Goal: Contribute content: Contribute content

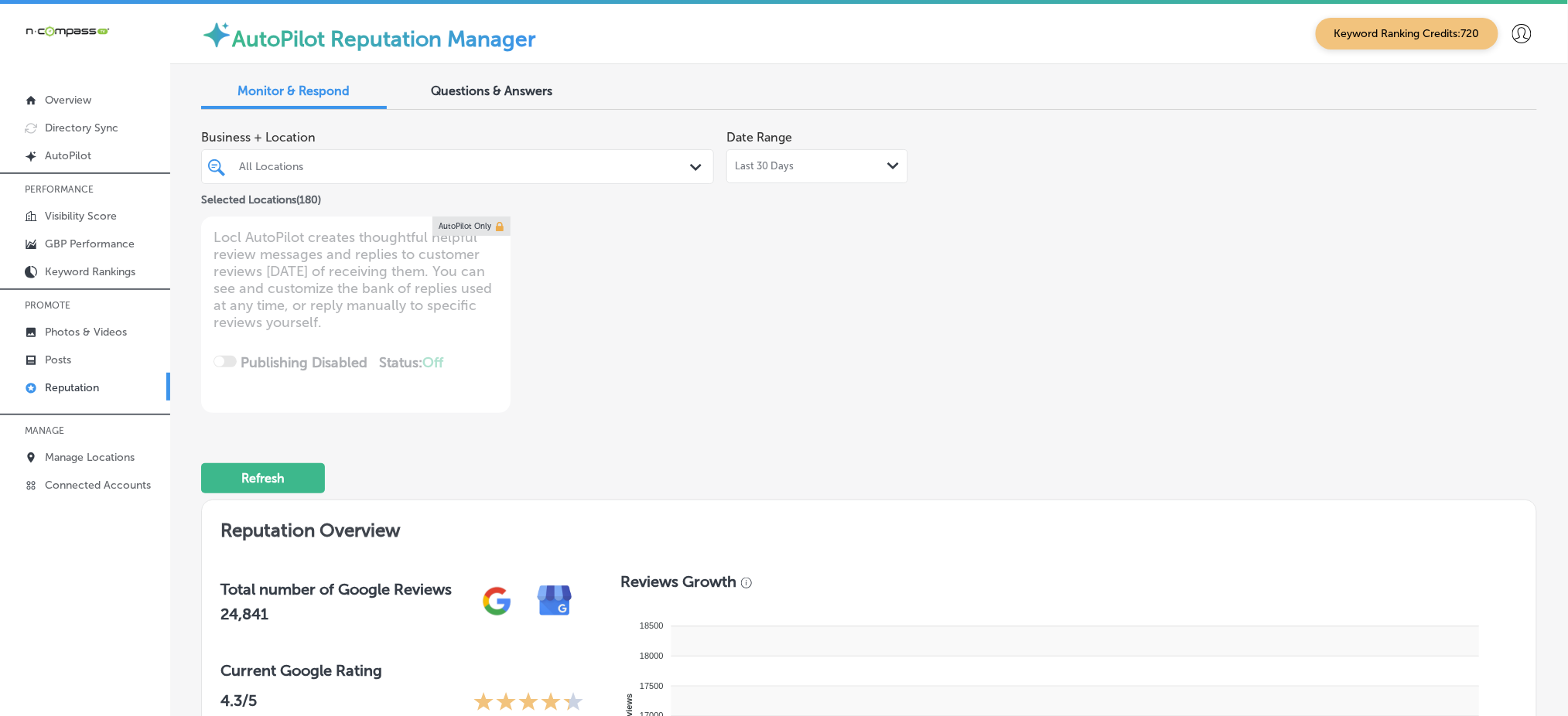
type textarea "x"
click at [1512, 29] on icon at bounding box center [1522, 34] width 19 height 19
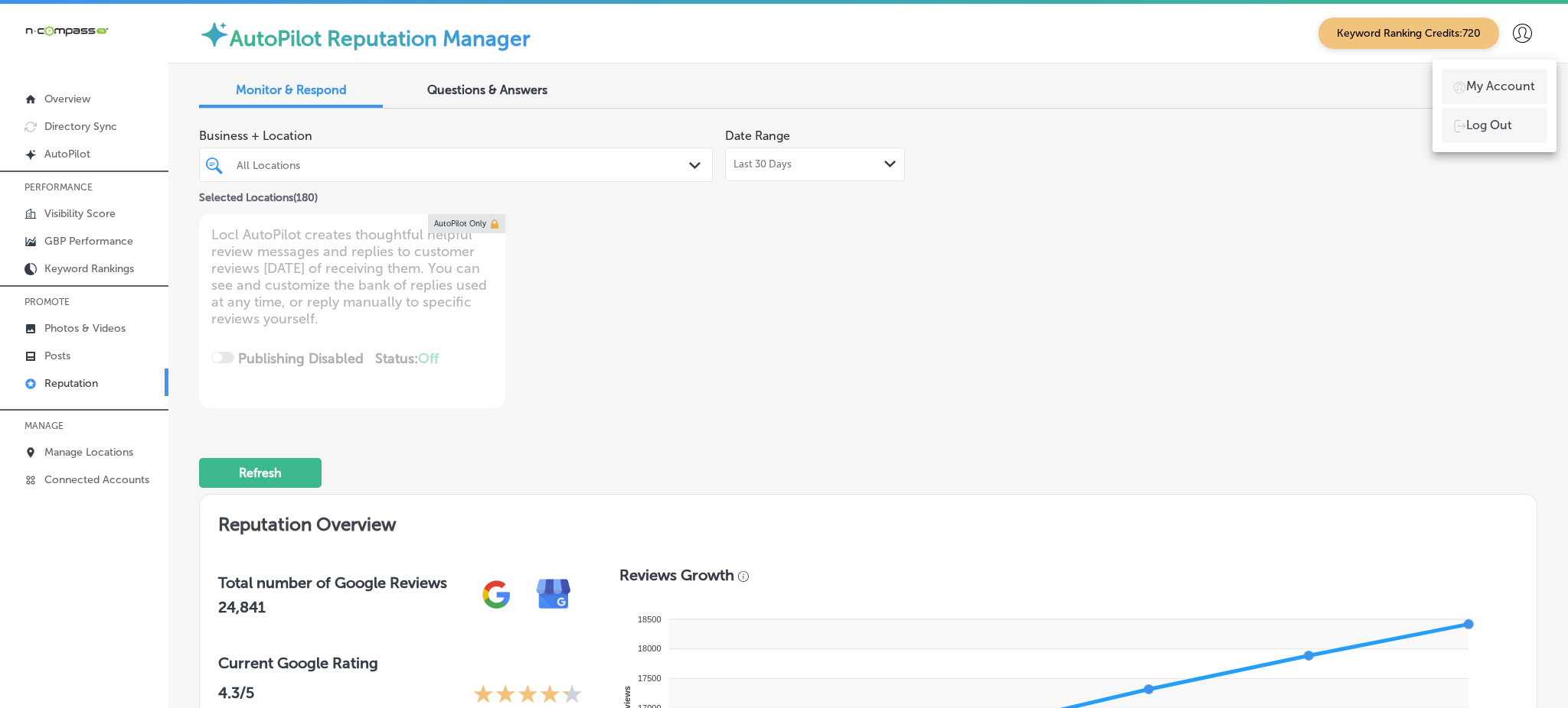
click at [1492, 118] on p "Log Out" at bounding box center [1489, 125] width 46 height 18
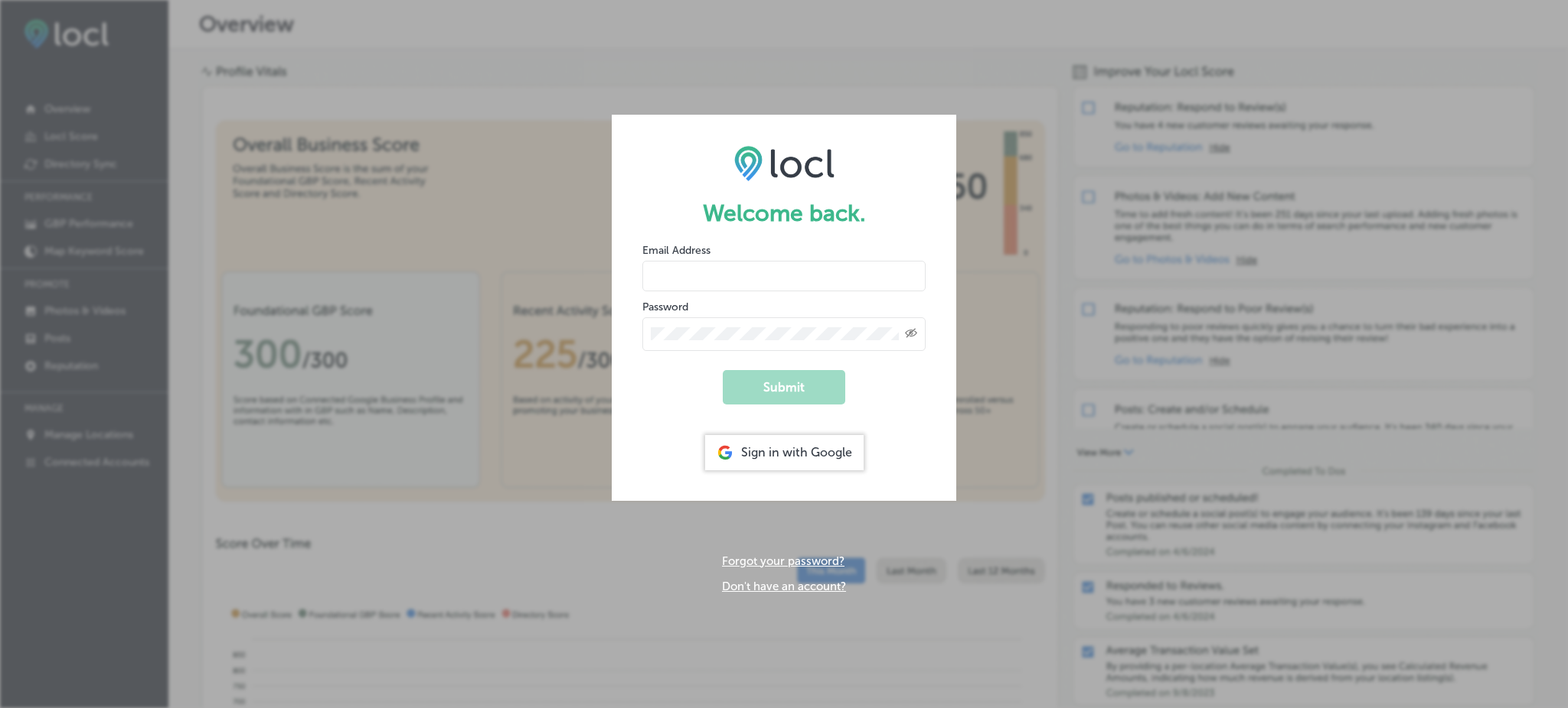
type input "Rabosa"
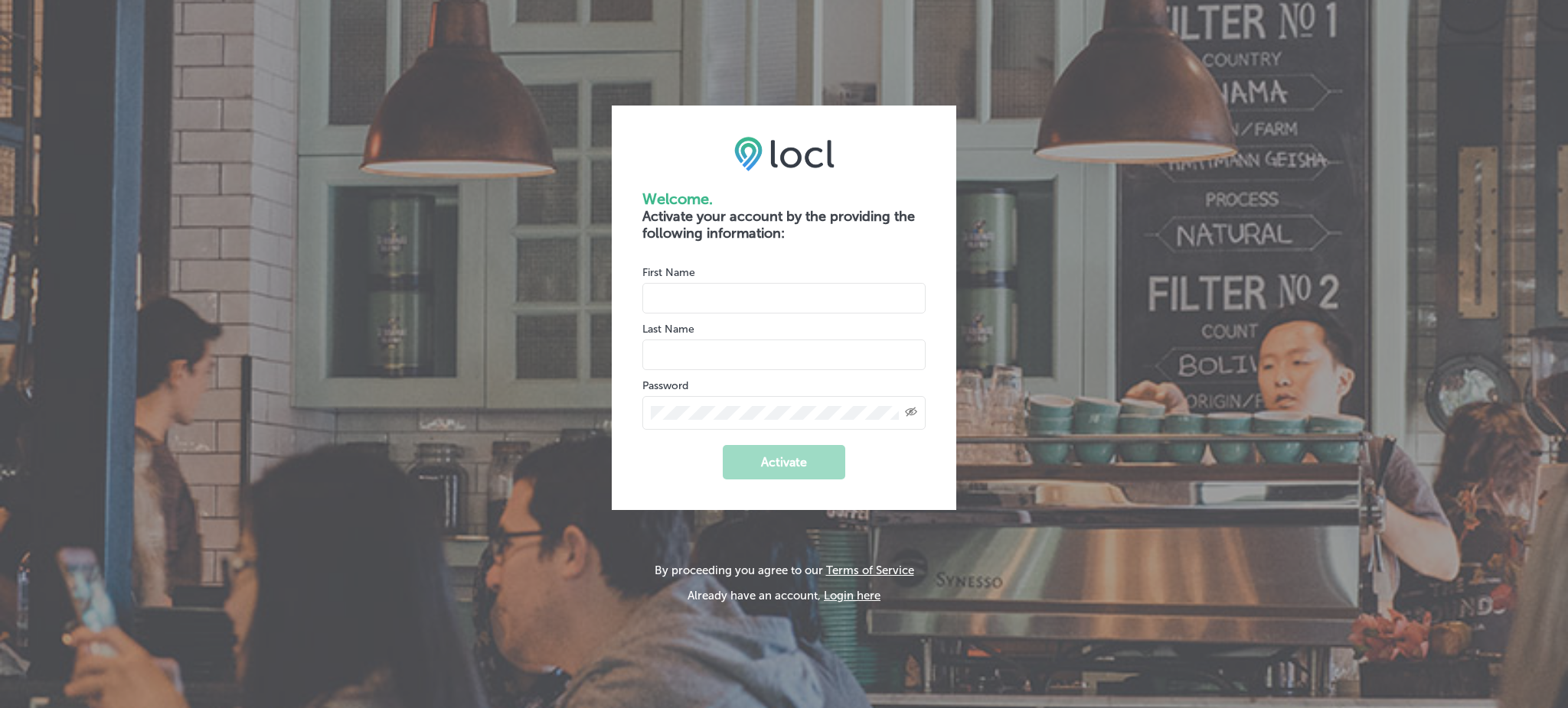
type input "Rabosa"
click at [690, 297] on input "name" at bounding box center [784, 298] width 283 height 31
type input "[PERSON_NAME] [PERSON_NAME]"
click at [908, 404] on div "Created with Sketch." at bounding box center [784, 413] width 283 height 33
click at [908, 410] on icon "Toggle password visibility" at bounding box center [910, 413] width 12 height 10
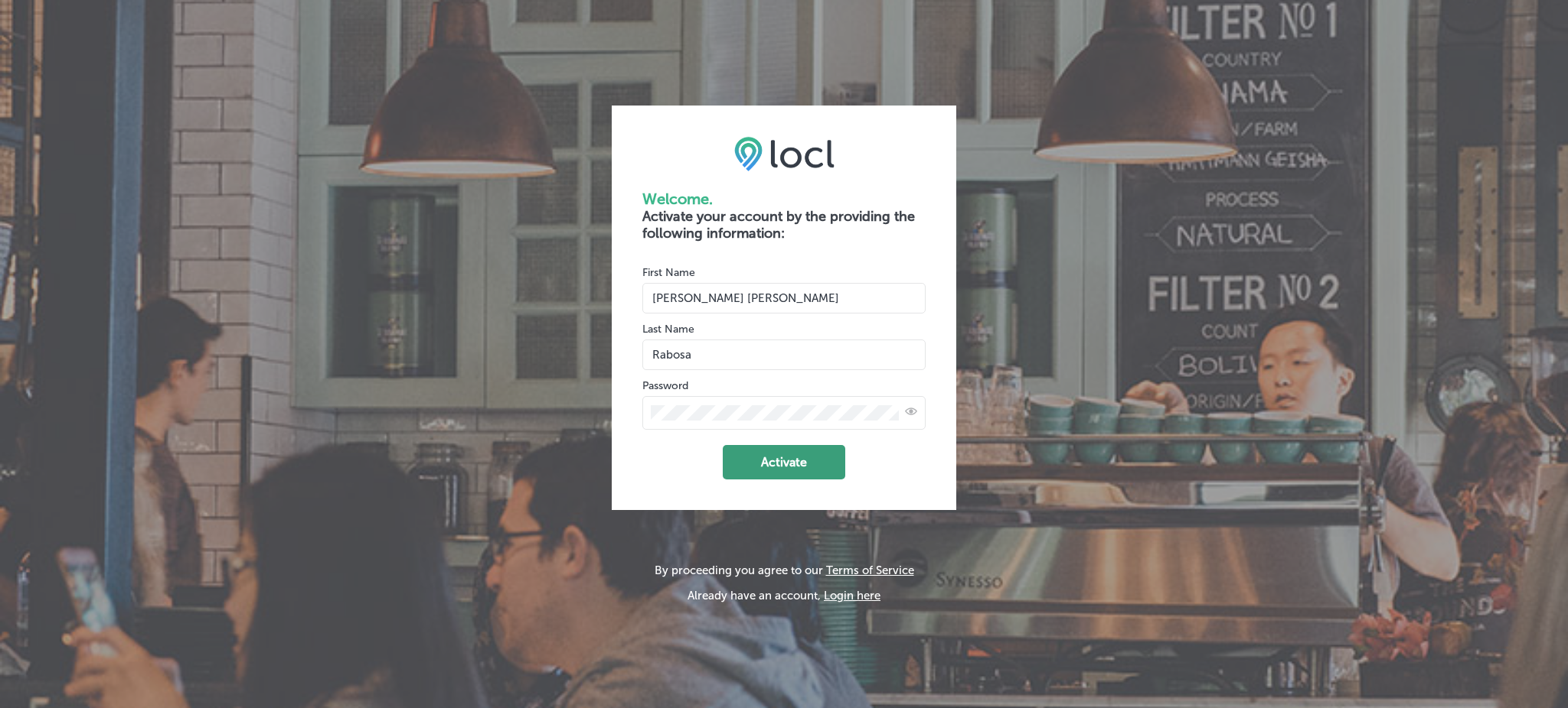
click at [817, 462] on button "Activate" at bounding box center [784, 462] width 122 height 34
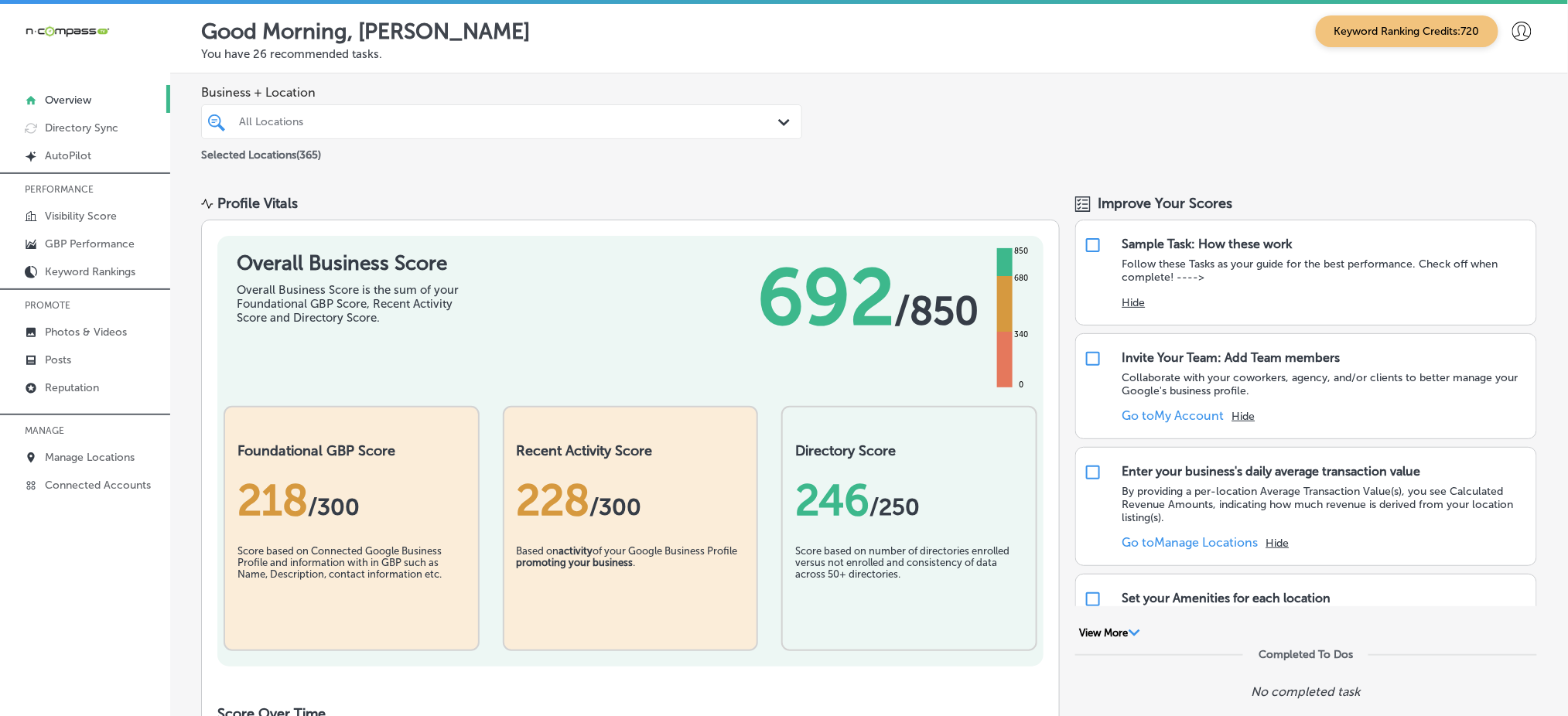
click at [1512, 38] on icon at bounding box center [1522, 31] width 19 height 19
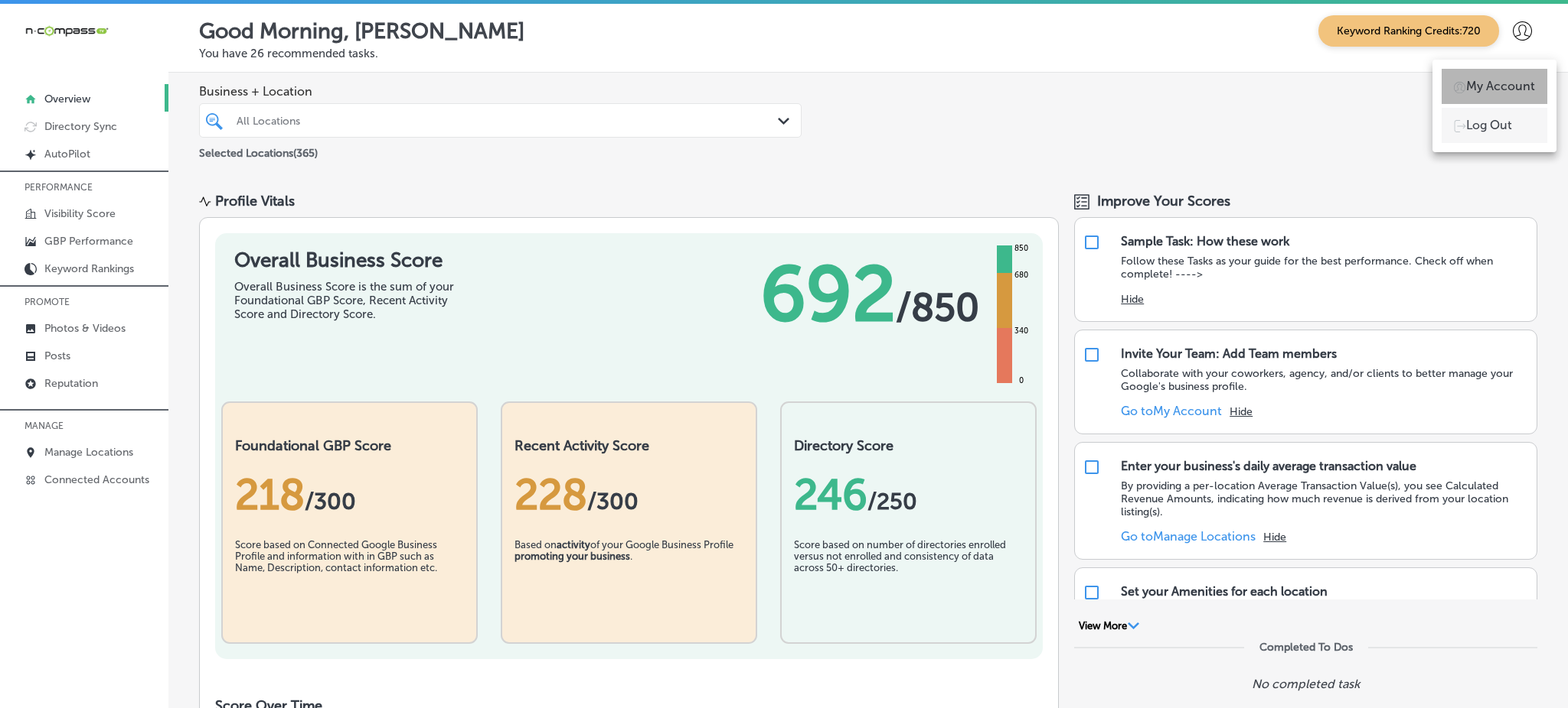
click at [1489, 79] on p "My Account" at bounding box center [1500, 86] width 69 height 18
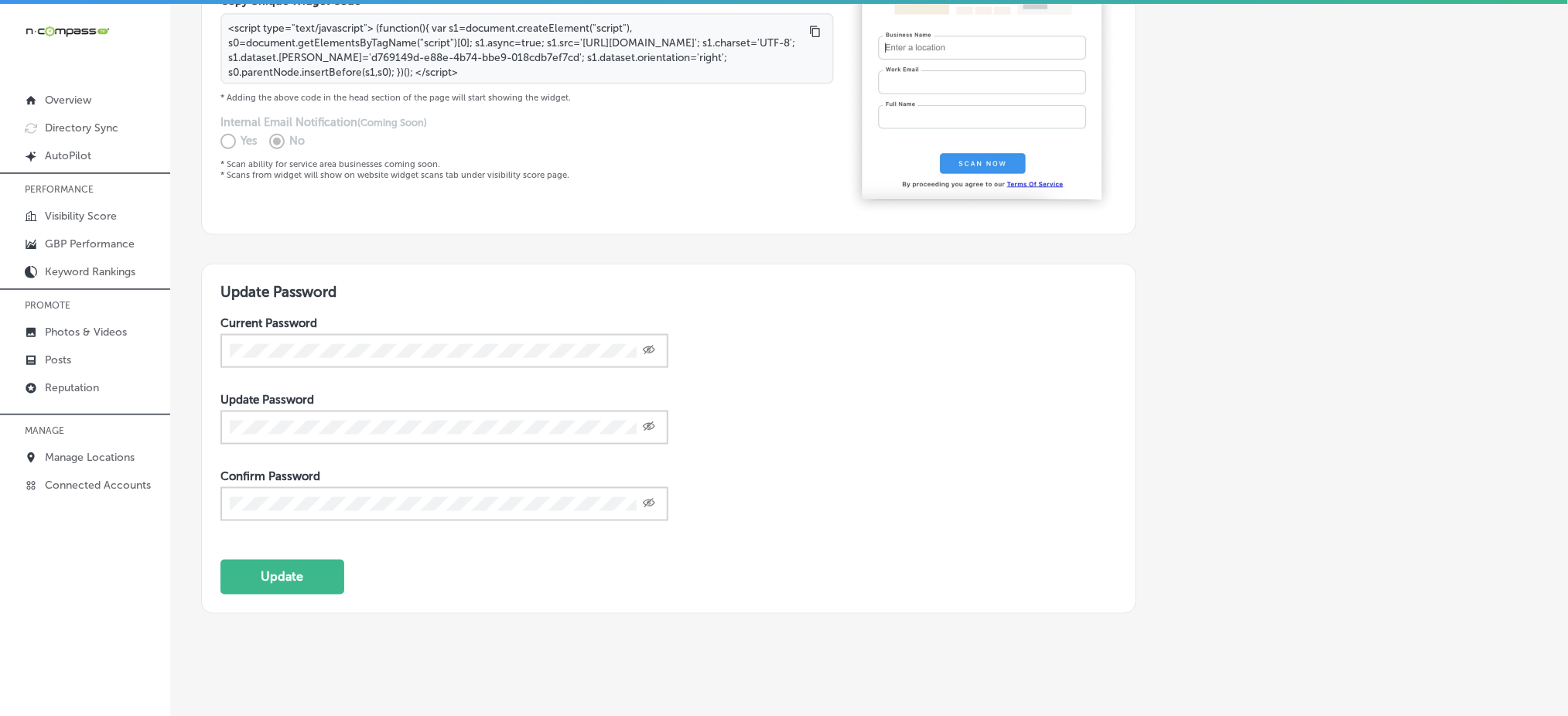
scroll to position [547, 0]
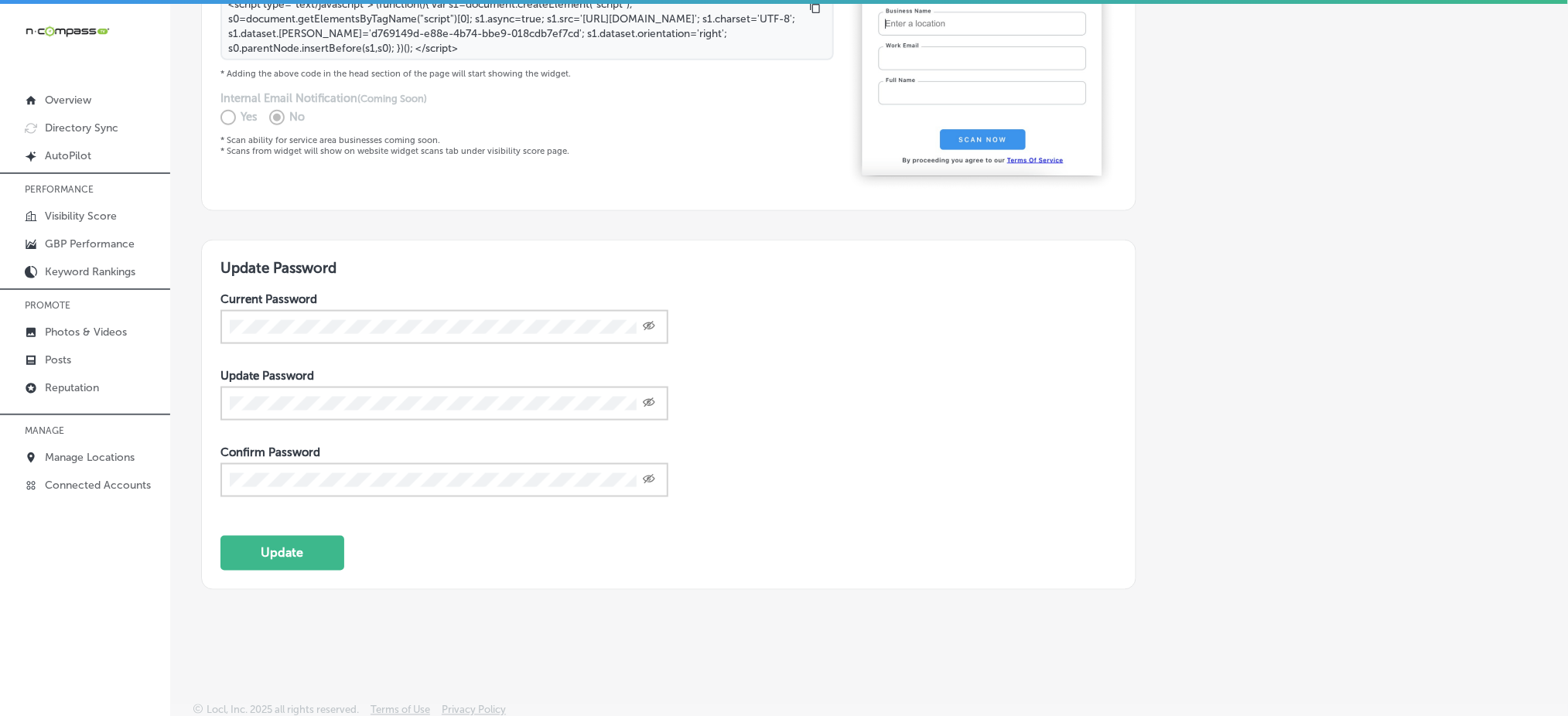
click at [650, 322] on icon "Toggle password visibility" at bounding box center [648, 327] width 13 height 10
click at [650, 320] on icon "Toggle password visibility" at bounding box center [648, 326] width 13 height 13
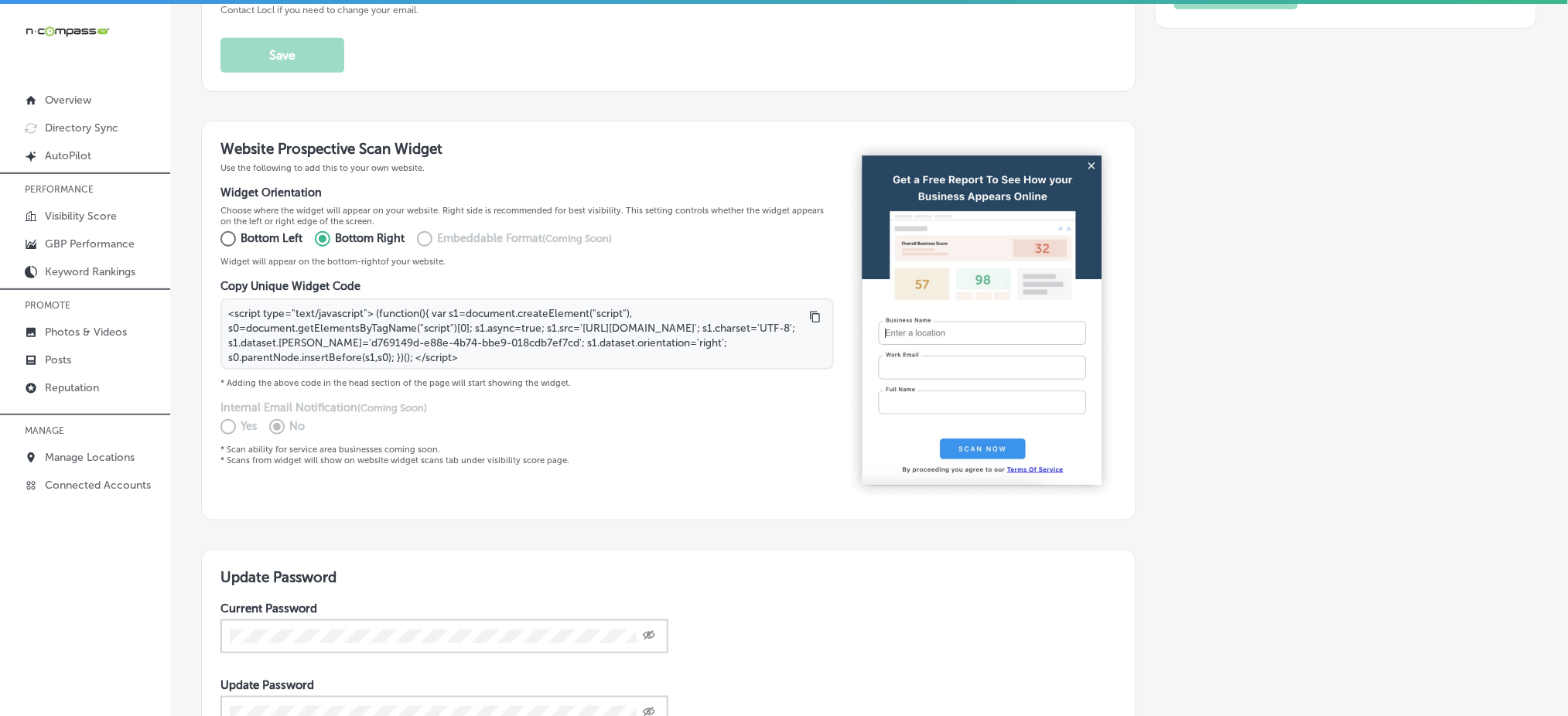
scroll to position [31, 0]
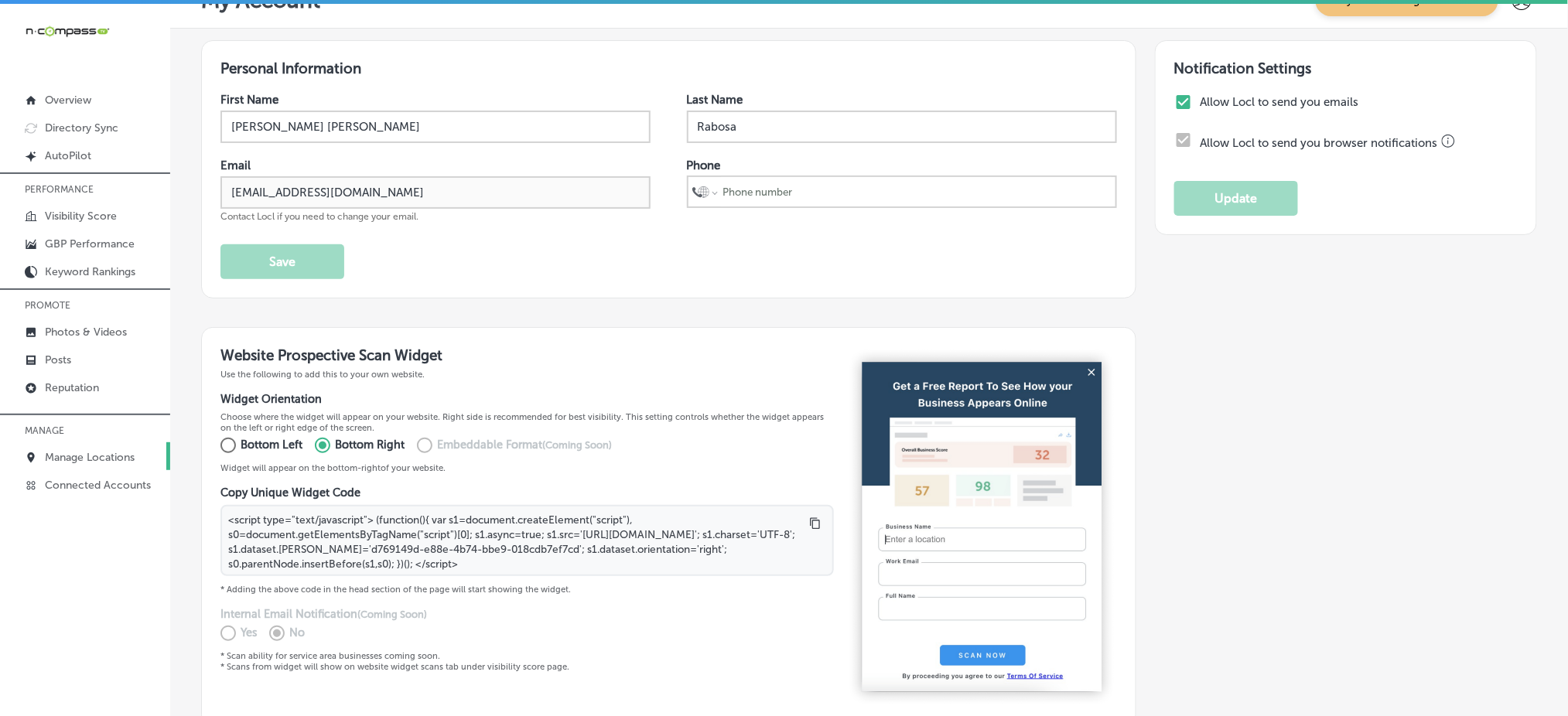
click at [80, 454] on p "Manage Locations" at bounding box center [89, 458] width 90 height 14
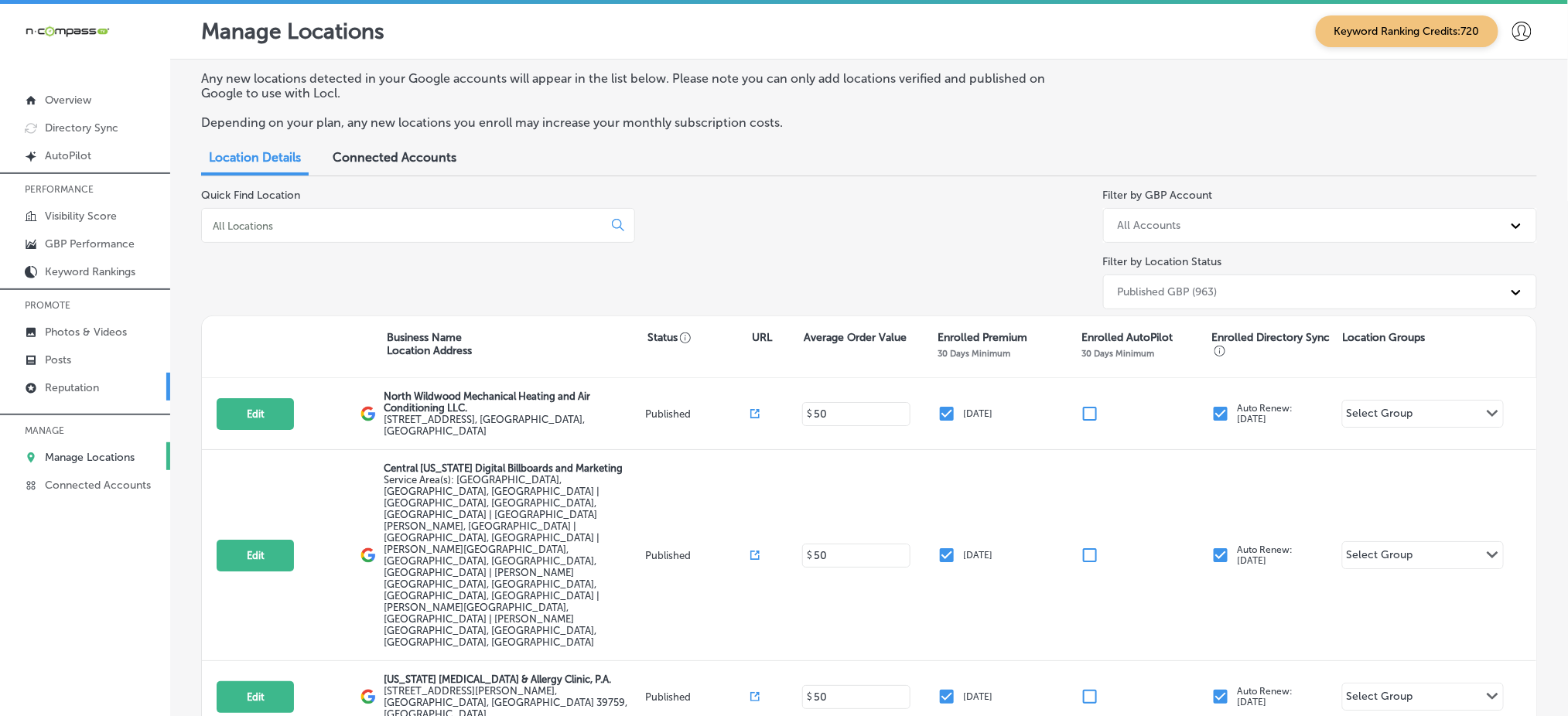
click at [84, 382] on p "Reputation" at bounding box center [71, 388] width 54 height 14
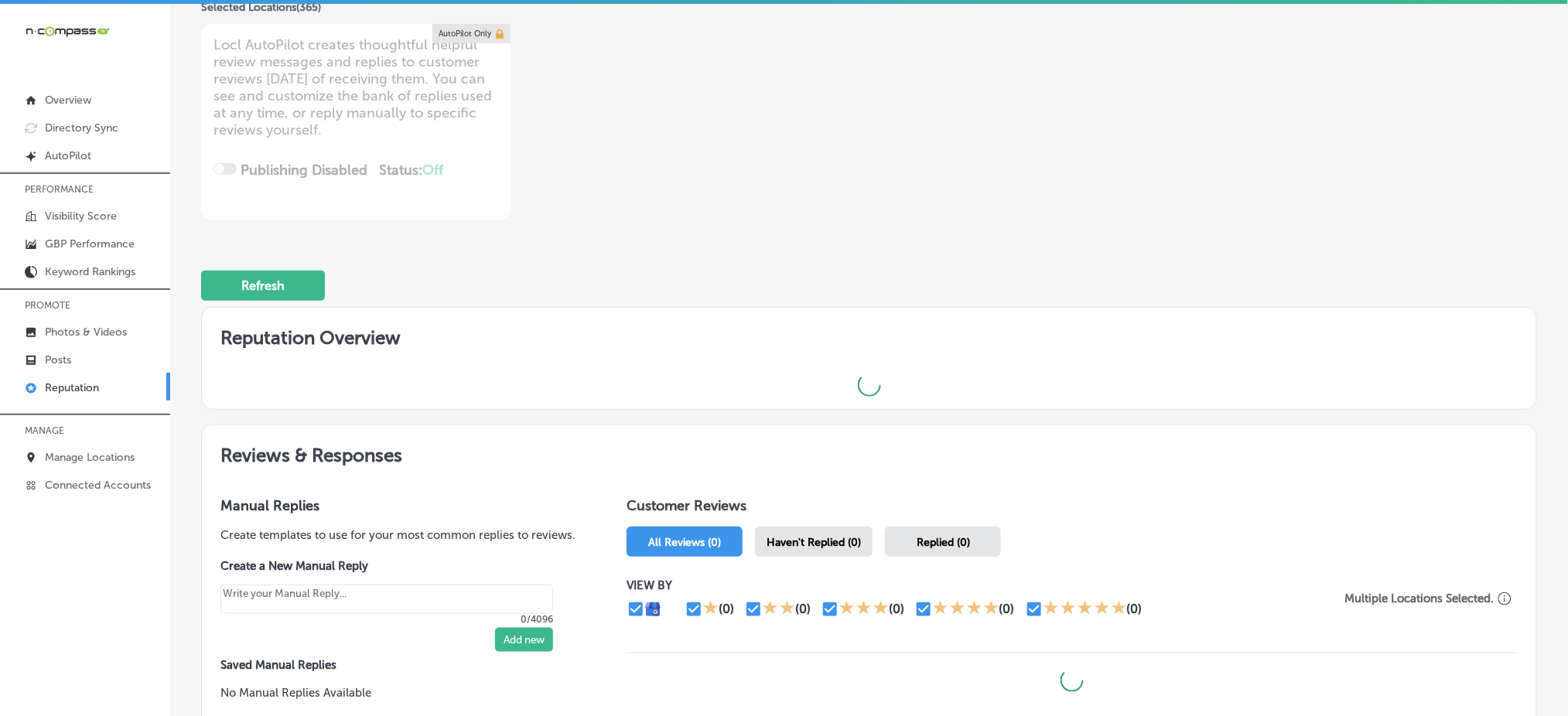
scroll to position [309, 0]
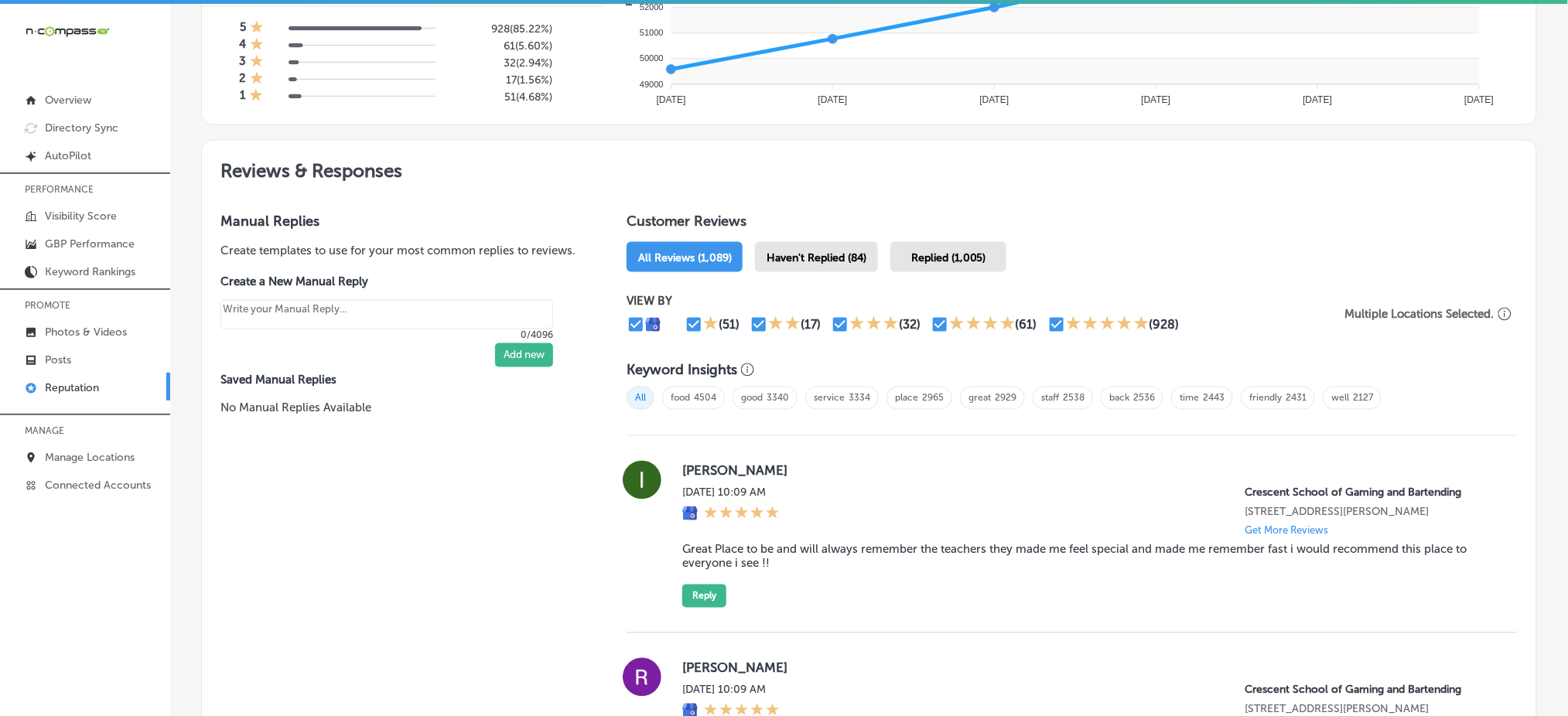
click at [782, 263] on div "Haven't Replied (84)" at bounding box center [815, 257] width 123 height 30
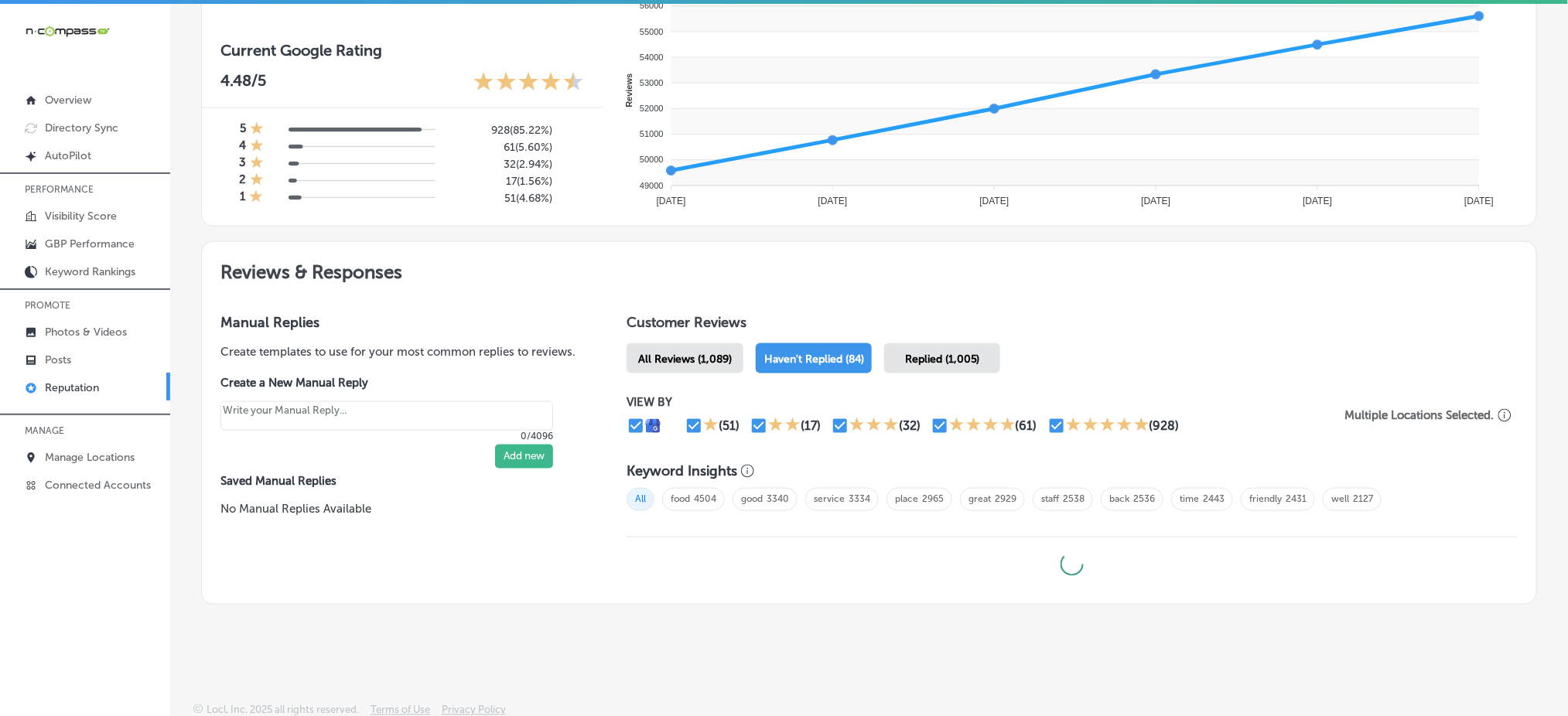
type textarea "x"
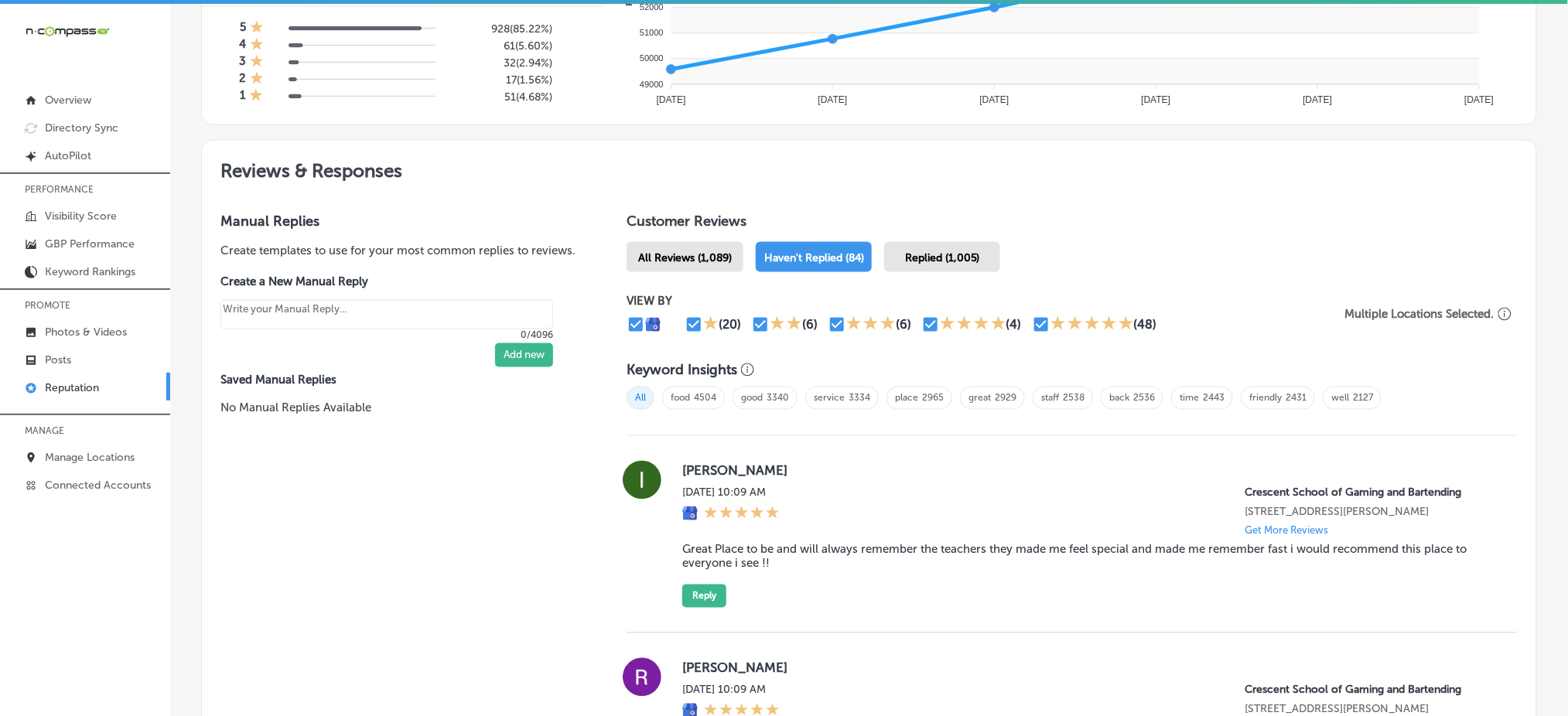
scroll to position [0, 0]
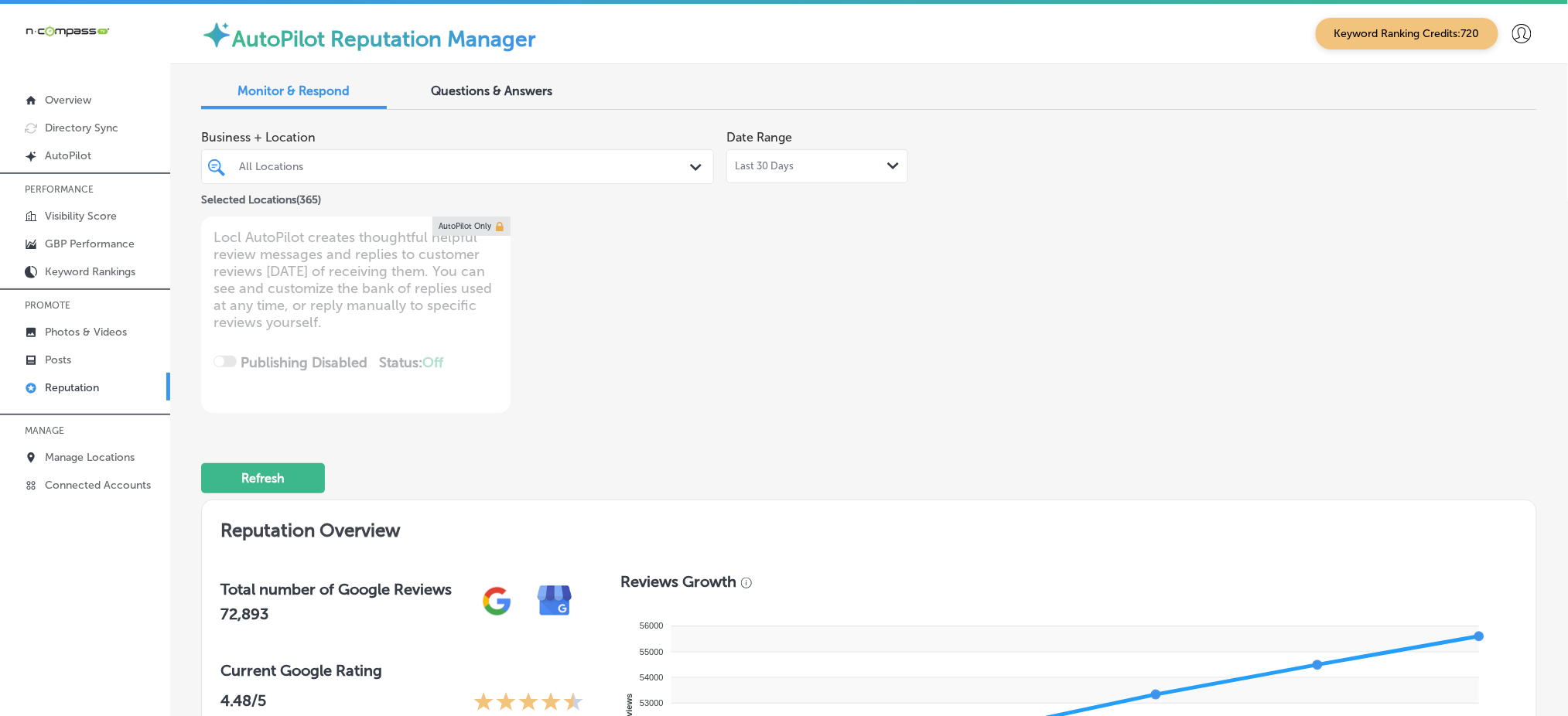
click at [1512, 29] on icon at bounding box center [1522, 34] width 19 height 19
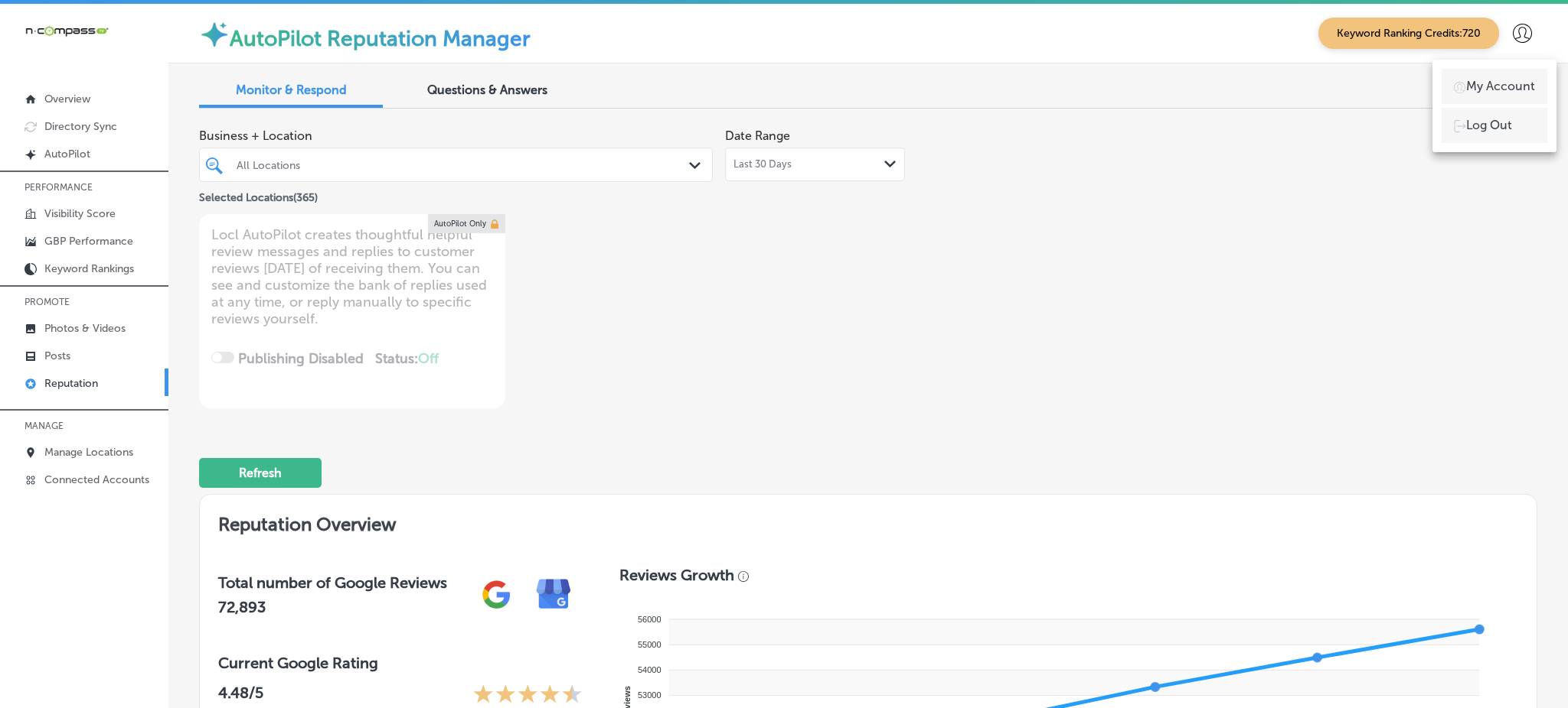
click at [1473, 78] on p "My Account" at bounding box center [1500, 86] width 69 height 18
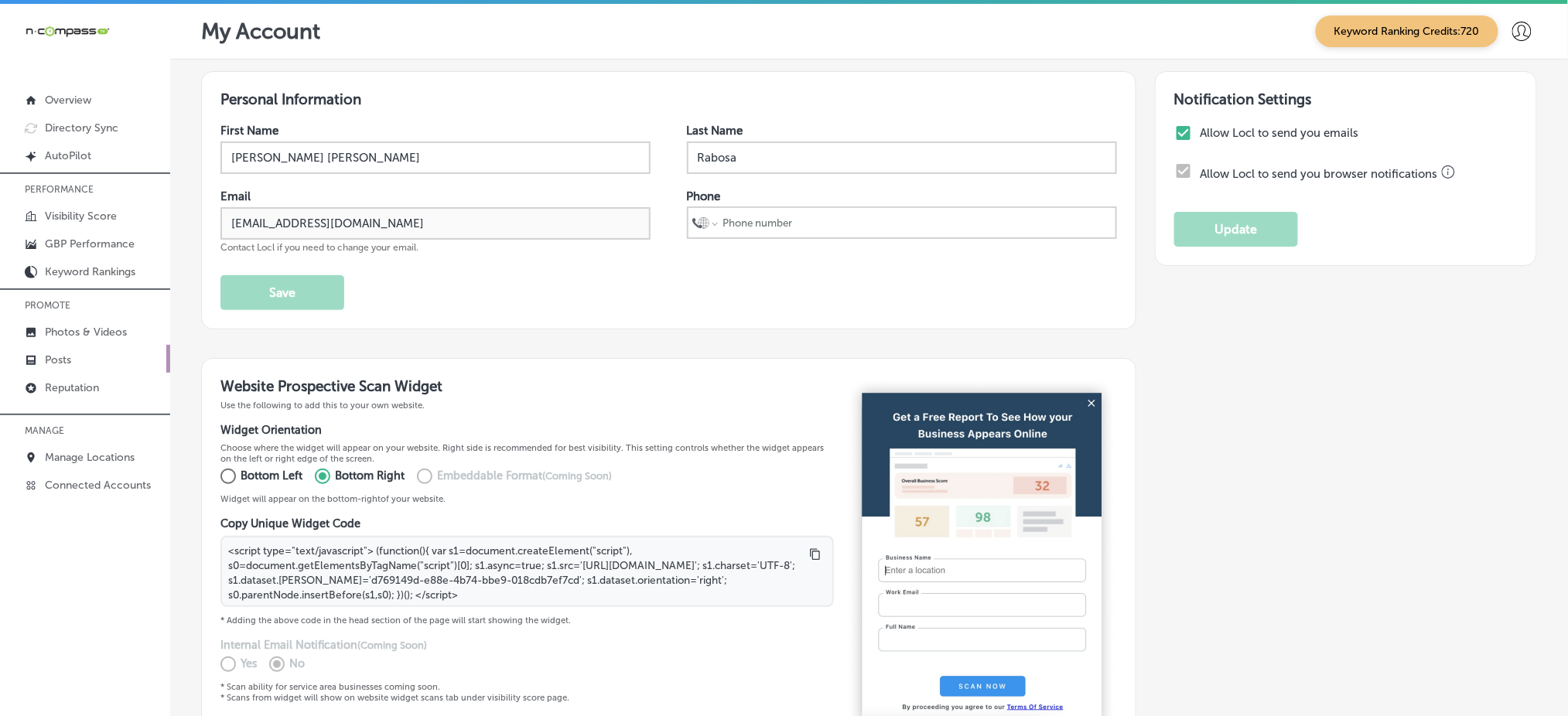
click at [79, 357] on link "Posts" at bounding box center [85, 358] width 170 height 28
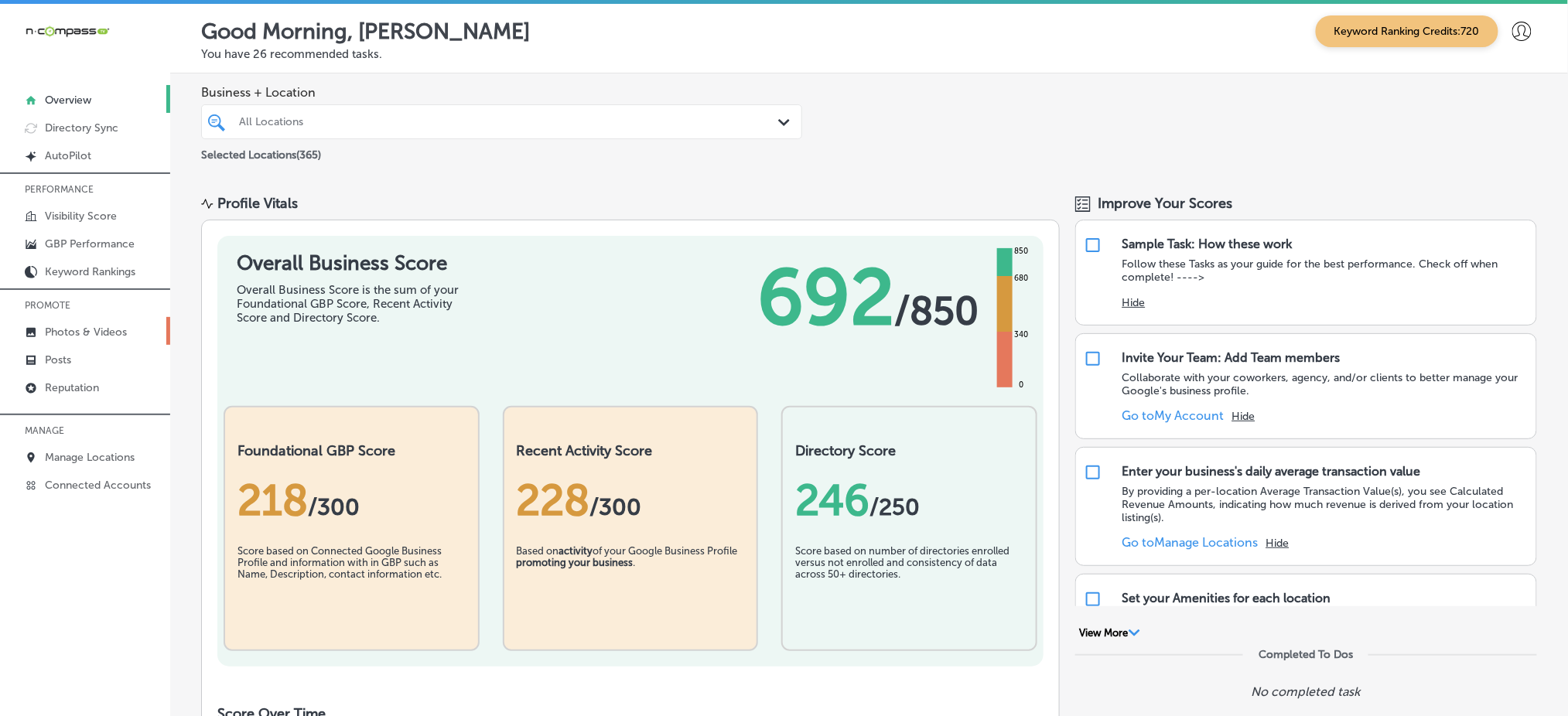
click at [102, 326] on p "Photos & Videos" at bounding box center [85, 332] width 82 height 14
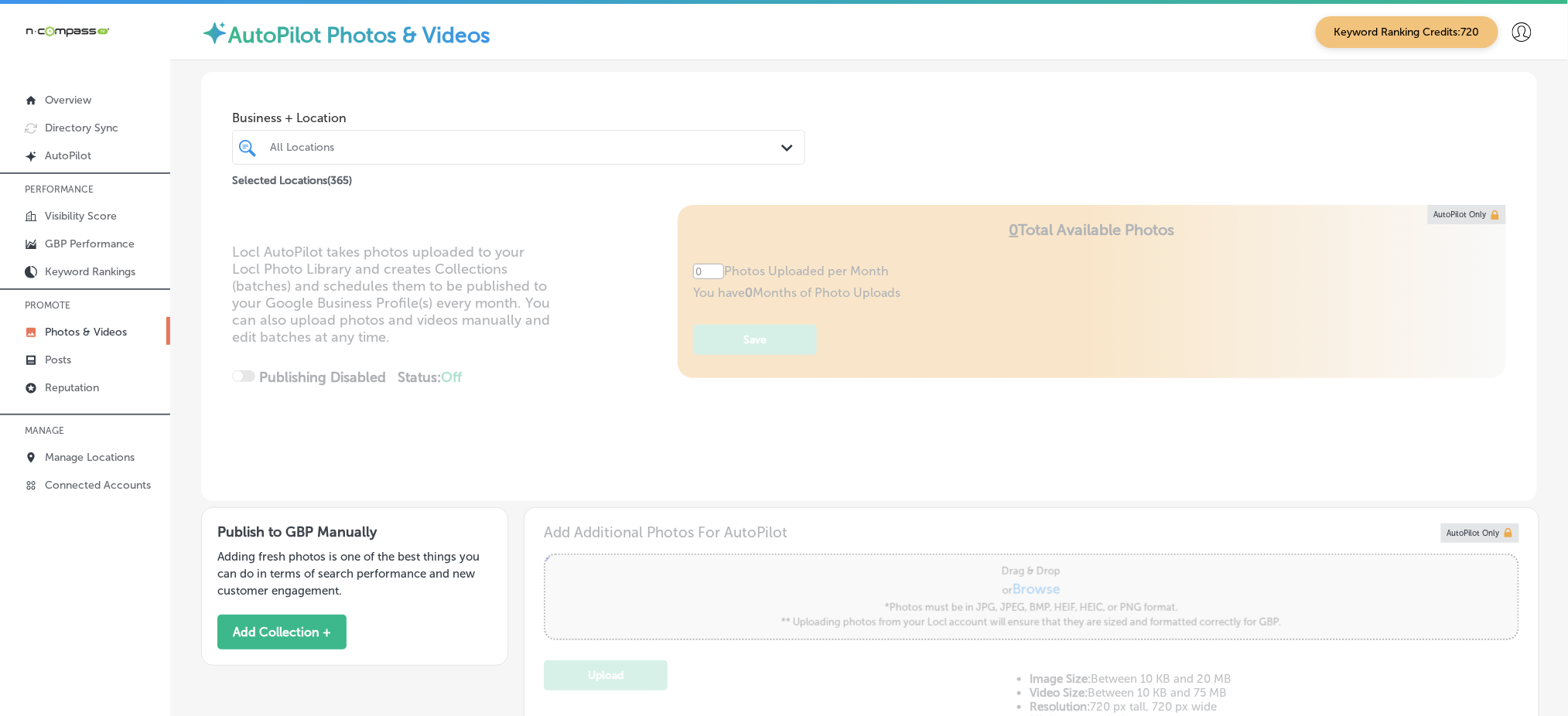
type input "5"
click at [435, 379] on div "Locl AutoPilot takes photos uploaded to your Locl Photo Library and creates Col…" at bounding box center [869, 353] width 1336 height 297
click at [398, 135] on div "All Locations" at bounding box center [518, 147] width 513 height 24
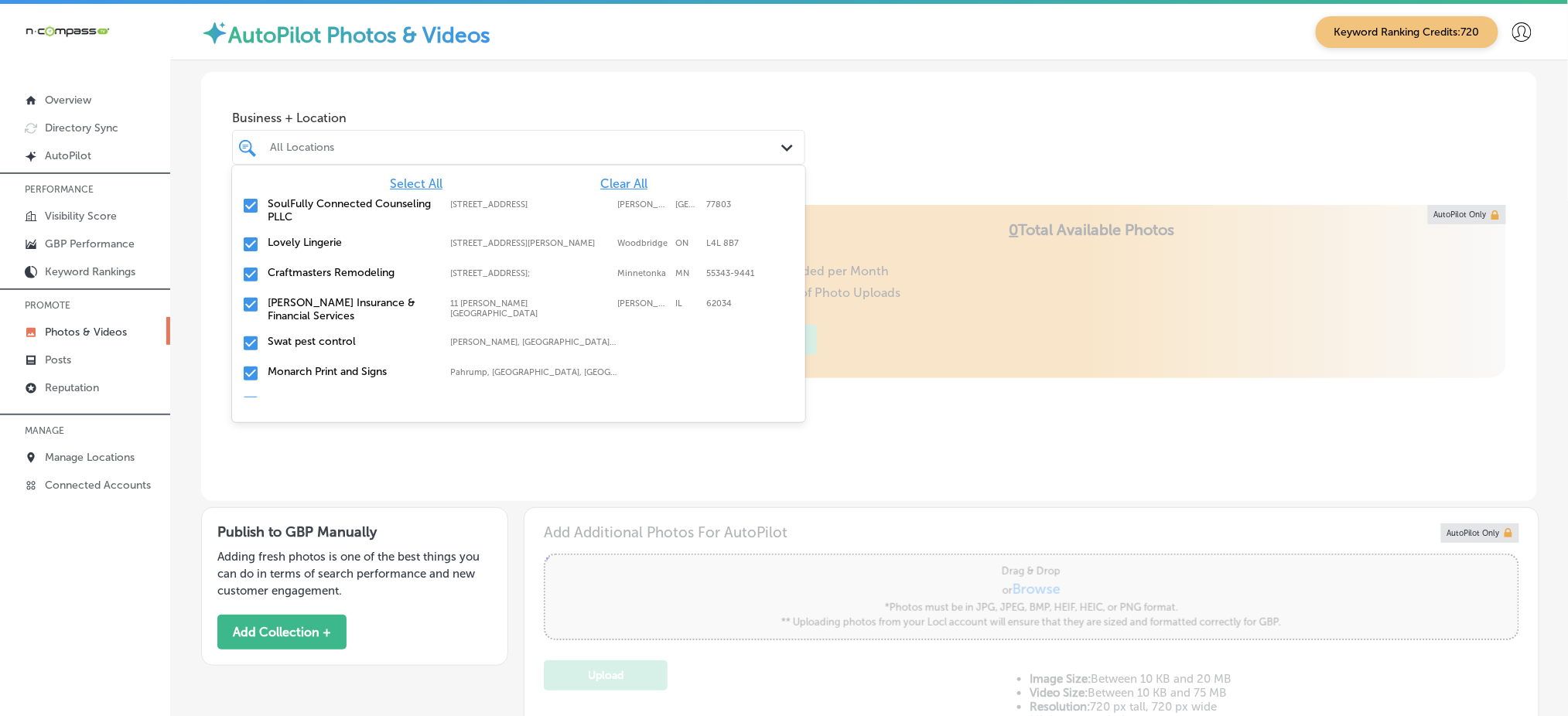
click at [600, 181] on span "Clear All" at bounding box center [623, 184] width 47 height 14
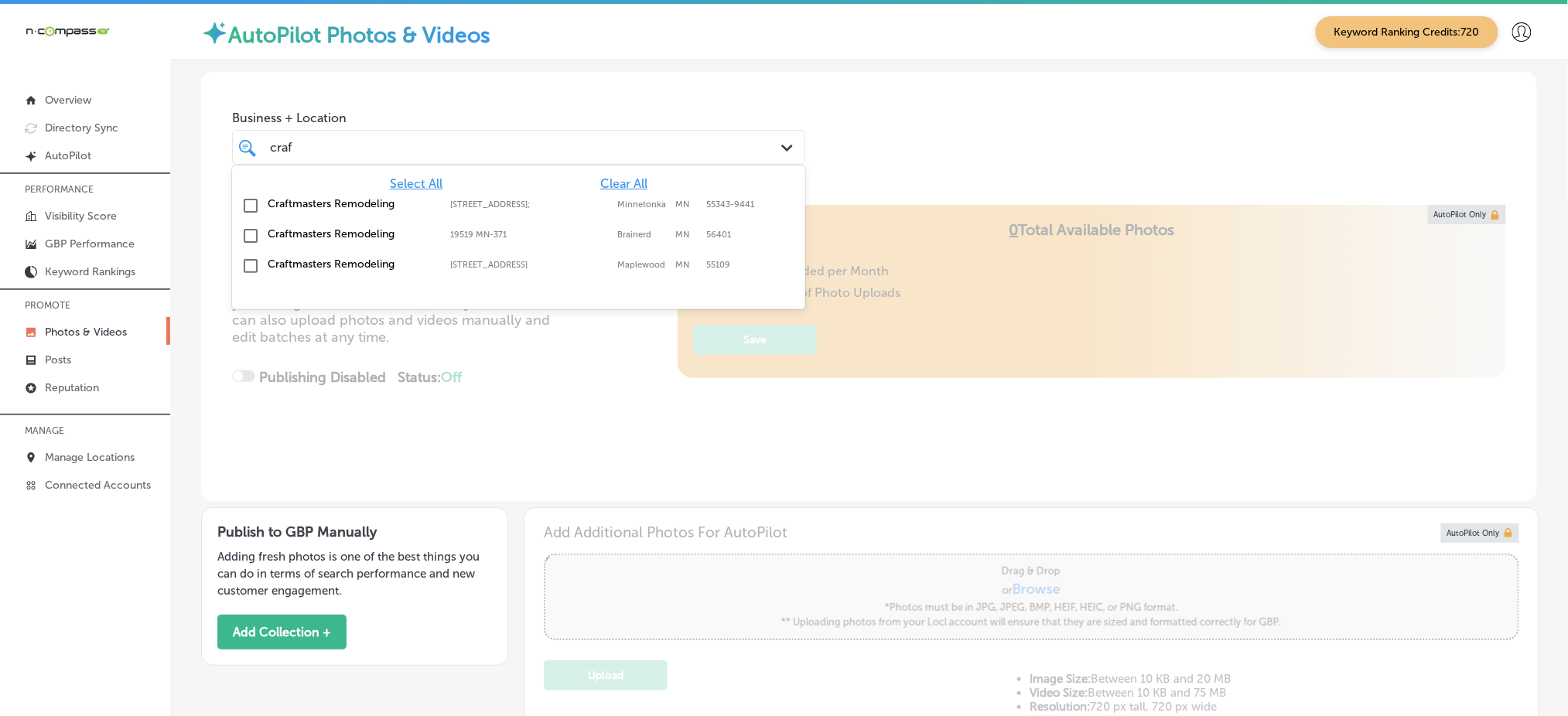
click at [592, 201] on label "12800 Whitewater Dr Suite 100;" at bounding box center [529, 205] width 159 height 10
type input "craf"
click at [769, 83] on div "Business + Location option 12800 Whitewater Dr Suite 100; , selected. option 12…" at bounding box center [869, 130] width 1336 height 118
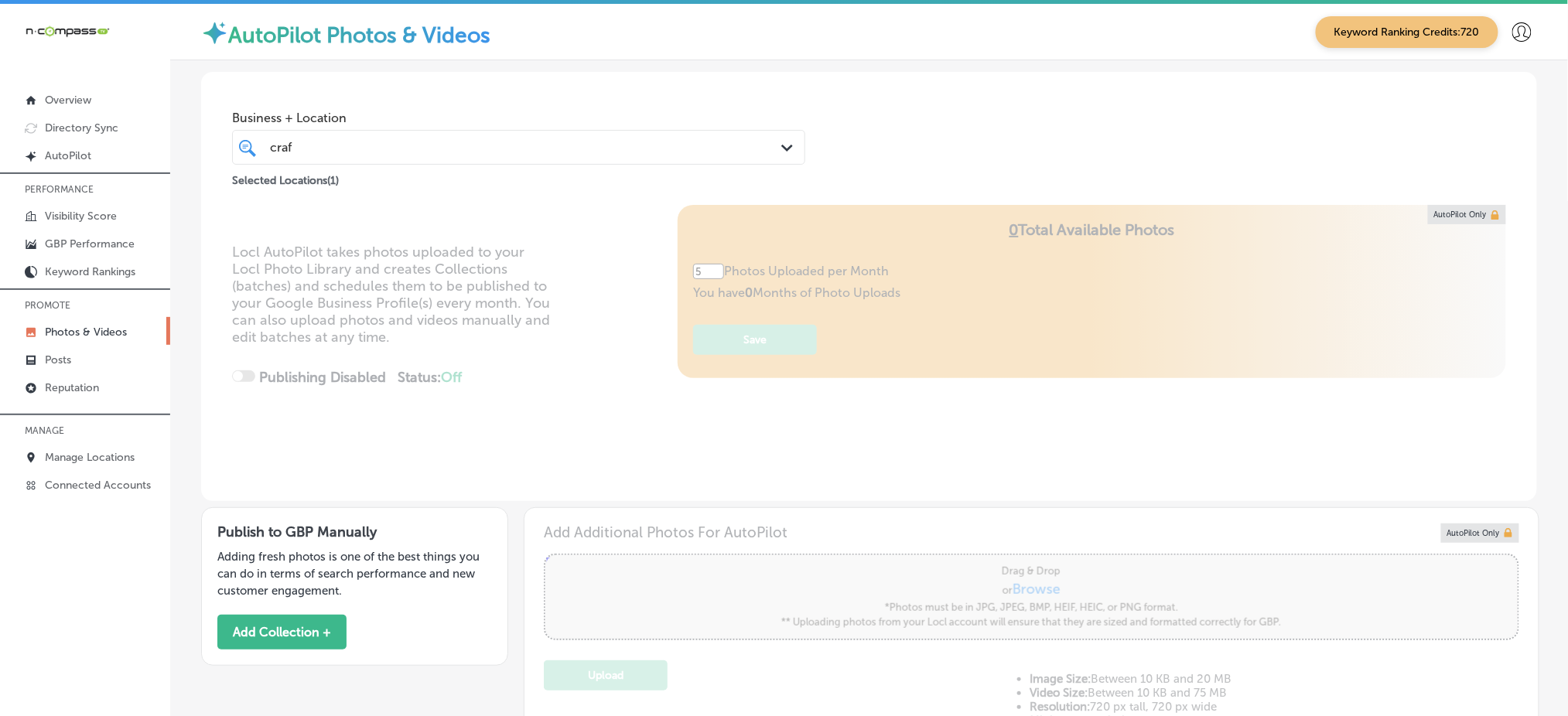
click at [749, 134] on div "craf craf Path Created with Sketch." at bounding box center [518, 148] width 573 height 35
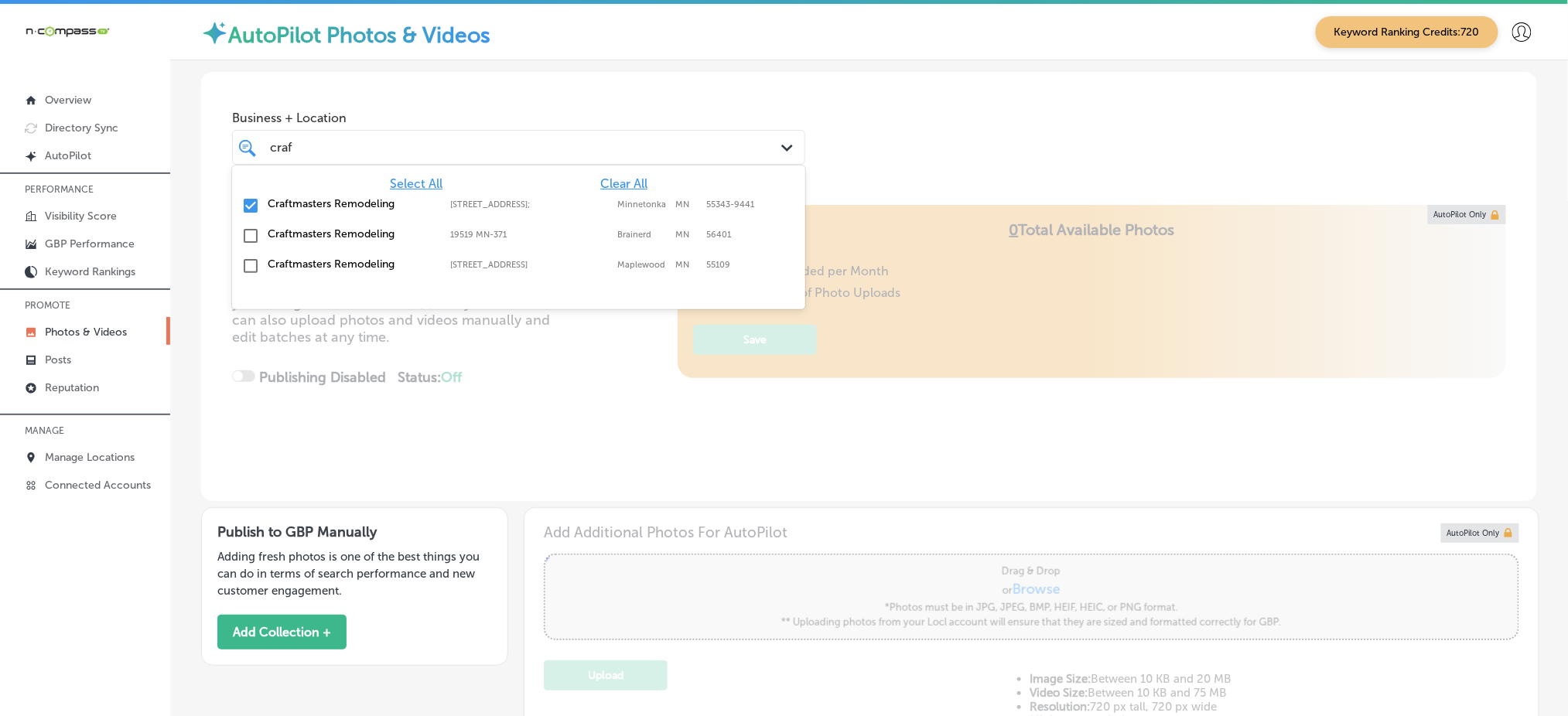
click at [749, 134] on div "craf craf Path Created with Sketch." at bounding box center [518, 148] width 573 height 35
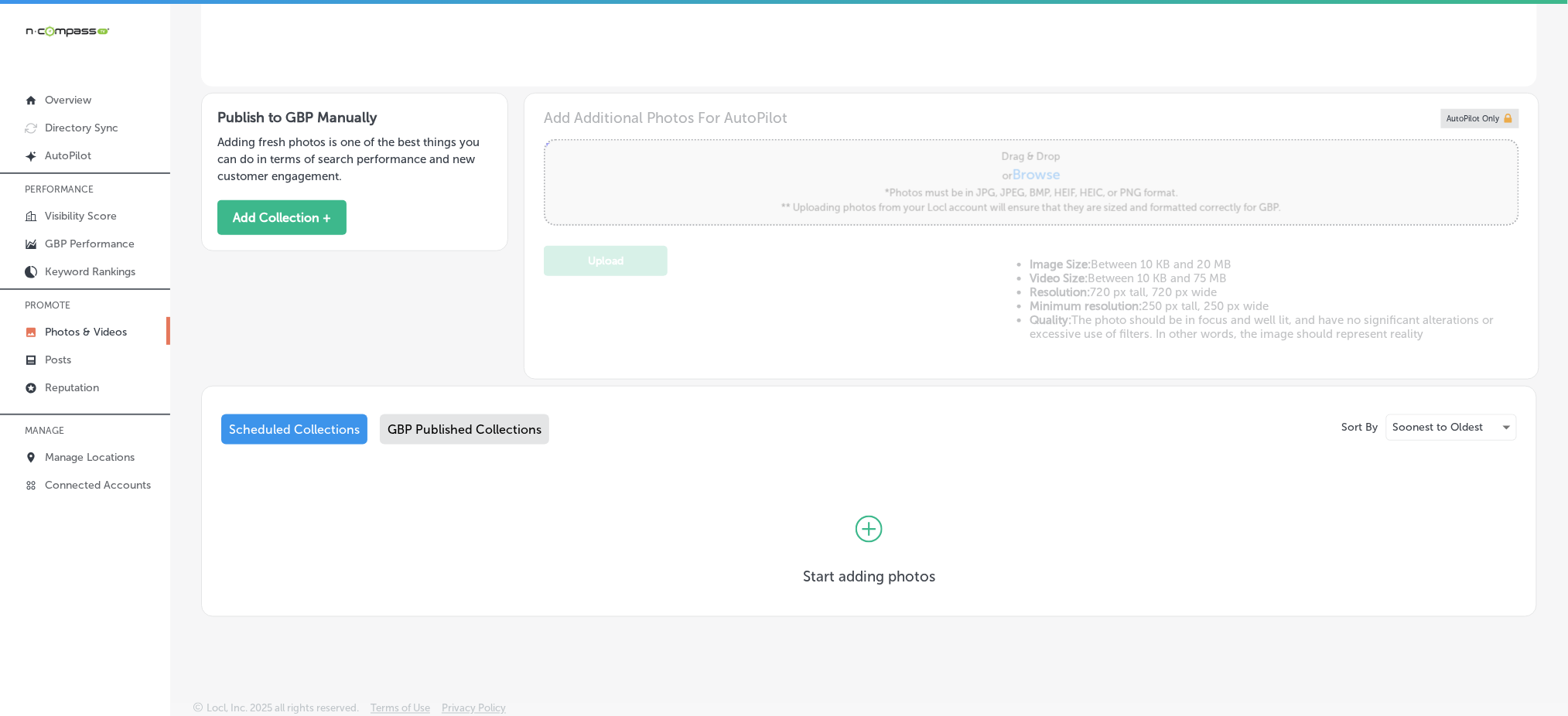
click at [405, 433] on div "GBP Published Collections" at bounding box center [464, 429] width 169 height 30
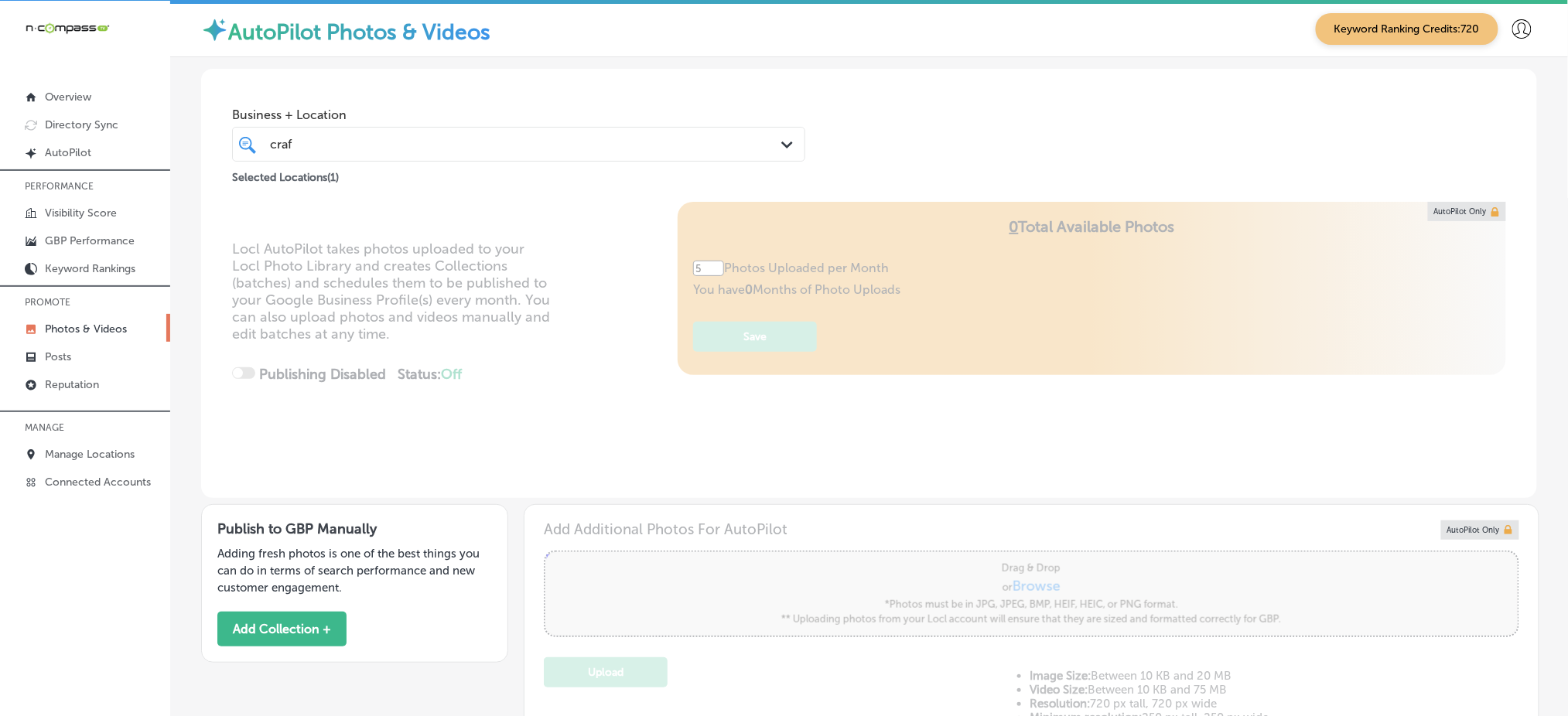
click at [405, 134] on div "craf craf" at bounding box center [494, 145] width 450 height 21
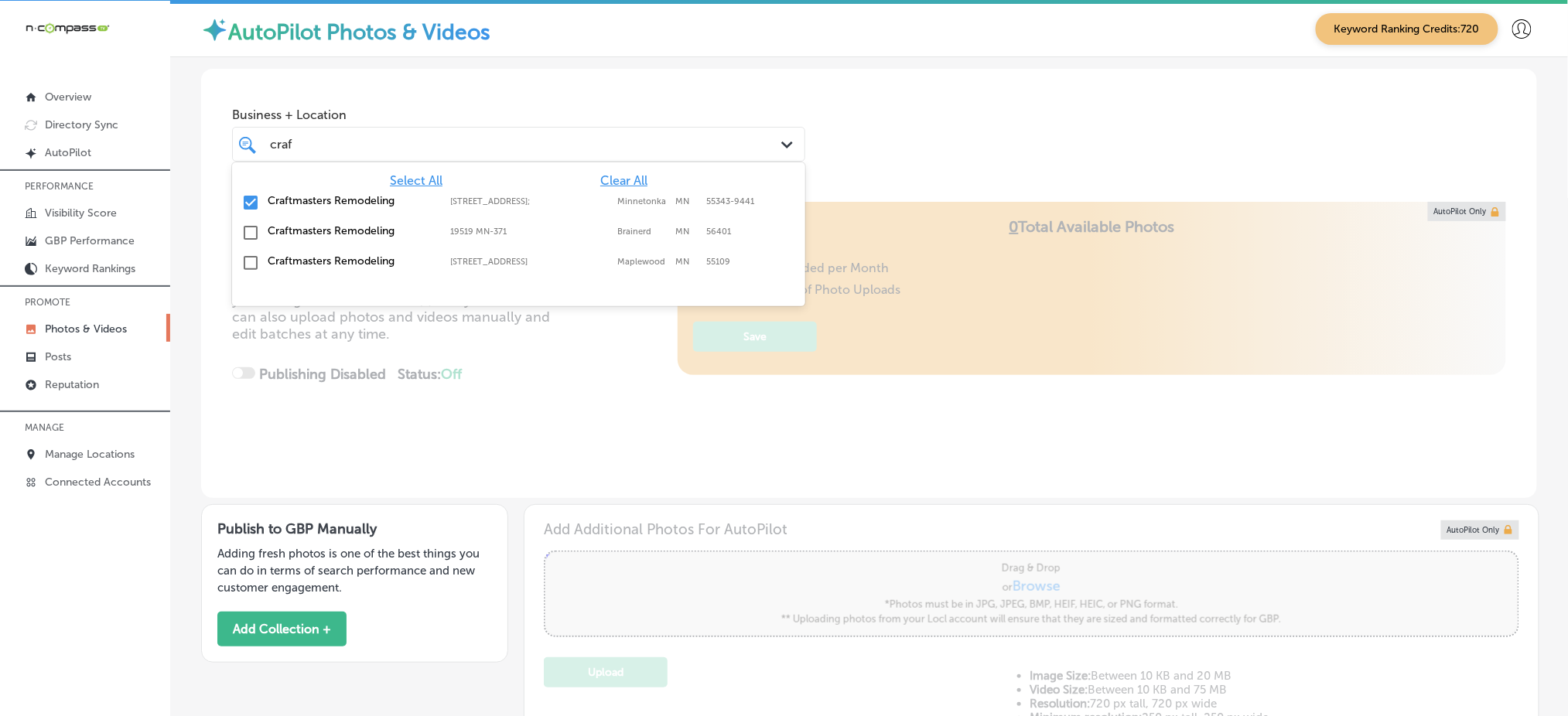
click at [256, 262] on div "Craftmasters Remodeling 2495 Maplewood Dr W, Maplewood, MN, 55109 2495 Maplewoo…" at bounding box center [519, 263] width 561 height 24
click at [254, 254] on input "checkbox" at bounding box center [250, 263] width 18 height 18
click at [627, 142] on div "craf craf" at bounding box center [494, 145] width 450 height 21
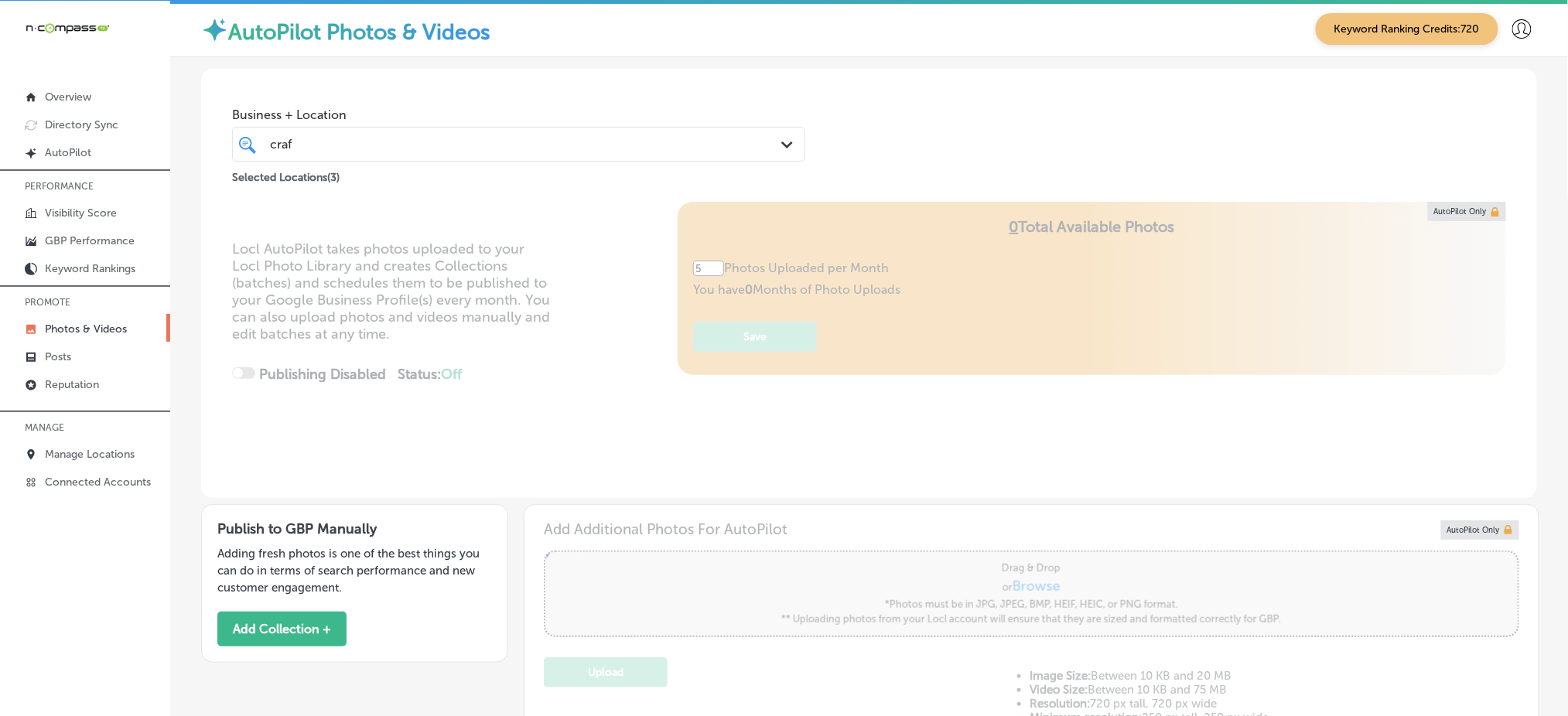
scroll to position [344, 0]
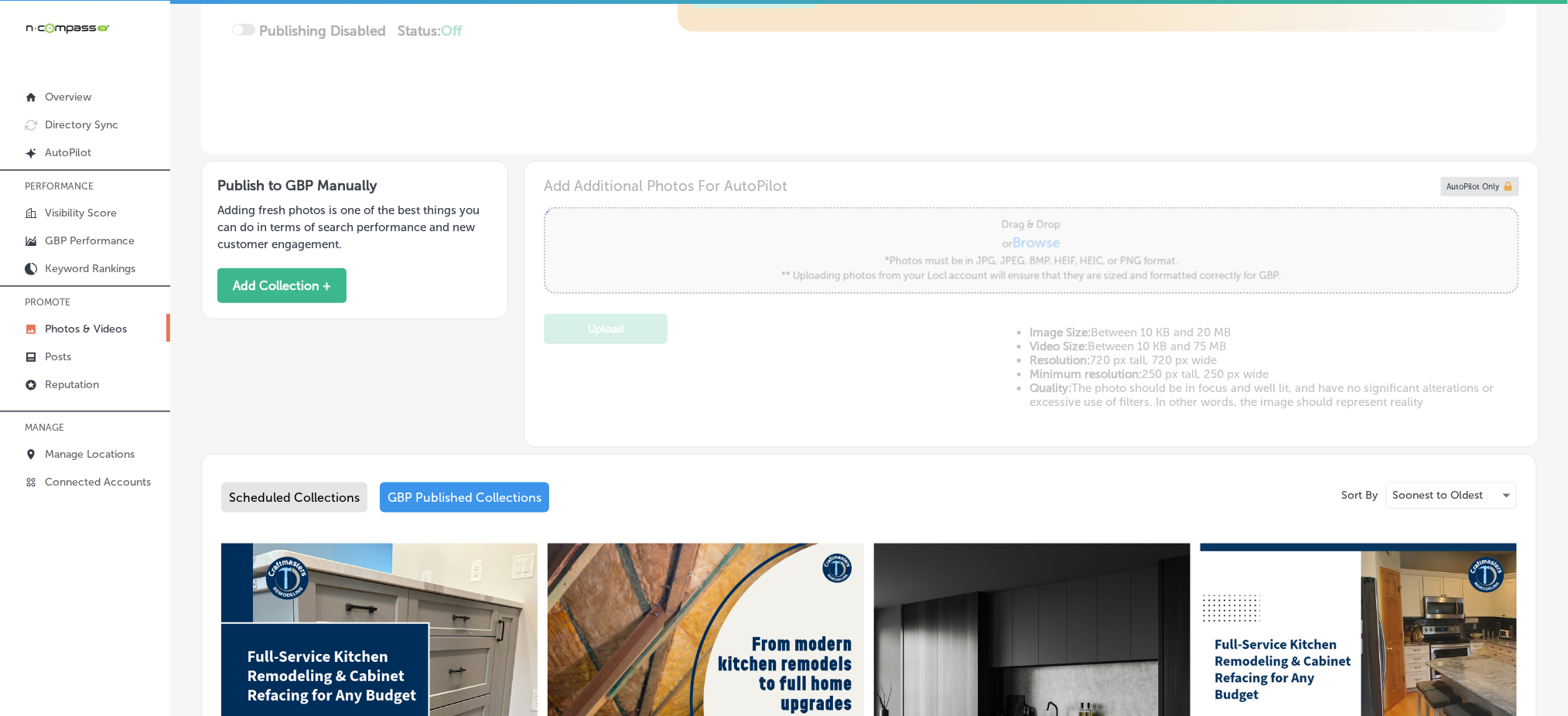
click at [287, 501] on div "Scheduled Collections" at bounding box center [294, 498] width 146 height 30
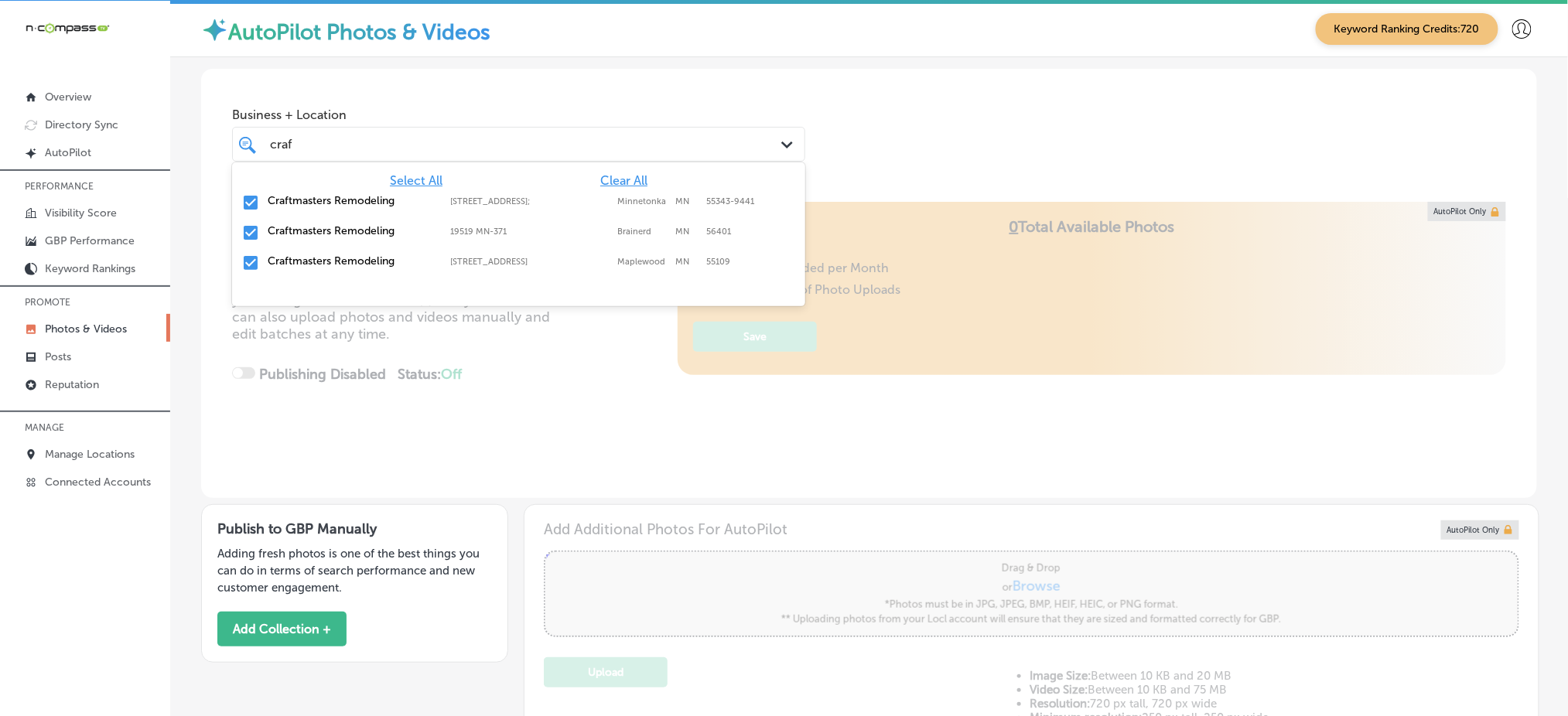
click at [418, 158] on div "craf craf Path Created with Sketch." at bounding box center [518, 144] width 573 height 35
click at [250, 235] on input "checkbox" at bounding box center [250, 232] width 18 height 18
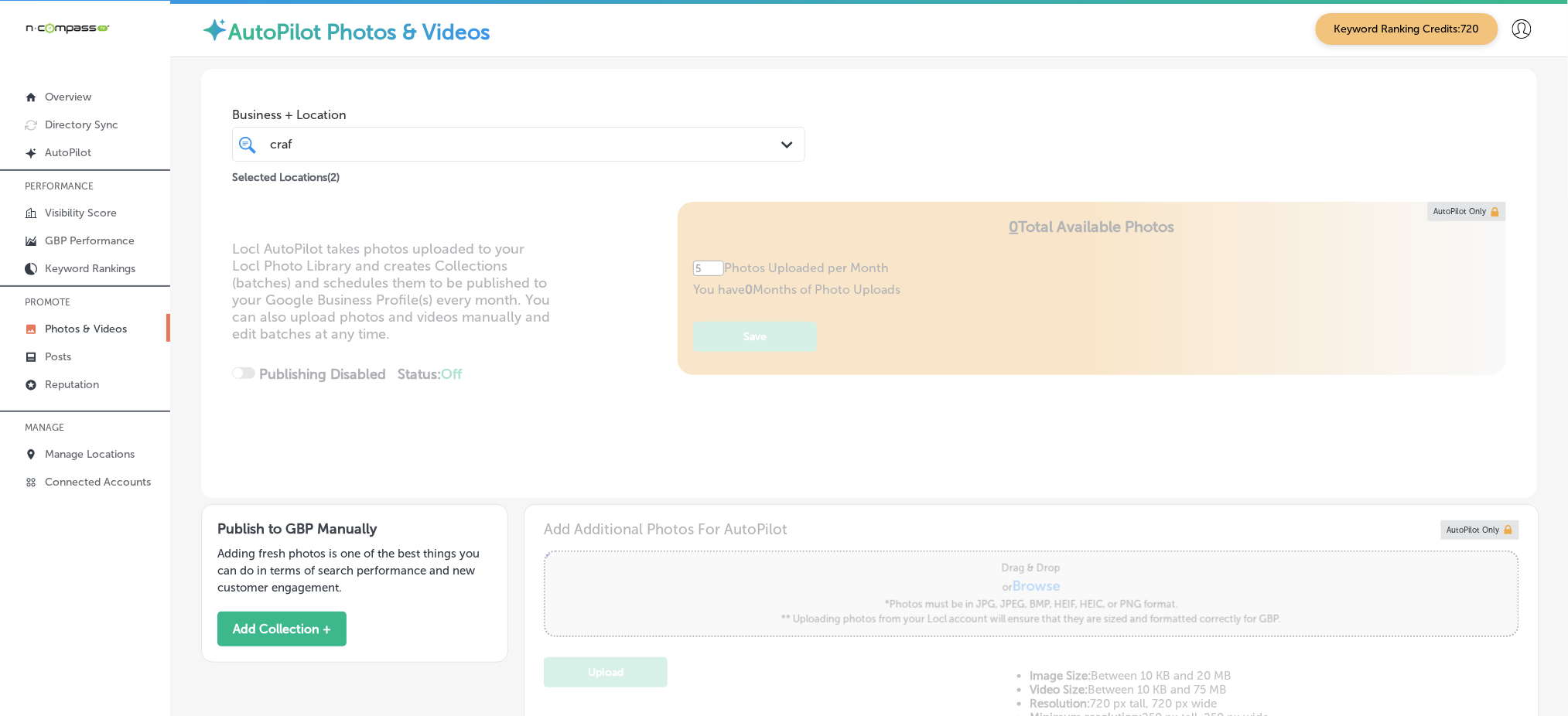
click at [639, 150] on div "craf craf" at bounding box center [494, 145] width 450 height 21
drag, startPoint x: 552, startPoint y: 138, endPoint x: 540, endPoint y: 145, distance: 13.9
click at [551, 137] on div "craf craf" at bounding box center [494, 145] width 450 height 21
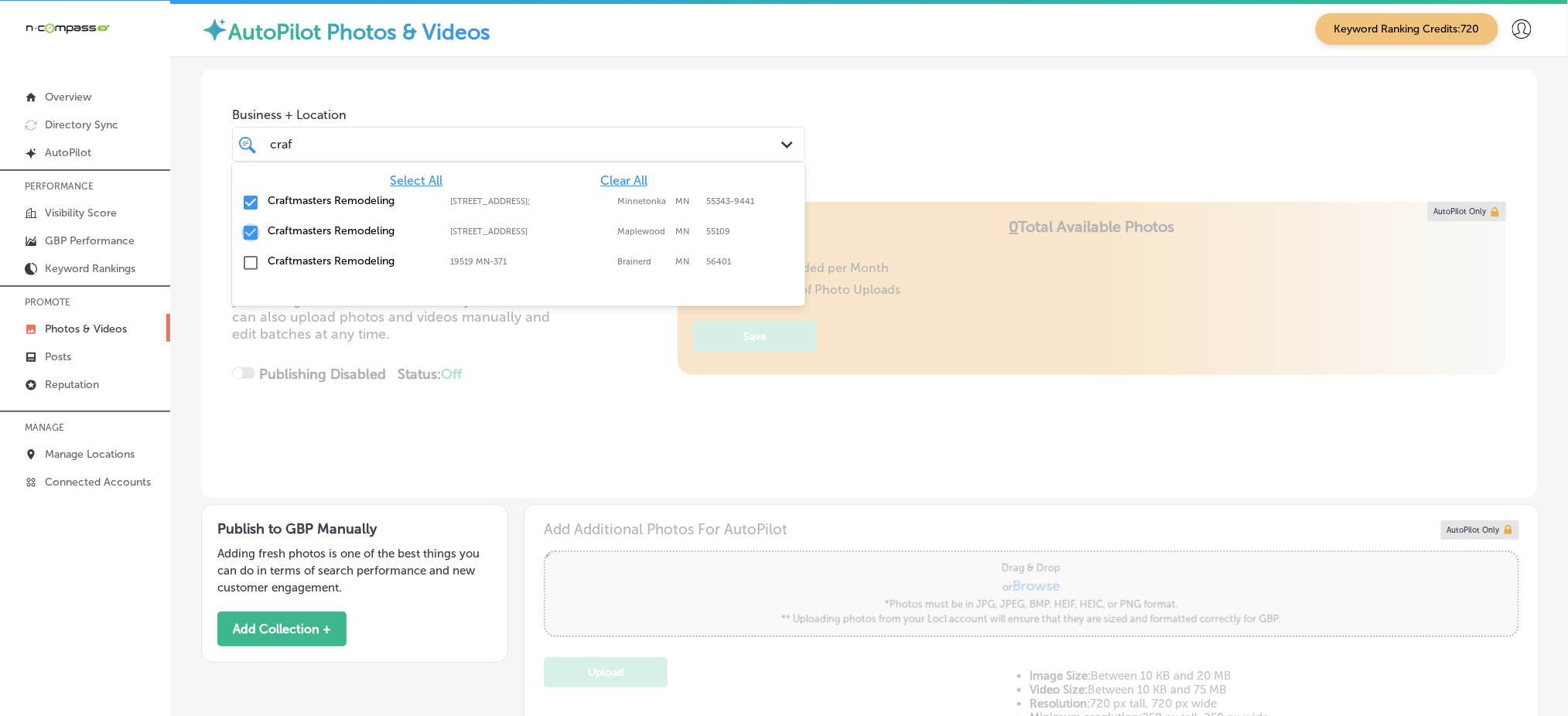
click at [248, 235] on input "checkbox" at bounding box center [250, 232] width 18 height 18
click at [602, 335] on div "Locl AutoPilot takes photos uploaded to your Locl Photo Library and creates Col…" at bounding box center [869, 350] width 1336 height 297
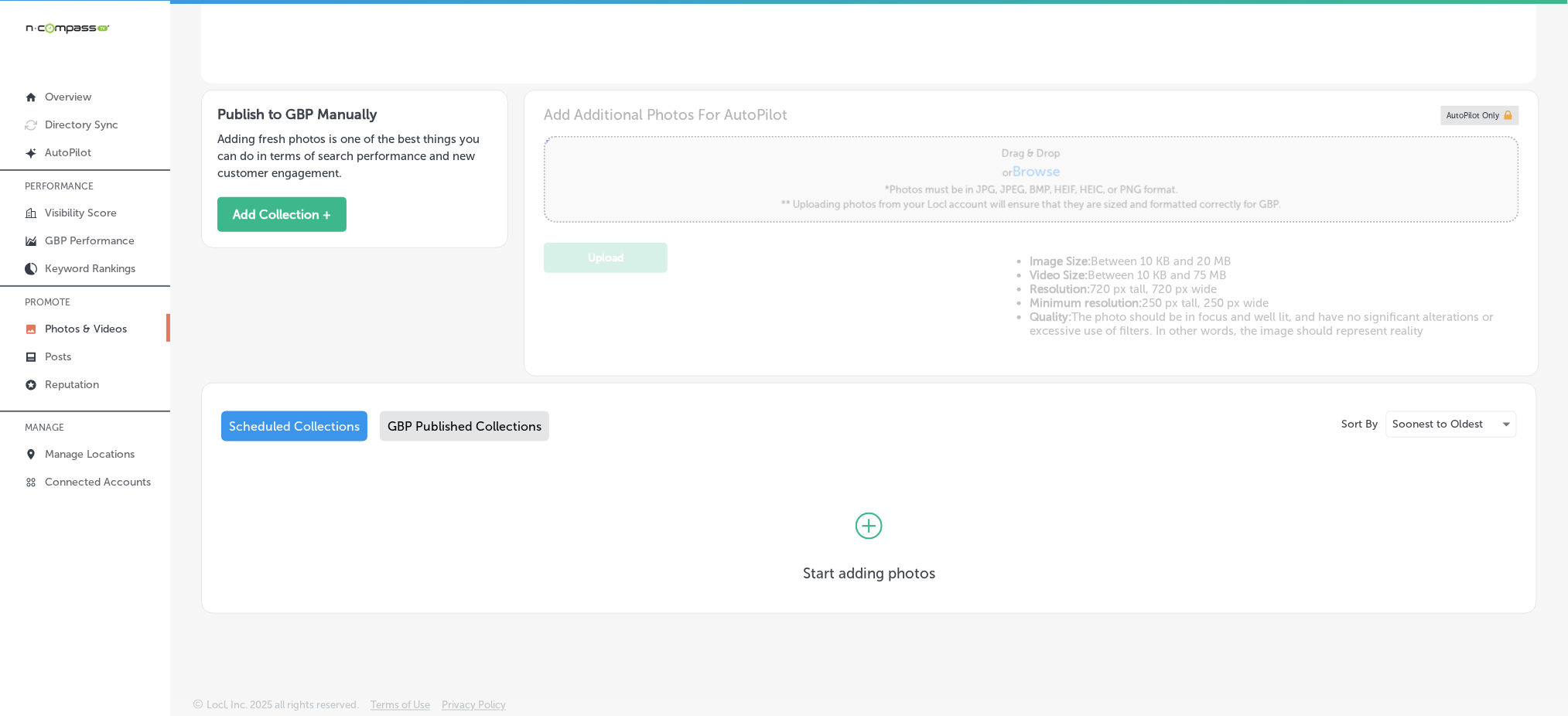
click at [490, 429] on div "GBP Published Collections" at bounding box center [464, 426] width 169 height 30
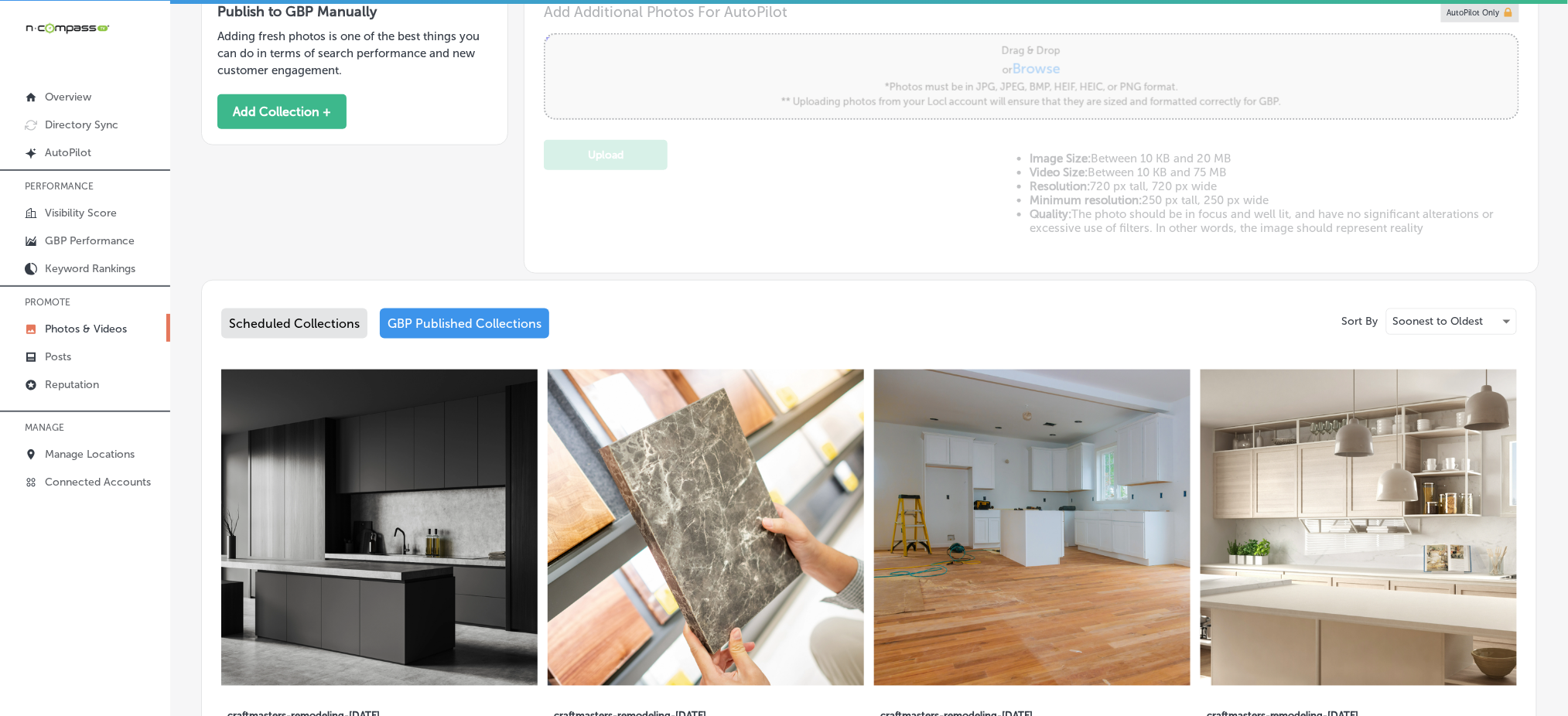
scroll to position [415, 0]
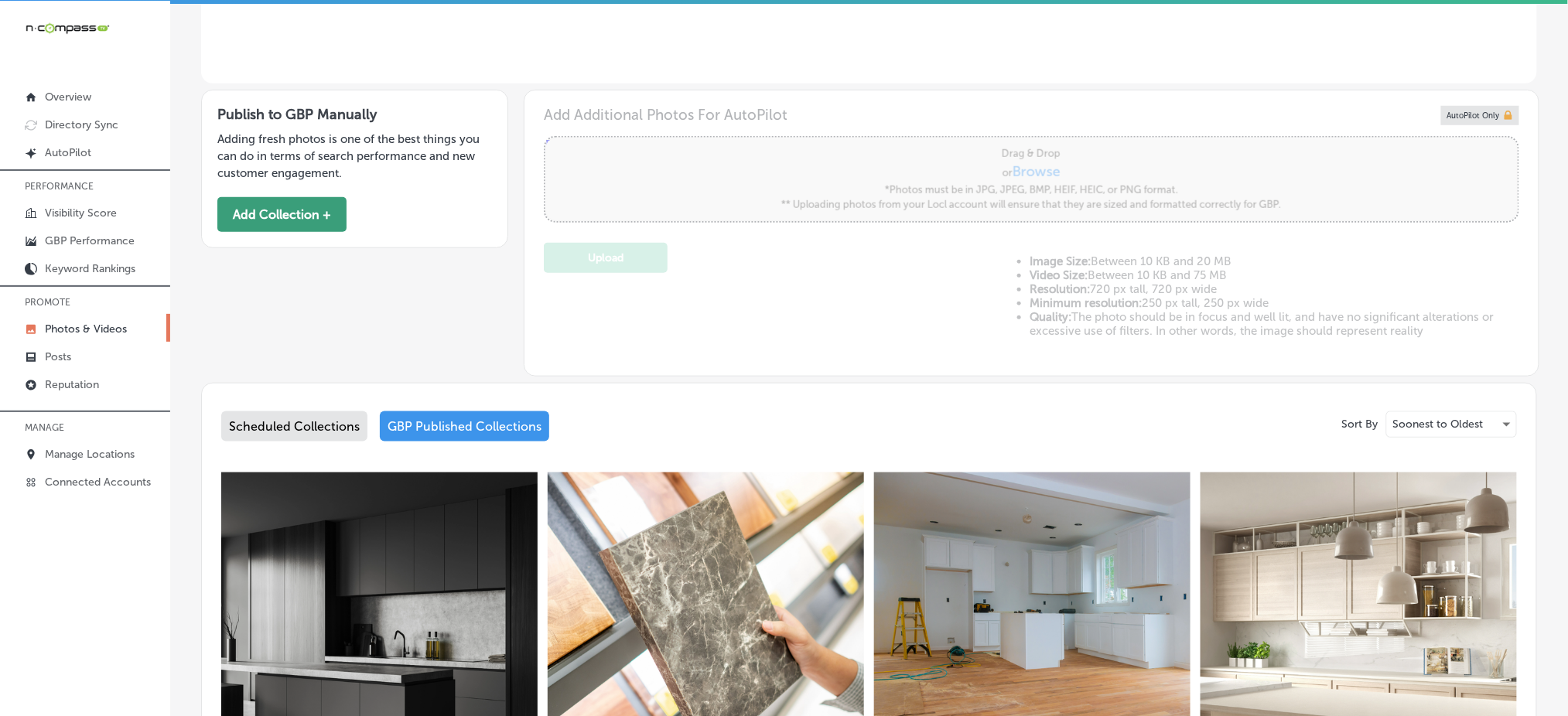
click at [301, 208] on button "Add Collection +" at bounding box center [282, 215] width 129 height 35
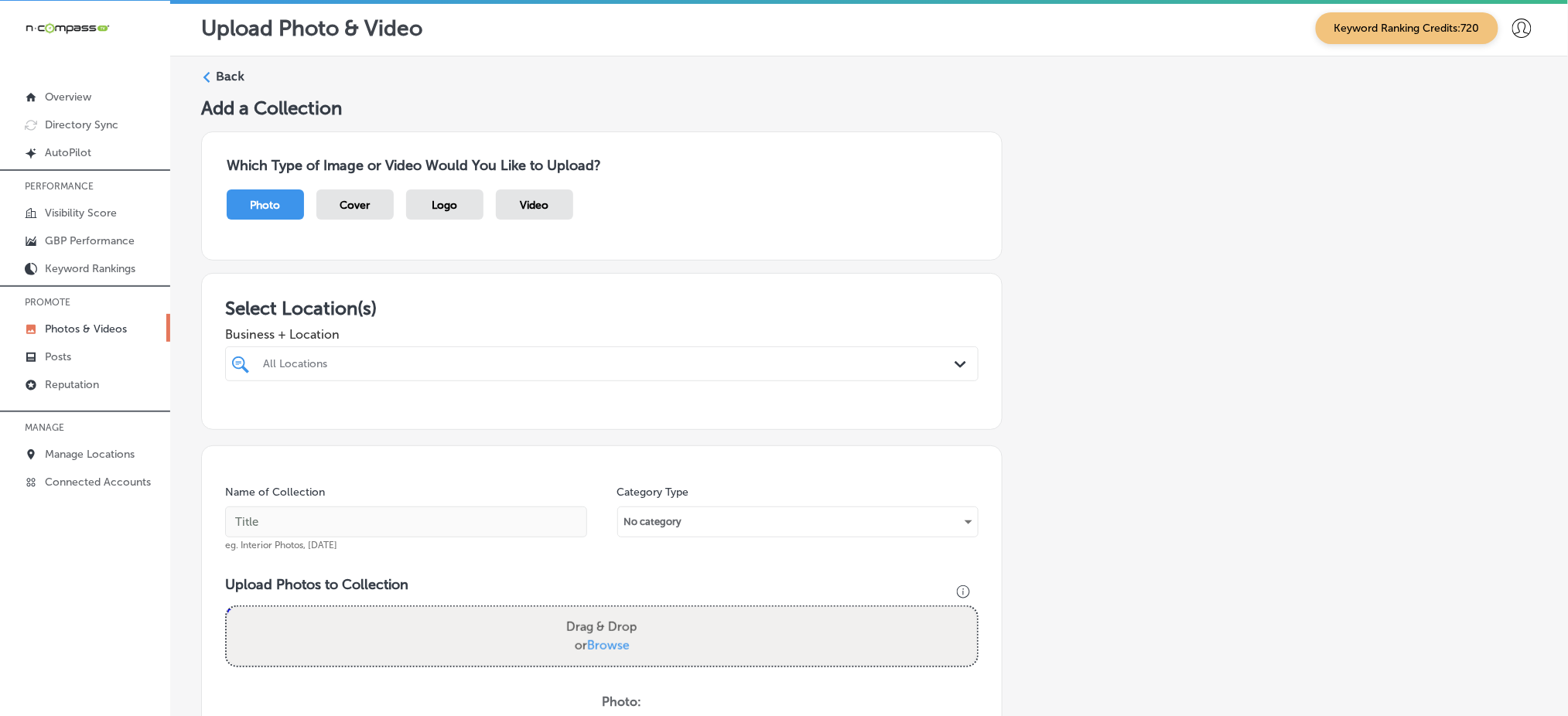
click at [411, 363] on div "All Locations" at bounding box center [609, 364] width 693 height 14
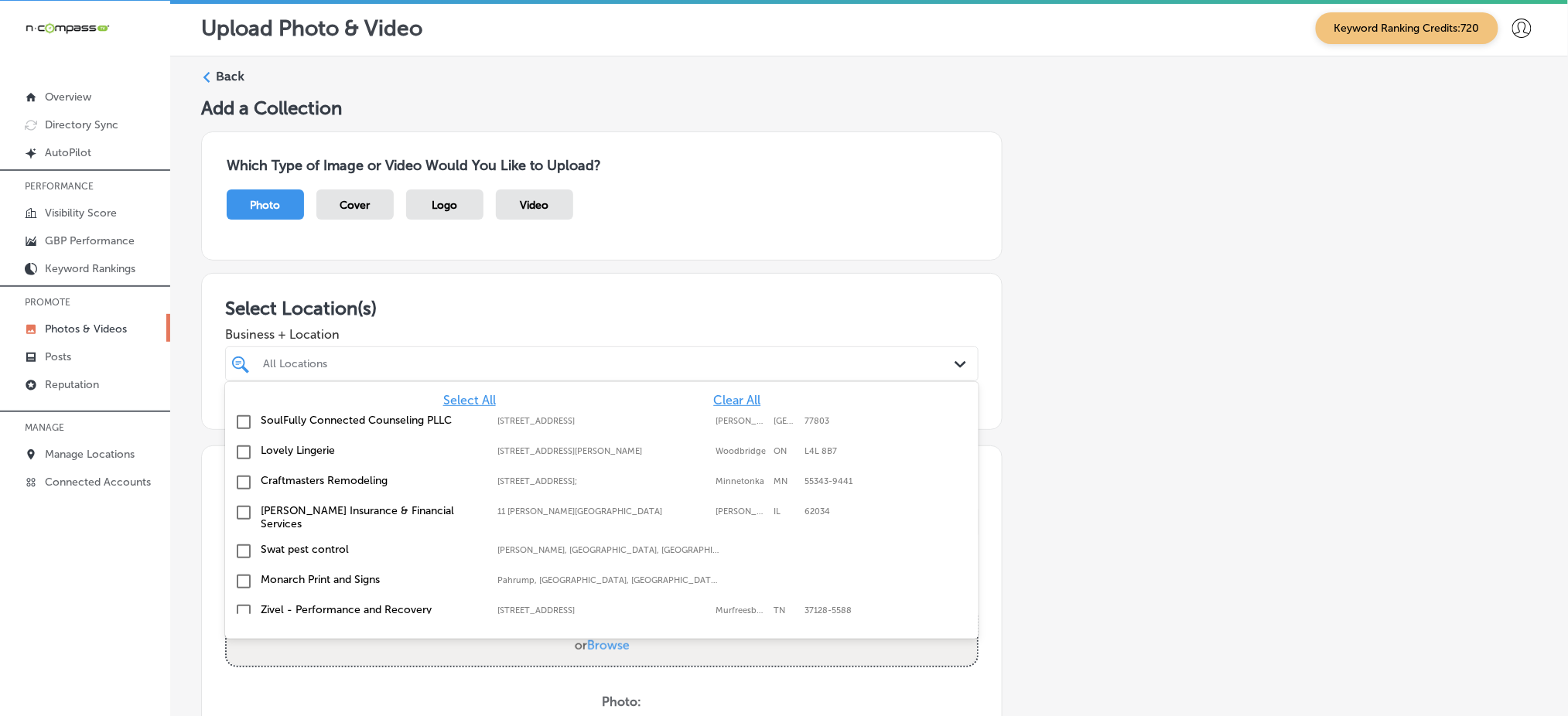
click at [411, 363] on div "All Locations" at bounding box center [609, 364] width 693 height 14
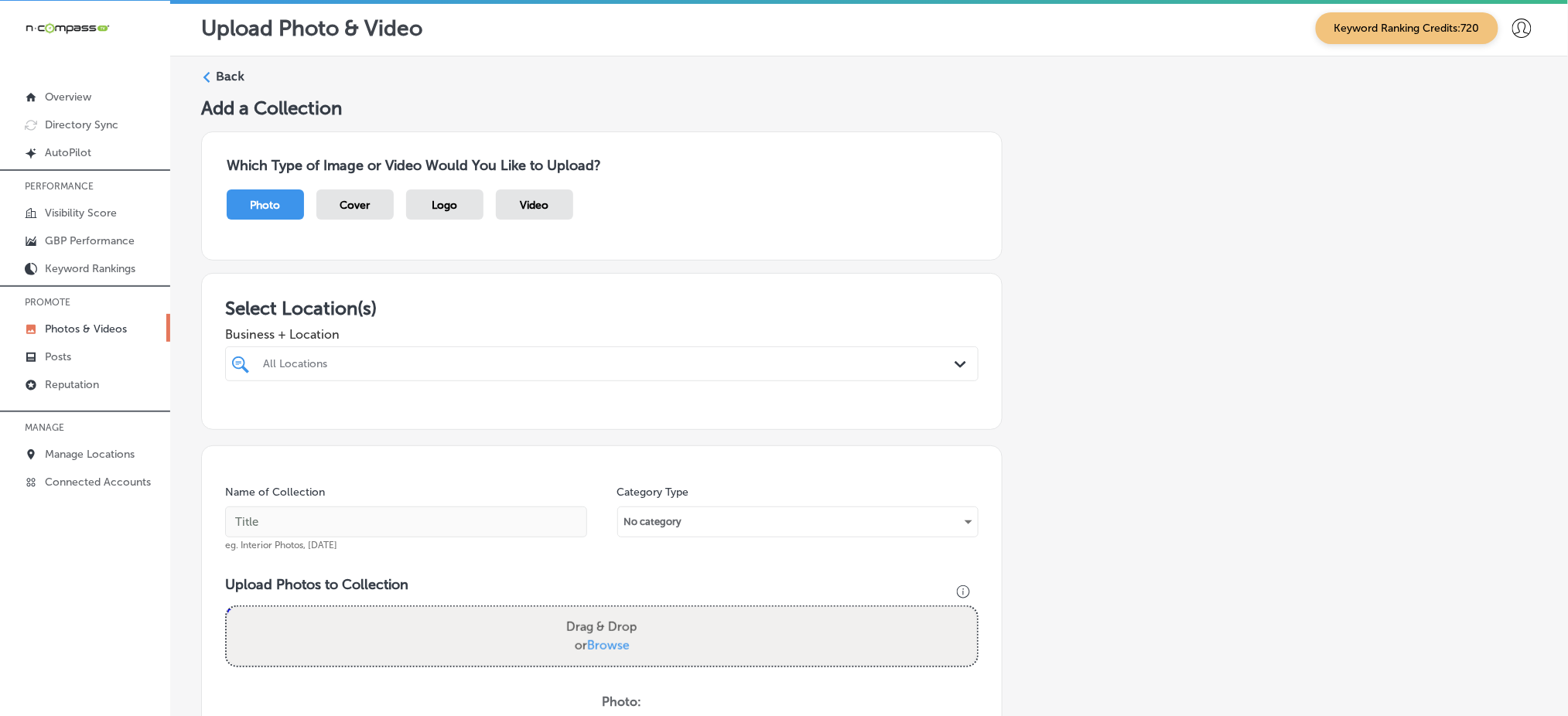
click at [411, 363] on div "All Locations" at bounding box center [609, 364] width 693 height 14
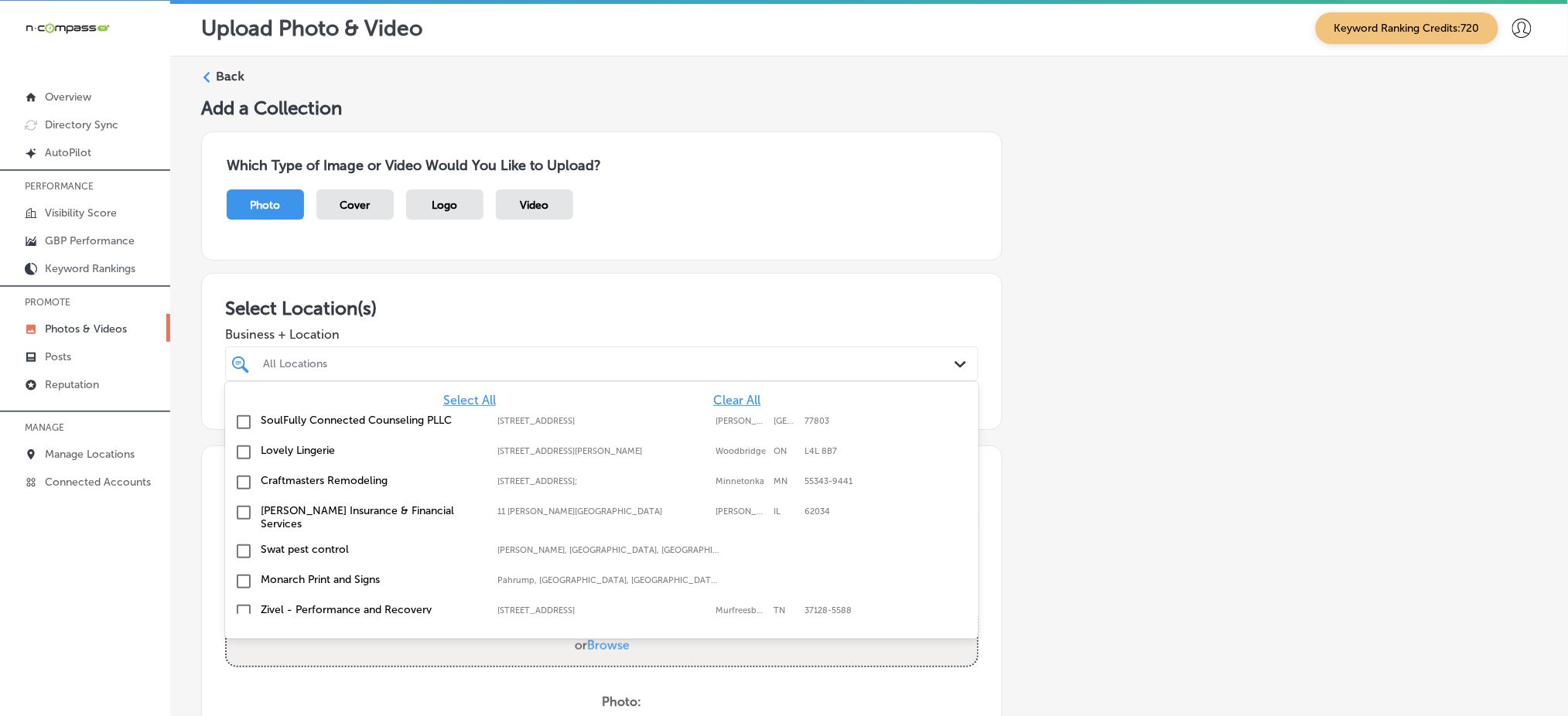
click at [727, 397] on span "Clear All" at bounding box center [736, 400] width 47 height 14
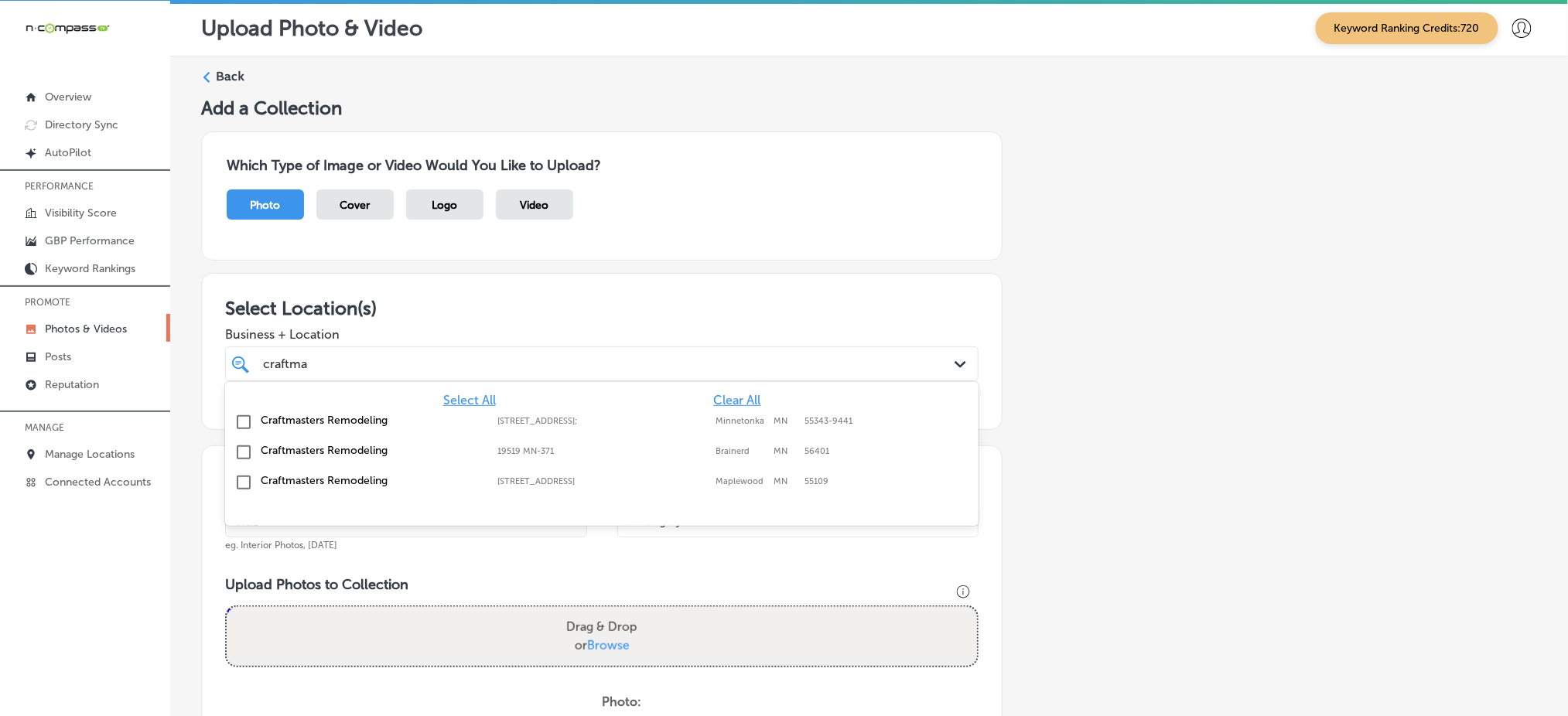
click at [701, 411] on div "Craftmasters Remodeling 12800 Whitewater Dr Suite 100;, Minnetonka, MN, 55343-9…" at bounding box center [601, 422] width 741 height 24
type input "craftma"
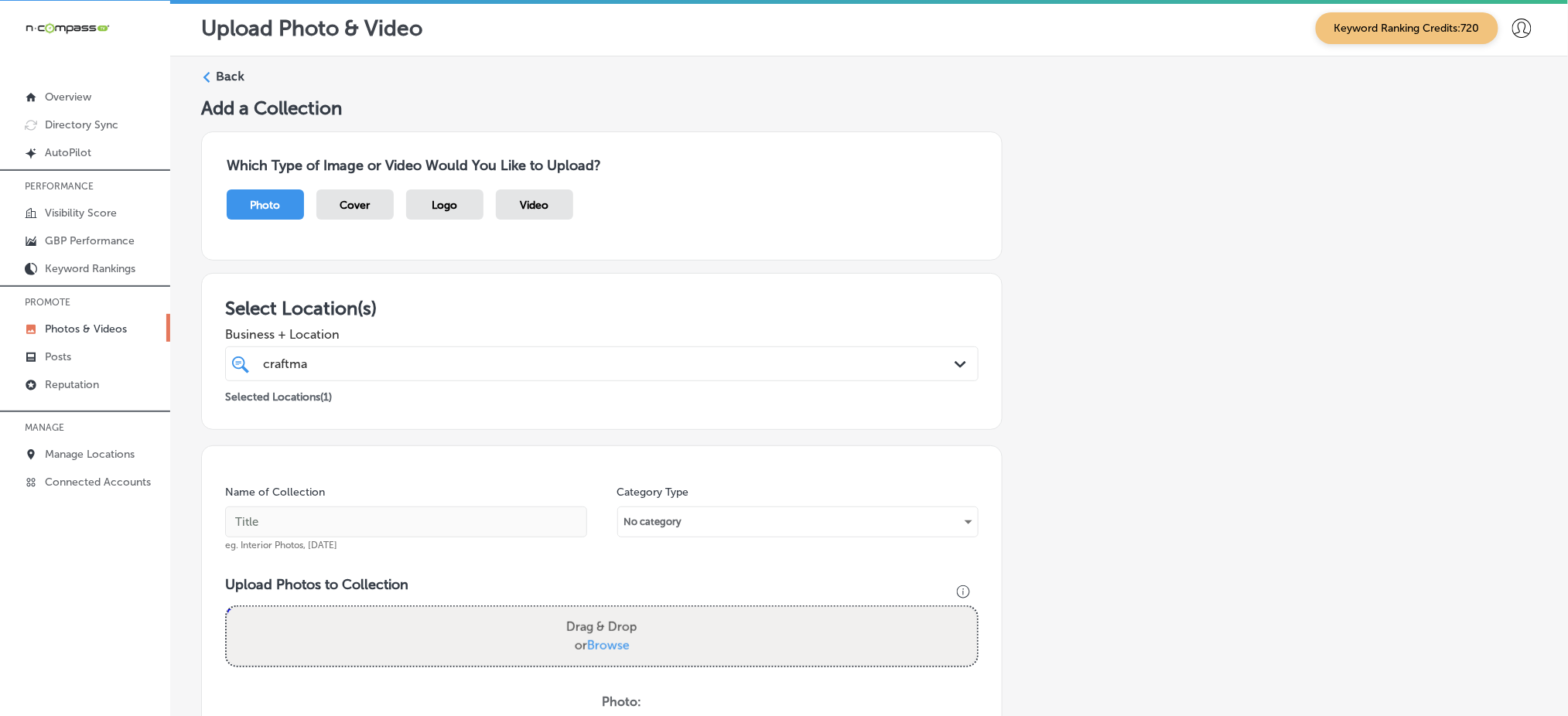
click at [669, 328] on span "Business + Location" at bounding box center [602, 334] width 754 height 14
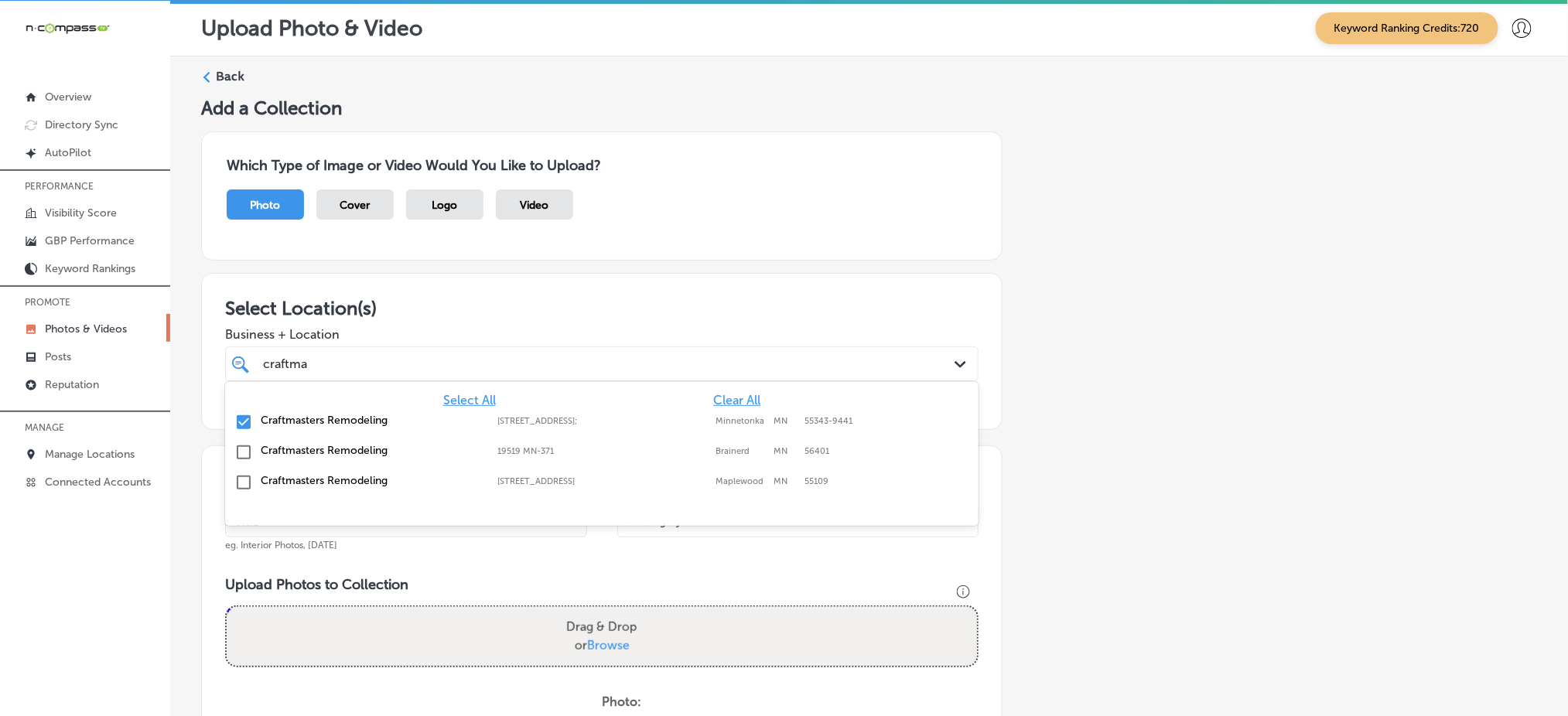
click at [657, 362] on div "craftma craftma" at bounding box center [568, 364] width 613 height 21
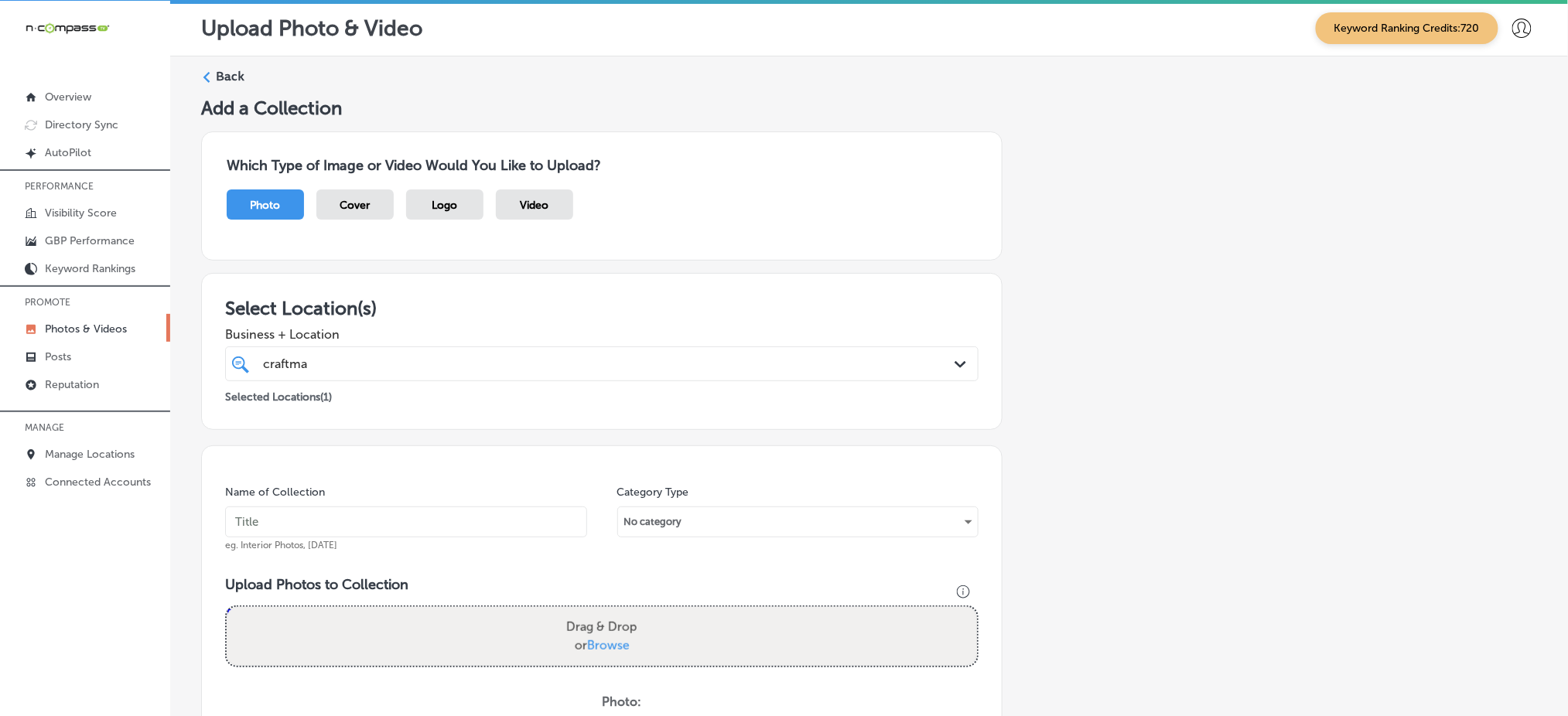
click at [390, 512] on input "text" at bounding box center [406, 522] width 362 height 31
click at [398, 516] on input "craftmasters-remodeling-oct1" at bounding box center [406, 522] width 362 height 31
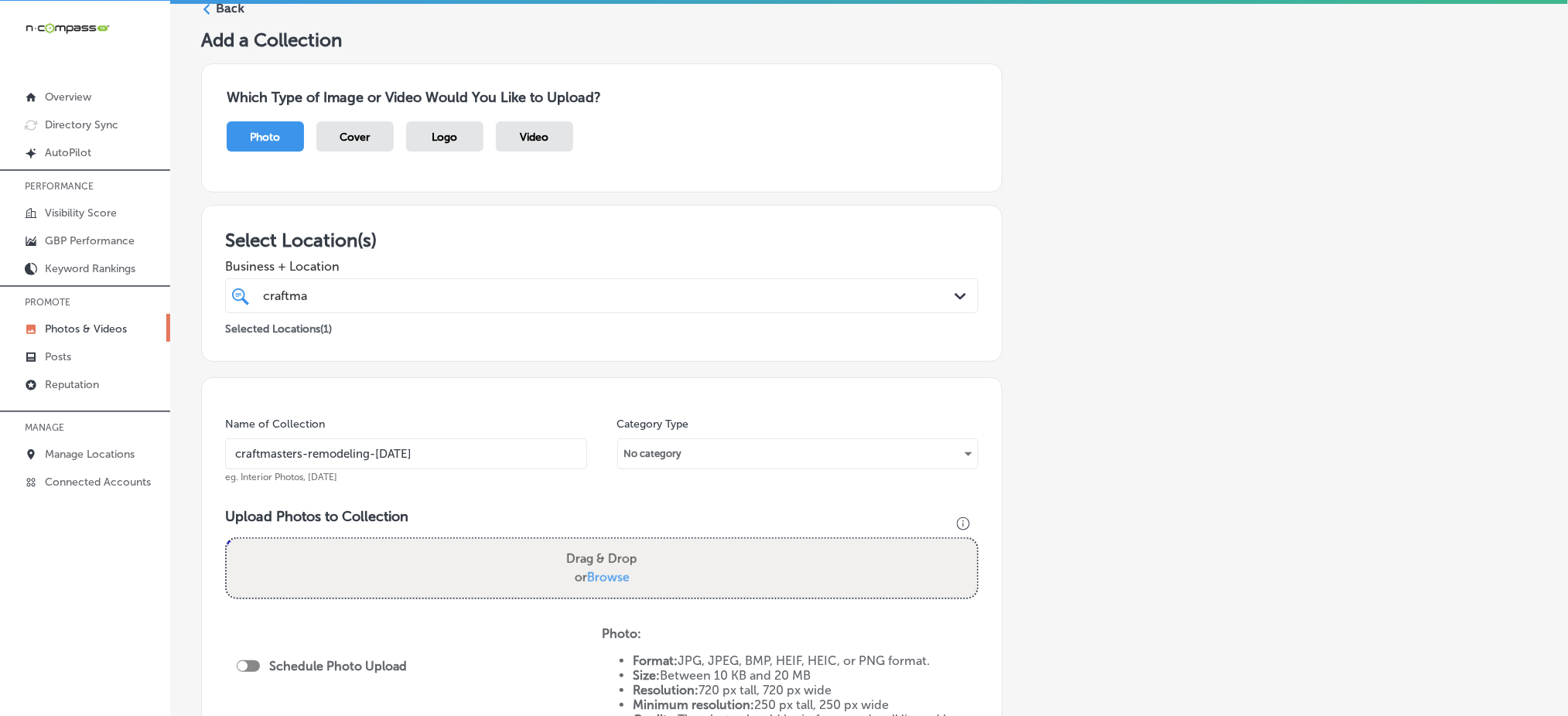
scroll to position [102, 0]
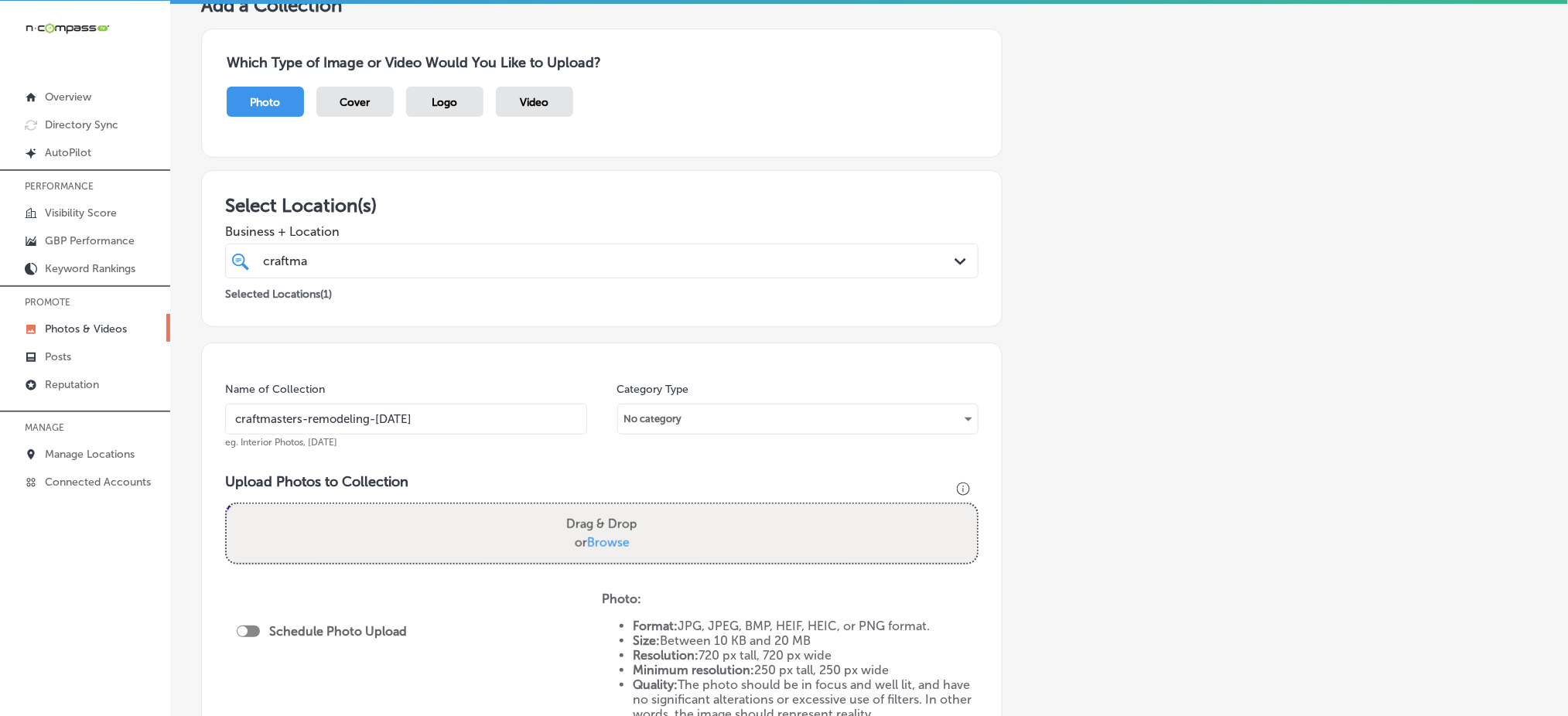
type input "craftmasters-remodeling-oct1"
click at [603, 535] on span "Browse" at bounding box center [609, 542] width 43 height 14
click at [603, 509] on input "Drag & Drop or Browse" at bounding box center [602, 506] width 751 height 5
type input "C:\fakepath\custom-kitchen-remodel-craftmasters-minnetonka-mn (1).png"
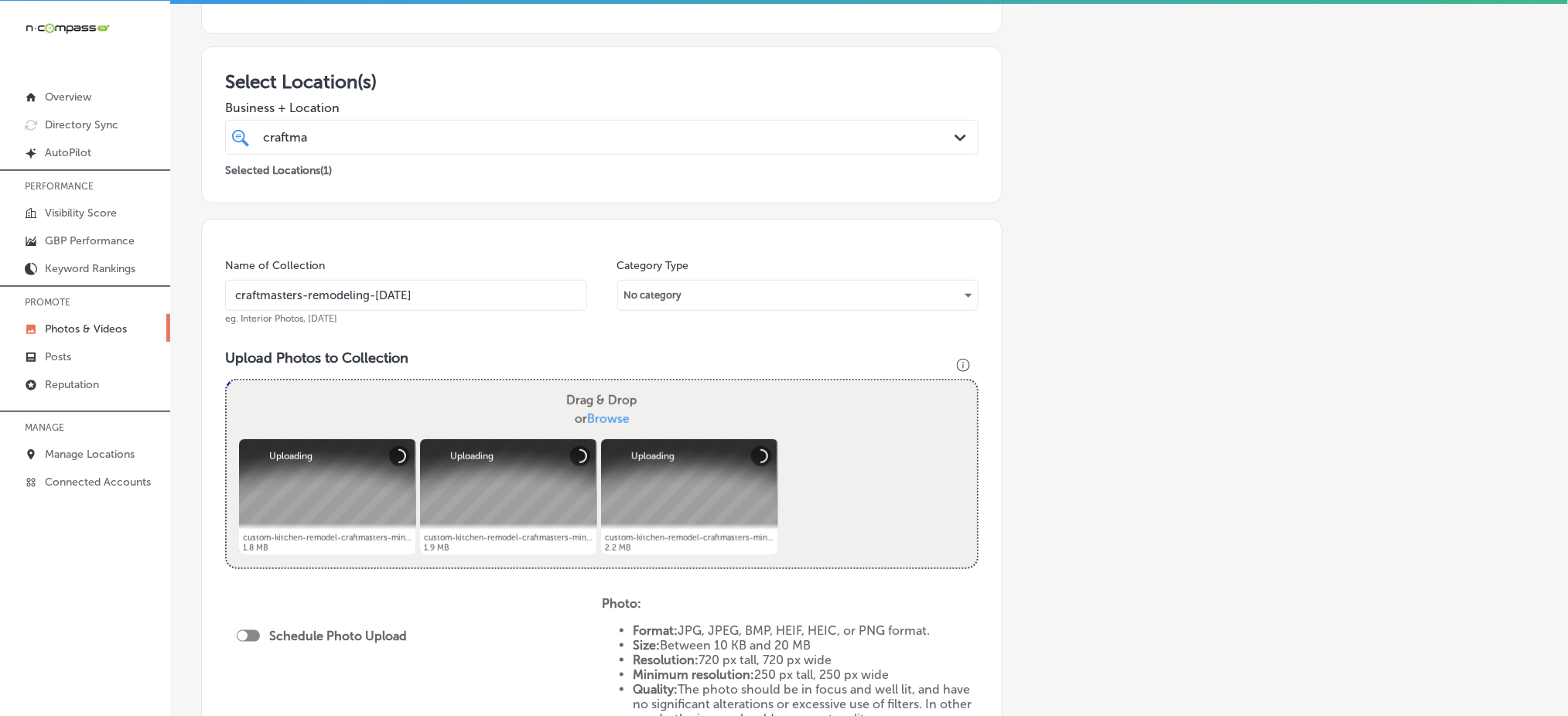
scroll to position [309, 0]
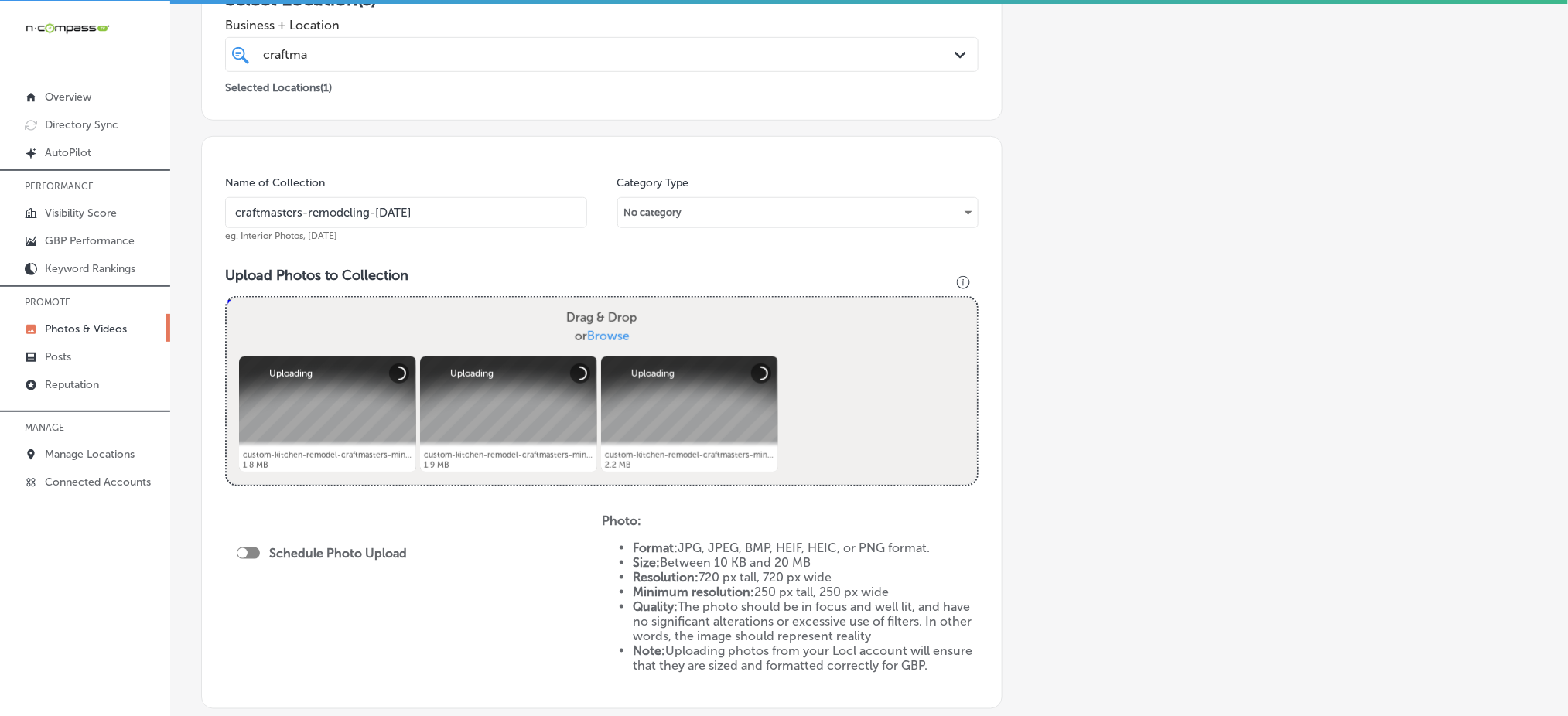
click at [248, 553] on div at bounding box center [248, 554] width 23 height 12
checkbox input "true"
click at [278, 603] on span "Publish Now" at bounding box center [285, 610] width 72 height 14
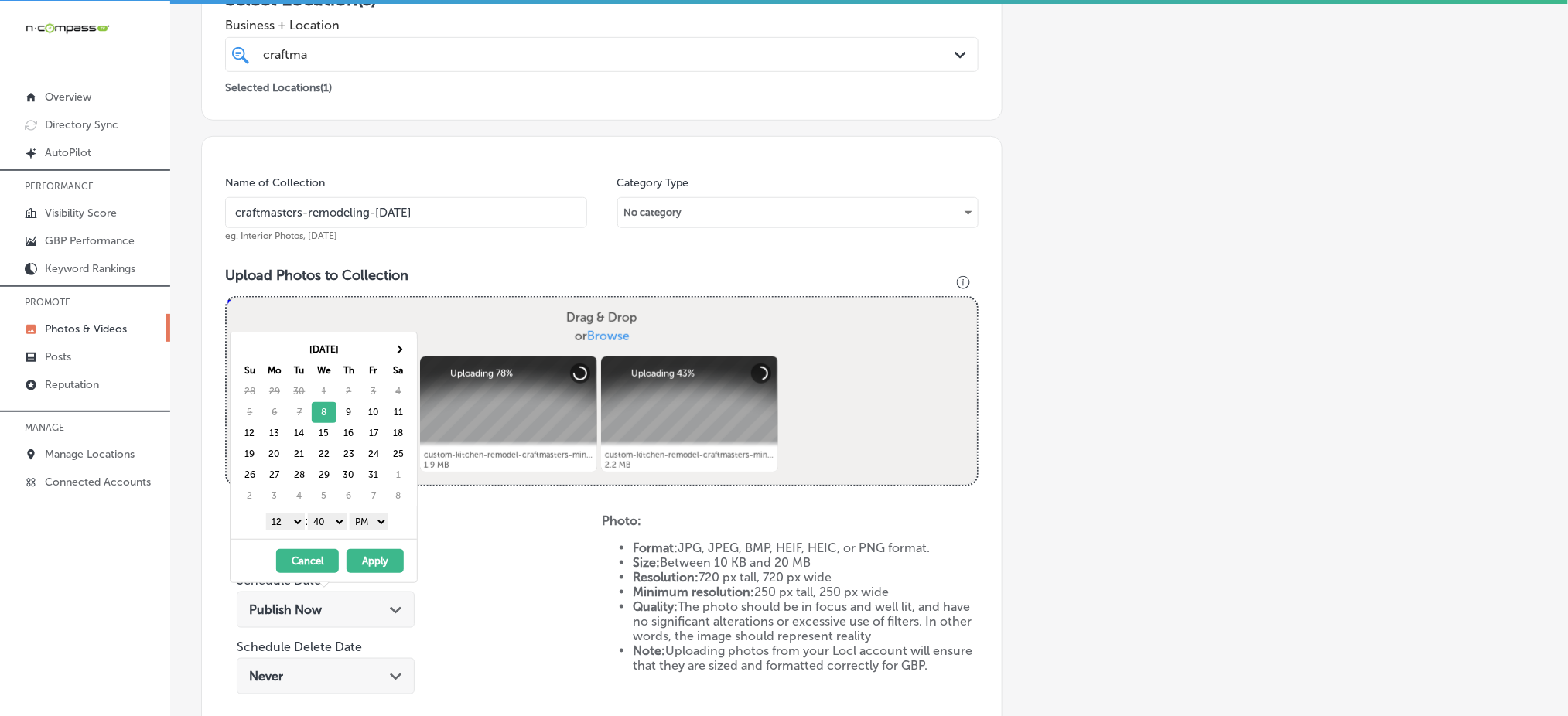
click at [293, 521] on select "1 2 3 4 5 6 7 8 9 10 11 12" at bounding box center [285, 523] width 39 height 17
click at [320, 522] on select "00 10 20 30 40 50" at bounding box center [328, 523] width 39 height 17
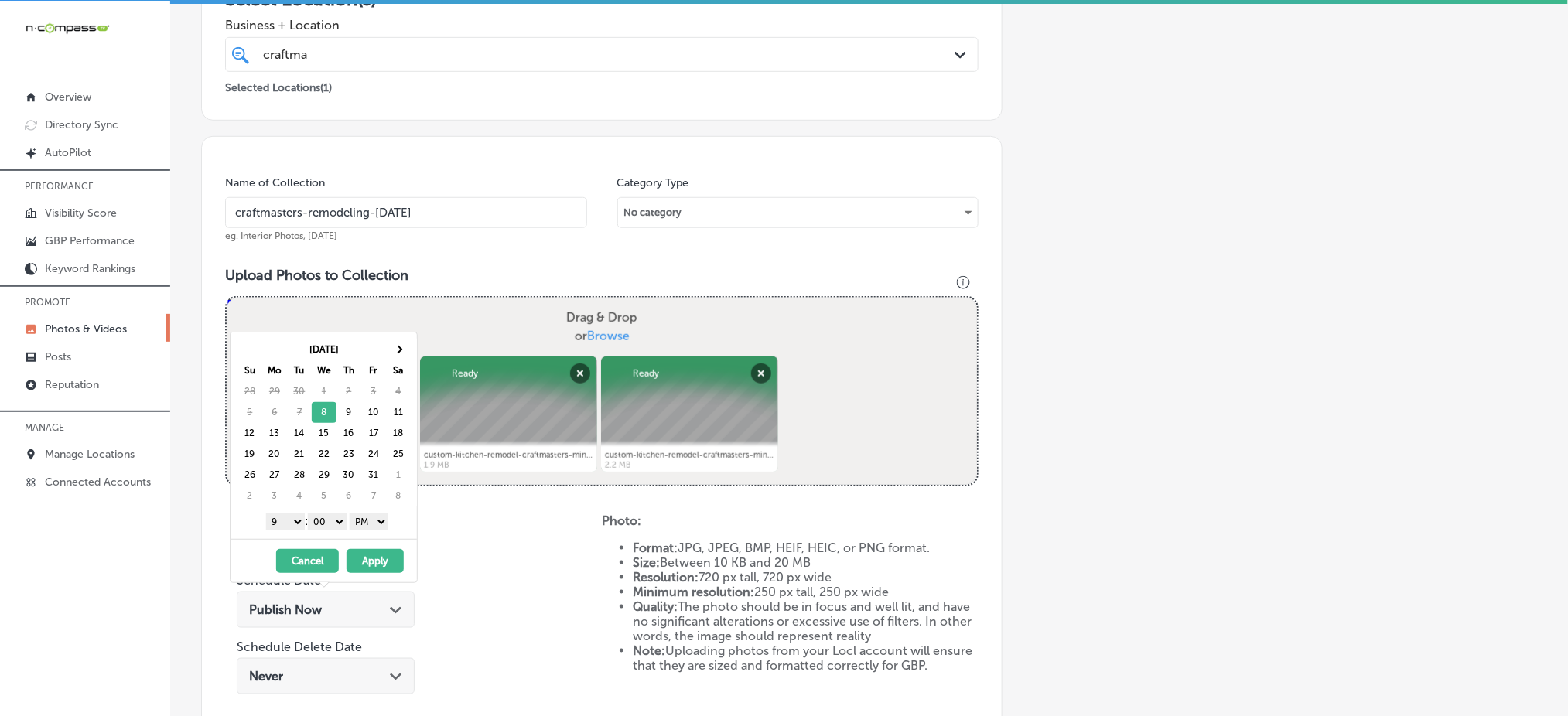
click at [365, 561] on button "Apply" at bounding box center [375, 560] width 57 height 24
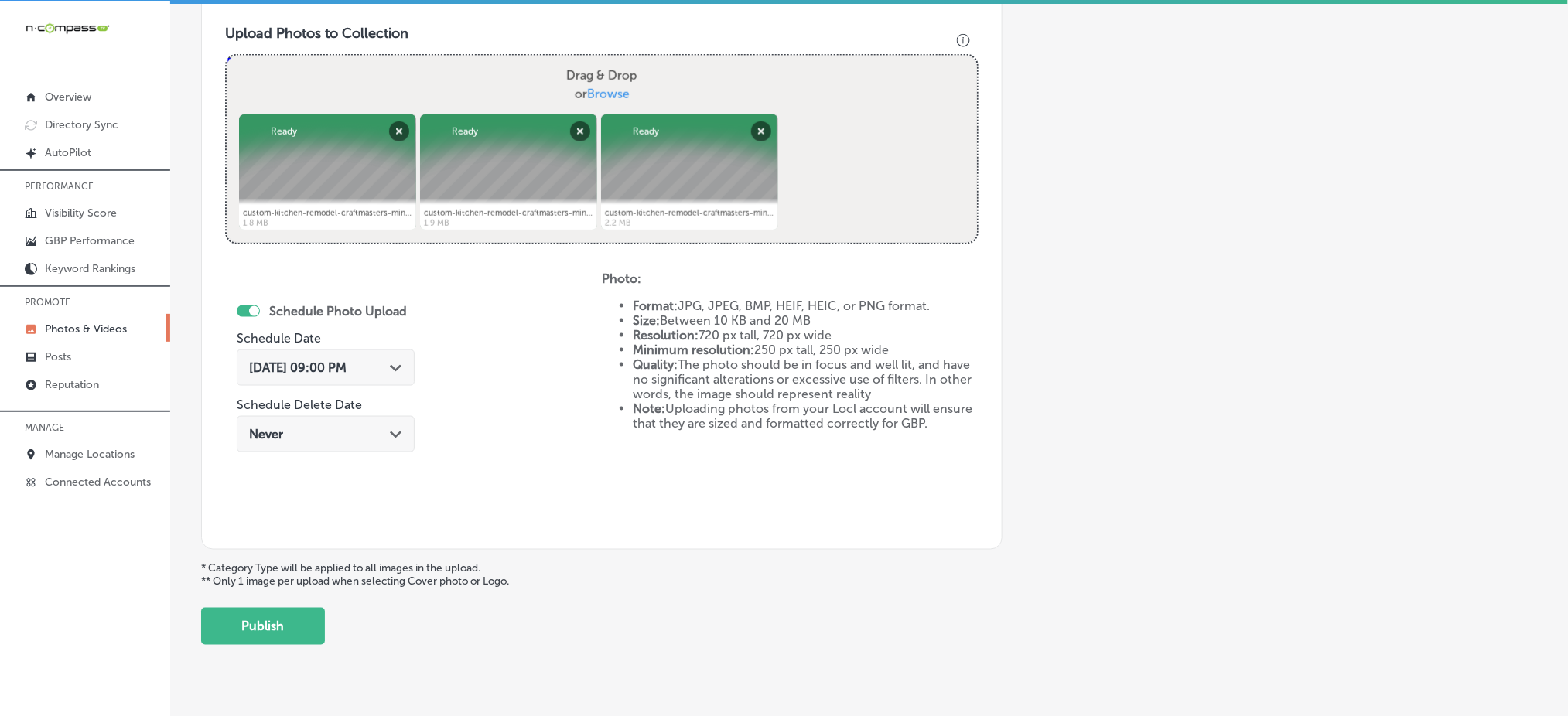
scroll to position [582, 0]
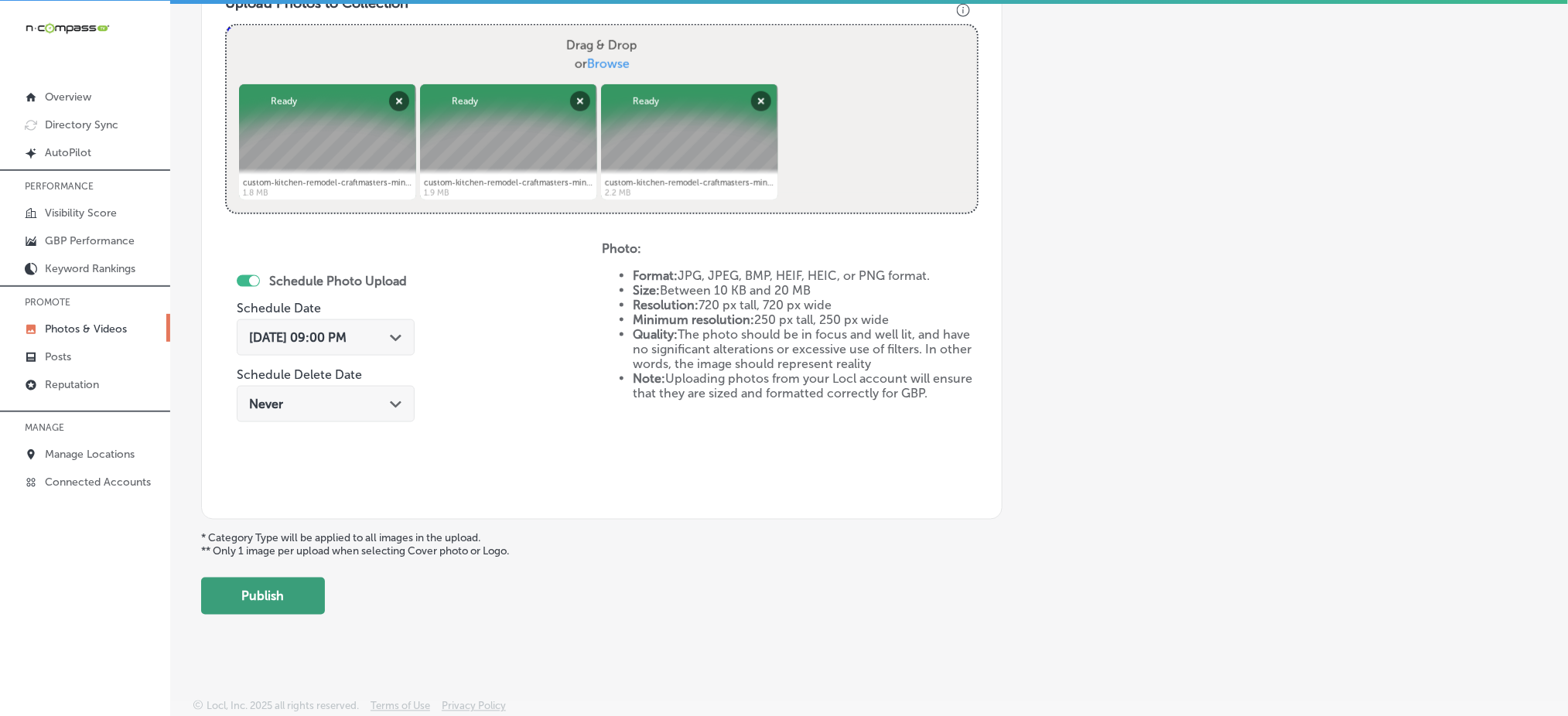
click at [225, 600] on button "Publish" at bounding box center [263, 596] width 124 height 37
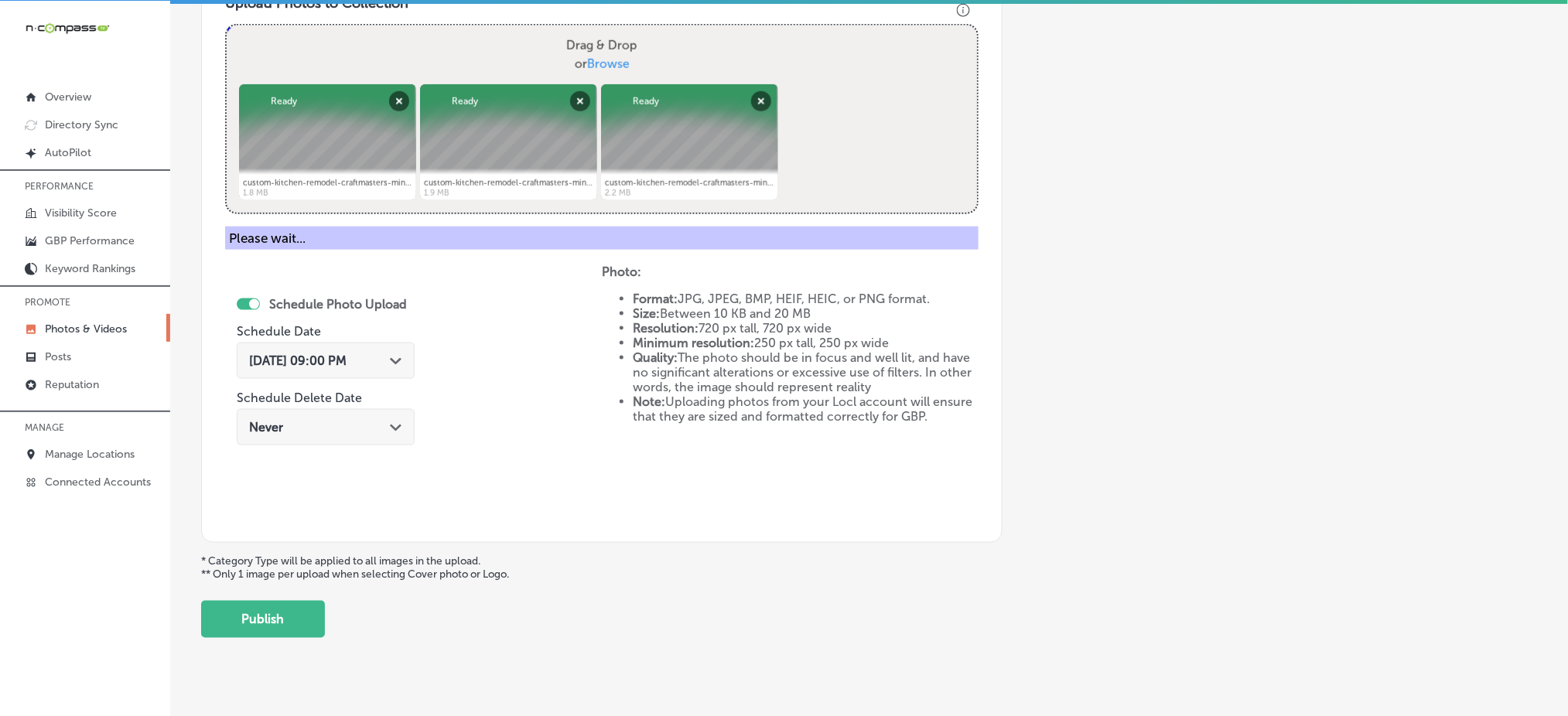
scroll to position [452, 0]
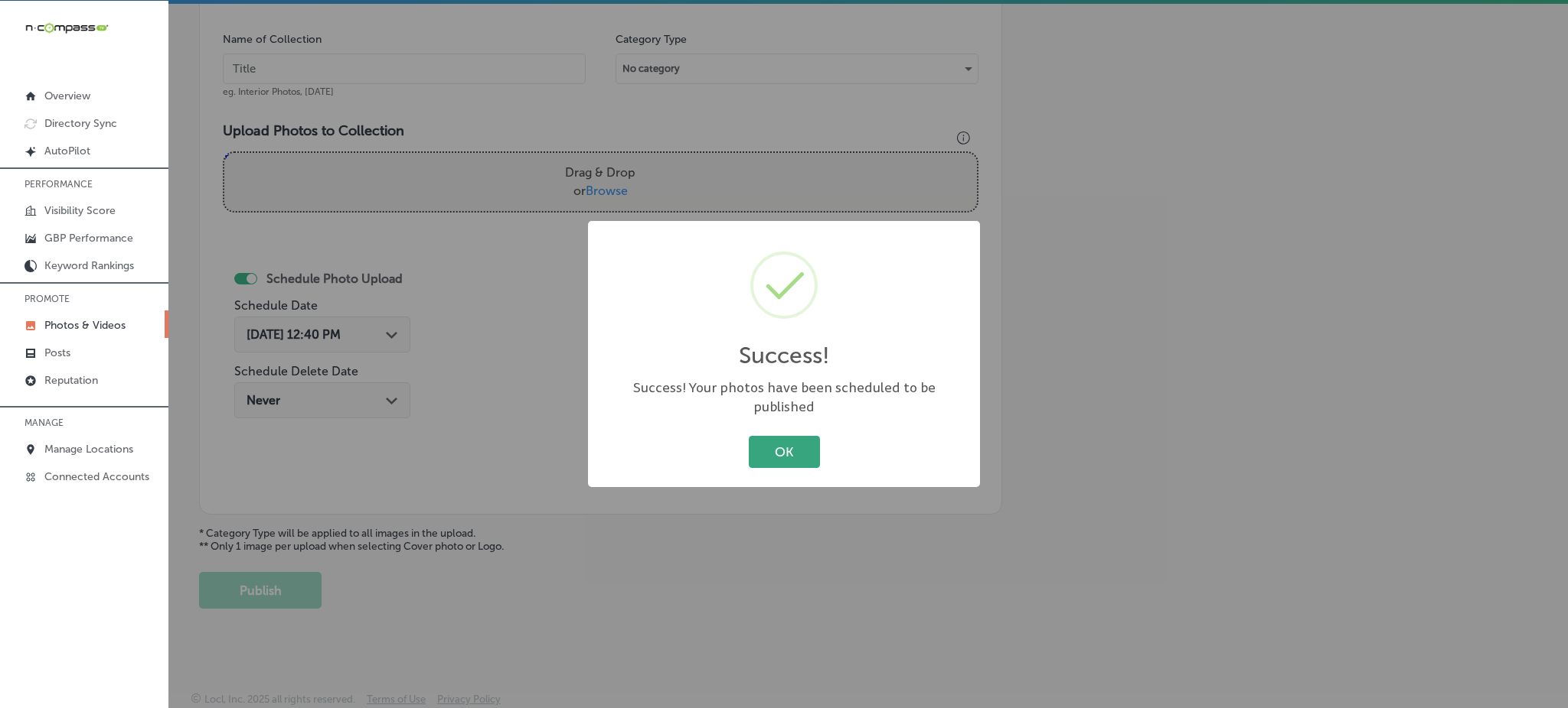
click at [766, 436] on button "OK" at bounding box center [784, 451] width 71 height 32
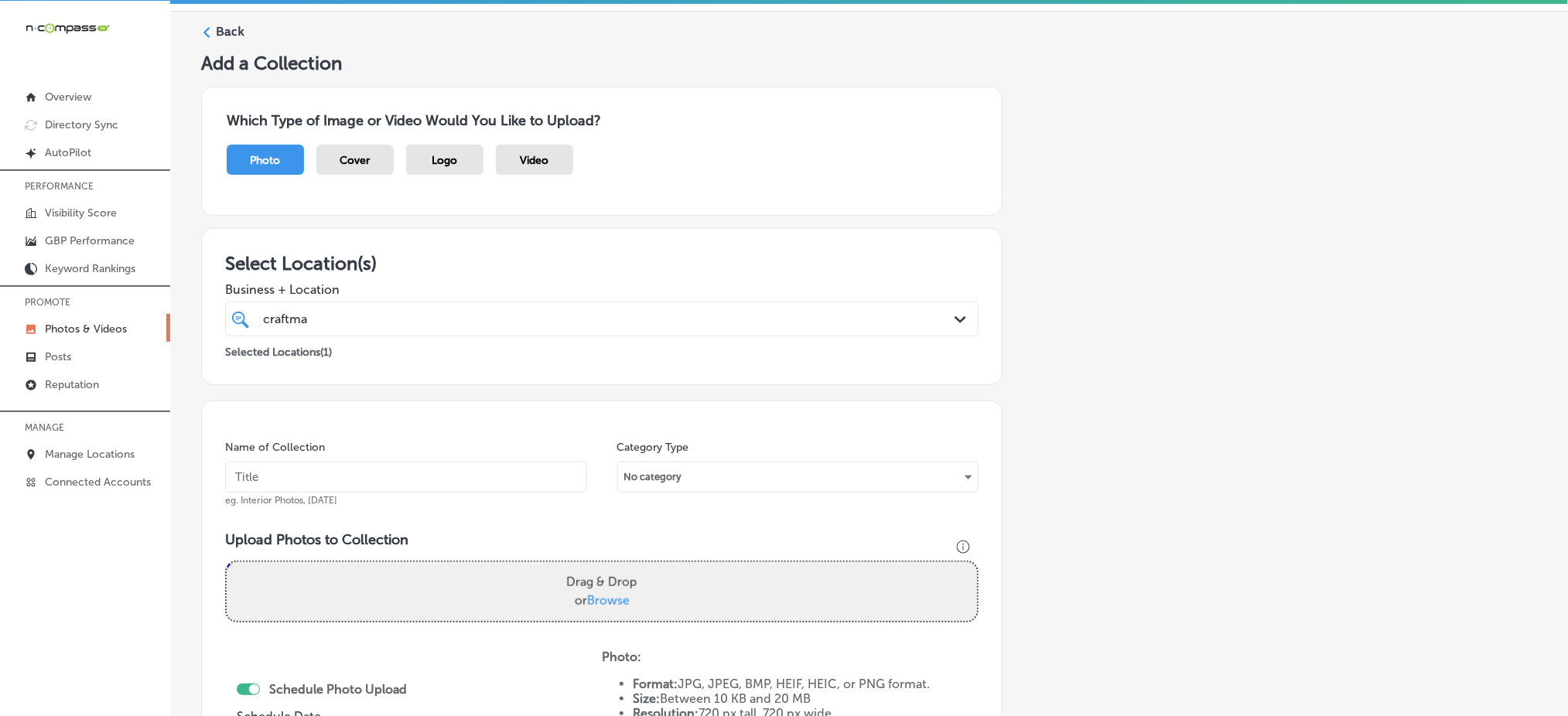
scroll to position [41, 0]
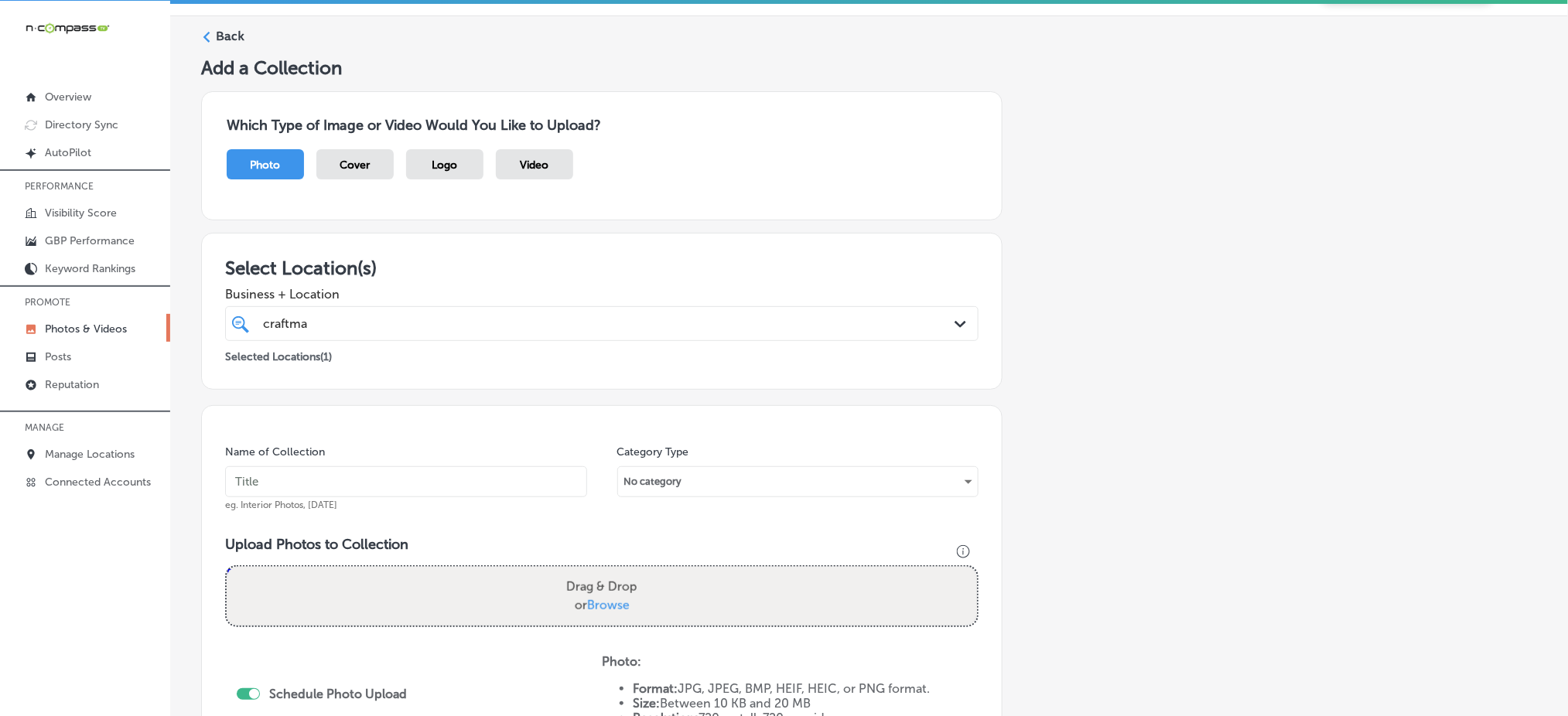
click at [327, 475] on input "text" at bounding box center [406, 482] width 362 height 31
paste input "craftmasters-remodeling-oct1"
type input "craftmasters-remodeling-oct2"
click at [601, 603] on span "Browse" at bounding box center [609, 605] width 43 height 14
click at [601, 572] on input "Drag & Drop or Browse" at bounding box center [602, 569] width 751 height 5
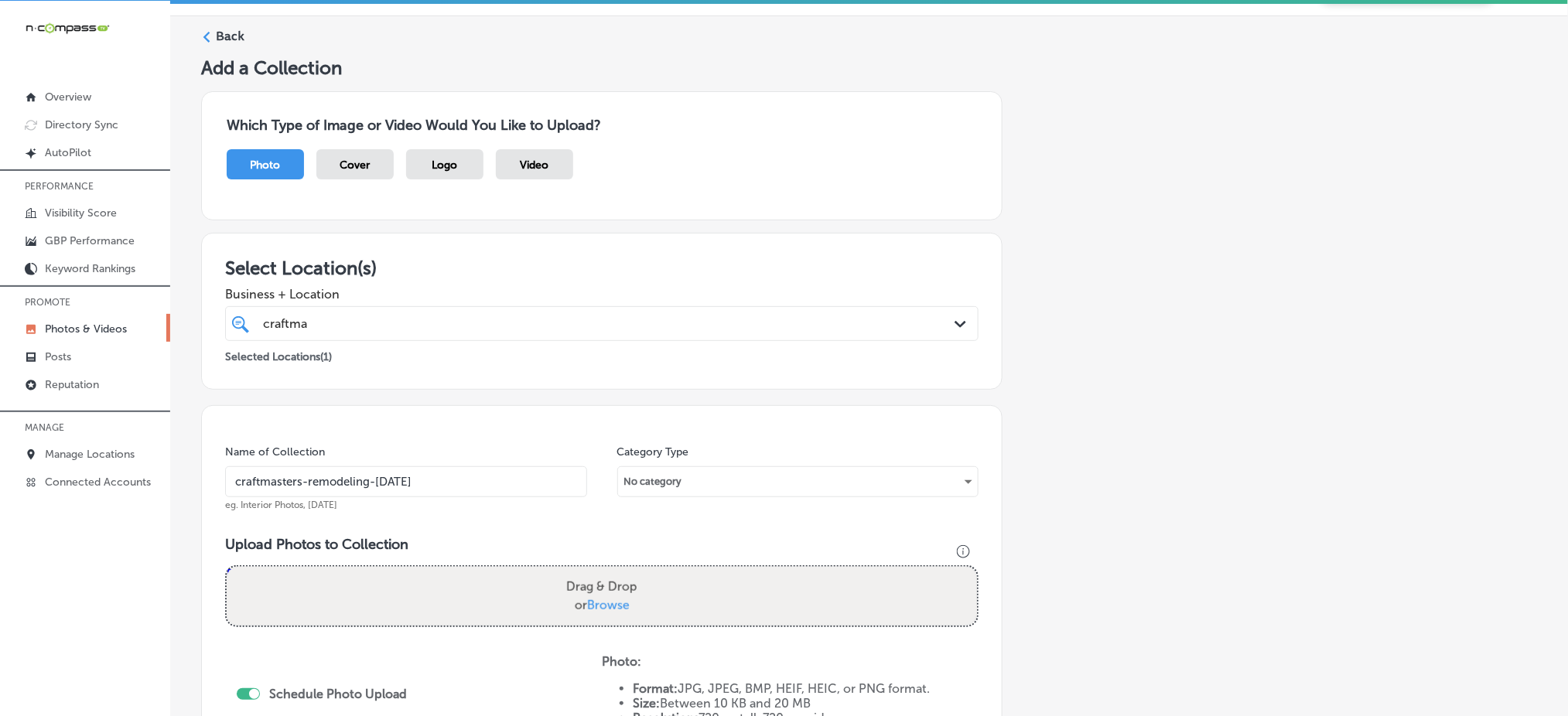
type input "C:\fakepath\custom-kitchen-remodel-craftmasters-minnetonka-mn (4).png"
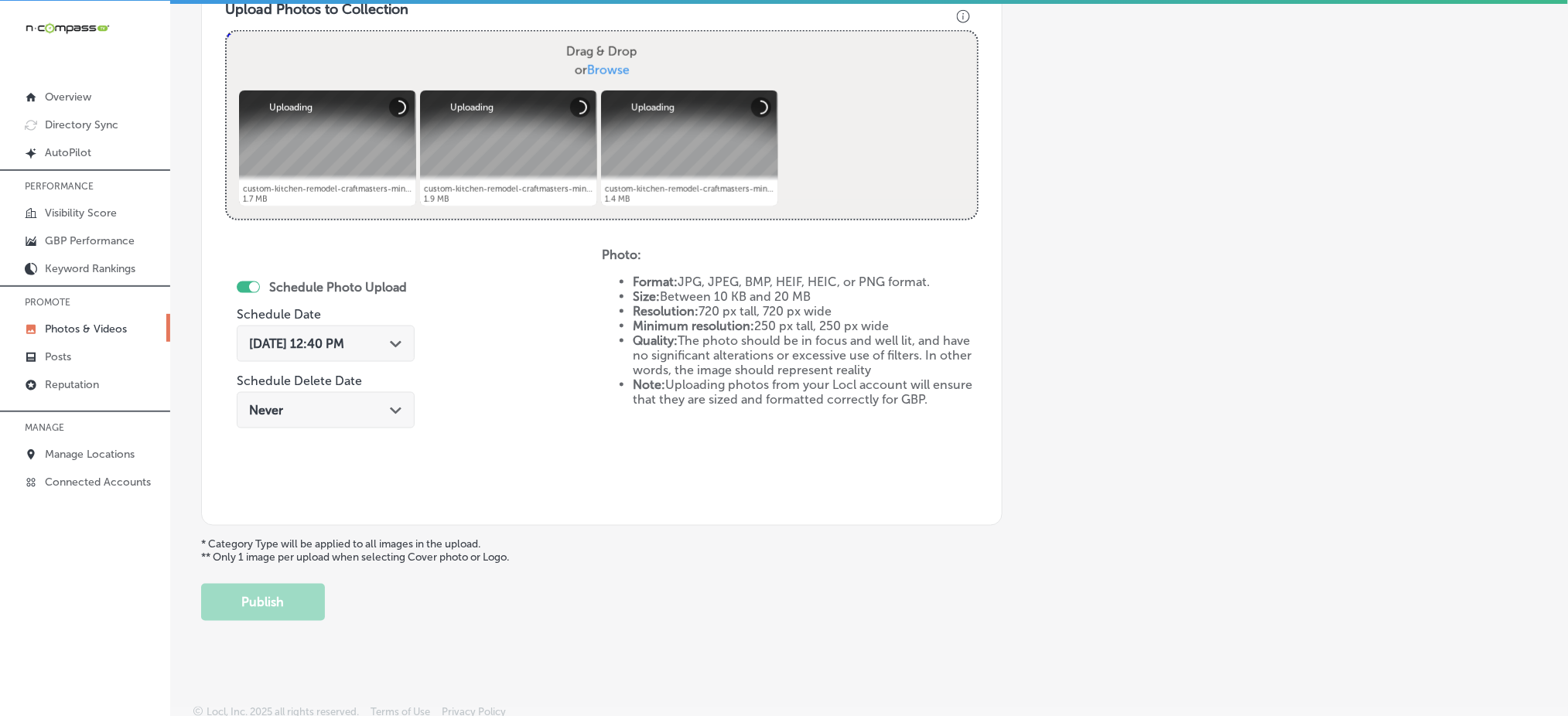
scroll to position [582, 0]
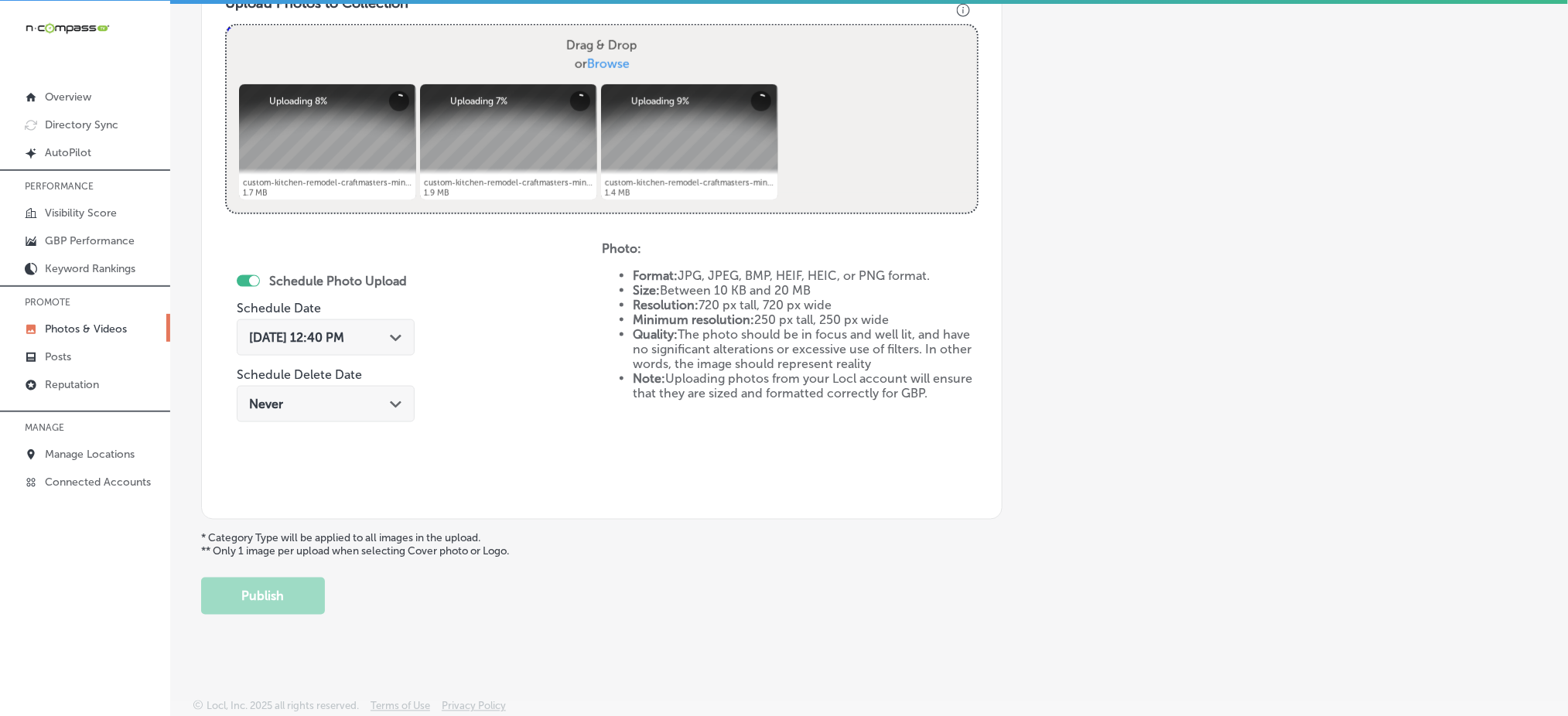
click at [344, 337] on span "Oct 8, 2025 12:40 PM" at bounding box center [297, 337] width 95 height 14
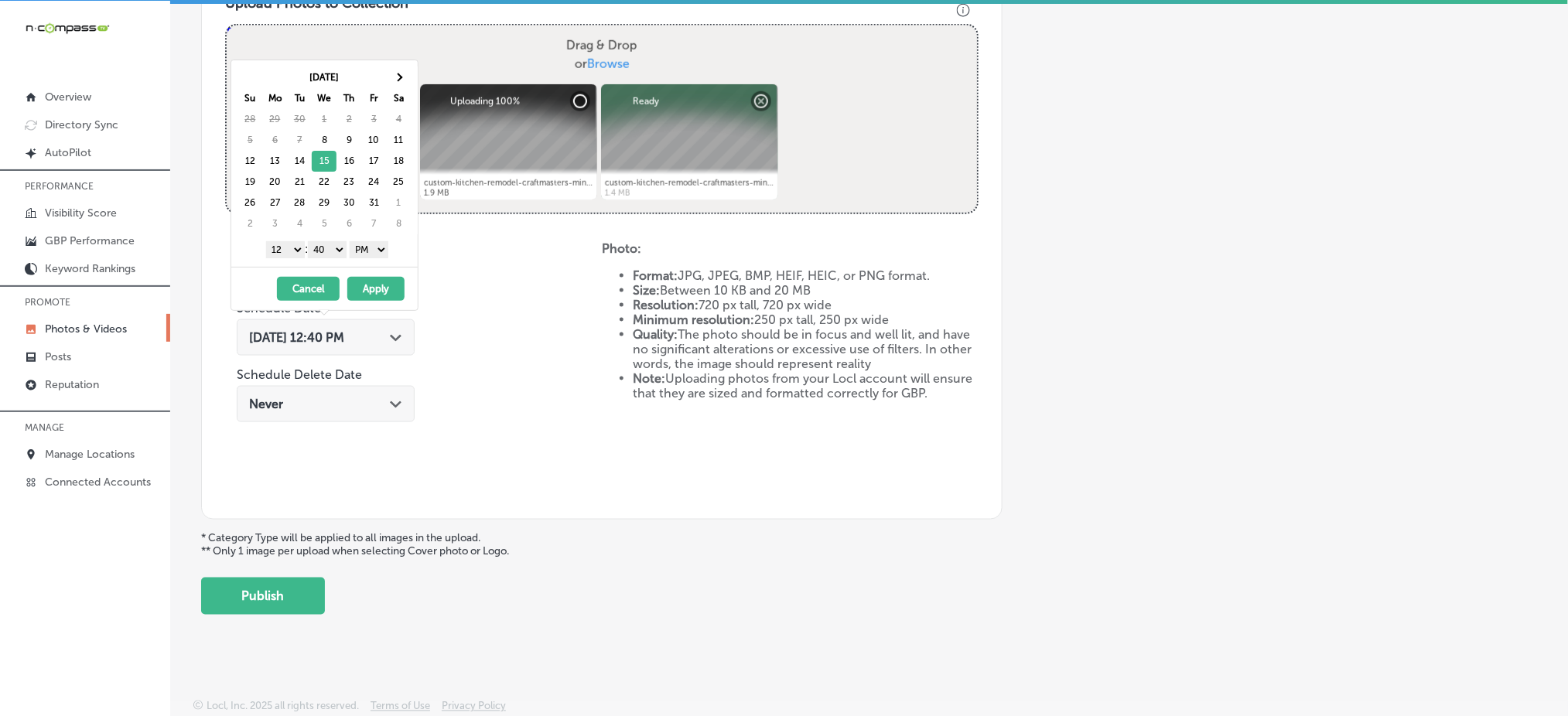
click at [279, 243] on select "1 2 3 4 5 6 7 8 9 10 11 12" at bounding box center [285, 250] width 39 height 17
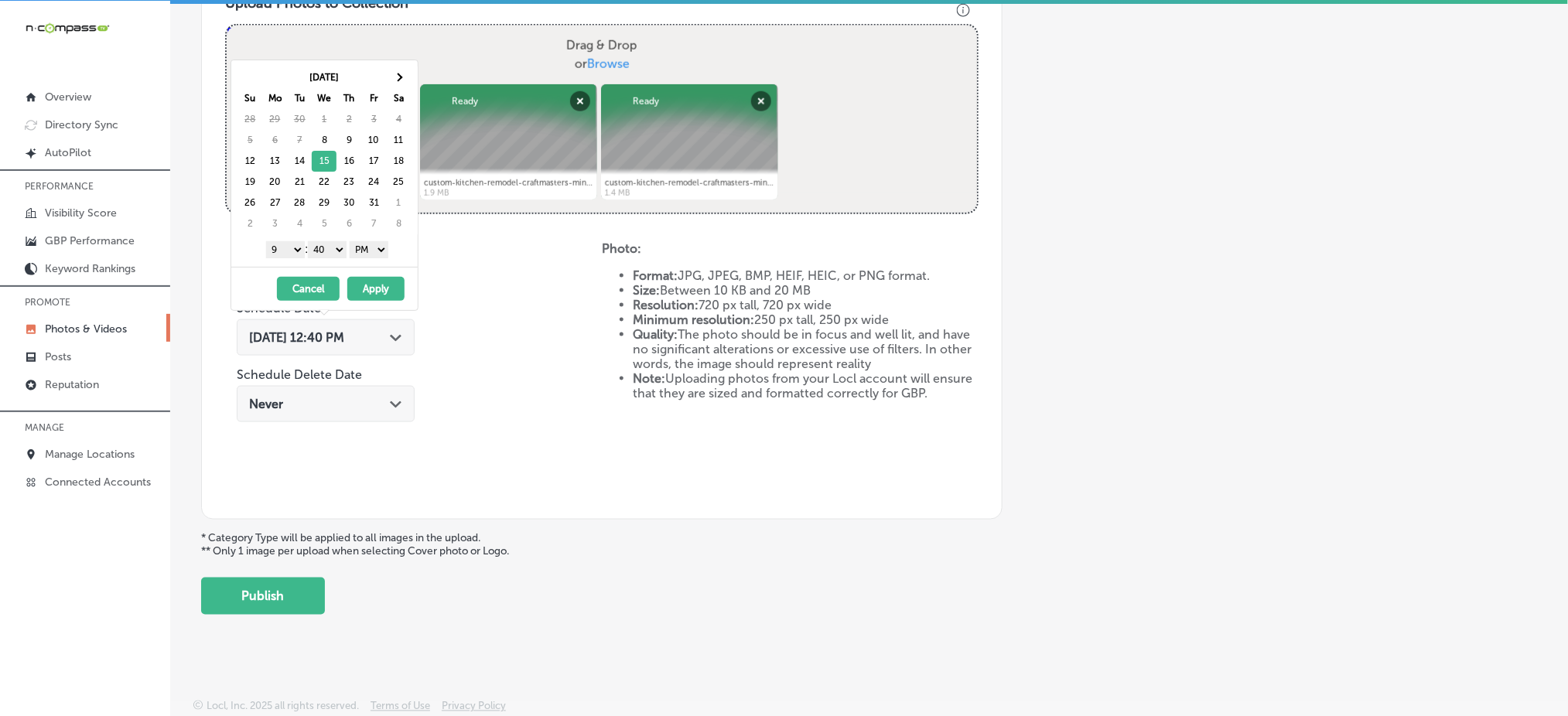
click at [322, 251] on select "00 10 20 30 40 50" at bounding box center [328, 250] width 39 height 17
click at [385, 290] on button "Apply" at bounding box center [376, 289] width 57 height 24
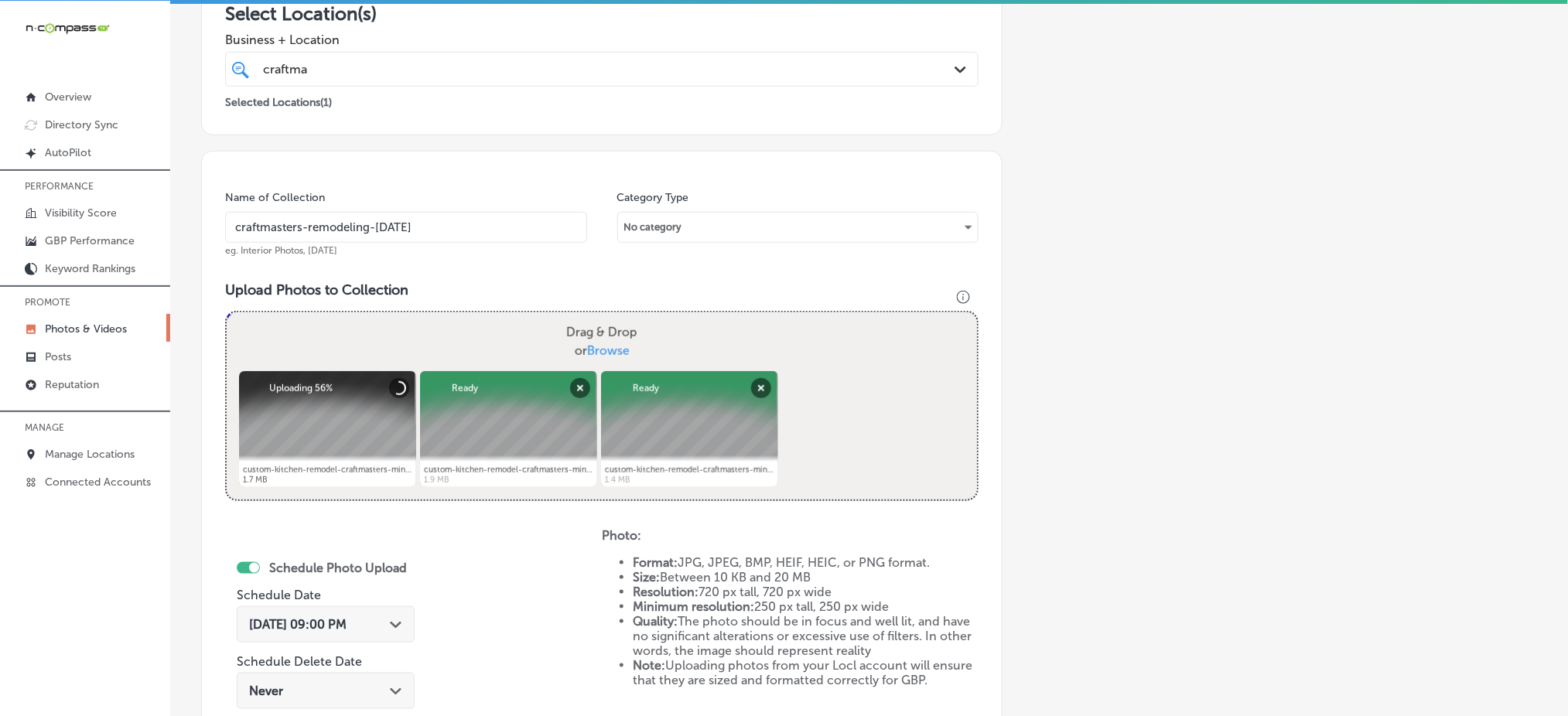
scroll to position [272, 0]
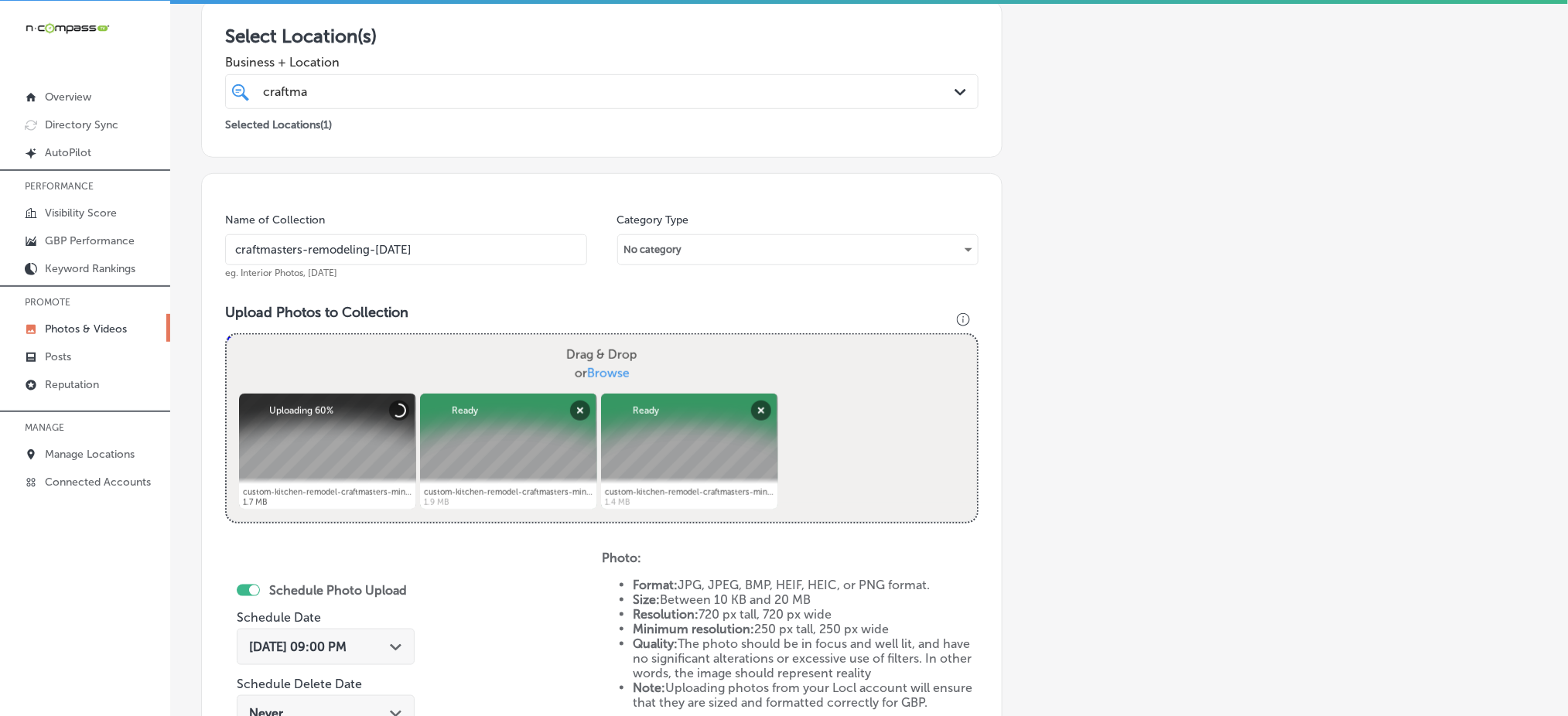
click at [429, 81] on div "craftma craftma" at bounding box center [568, 92] width 613 height 21
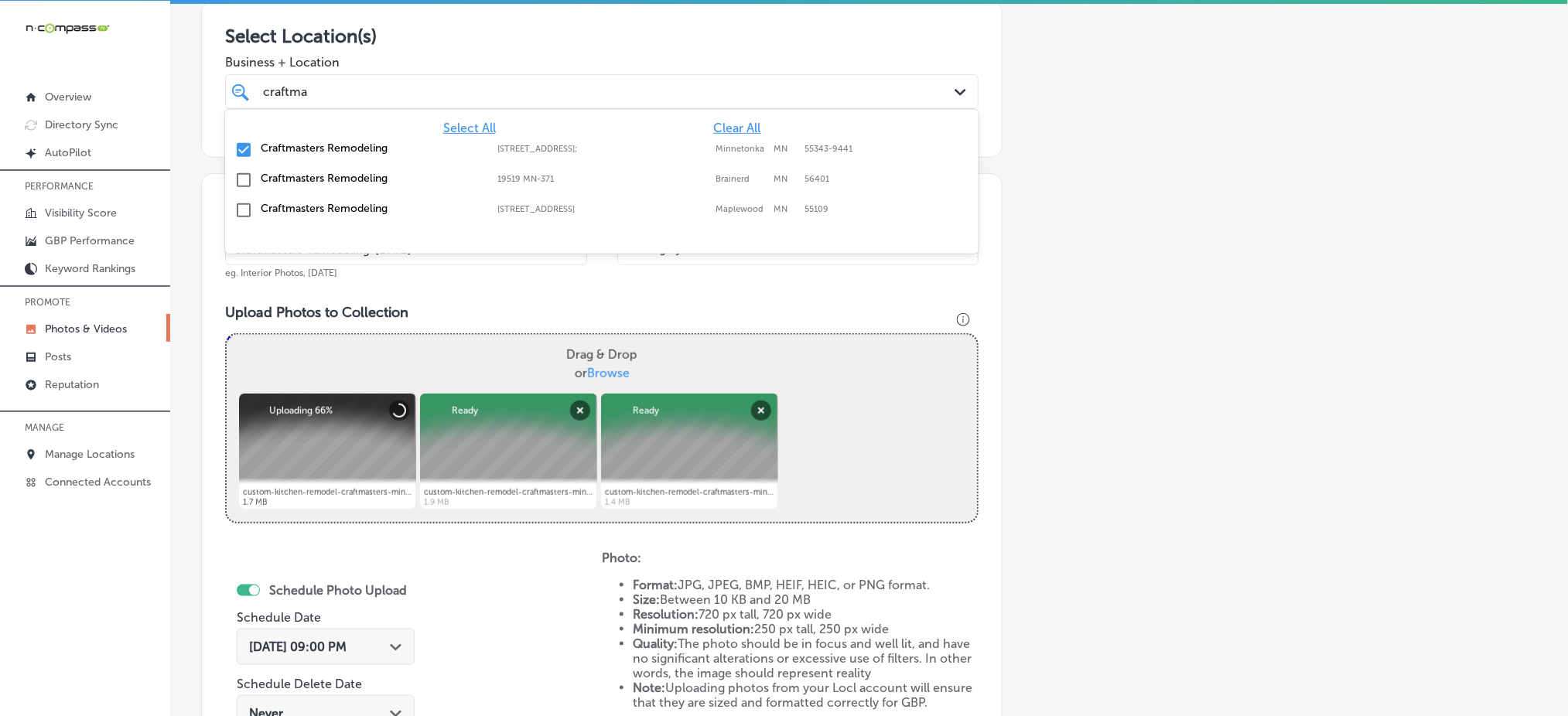
click at [429, 81] on div "craftma craftma" at bounding box center [568, 92] width 613 height 21
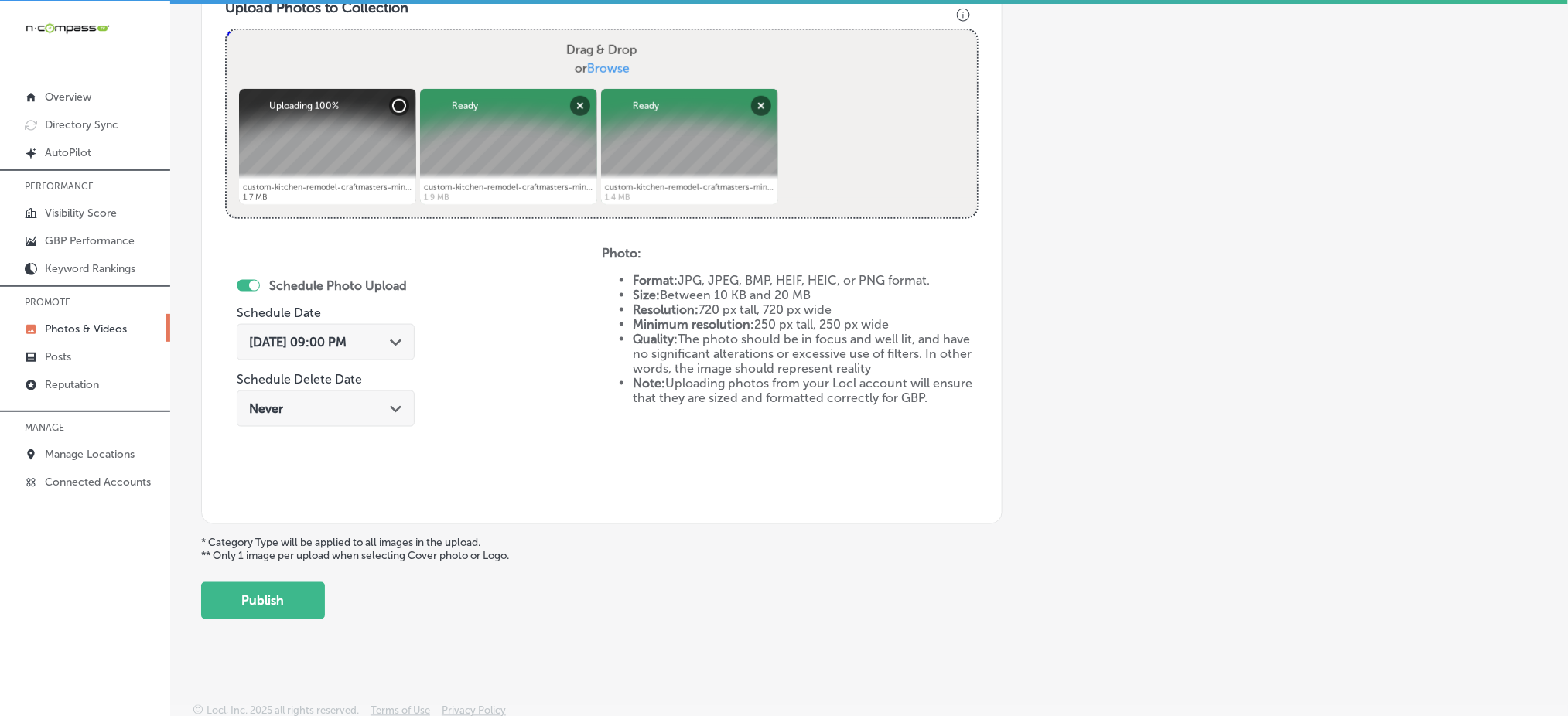
scroll to position [582, 0]
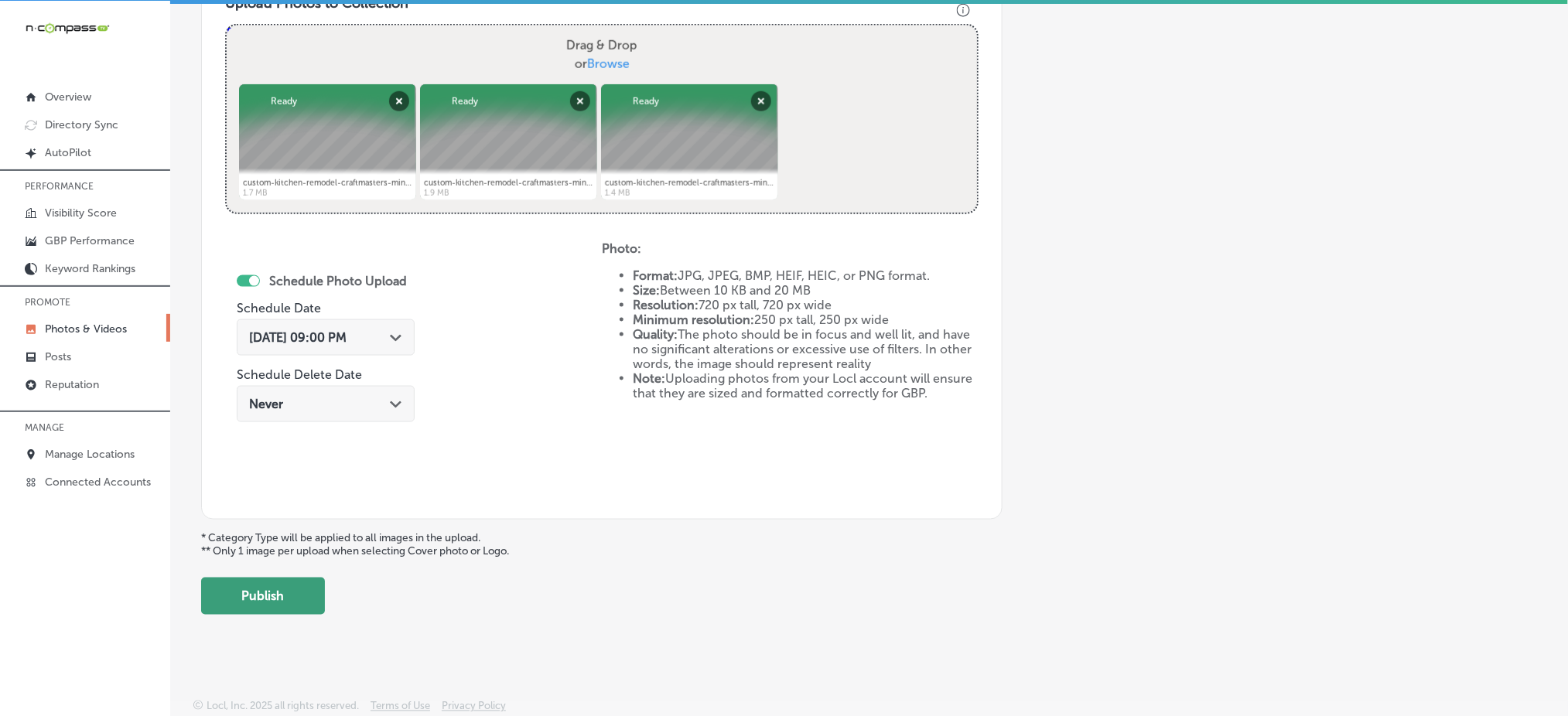
click at [266, 584] on button "Publish" at bounding box center [263, 596] width 124 height 37
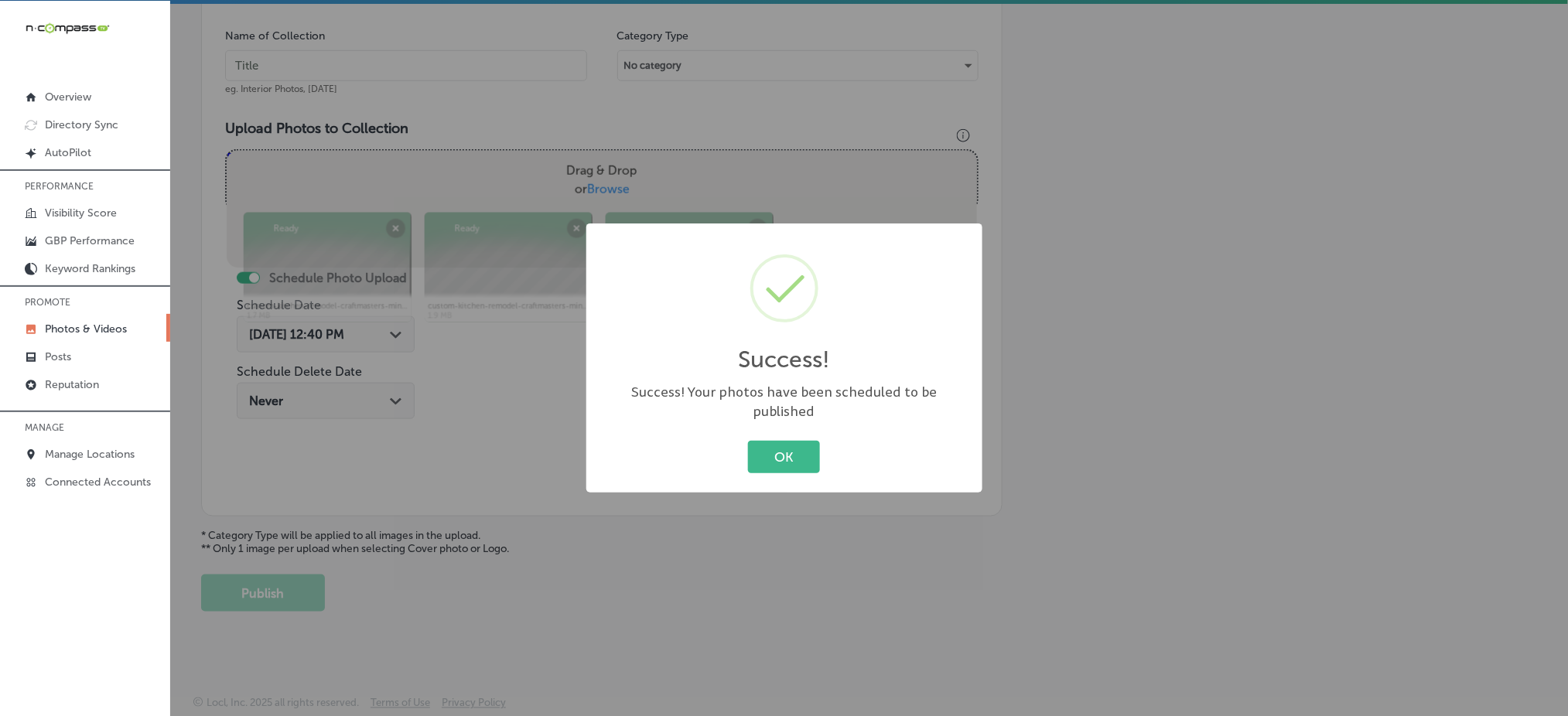
scroll to position [452, 0]
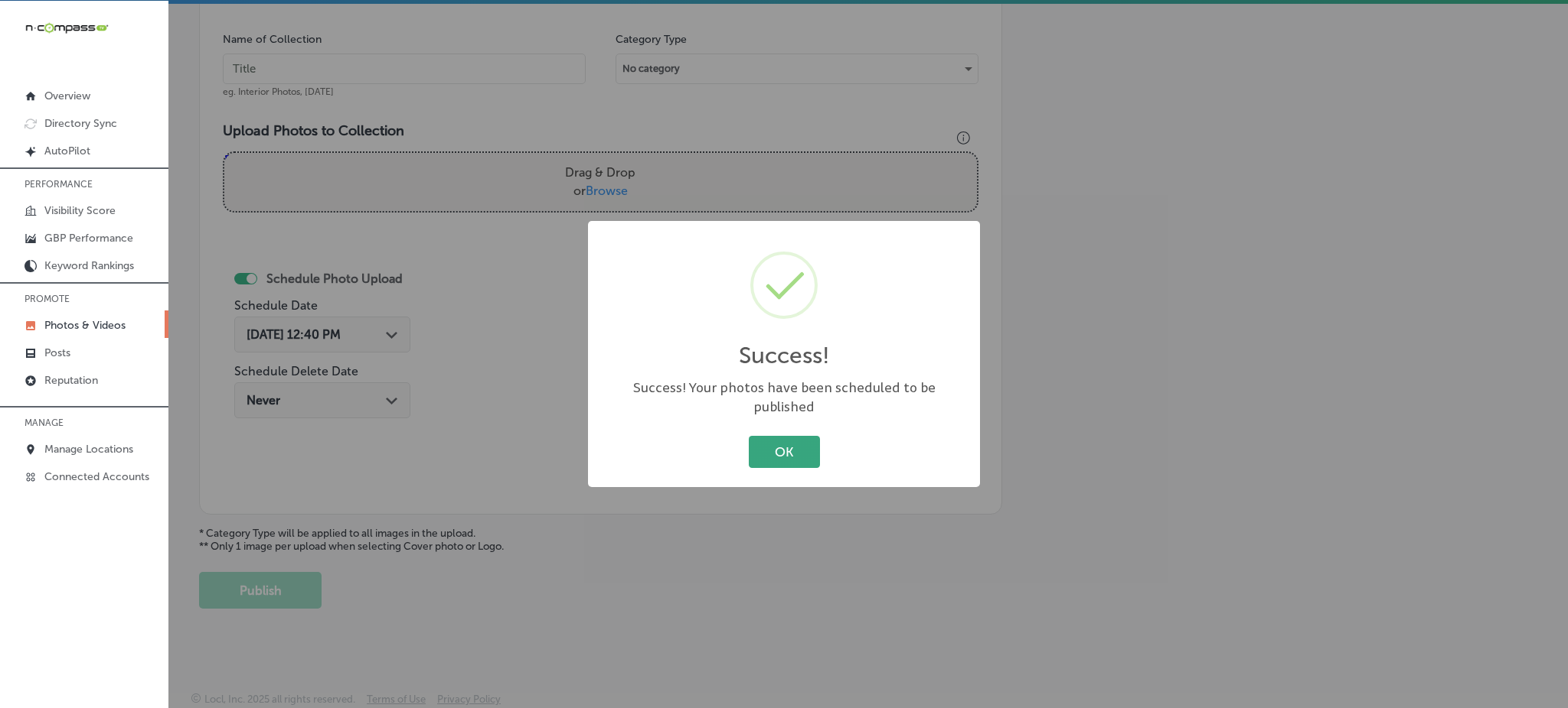
click at [769, 453] on button "OK" at bounding box center [784, 451] width 71 height 32
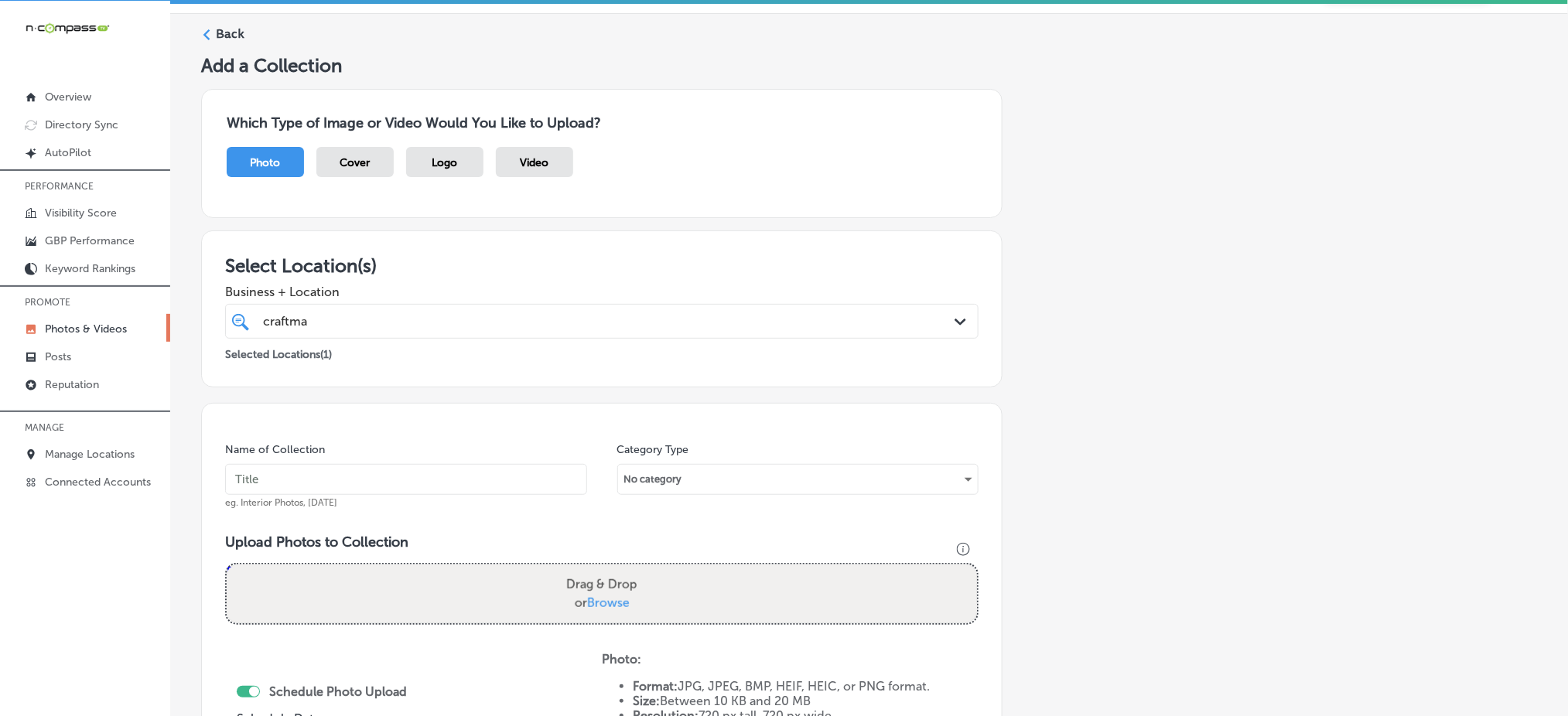
scroll to position [41, 0]
click at [398, 489] on input "text" at bounding box center [406, 482] width 362 height 31
paste input "craftmasters-remodeling-oct1"
type input "craftmasters-remodeling-oct3"
click at [589, 601] on span "Browse" at bounding box center [609, 605] width 43 height 14
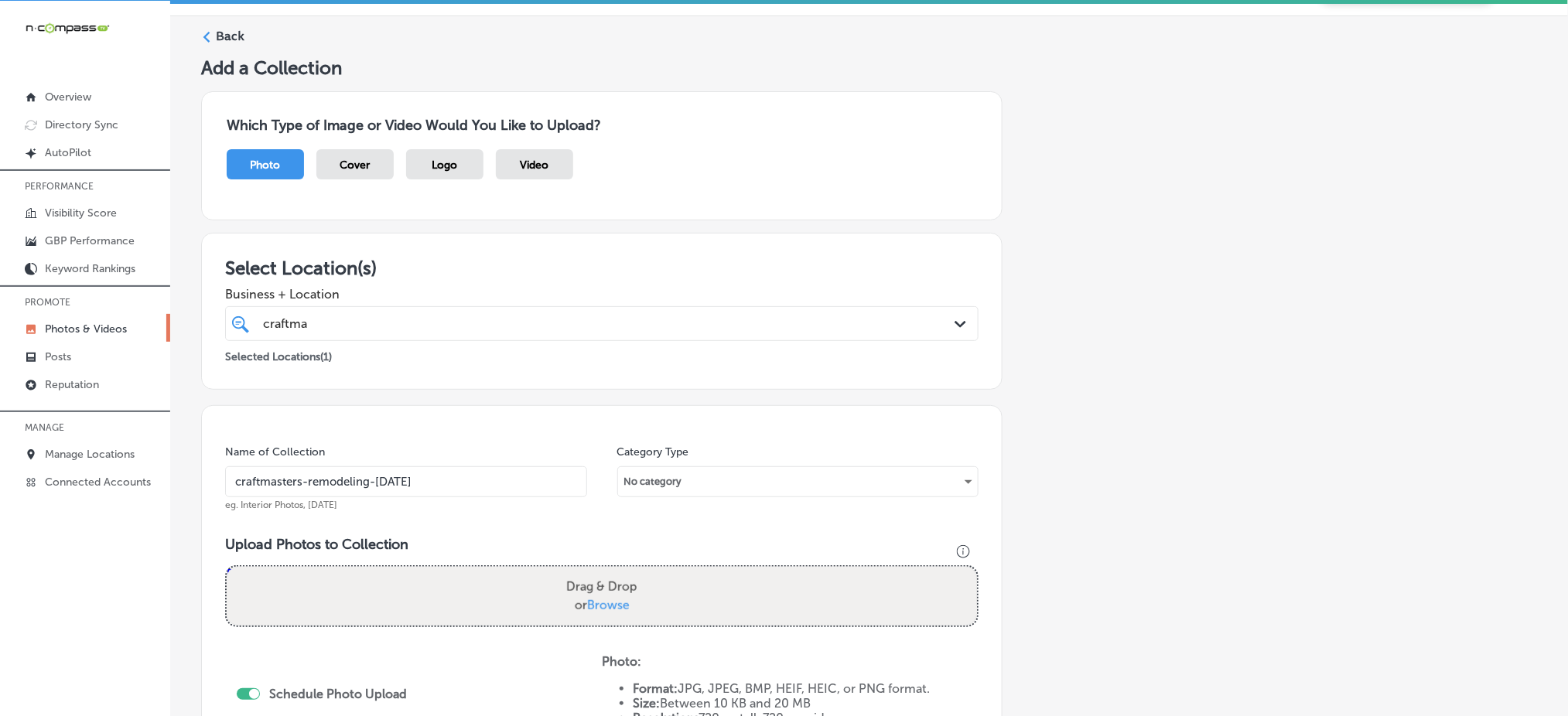
click at [589, 572] on input "Drag & Drop or Browse" at bounding box center [602, 569] width 751 height 5
type input "C:\fakepath\custom-kitchen-remodel-craftmasters-minnetonka-mn (7).png"
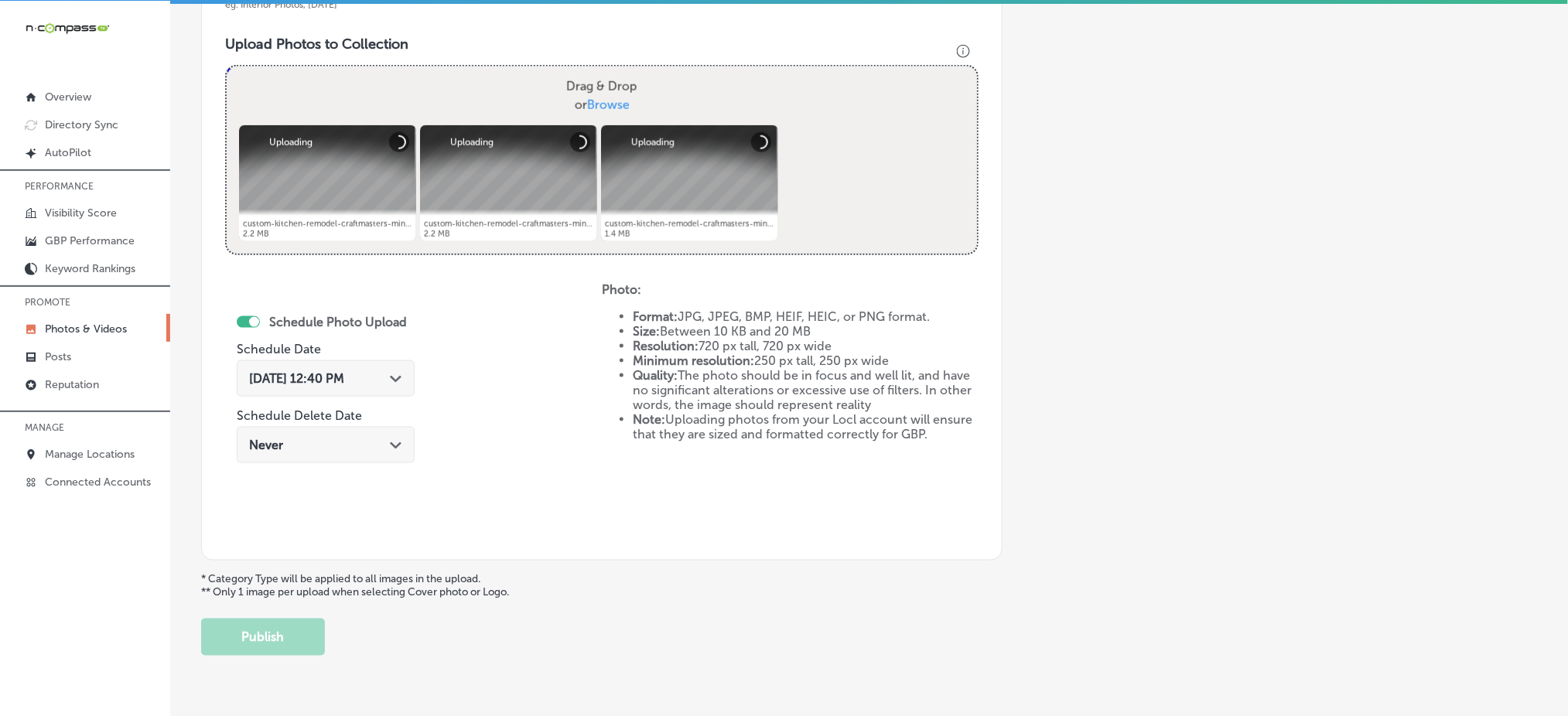
scroll to position [556, 0]
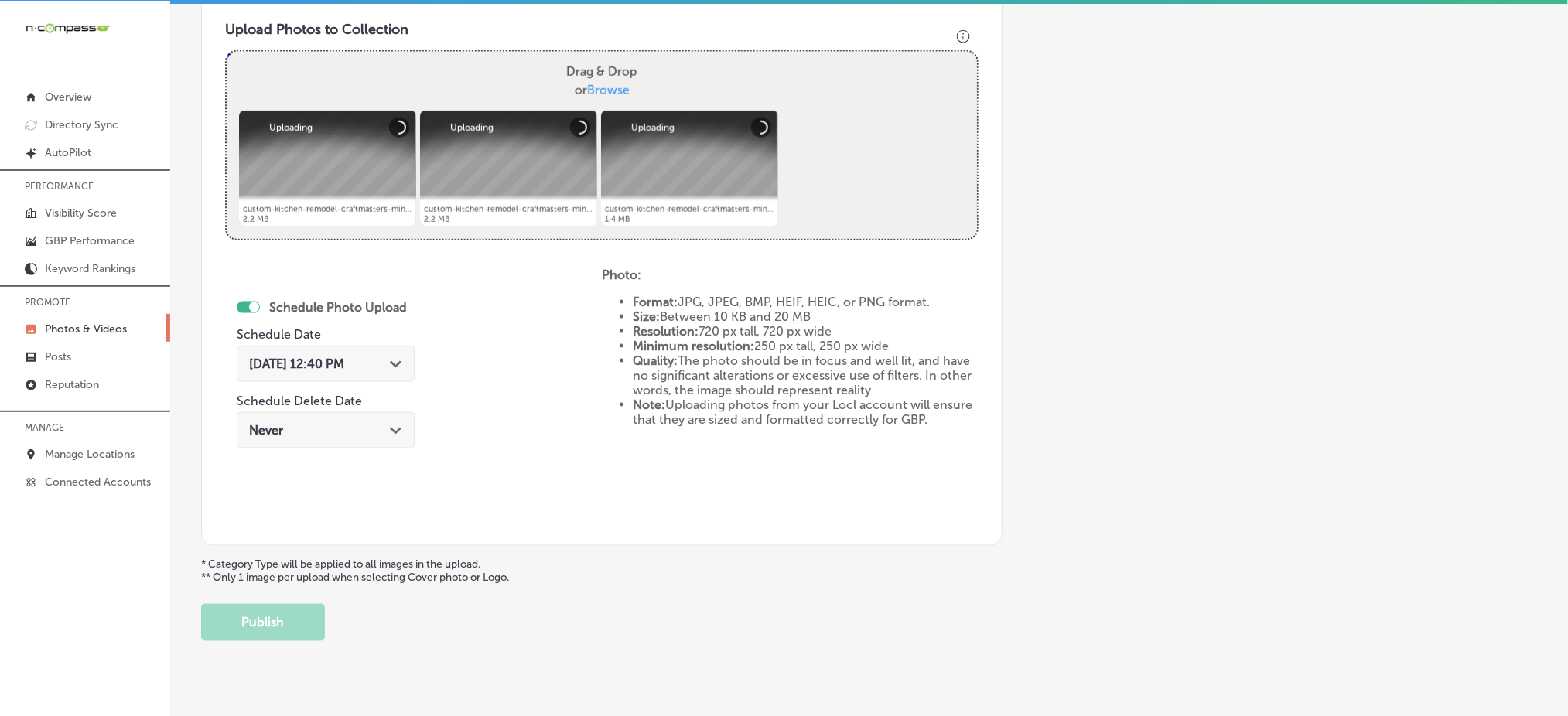
click at [349, 346] on div "Oct 8, 2025 12:40 PM Path Created with Sketch." at bounding box center [326, 364] width 178 height 37
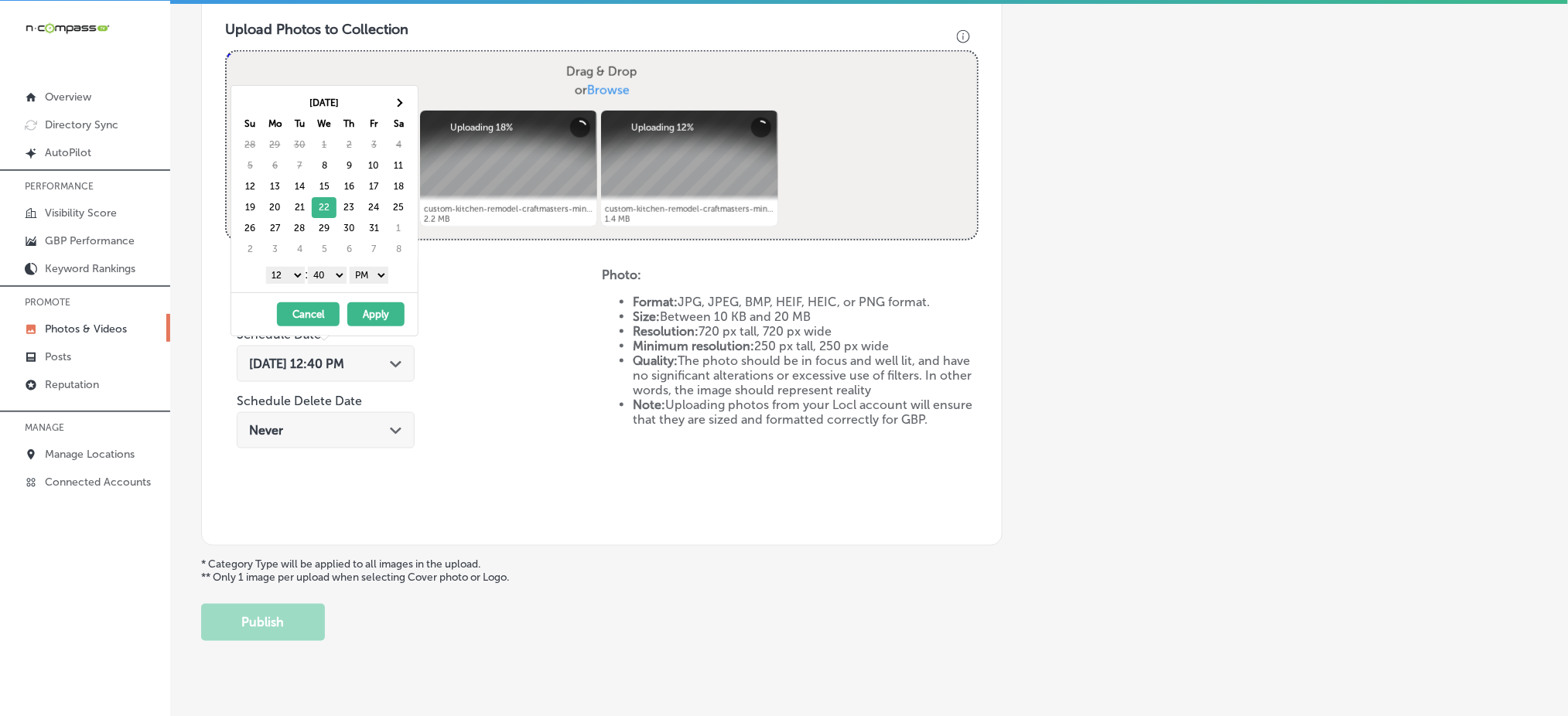
click at [292, 271] on select "1 2 3 4 5 6 7 8 9 10 11 12" at bounding box center [285, 275] width 39 height 17
click at [336, 272] on select "00 10 20 30 40 50" at bounding box center [328, 275] width 39 height 17
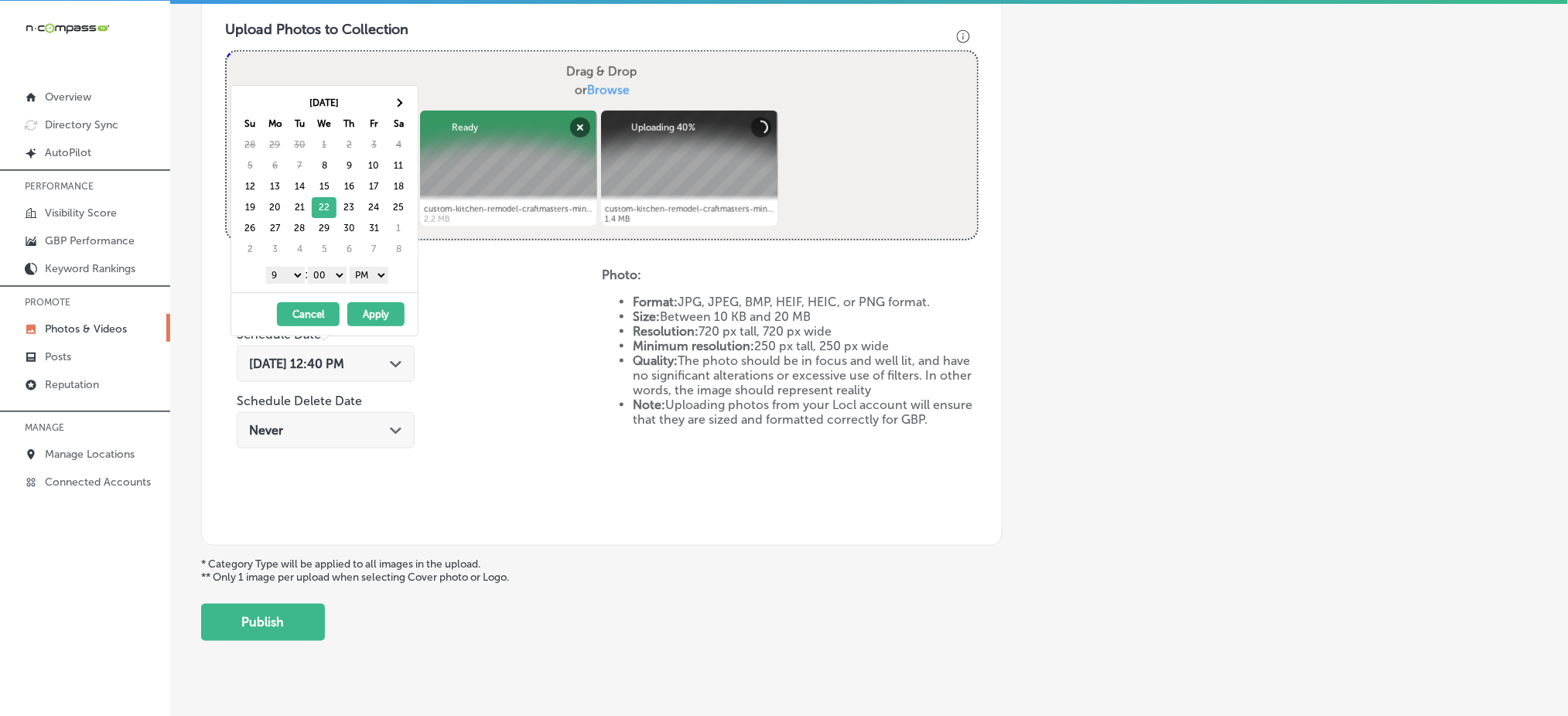
click at [371, 309] on button "Apply" at bounding box center [376, 314] width 57 height 24
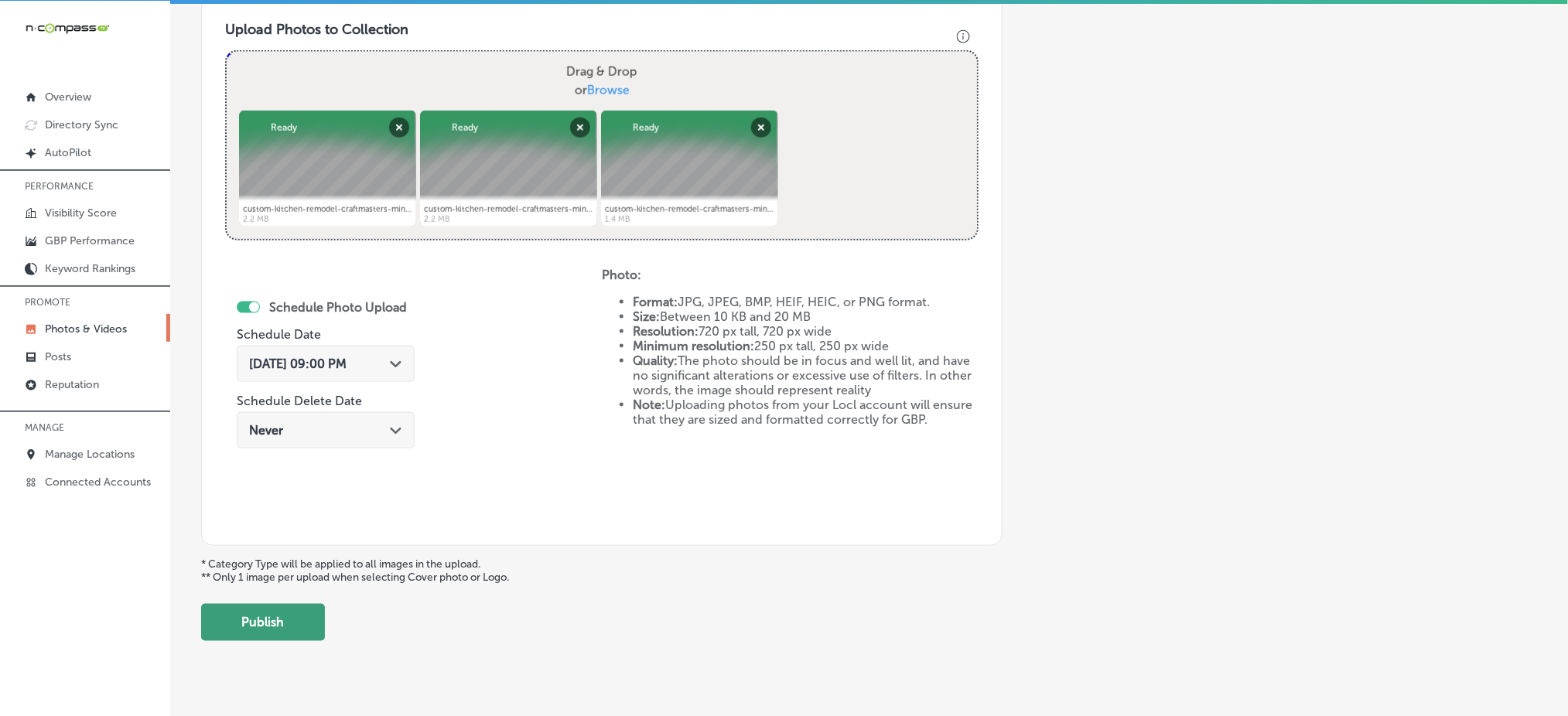
click at [268, 604] on button "Publish" at bounding box center [263, 622] width 124 height 37
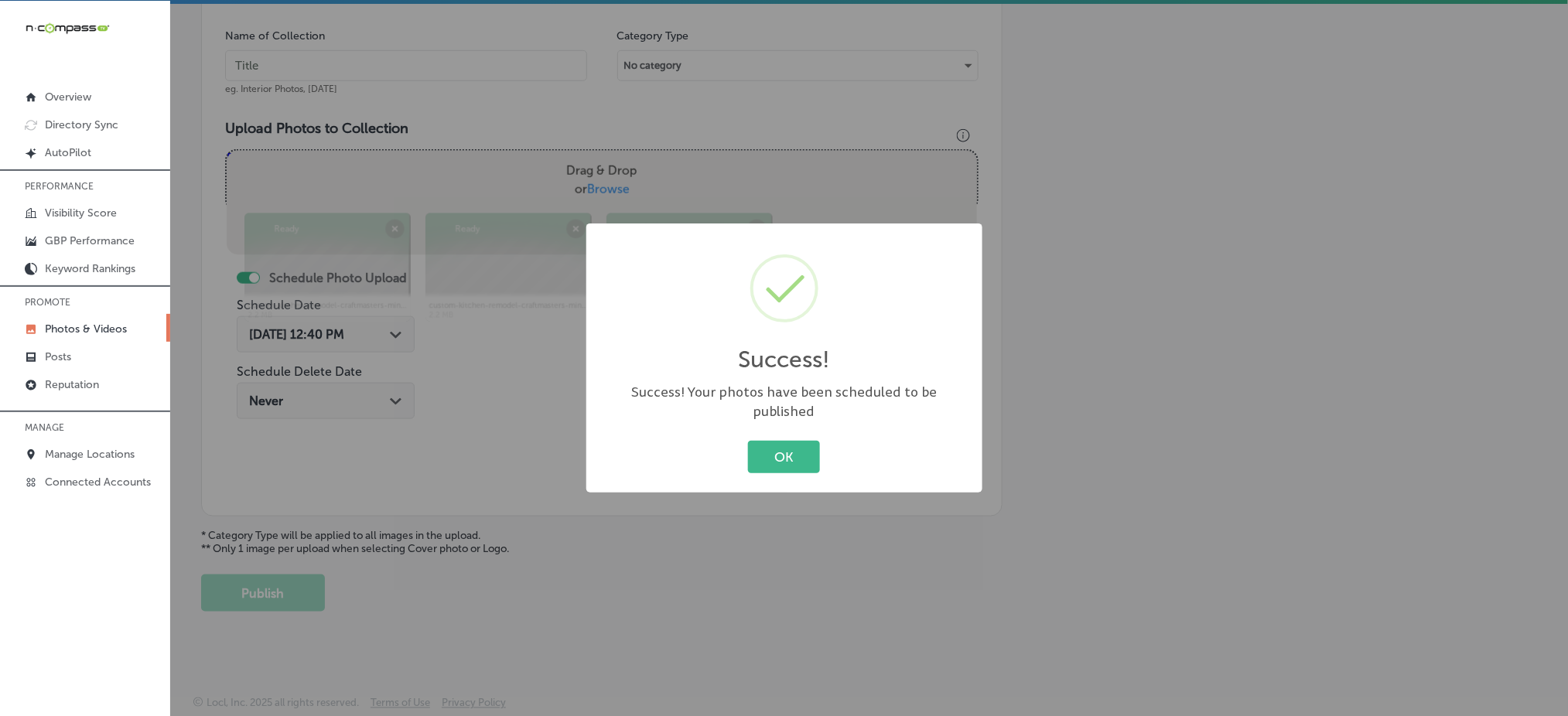
scroll to position [452, 0]
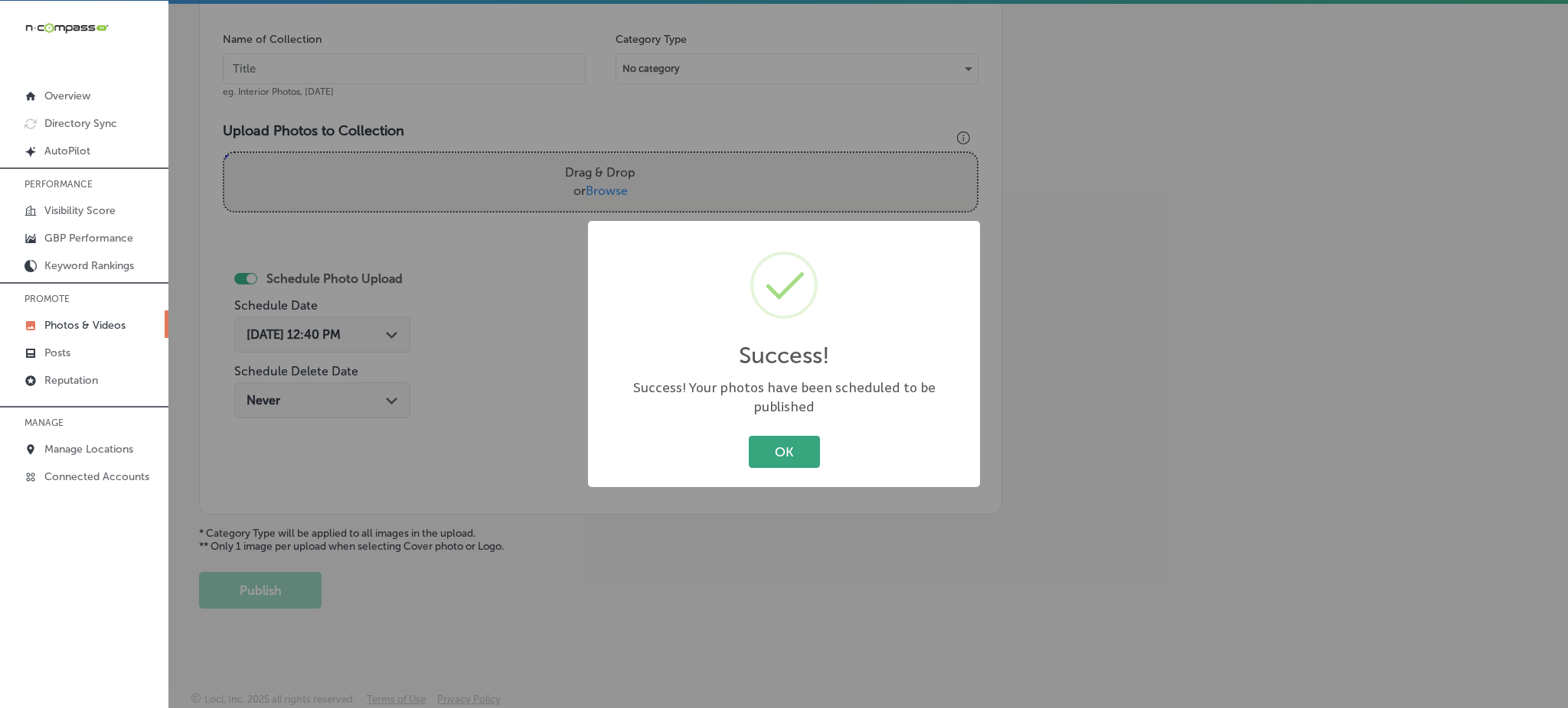
click at [764, 438] on button "OK" at bounding box center [784, 451] width 71 height 32
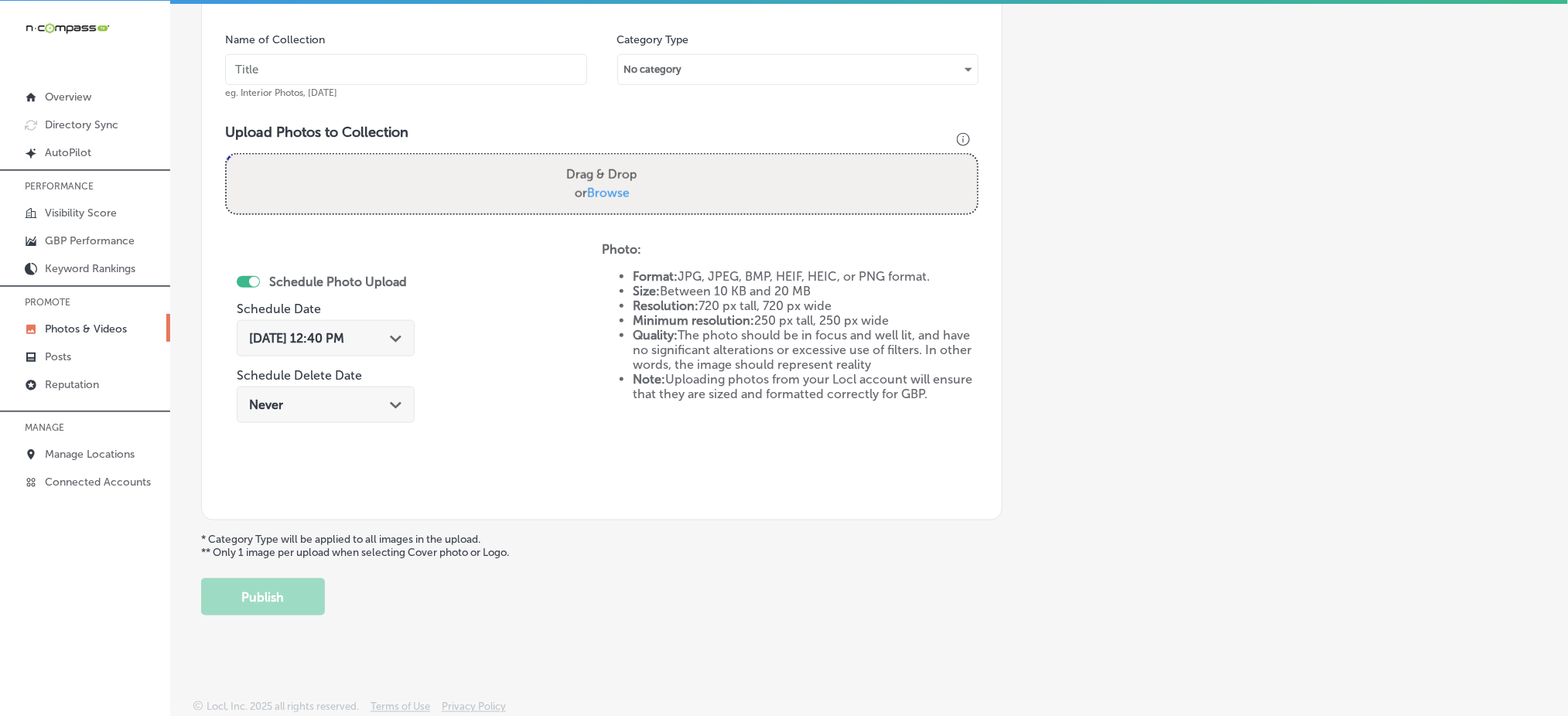
scroll to position [41, 0]
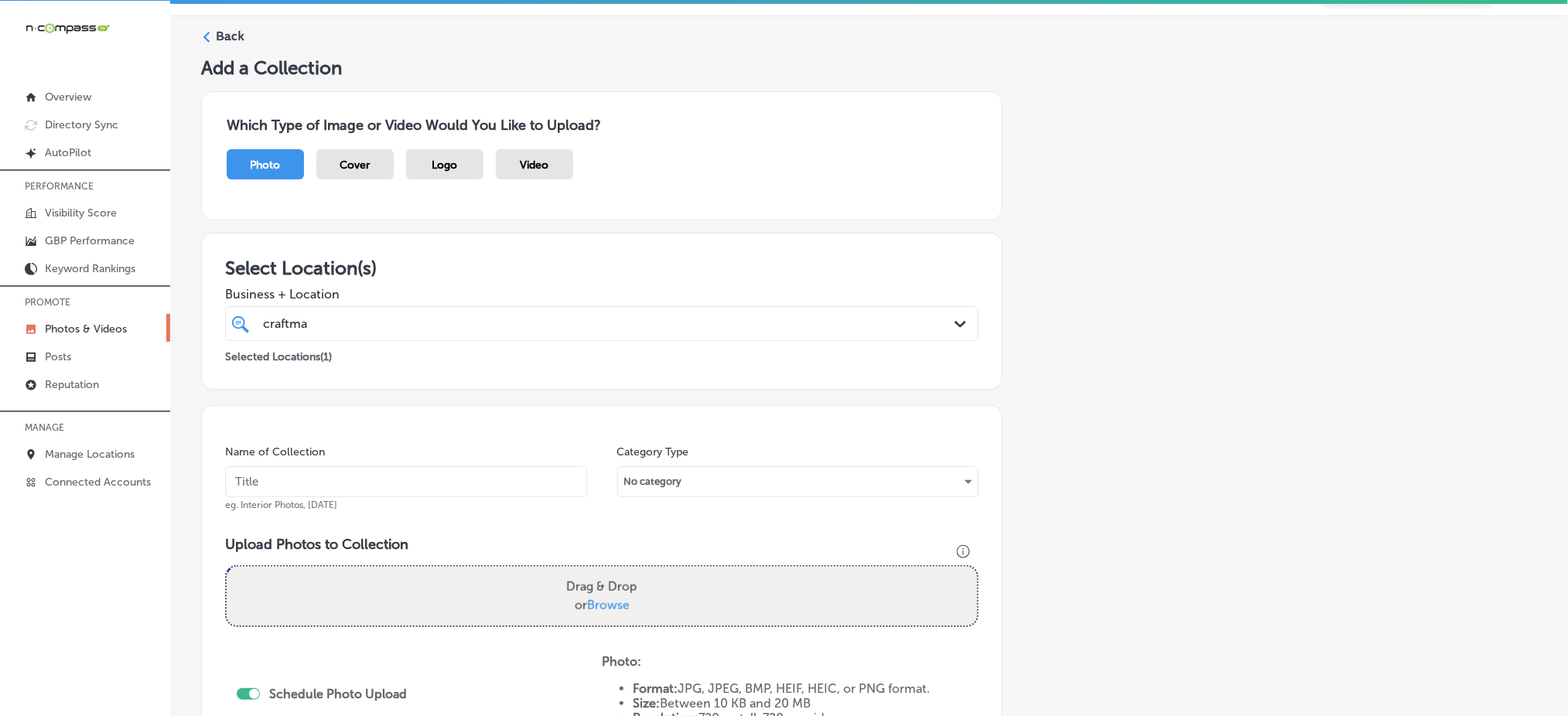
click at [448, 319] on div "craftma craftma" at bounding box center [568, 324] width 613 height 21
click at [430, 495] on input "text" at bounding box center [406, 482] width 362 height 31
paste input "craftmasters-remodeling-oct1"
type input "craftmasters-remodeling-oct4"
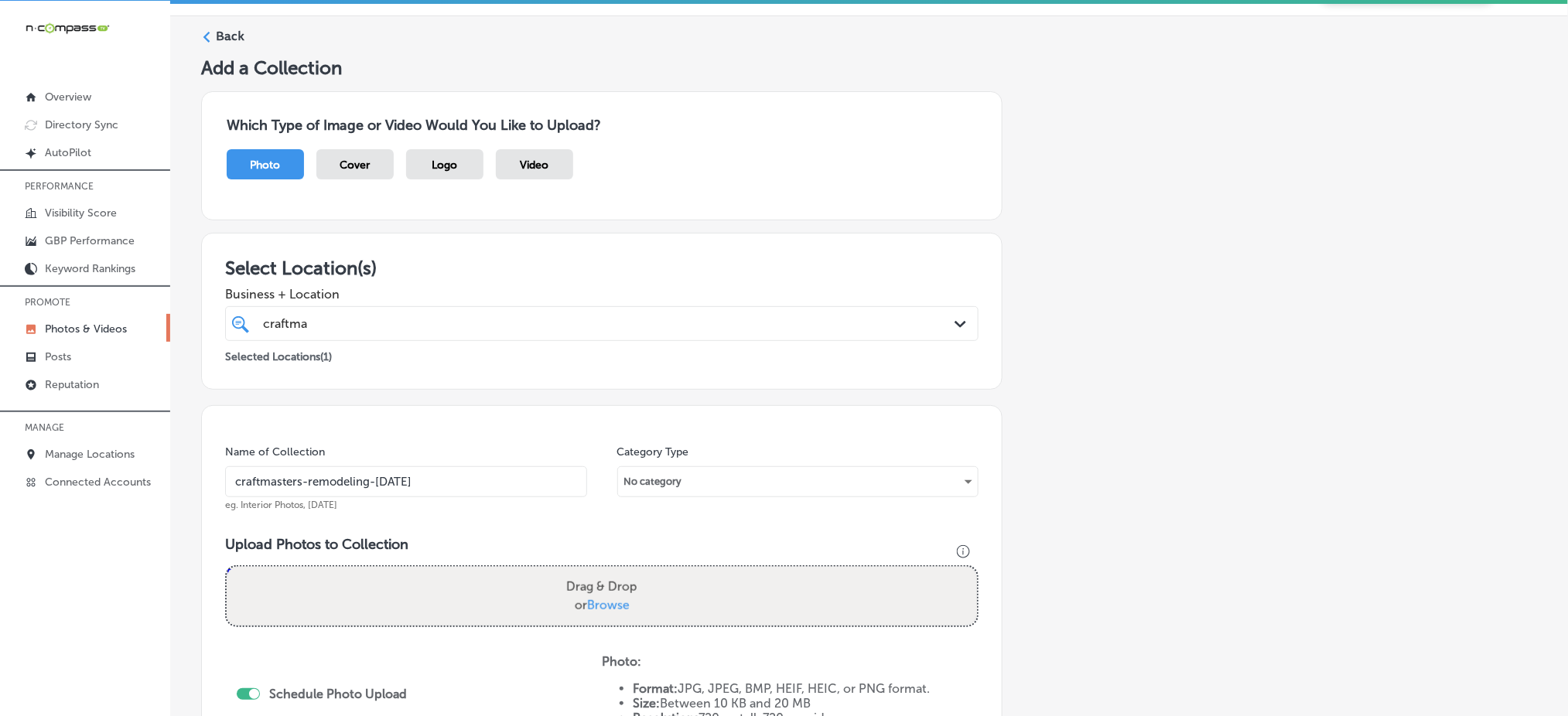
click at [596, 601] on span "Browse" at bounding box center [609, 605] width 43 height 14
click at [596, 572] on input "Drag & Drop or Browse" at bounding box center [602, 569] width 751 height 5
type input "C:\fakepath\custom-kitchen-remodel-craftmasters-minnetonka-mn (10).png"
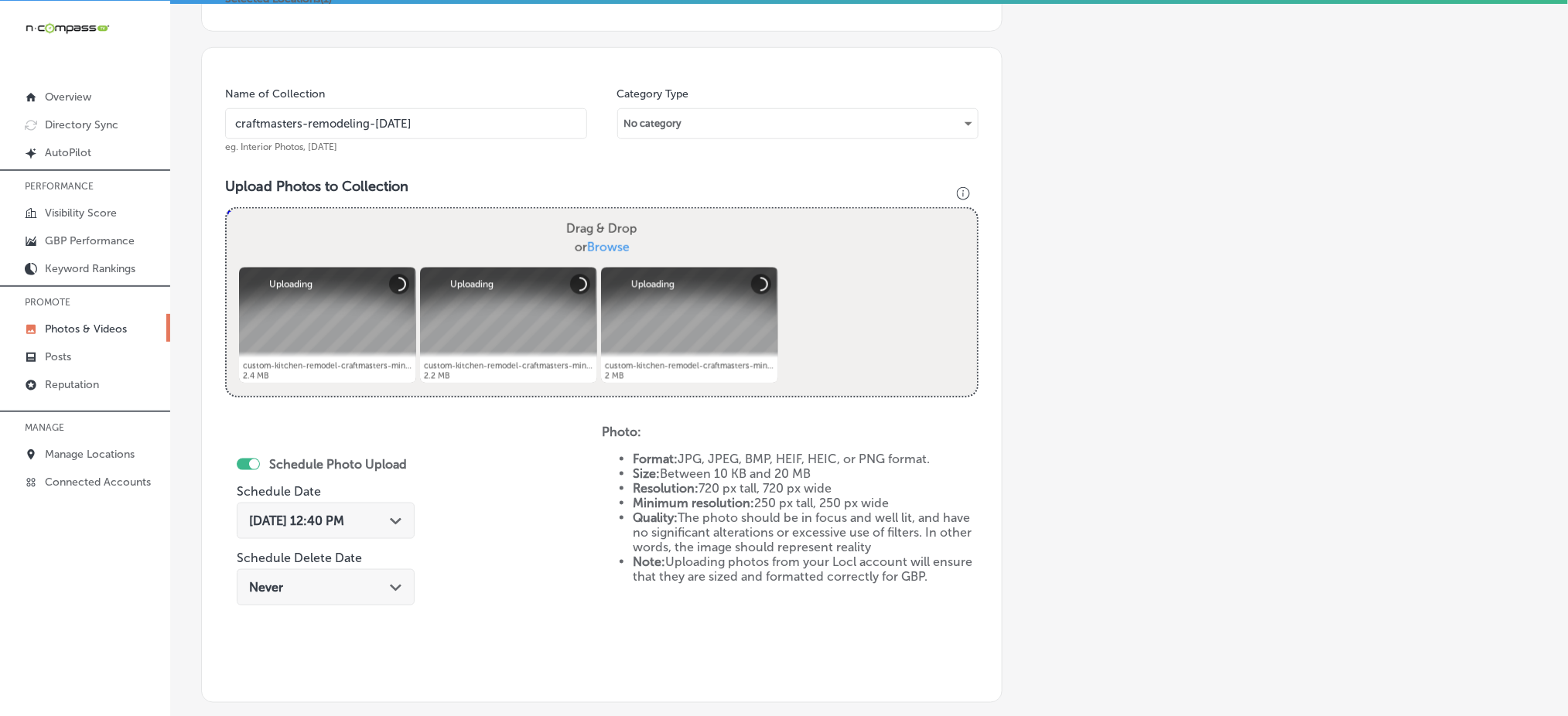
scroll to position [452, 0]
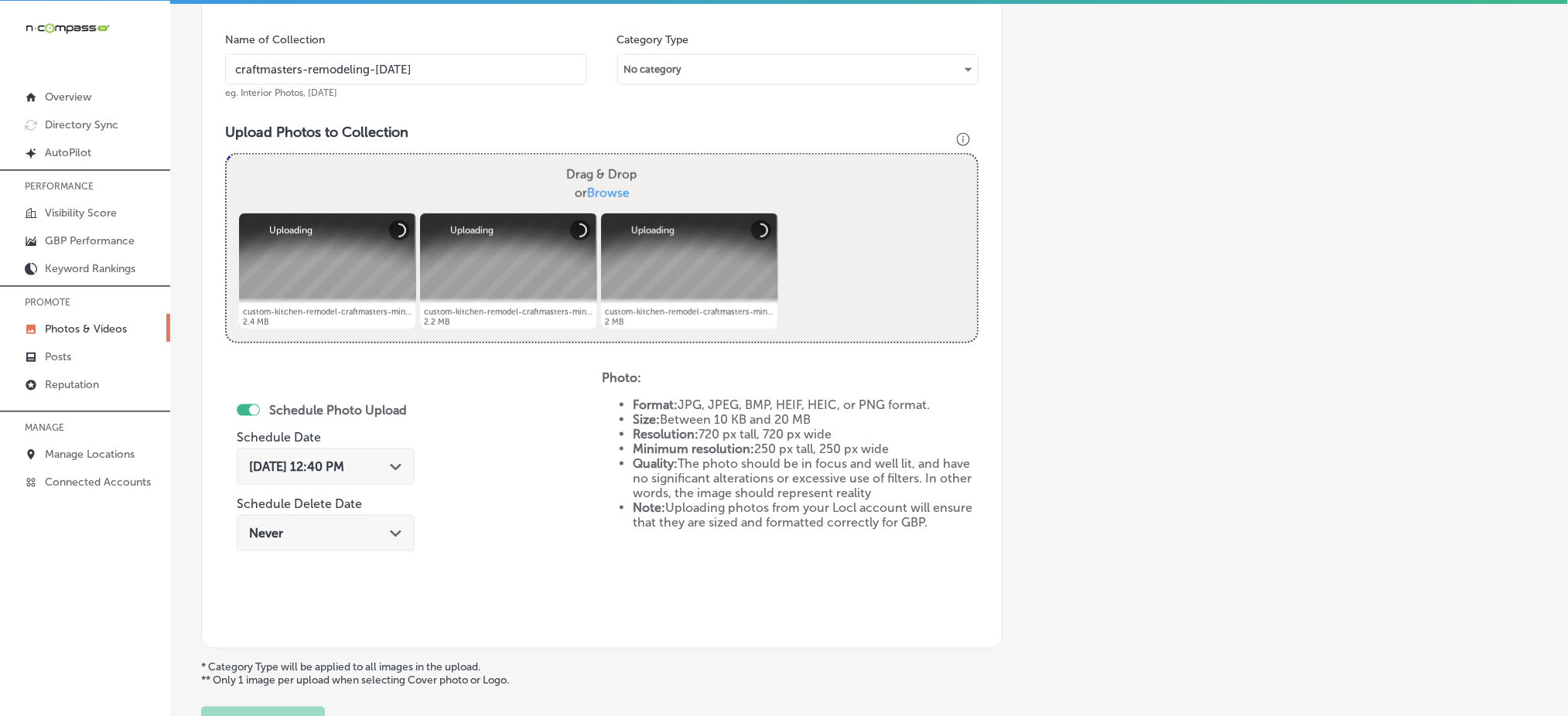
click at [327, 475] on div "Oct 8, 2025 12:40 PM Path Created with Sketch." at bounding box center [326, 467] width 178 height 37
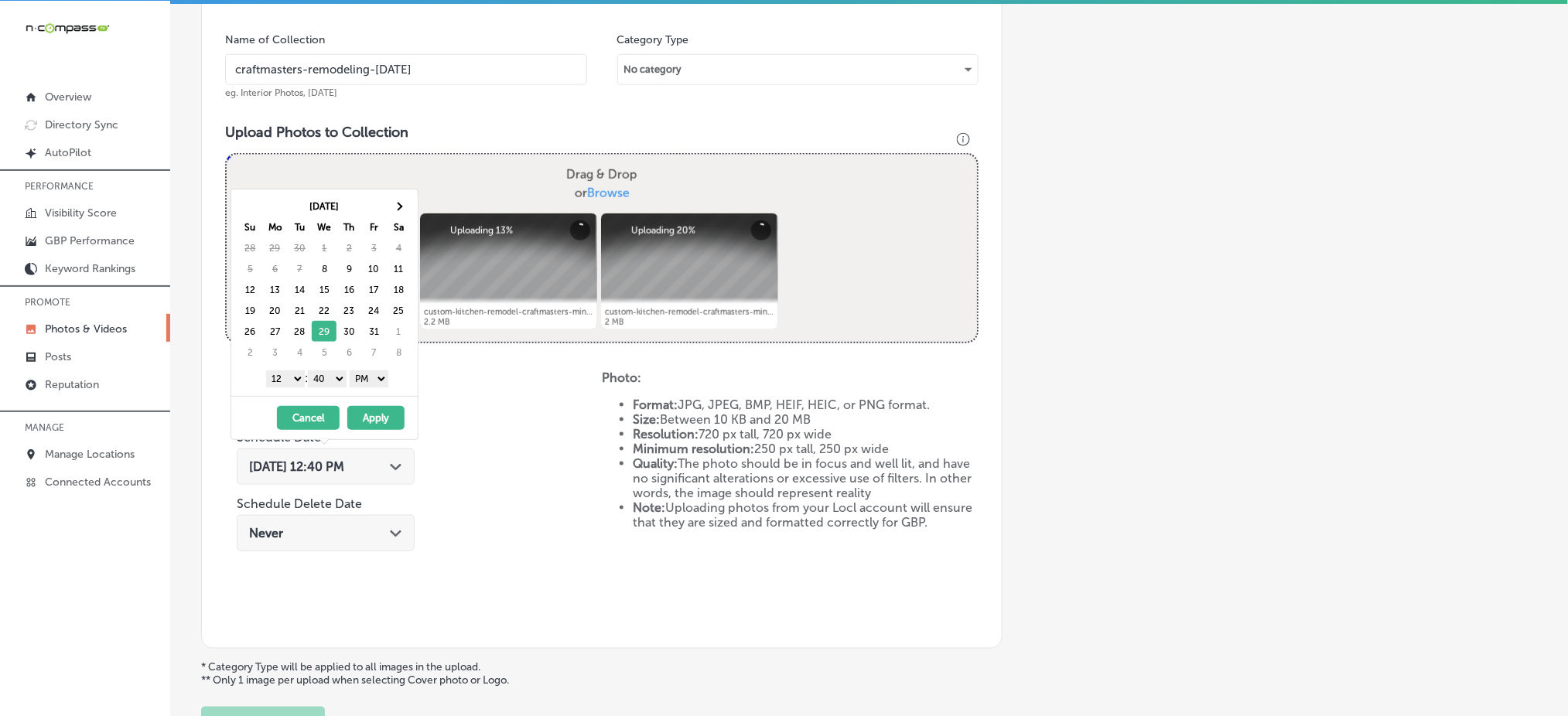
click at [288, 381] on select "1 2 3 4 5 6 7 8 9 10 11 12" at bounding box center [285, 380] width 39 height 17
click at [336, 372] on select "00 10 20 30 40 50" at bounding box center [328, 380] width 39 height 17
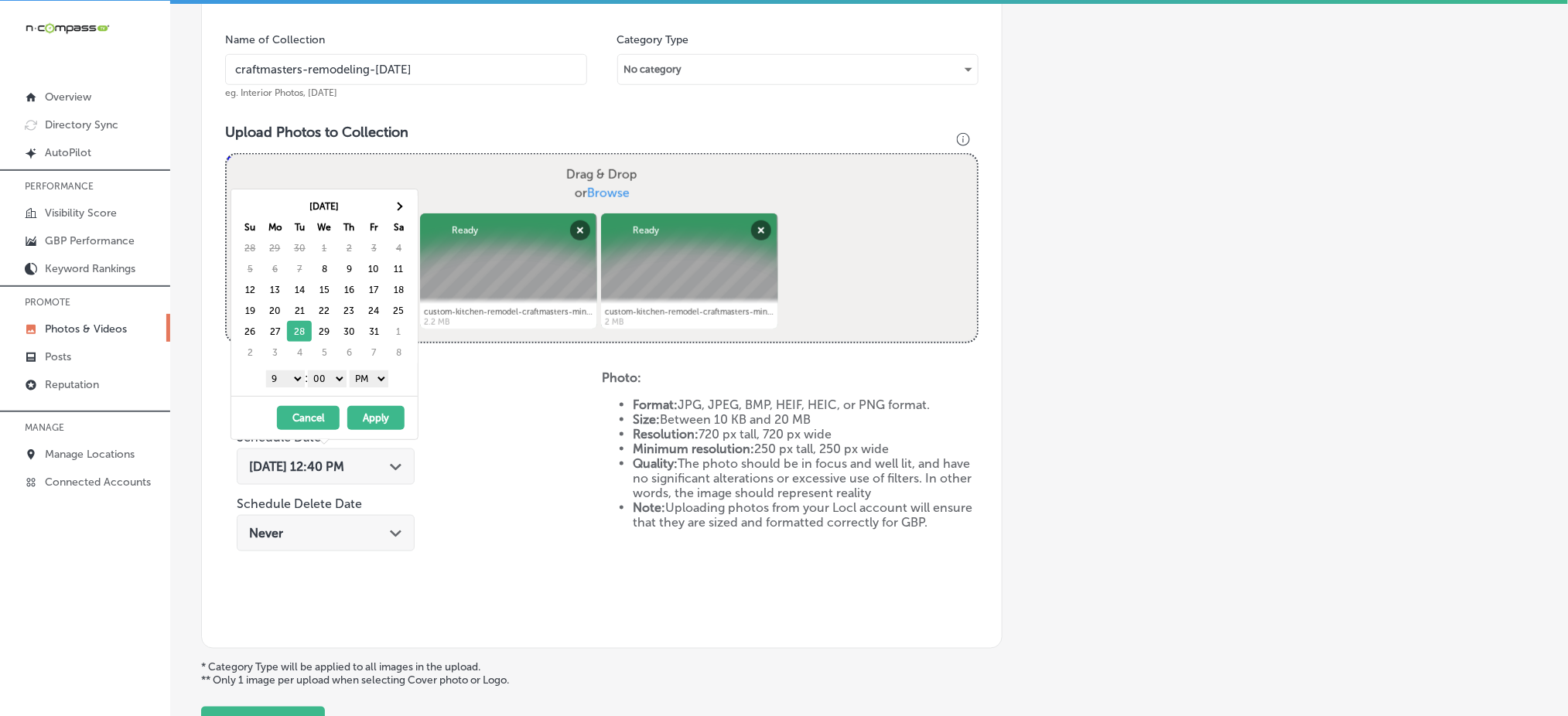
click at [374, 420] on button "Apply" at bounding box center [376, 417] width 57 height 24
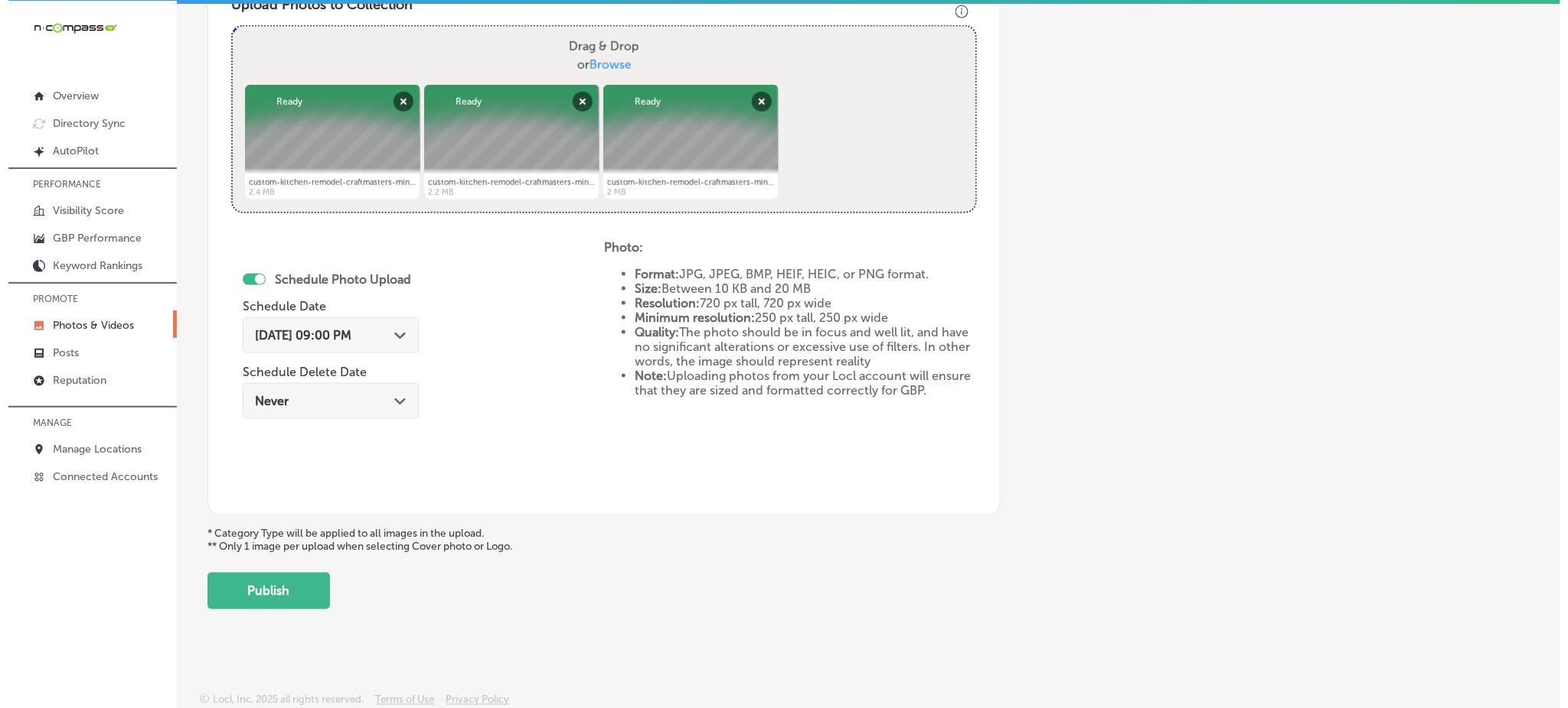
scroll to position [575, 0]
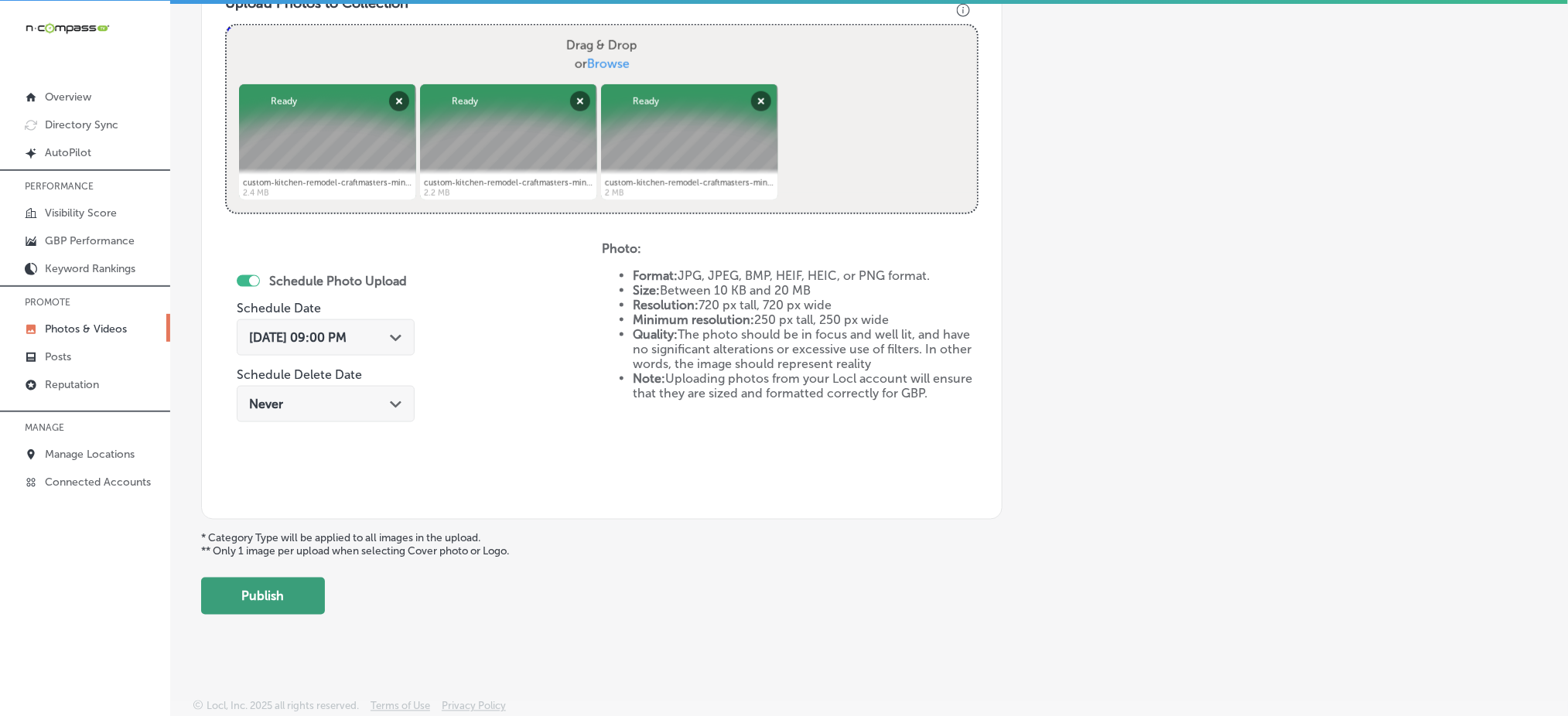
click at [300, 603] on button "Publish" at bounding box center [263, 596] width 124 height 37
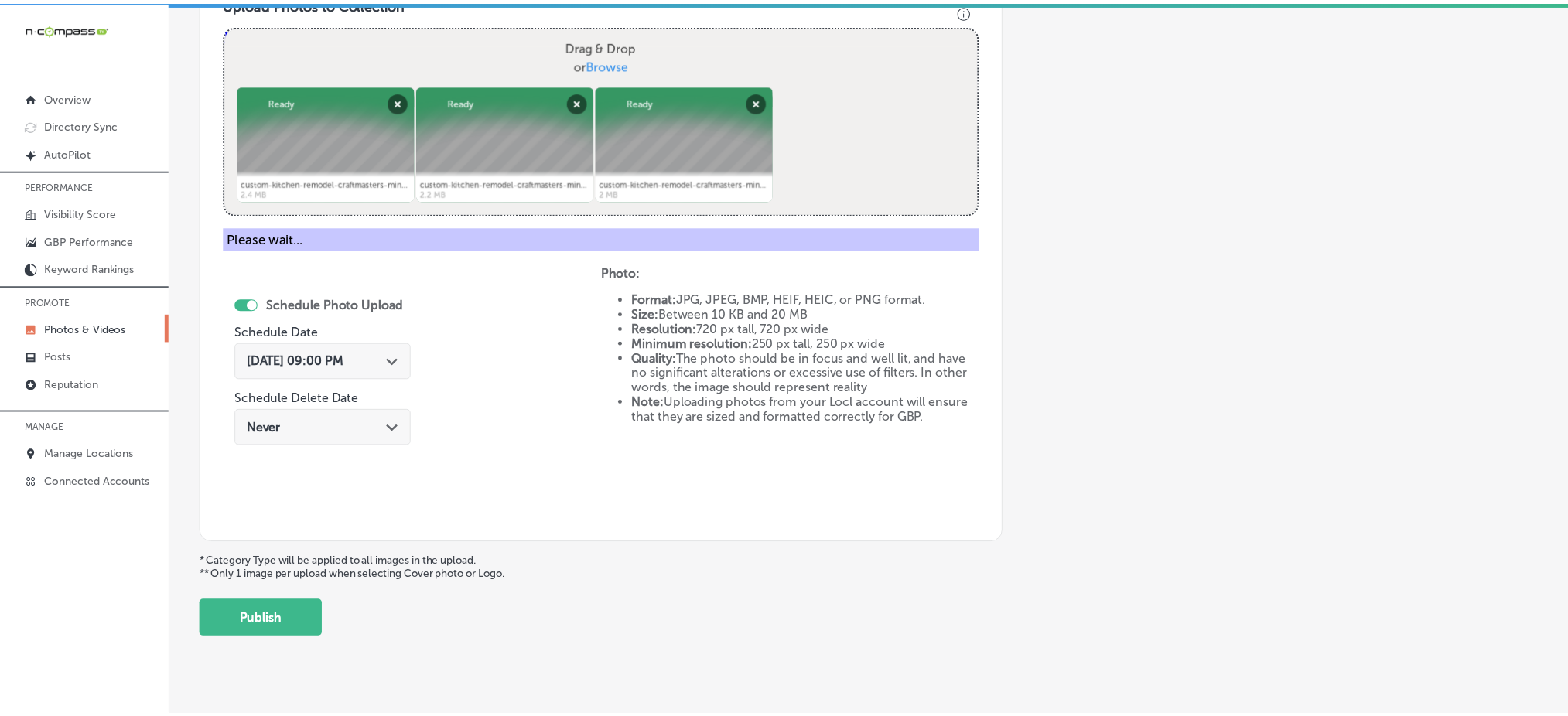
scroll to position [452, 0]
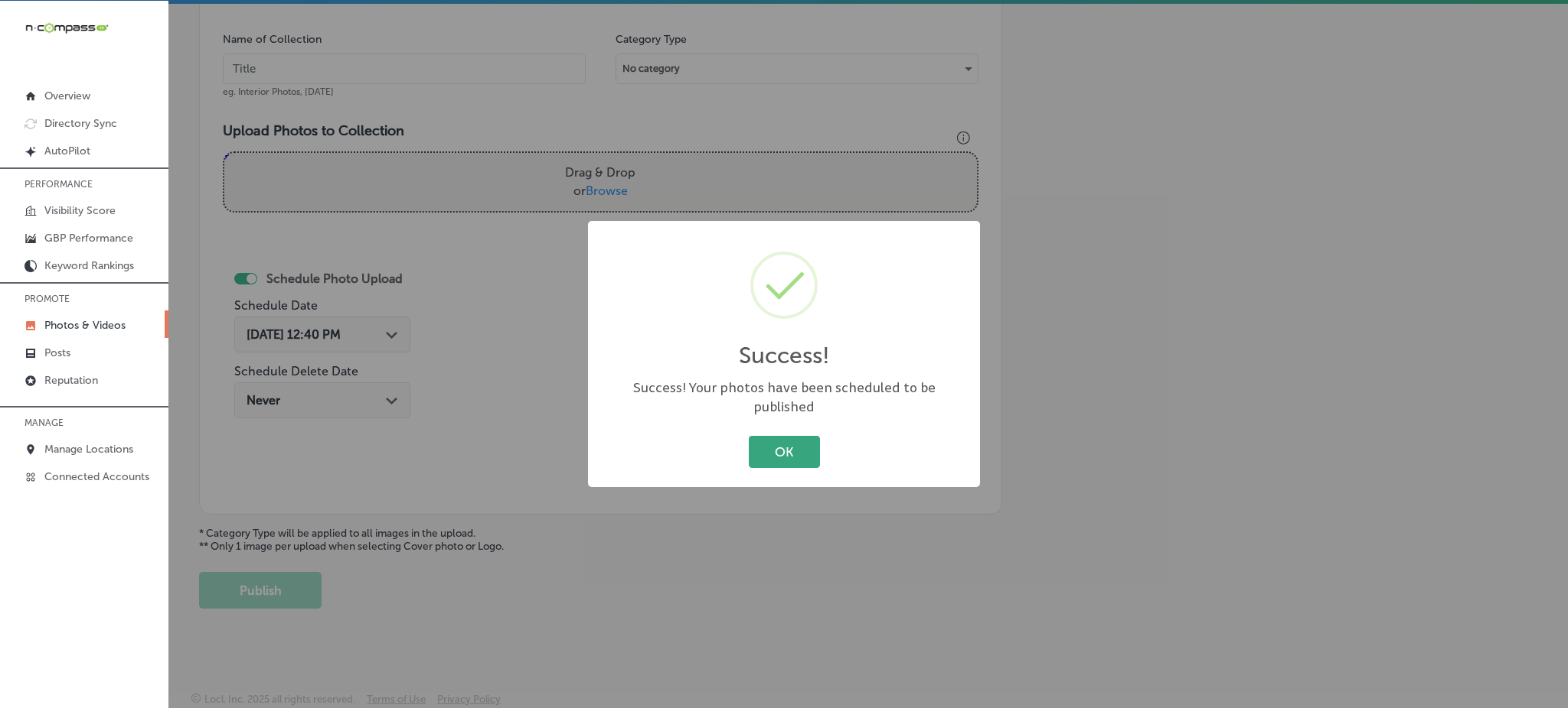
click at [773, 451] on button "OK" at bounding box center [784, 451] width 71 height 32
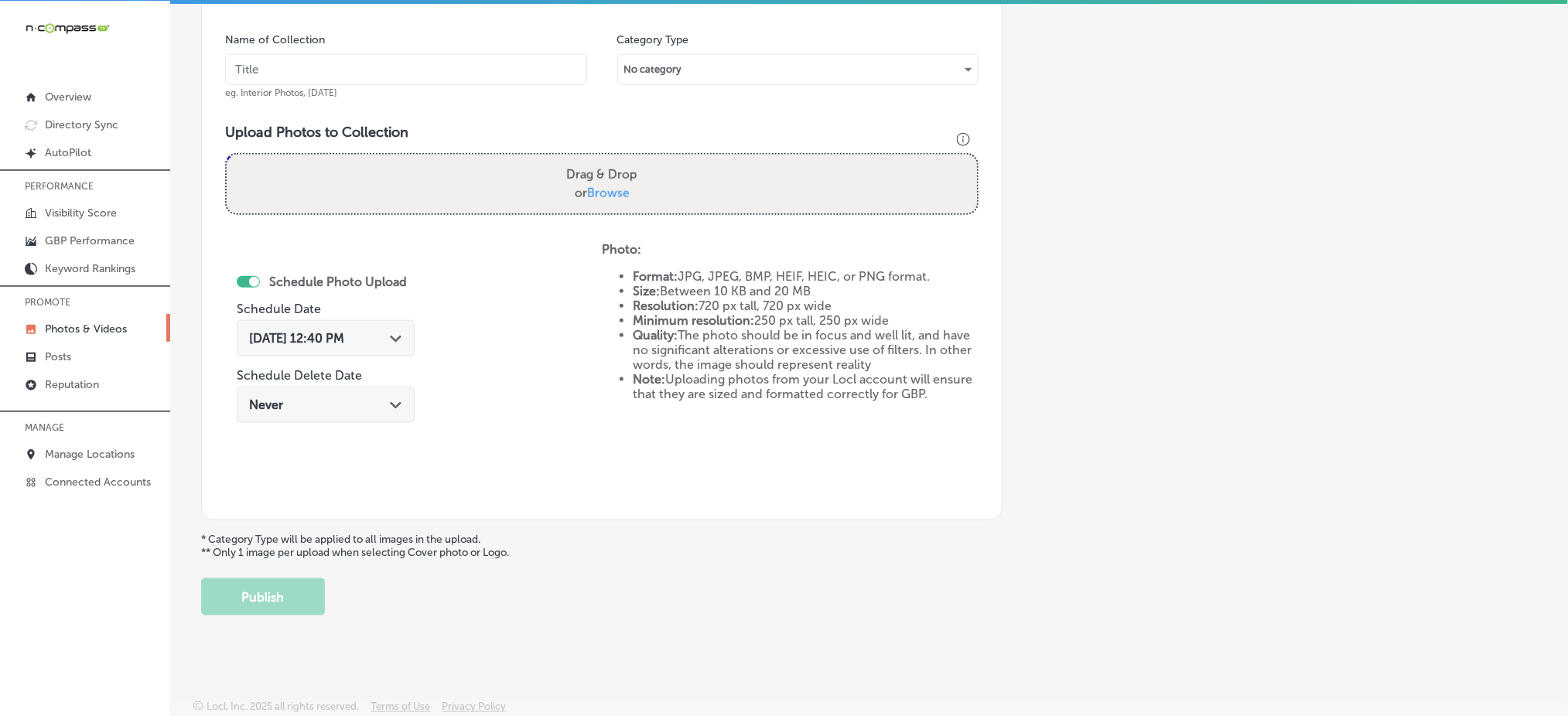
scroll to position [143, 0]
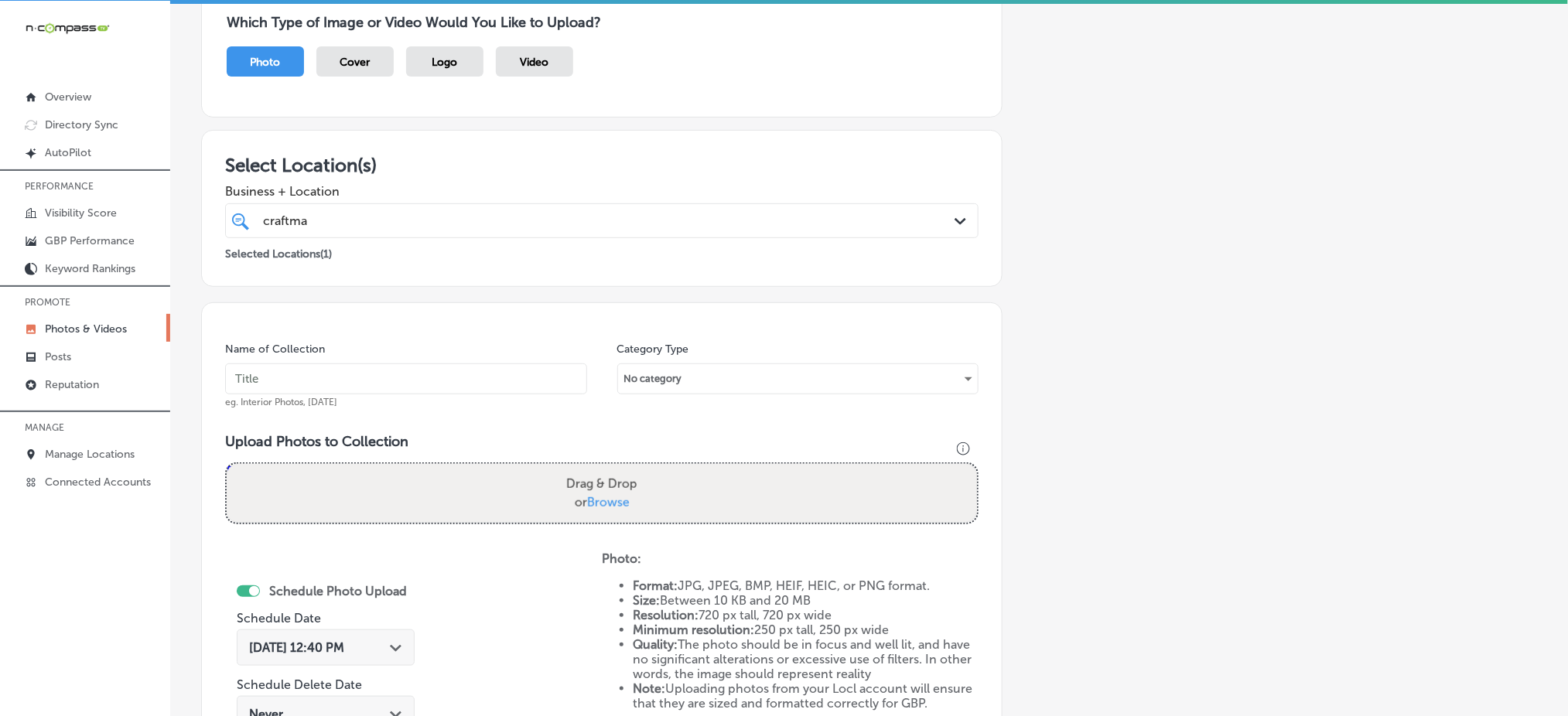
click at [391, 376] on input "text" at bounding box center [406, 379] width 362 height 31
paste input "craftmasters-remodeling-oct1"
click at [390, 375] on input "craftmasters-remodeling-nov1" at bounding box center [406, 379] width 362 height 31
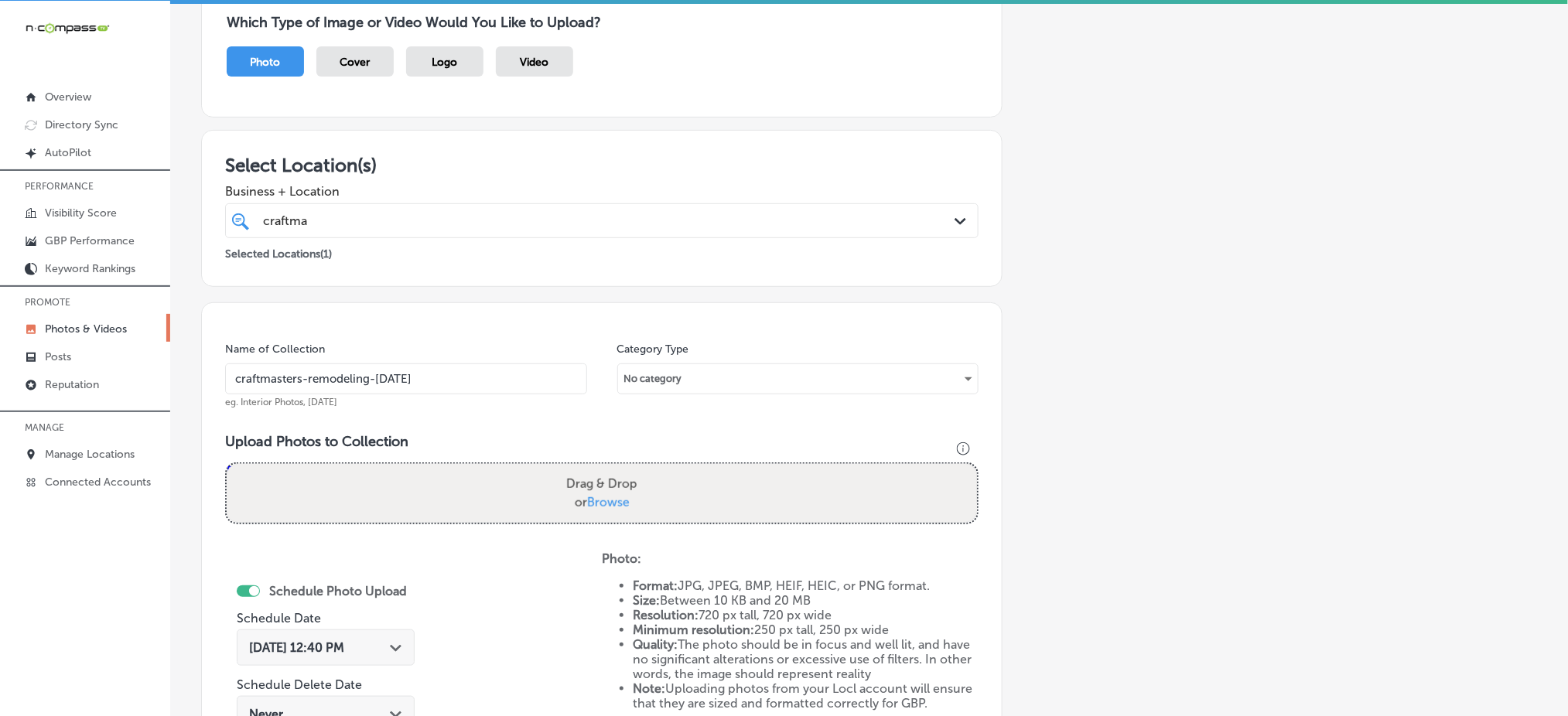
type input "craftmasters-remodeling-nov1"
click at [615, 490] on label "Drag & Drop or Browse" at bounding box center [602, 493] width 83 height 49
click at [615, 469] on input "Drag & Drop or Browse" at bounding box center [602, 466] width 751 height 5
type input "C:\fakepath\home-renovation-services-craftmasters-minnetonka-mn (1).png"
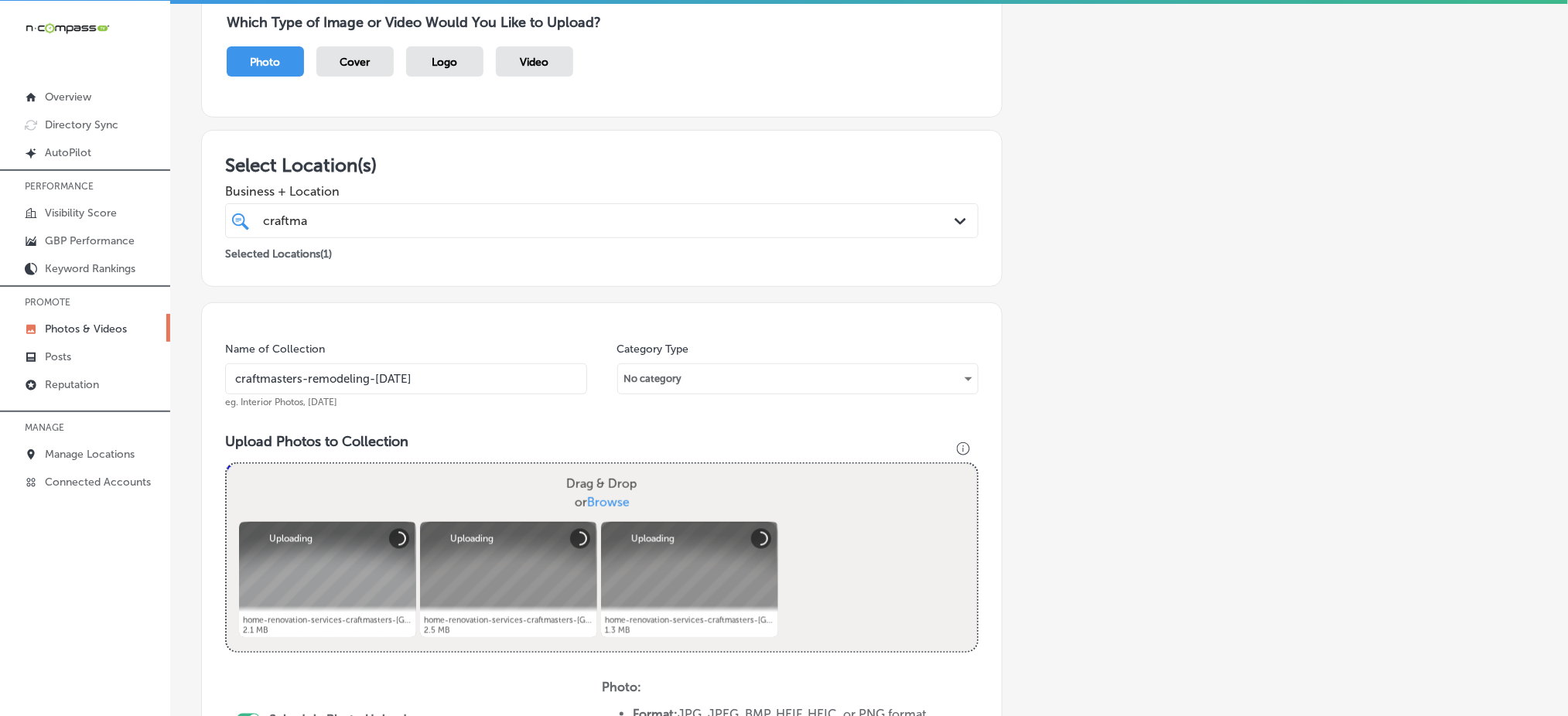
scroll to position [452, 0]
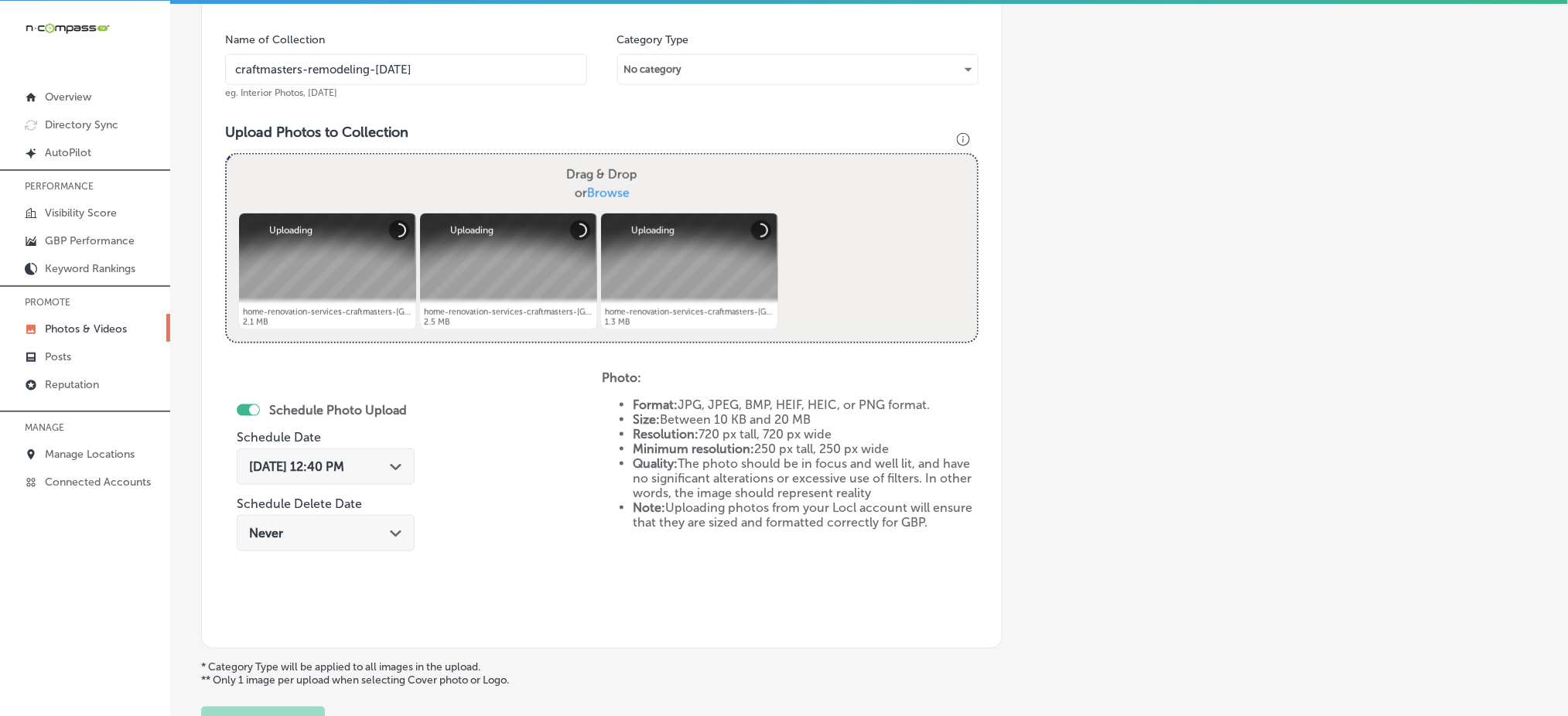
click at [313, 453] on div "Oct 8, 2025 12:40 PM Path Created with Sketch." at bounding box center [326, 467] width 178 height 37
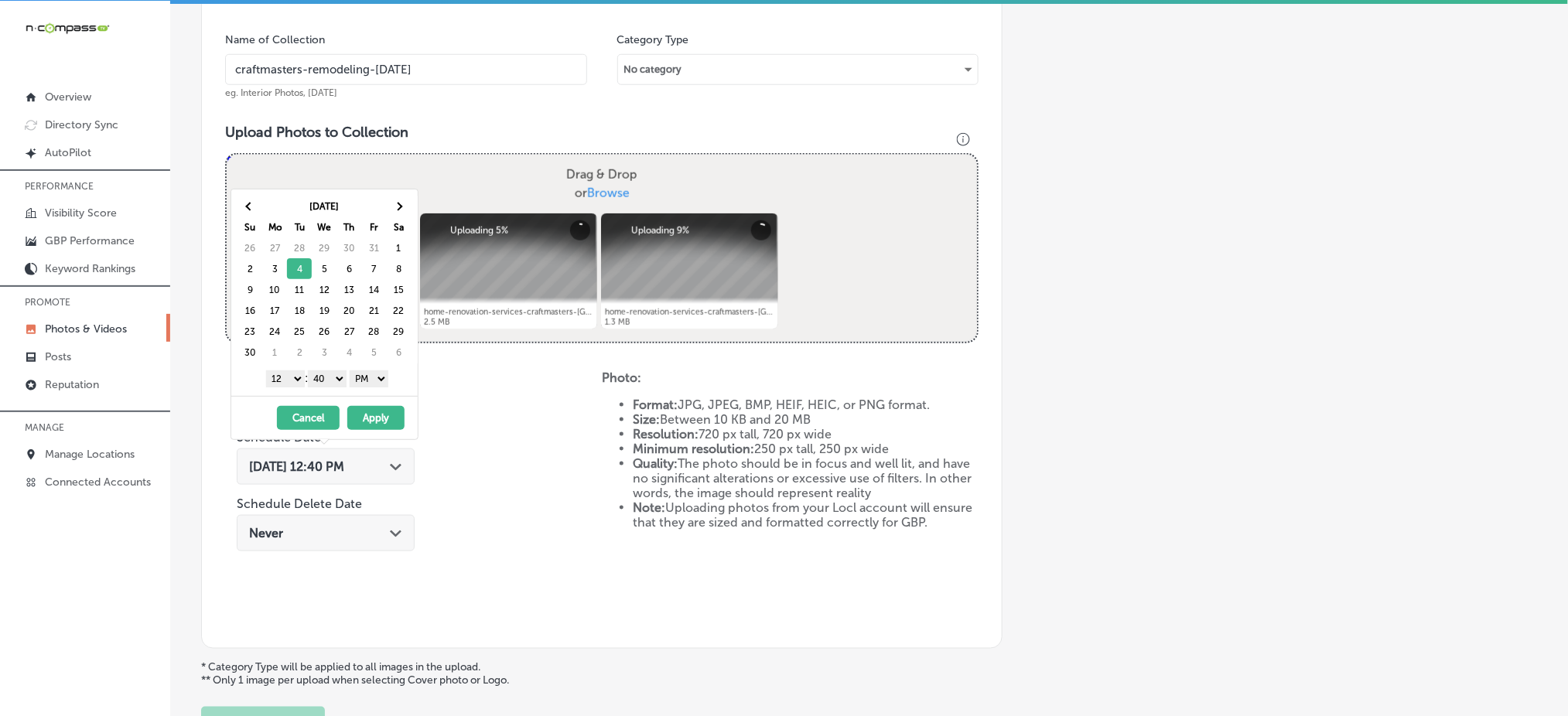
click at [281, 368] on div "1 2 3 4 5 6 7 8 9 10 11 12 : 00 10 20 30 40 50 AM PM" at bounding box center [328, 379] width 181 height 23
click at [280, 379] on select "1 2 3 4 5 6 7 8 9 10 11 12" at bounding box center [285, 380] width 39 height 17
click at [328, 376] on select "00 10 20 30 40 50" at bounding box center [328, 380] width 39 height 17
click at [364, 421] on button "Apply" at bounding box center [376, 417] width 57 height 24
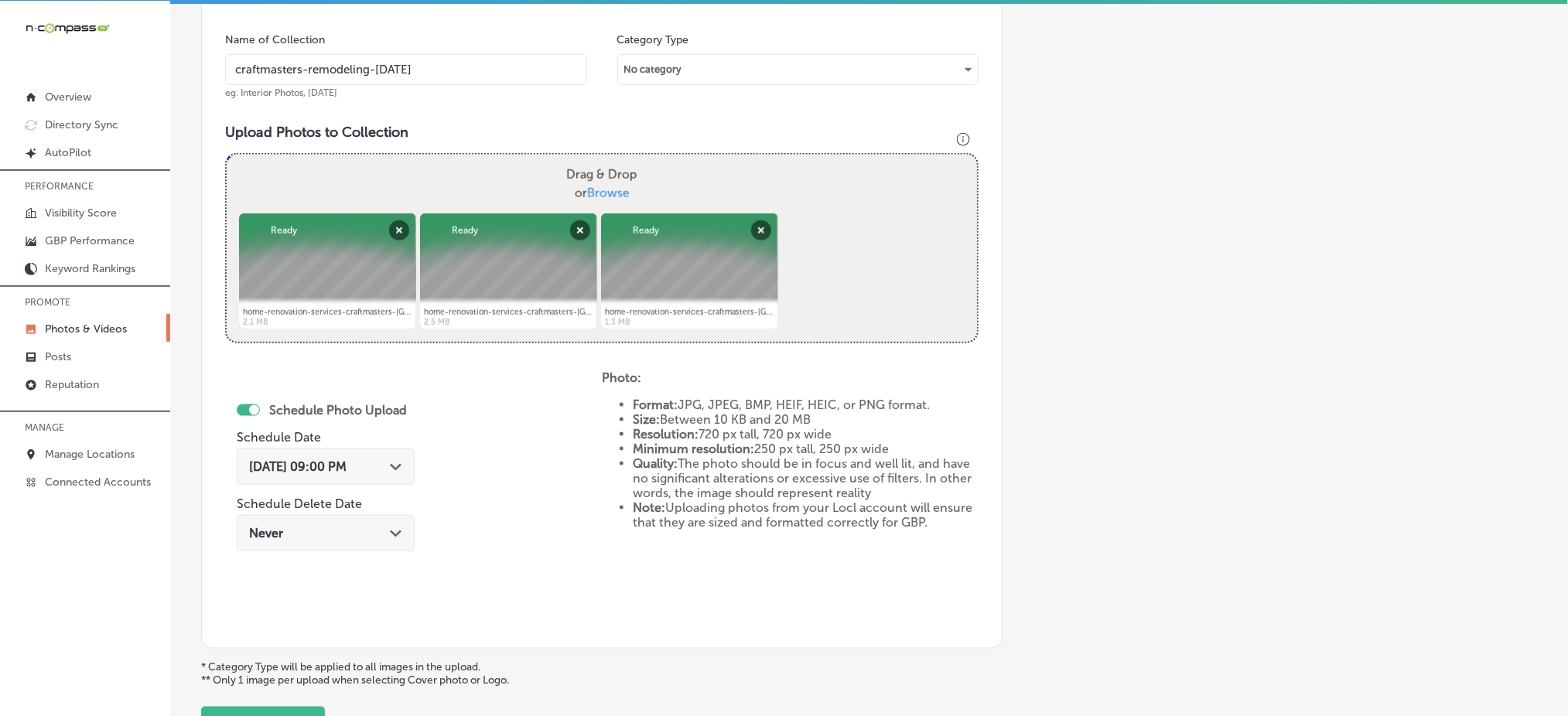
scroll to position [582, 0]
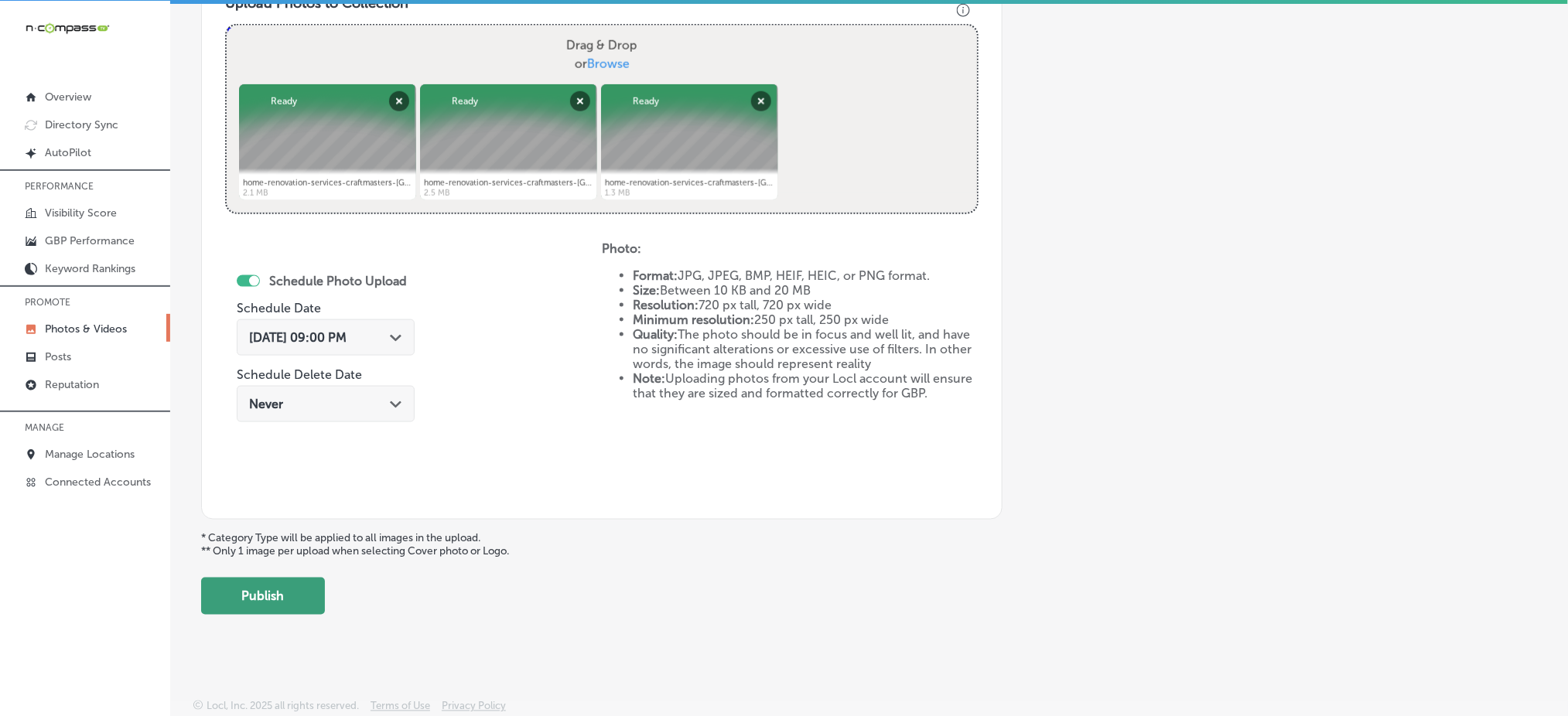
click at [263, 596] on button "Publish" at bounding box center [263, 596] width 124 height 37
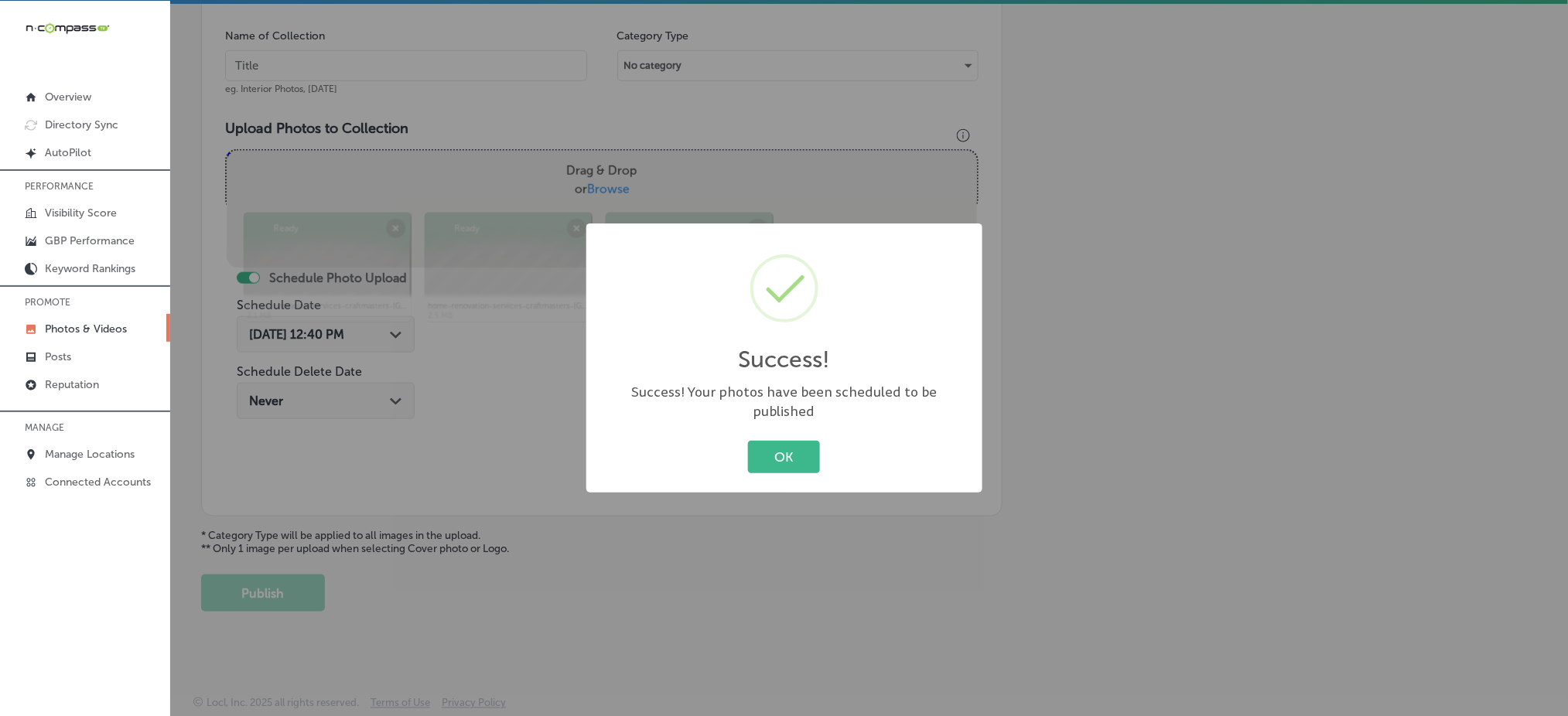
scroll to position [452, 0]
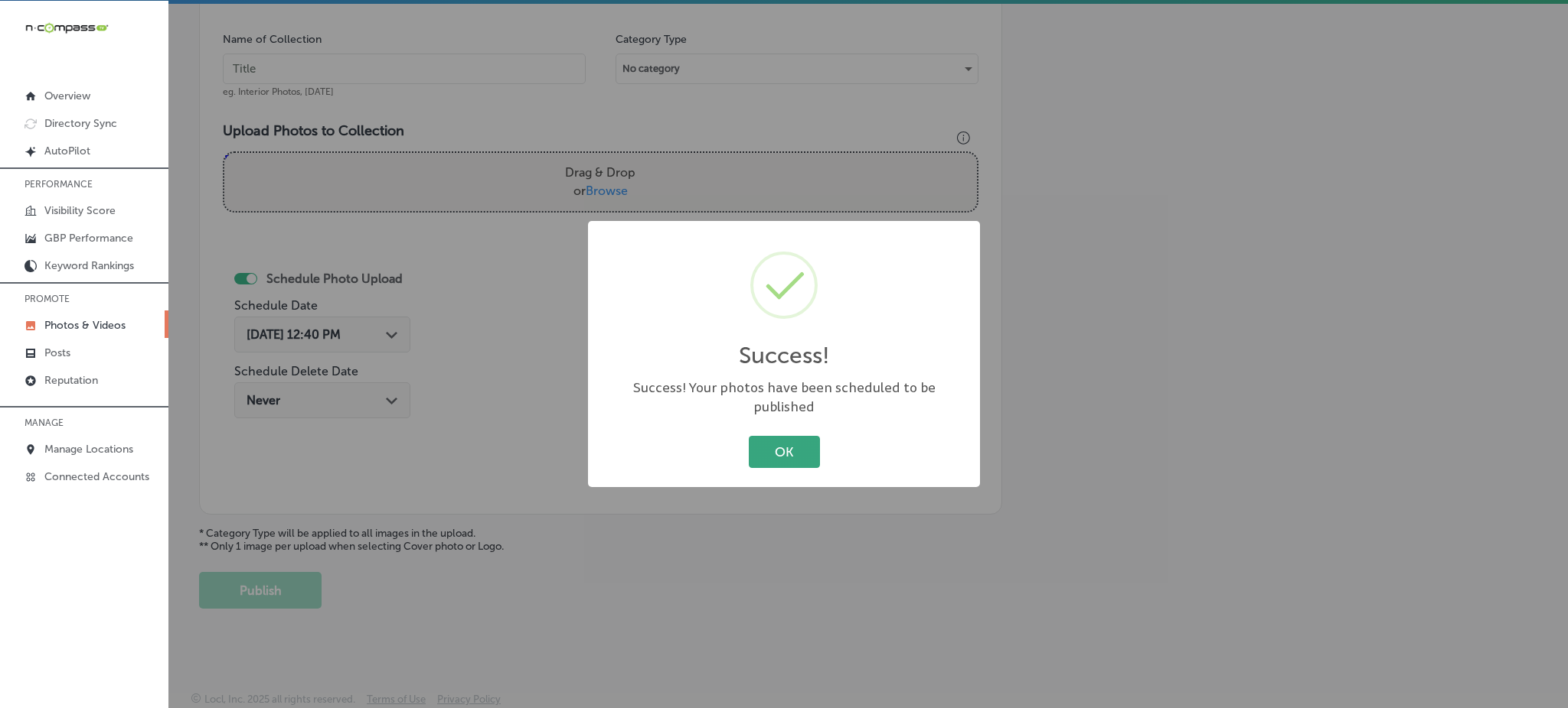
click at [780, 440] on button "OK" at bounding box center [784, 451] width 71 height 32
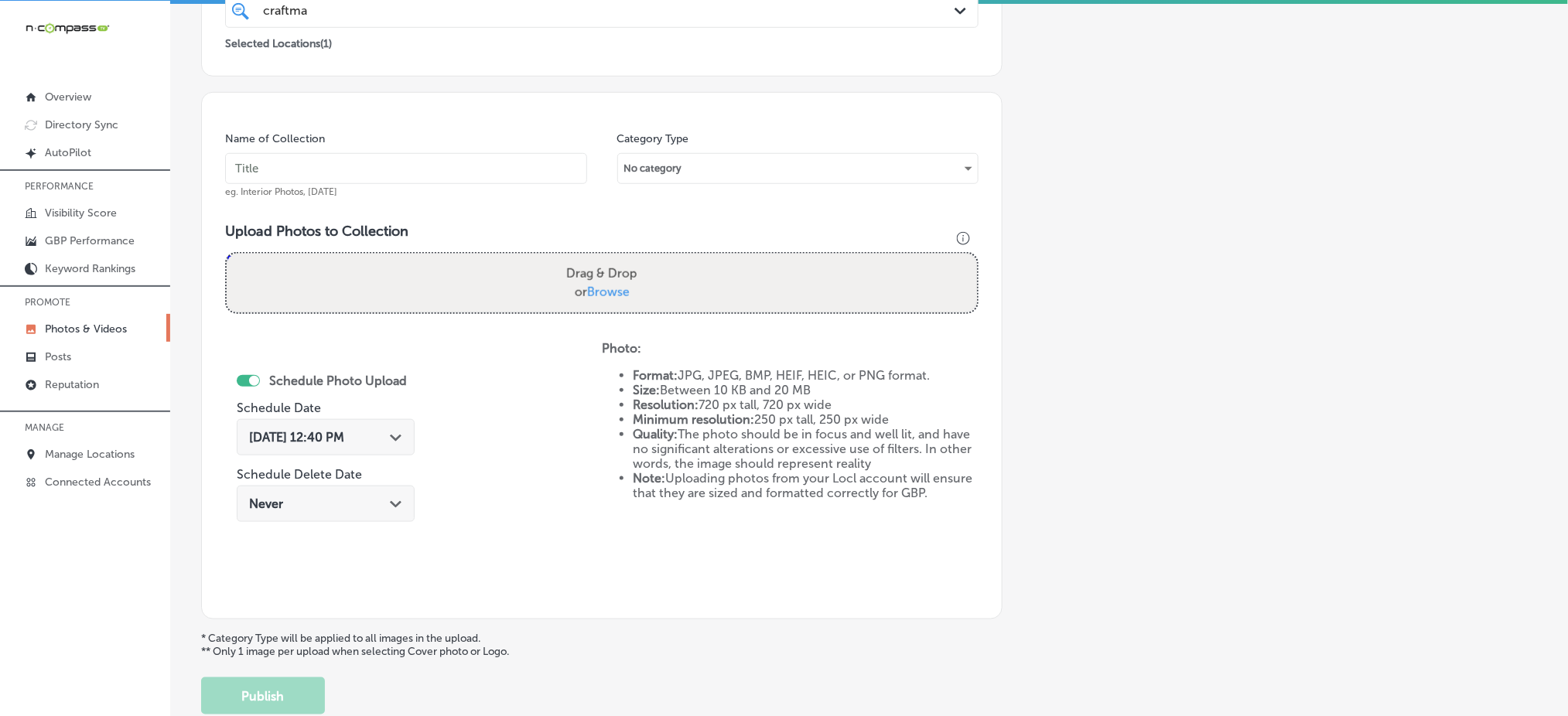
scroll to position [143, 0]
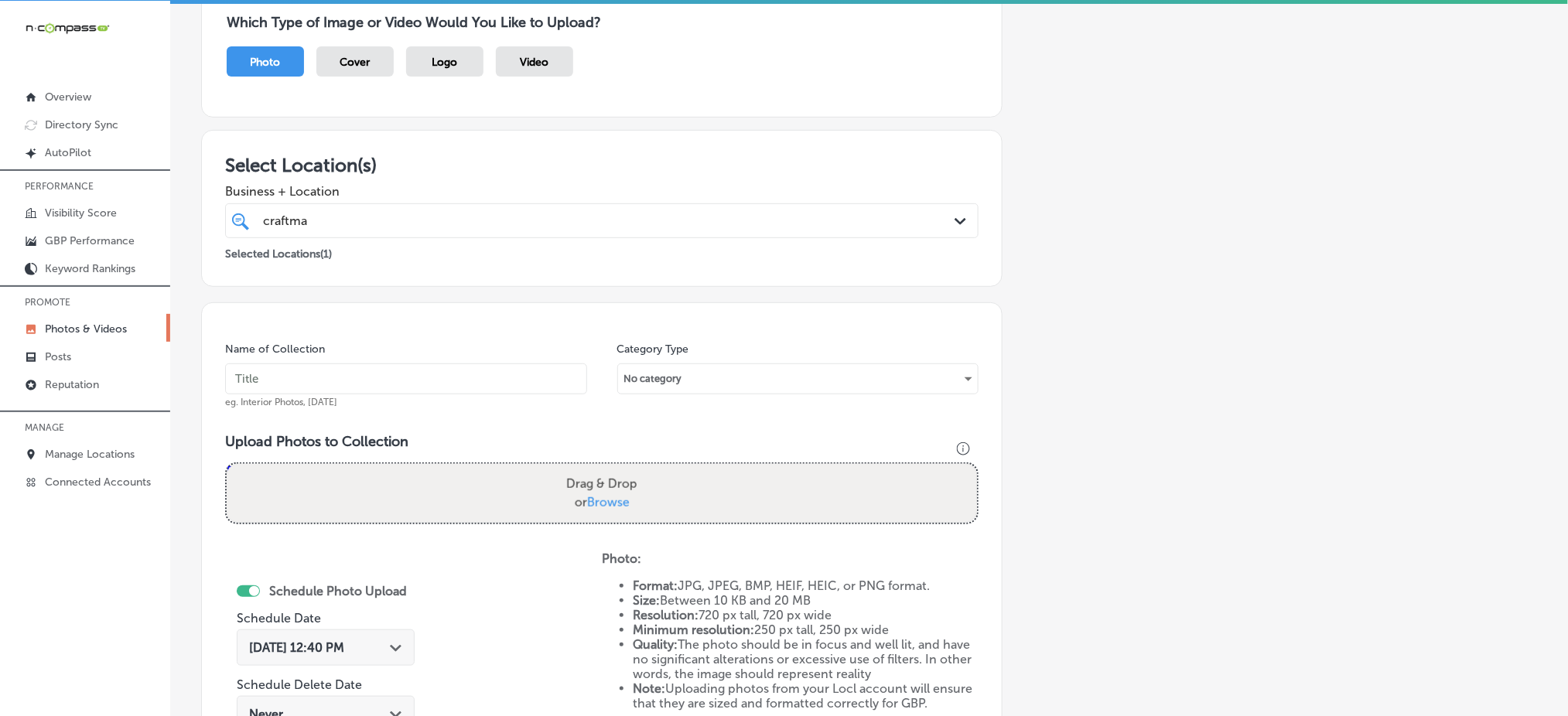
click at [434, 376] on input "text" at bounding box center [406, 379] width 362 height 31
paste input "craftmasters-remodeling-nov1"
type input "craftmasters-remodeling-nov2"
click at [608, 495] on span "Browse" at bounding box center [609, 501] width 43 height 14
click at [608, 469] on input "Drag & Drop or Browse" at bounding box center [602, 466] width 751 height 5
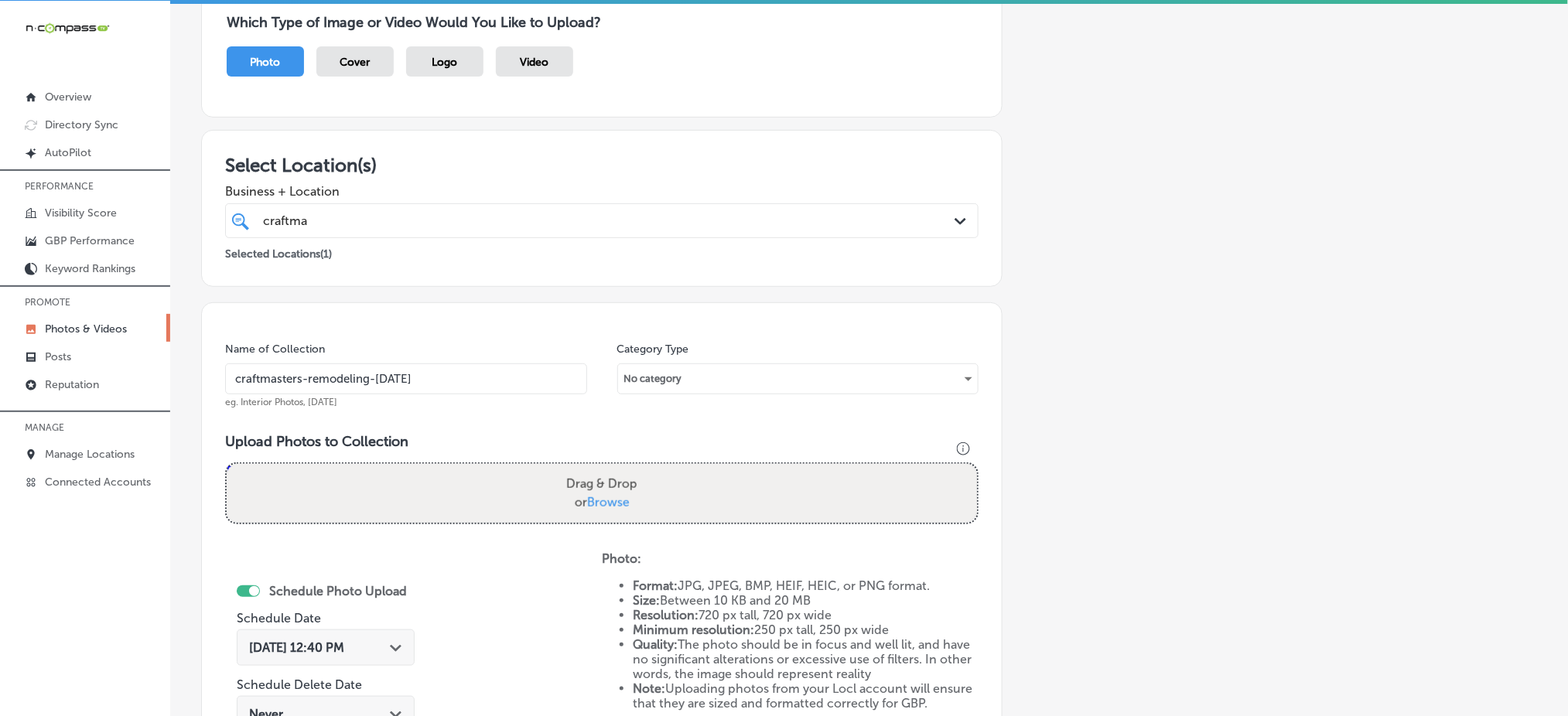
type input "C:\fakepath\home-renovation-services-craftmasters-minnetonka-mn (4).png"
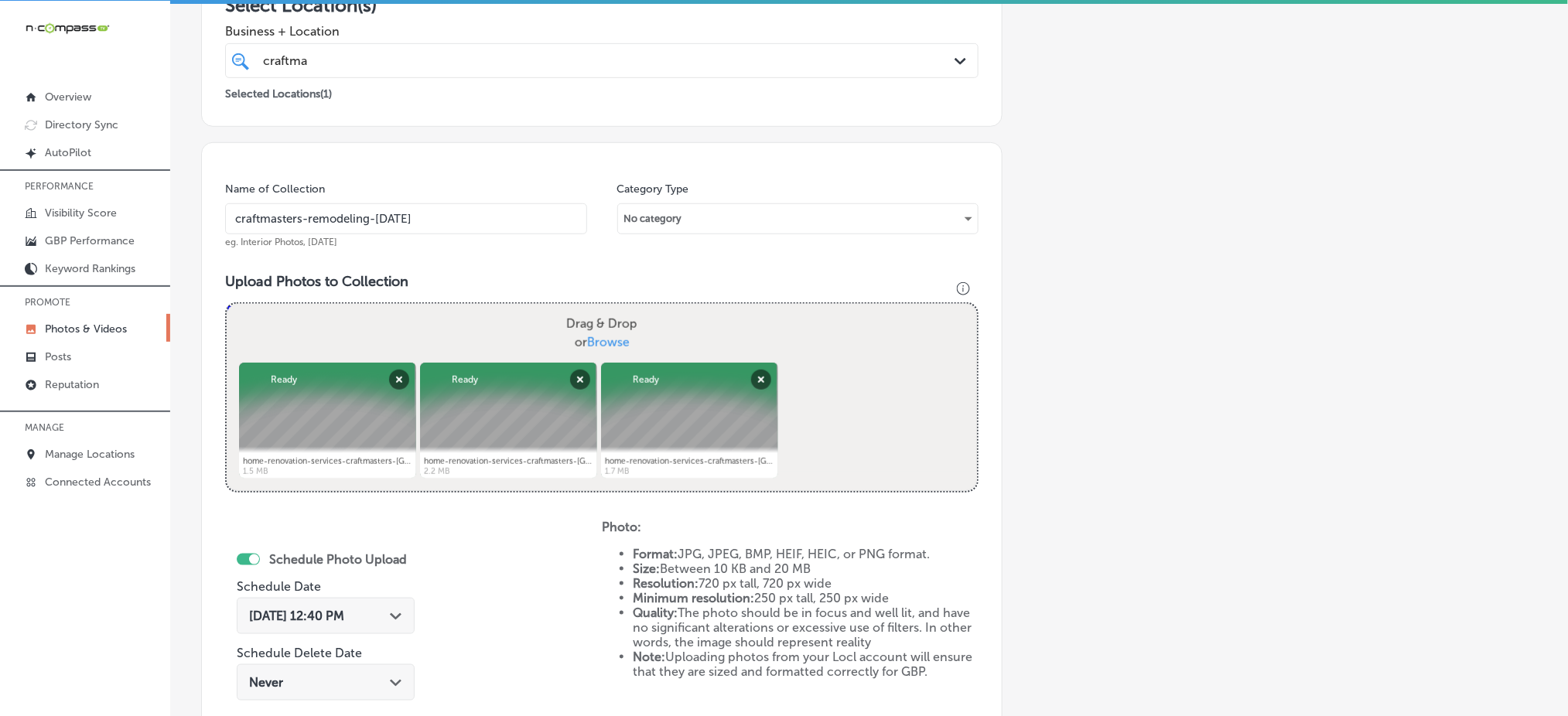
scroll to position [452, 0]
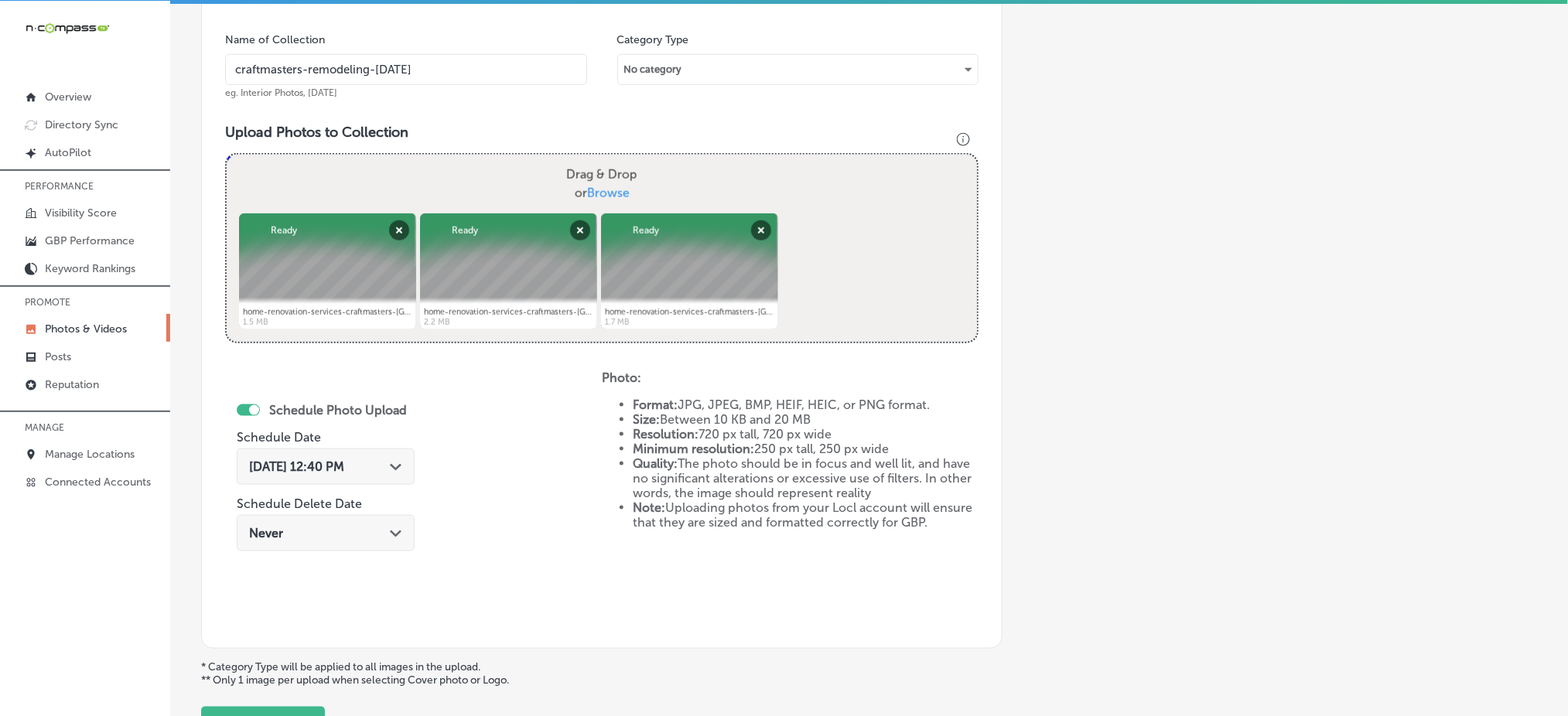
click at [344, 468] on span "Oct 8, 2025 12:40 PM" at bounding box center [297, 467] width 95 height 14
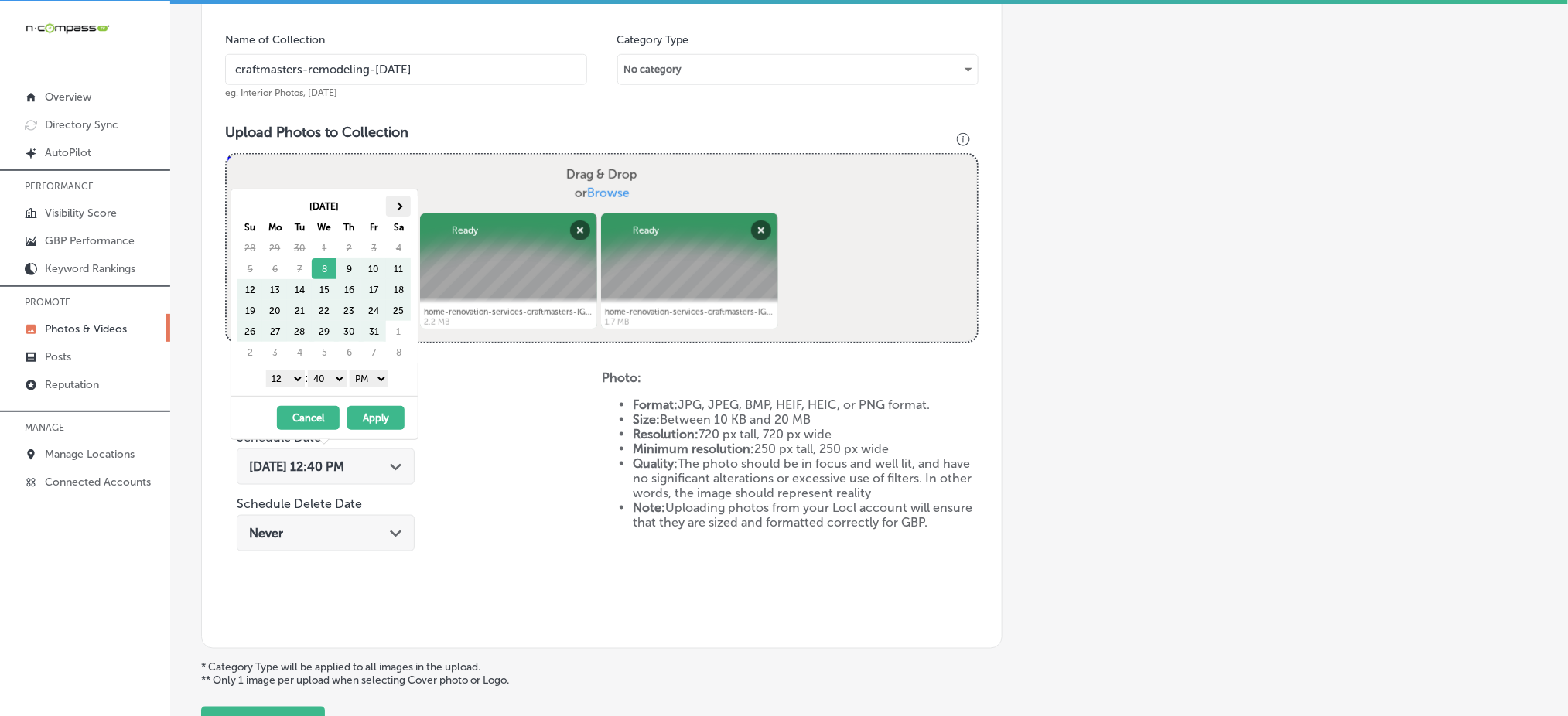
click at [396, 204] on span at bounding box center [398, 206] width 9 height 9
click at [281, 375] on select "1 2 3 4 5 6 7 8 9 10 11 12" at bounding box center [285, 380] width 39 height 17
click at [328, 381] on select "00 10 20 30 40 50" at bounding box center [328, 380] width 39 height 17
click at [400, 413] on button "Apply" at bounding box center [376, 417] width 57 height 24
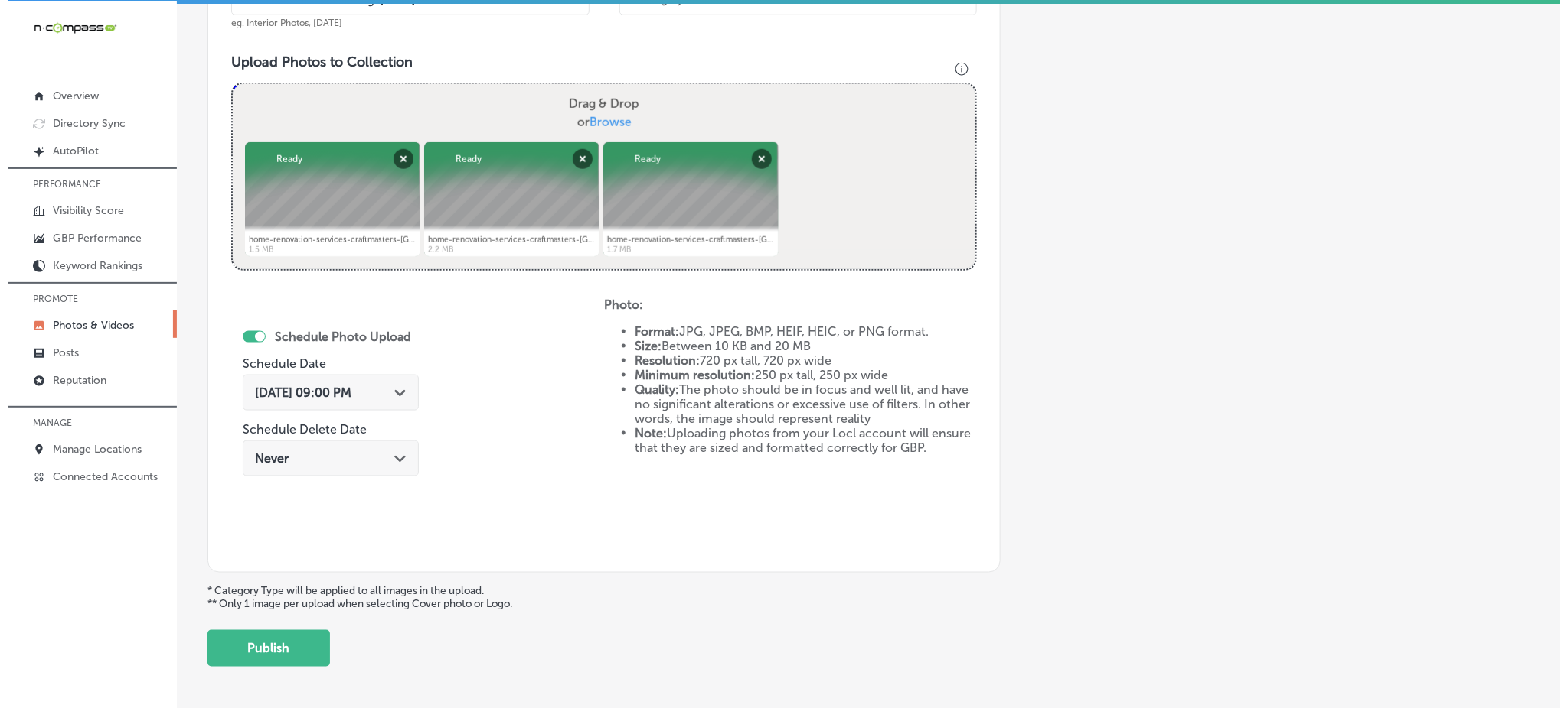
scroll to position [549, 0]
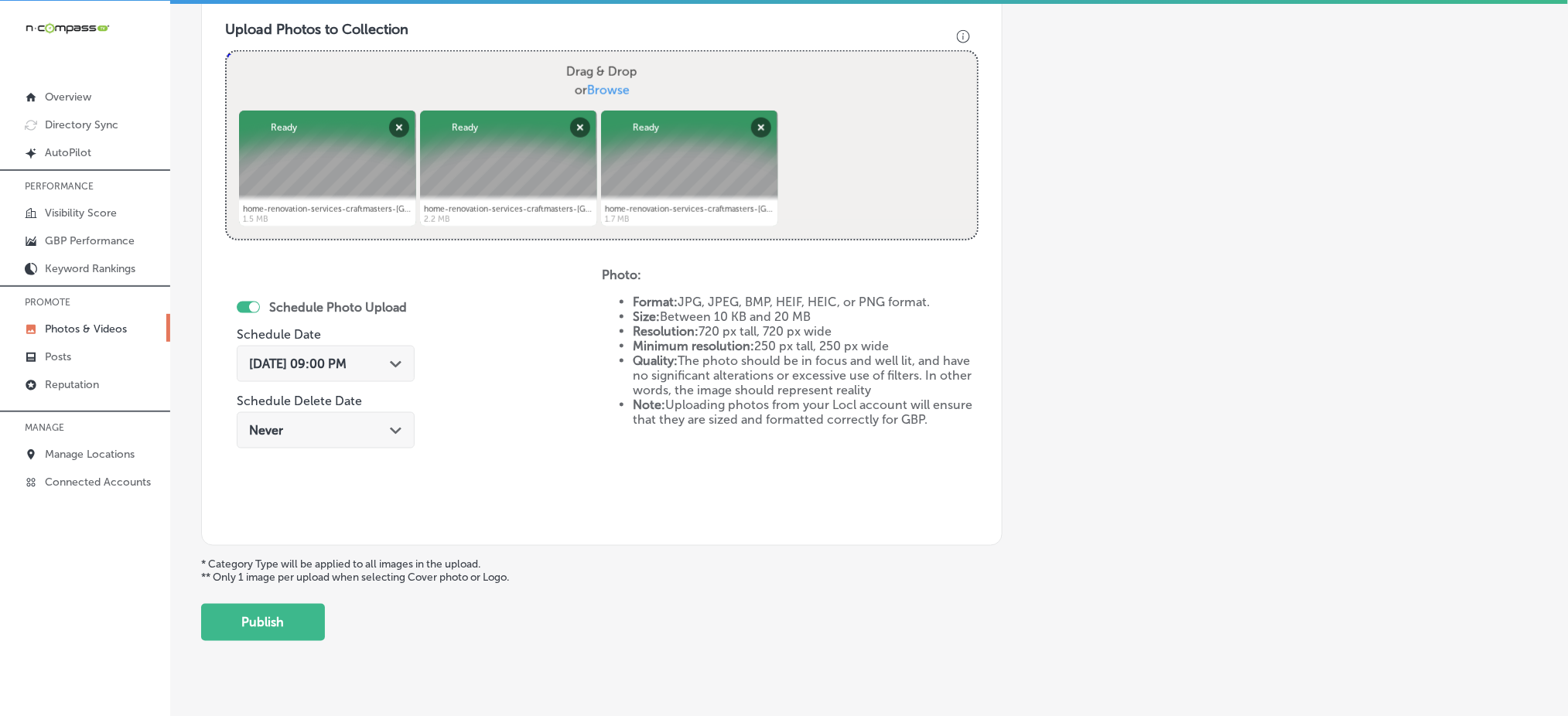
click at [304, 639] on div "Back Add a Collection Which Type of Image or Video Would You Like to Upload? Ph…" at bounding box center [869, 77] width 1398 height 1152
click at [303, 627] on button "Publish" at bounding box center [263, 622] width 124 height 37
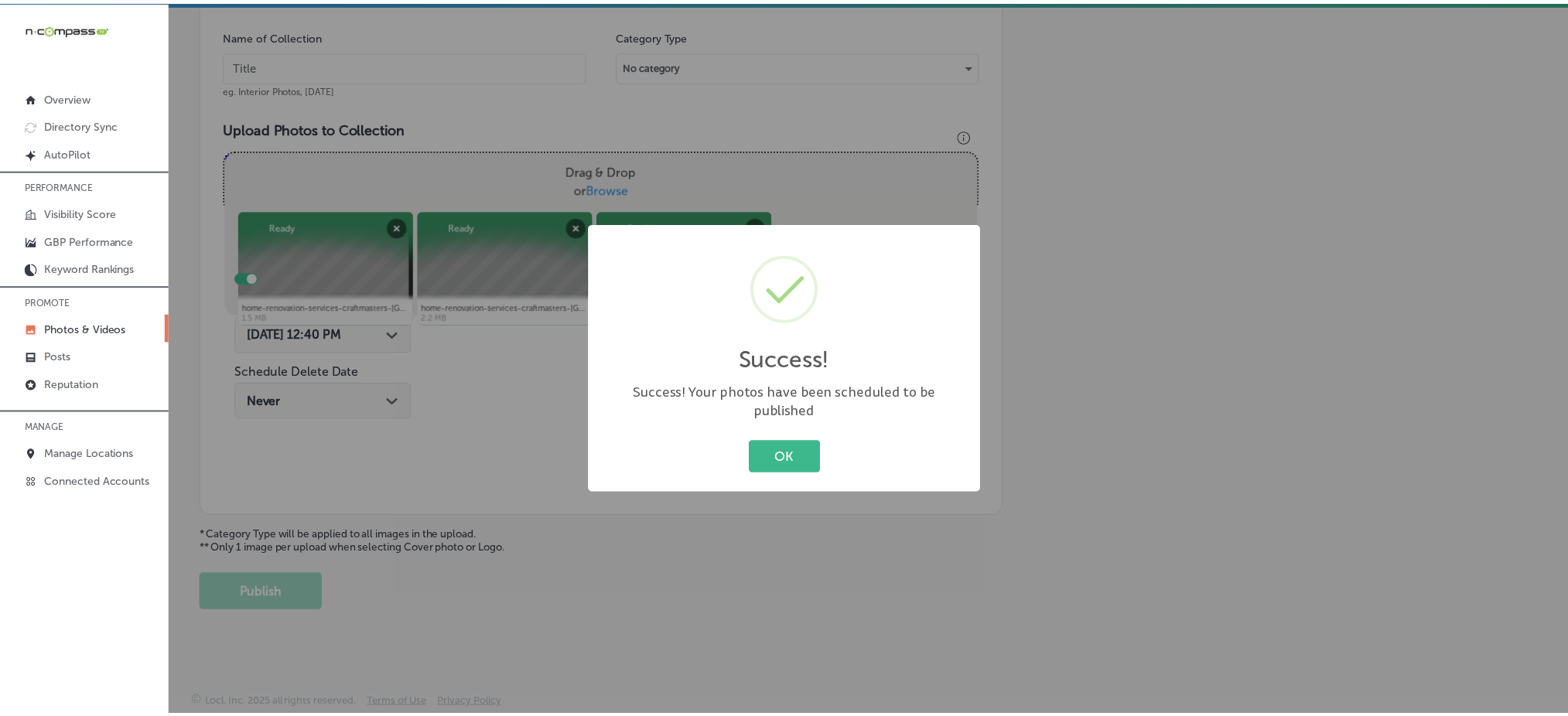
scroll to position [452, 0]
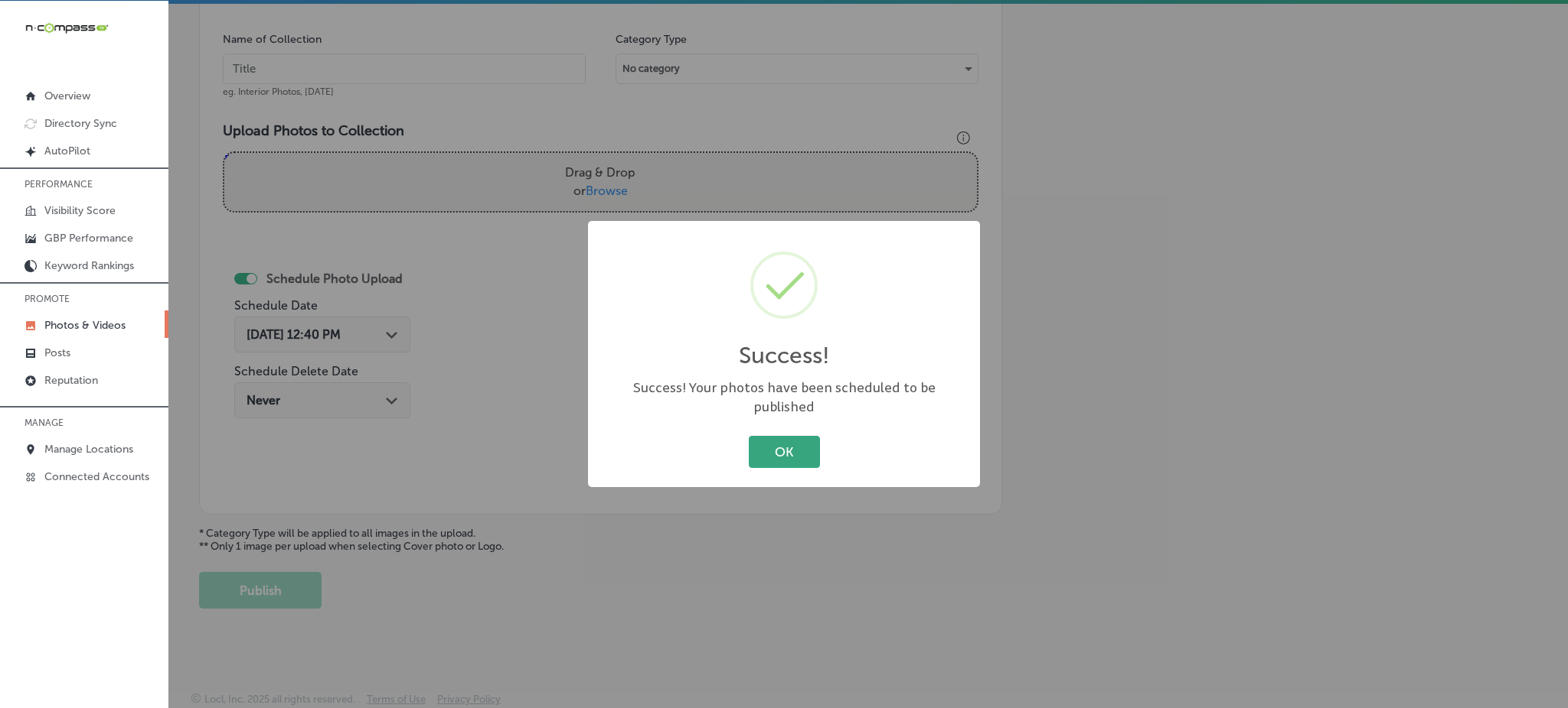
click at [764, 436] on button "OK" at bounding box center [784, 451] width 71 height 32
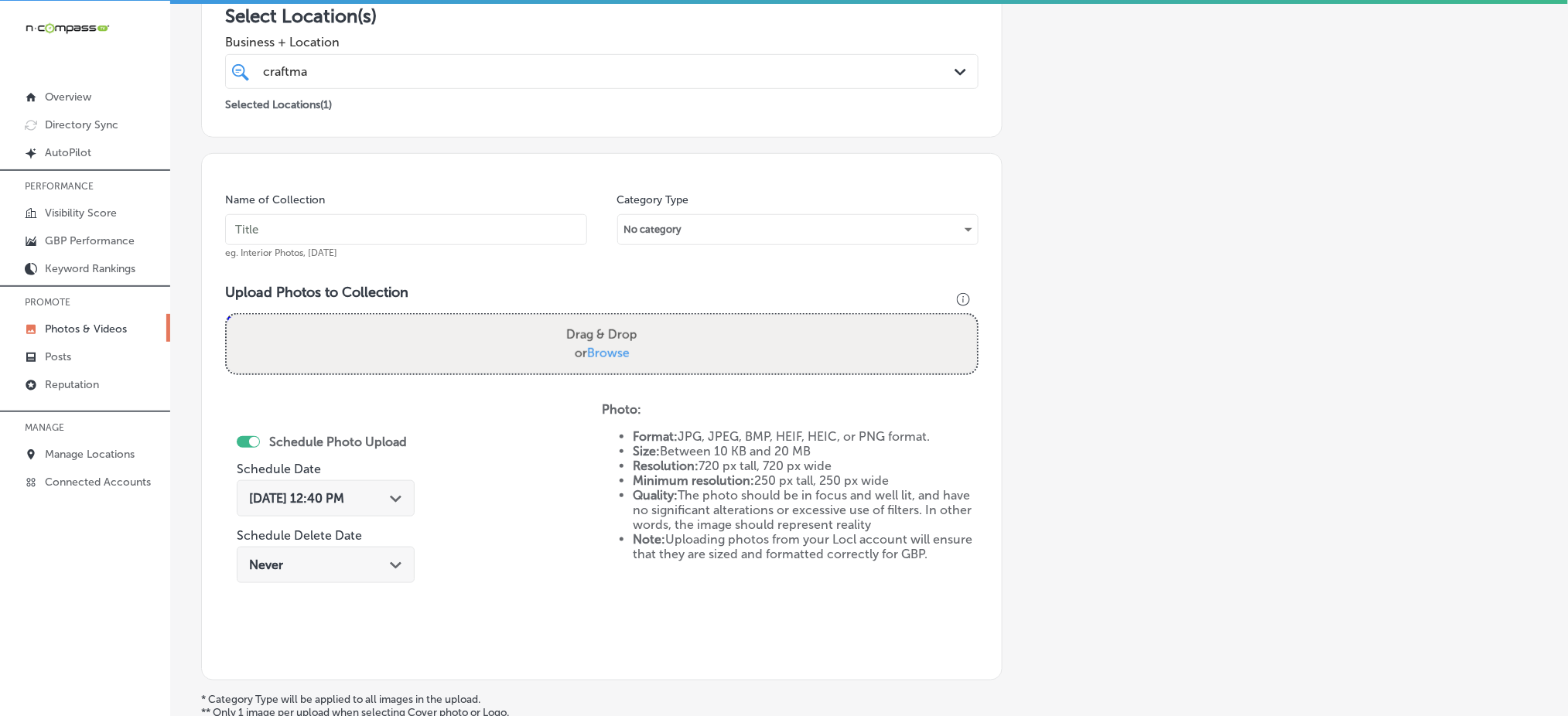
scroll to position [143, 0]
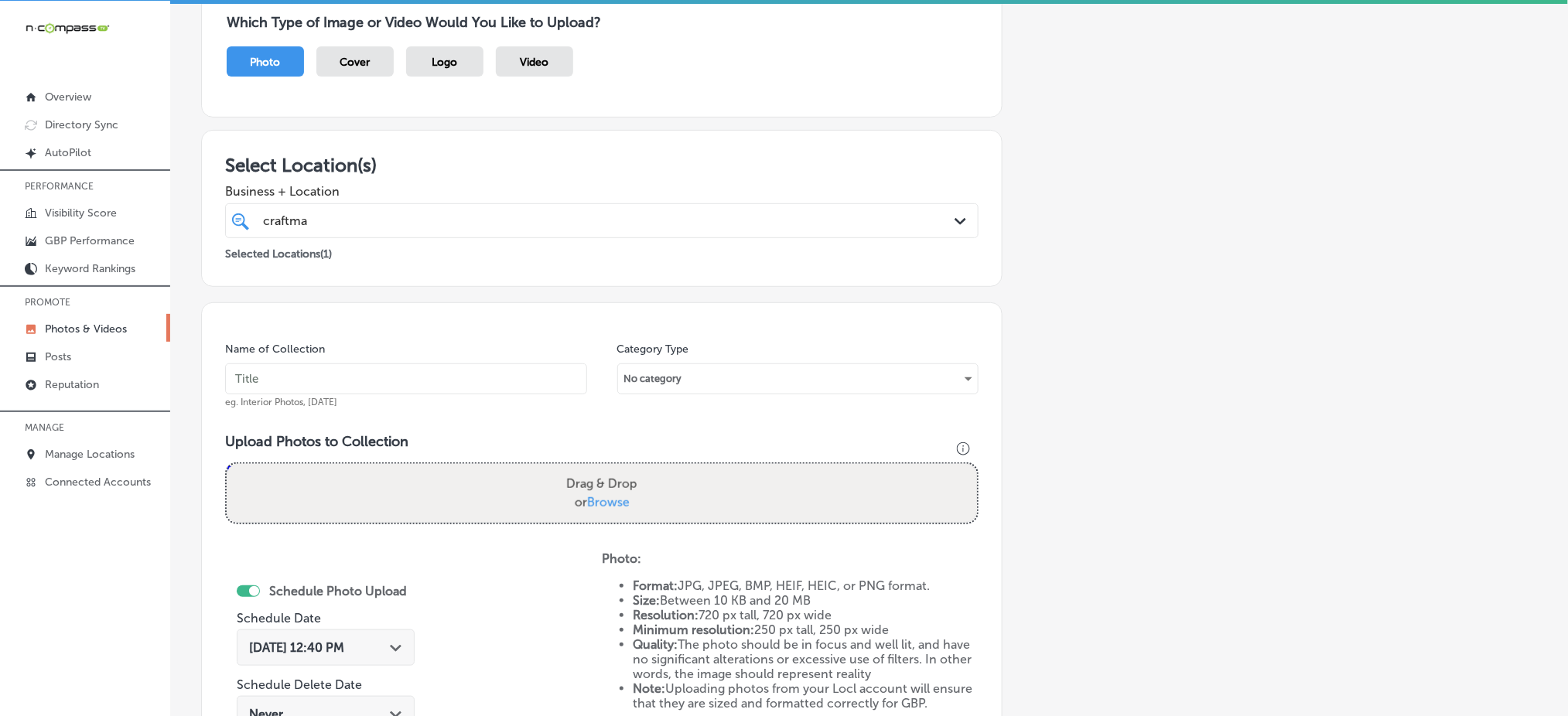
click at [431, 377] on input "text" at bounding box center [406, 379] width 362 height 31
paste input "craftmasters-remodeling-nov1"
type input "craftmasters-remodeling-nov3"
click at [605, 495] on span "Browse" at bounding box center [609, 501] width 43 height 14
click at [605, 469] on input "Drag & Drop or Browse" at bounding box center [602, 466] width 751 height 5
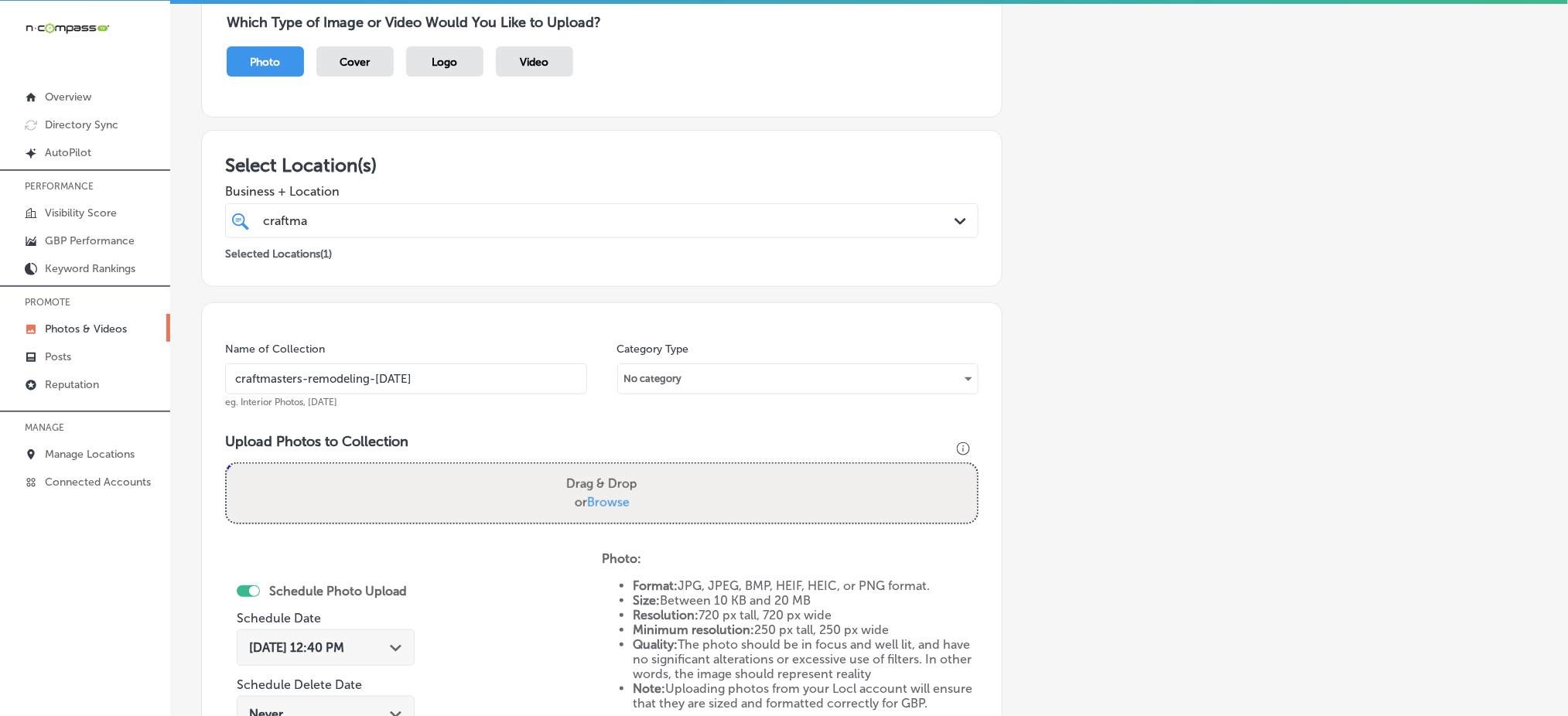
type input "C:\fakepath\home-renovation-services-craftmasters-minnetonka-mn (7).png"
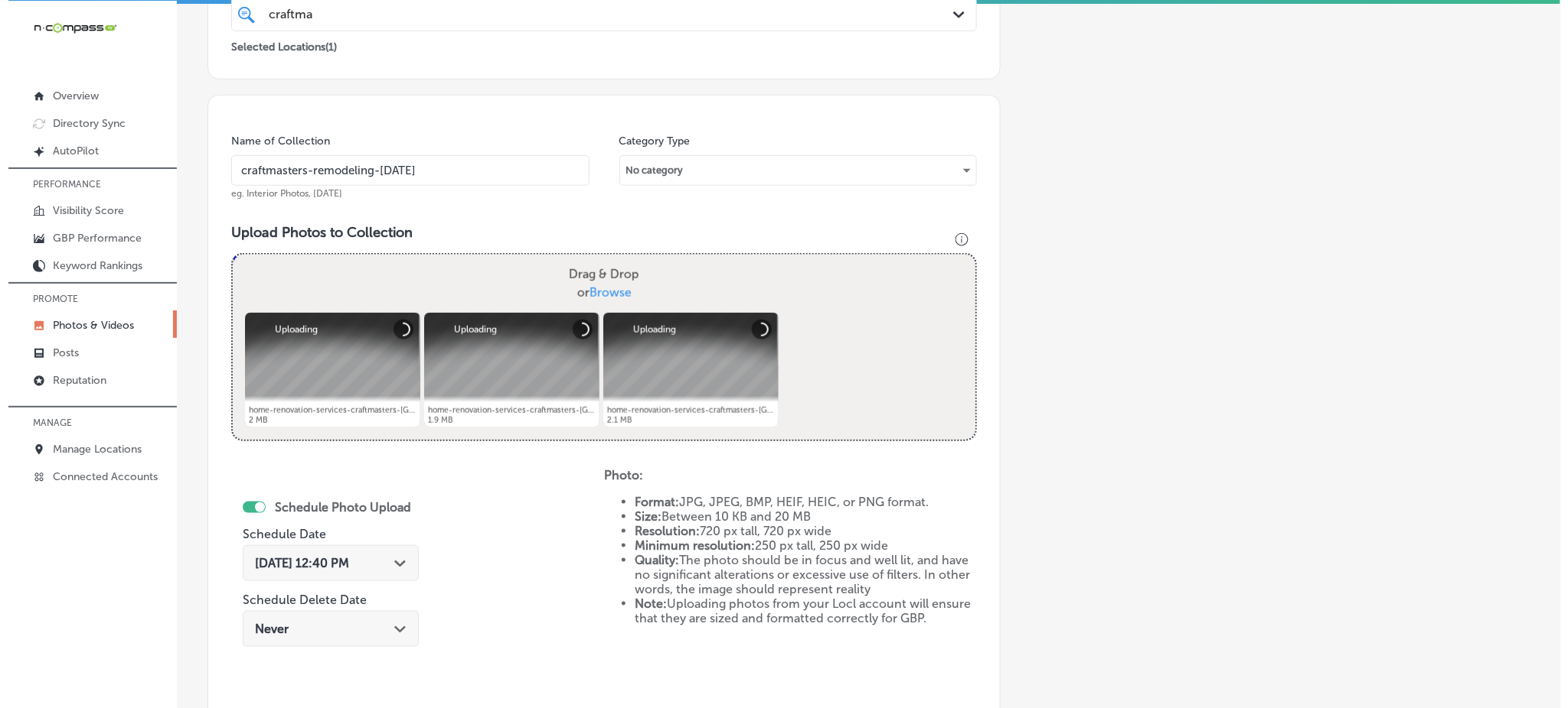
scroll to position [549, 0]
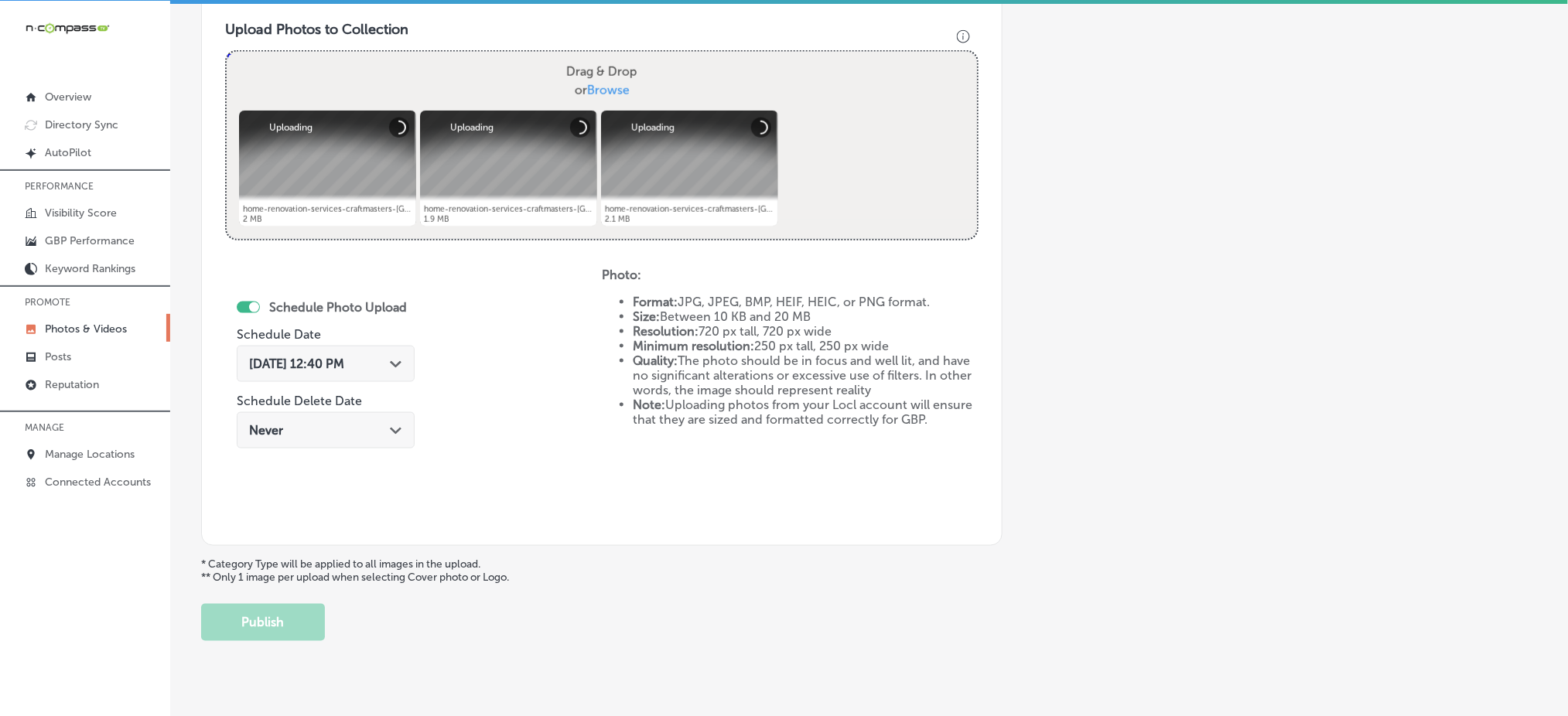
click at [293, 365] on span "Oct 8, 2025 12:40 PM" at bounding box center [297, 363] width 95 height 14
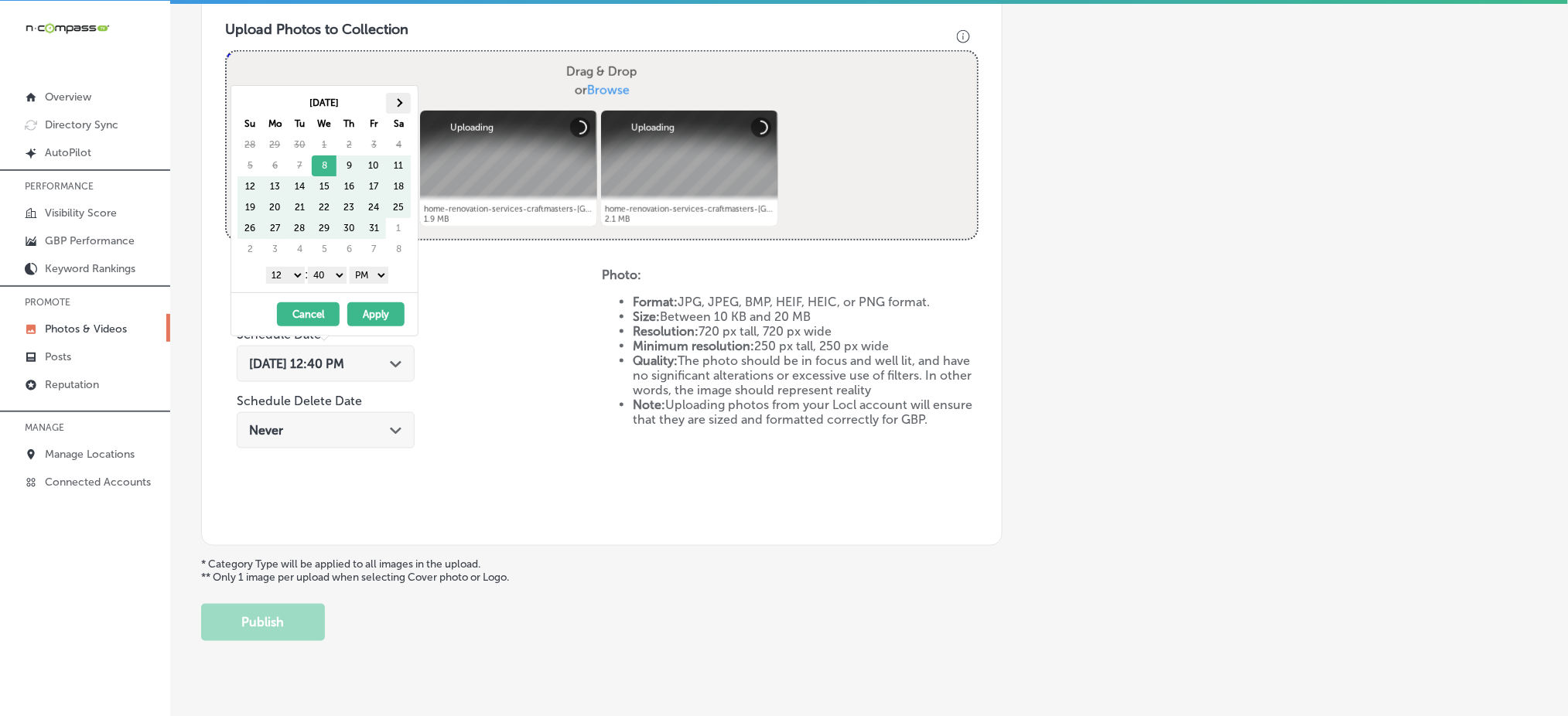
click at [403, 110] on th at bounding box center [399, 103] width 25 height 21
click at [275, 277] on select "1 2 3 4 5 6 7 8 9 10 11 12" at bounding box center [285, 275] width 39 height 17
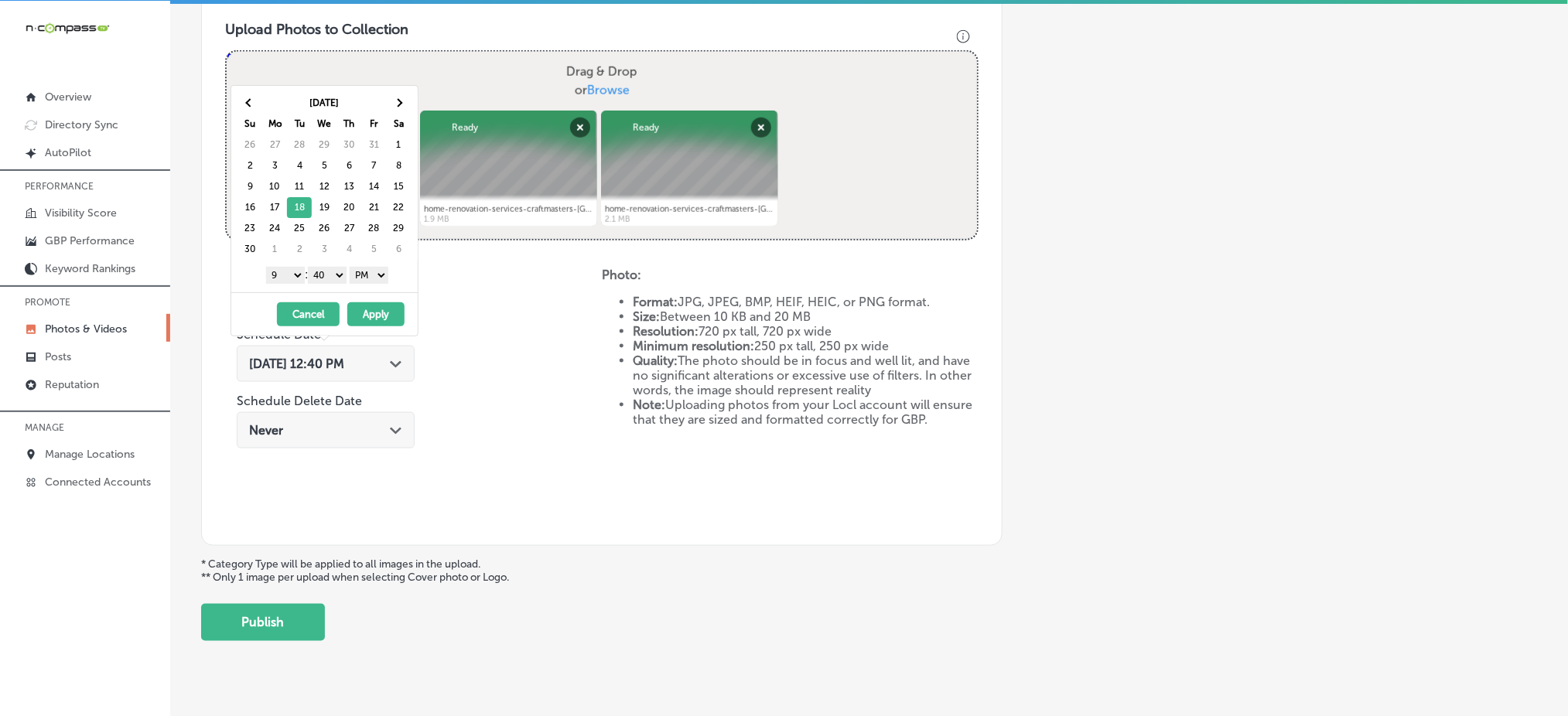
click at [328, 281] on select "00 10 20 30 40 50" at bounding box center [328, 275] width 39 height 17
click at [363, 312] on button "Apply" at bounding box center [376, 314] width 57 height 24
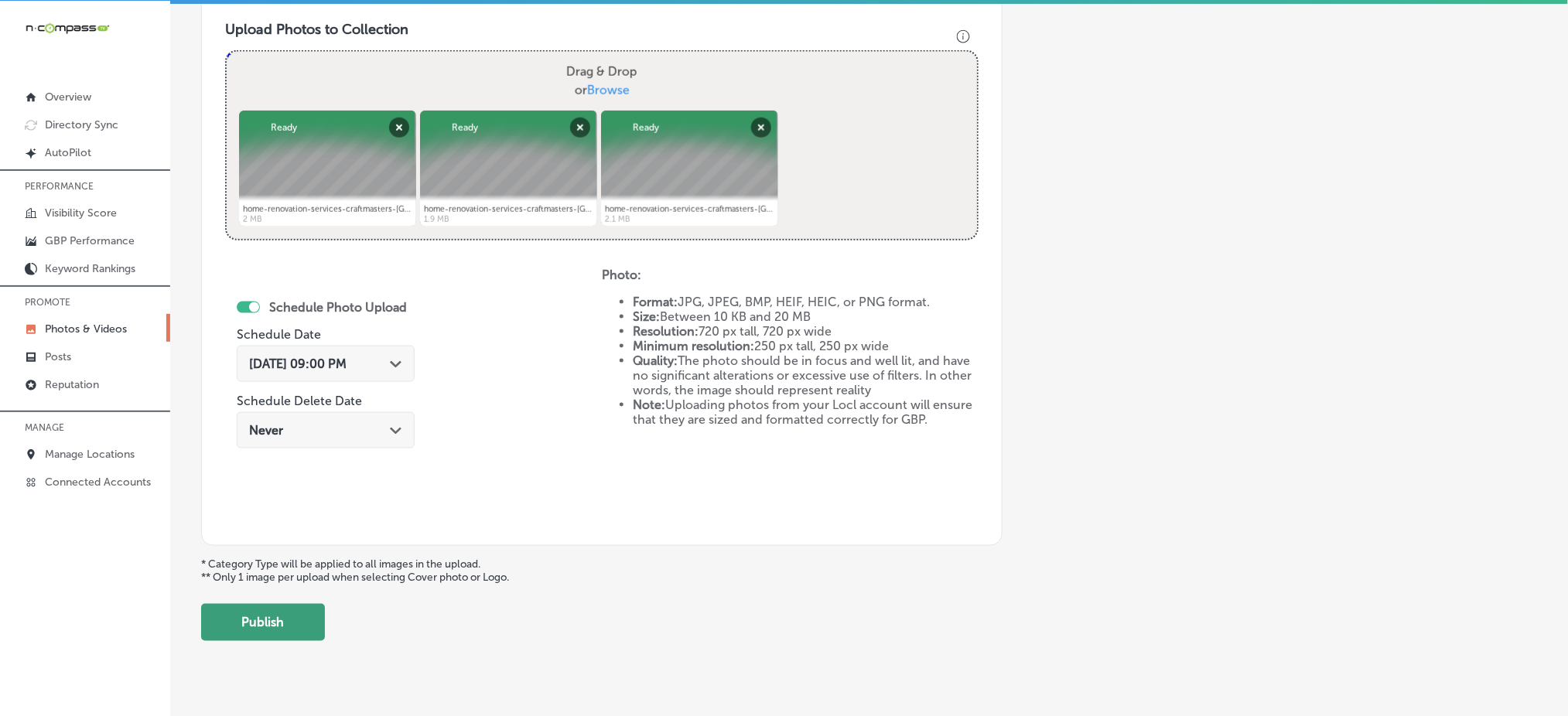
click at [308, 625] on button "Publish" at bounding box center [263, 622] width 124 height 37
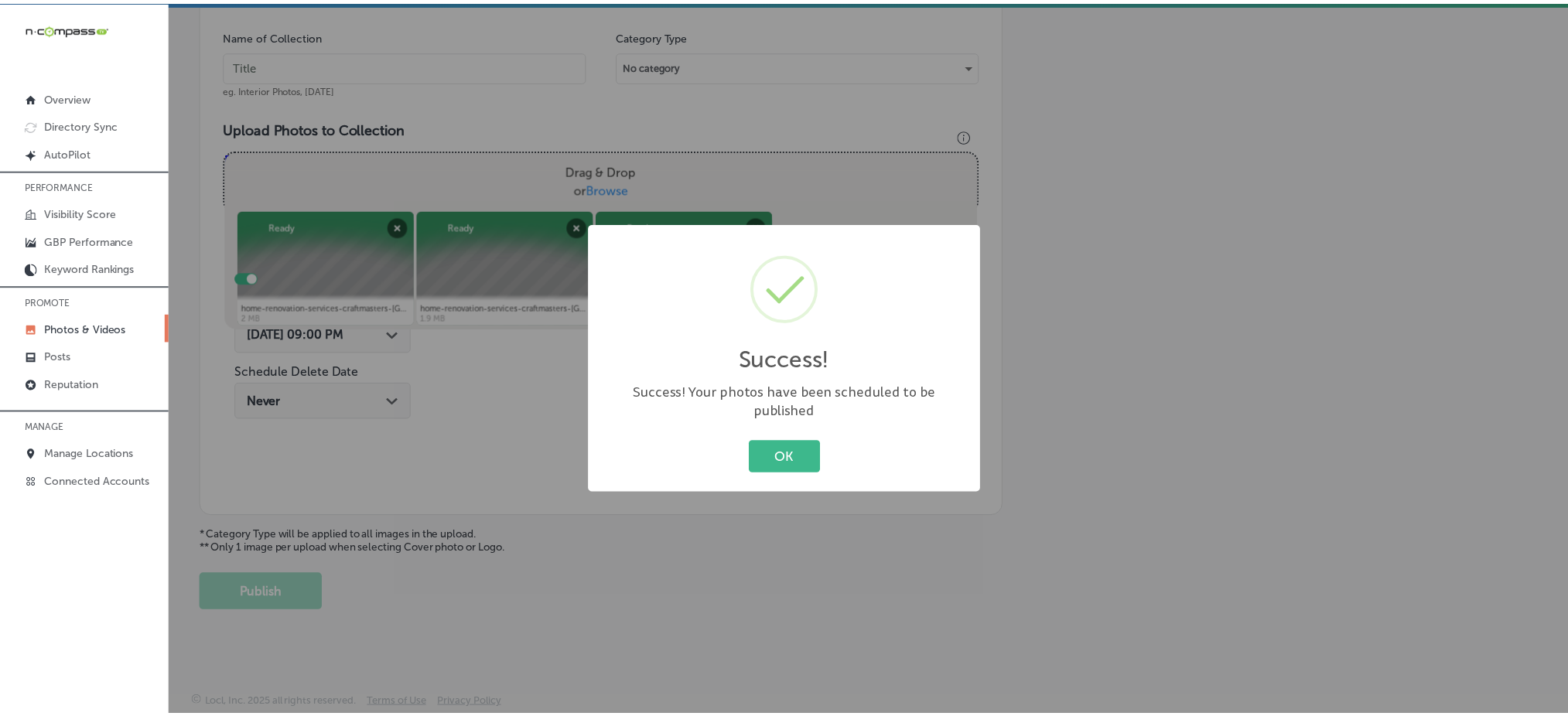
scroll to position [452, 0]
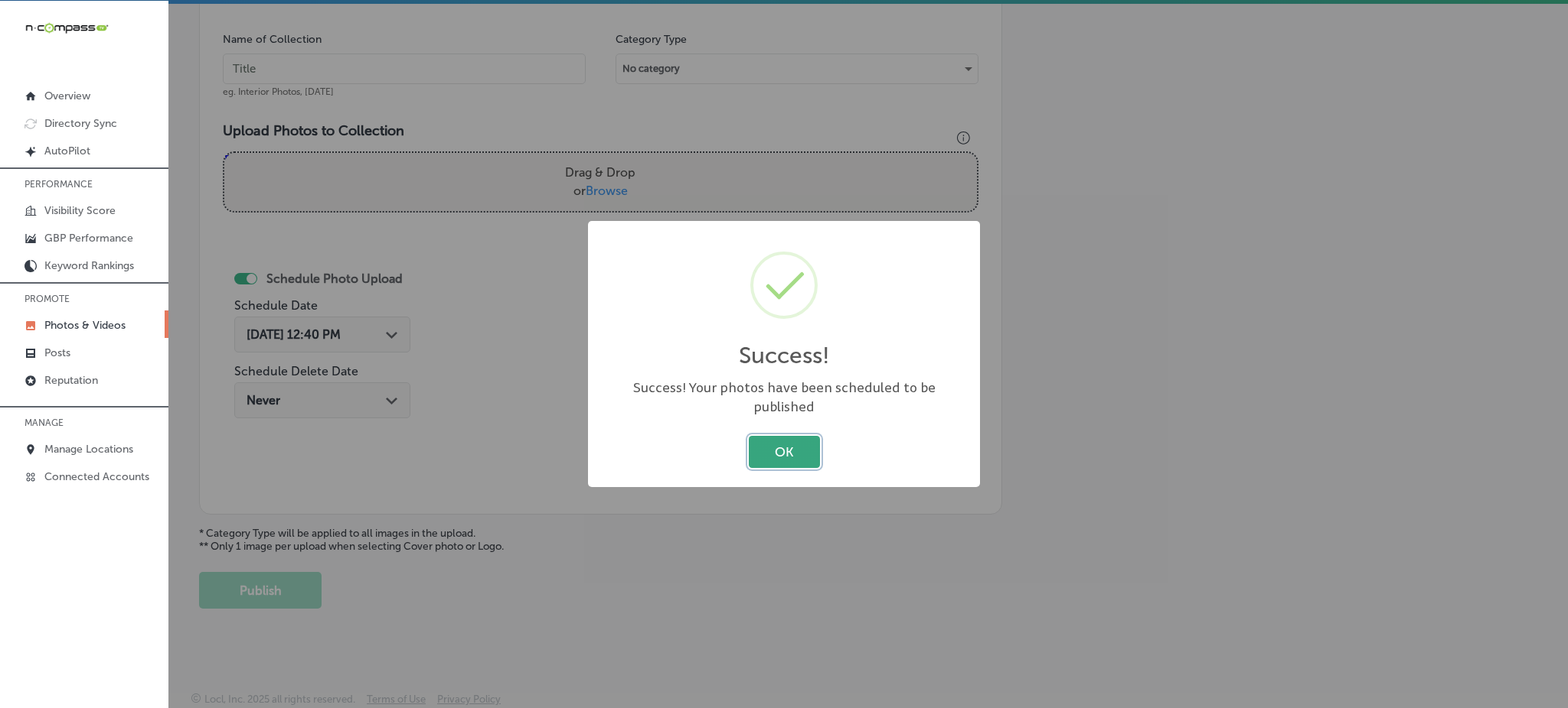
click at [802, 437] on button "OK" at bounding box center [784, 451] width 71 height 32
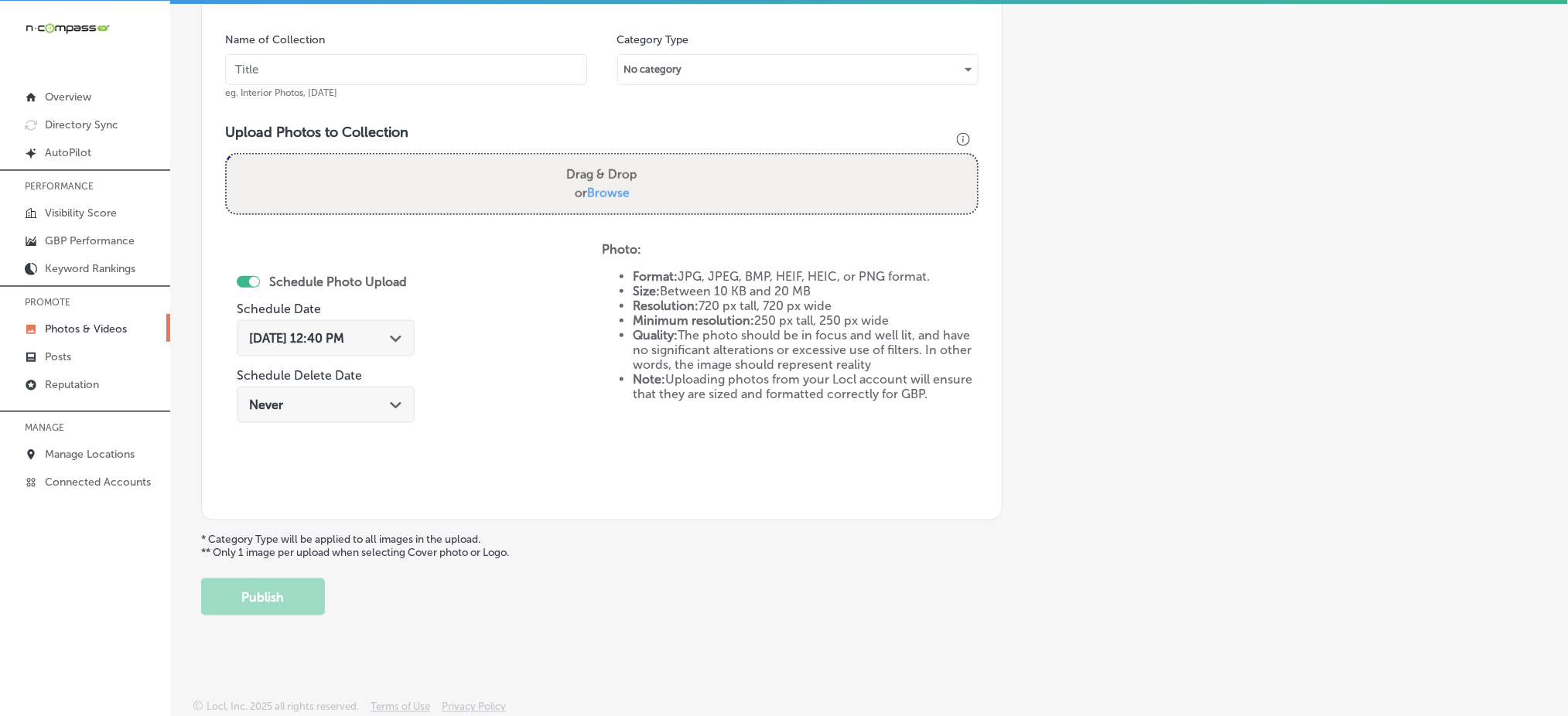
click at [402, 82] on input "text" at bounding box center [406, 70] width 362 height 31
paste input "craftmasters-remodeling-nov1"
type input "craftmasters-remodeling-nov4"
click at [605, 186] on span "Browse" at bounding box center [609, 192] width 43 height 14
click at [605, 159] on input "Drag & Drop or Browse" at bounding box center [602, 157] width 751 height 5
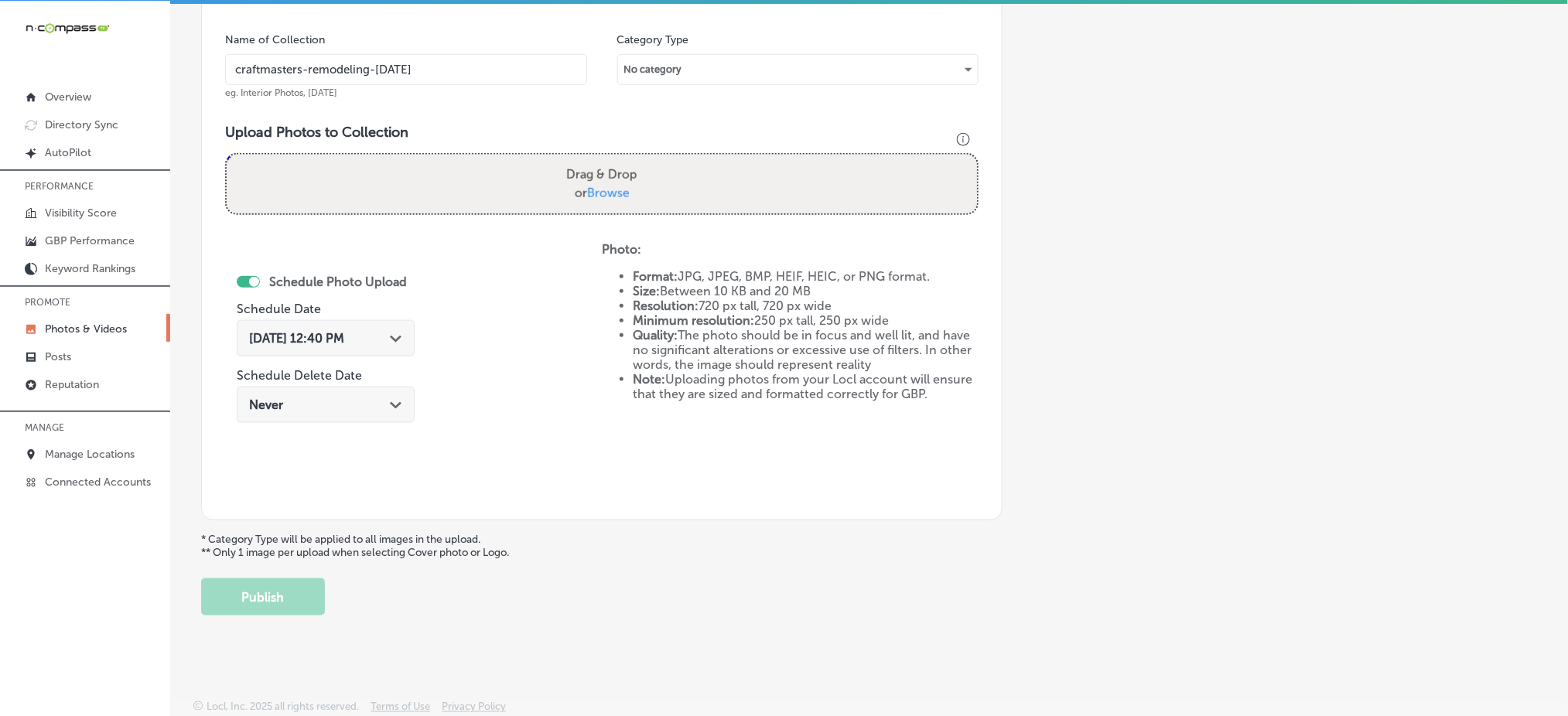
type input "C:\fakepath\home-renovation-services-craftmasters-minnetonka-mn (10).png"
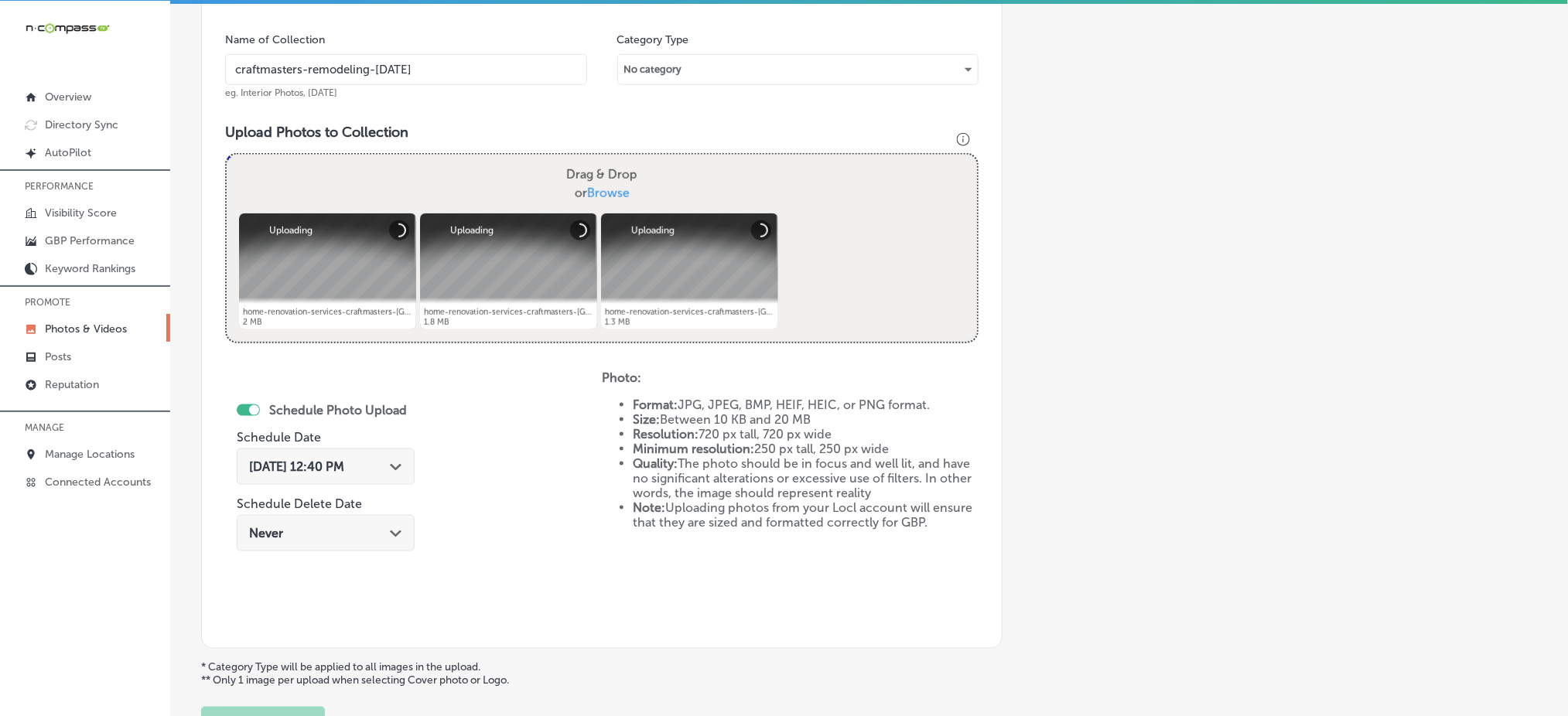
click at [324, 452] on div "Oct 8, 2025 12:40 PM Path Created with Sketch." at bounding box center [326, 467] width 178 height 37
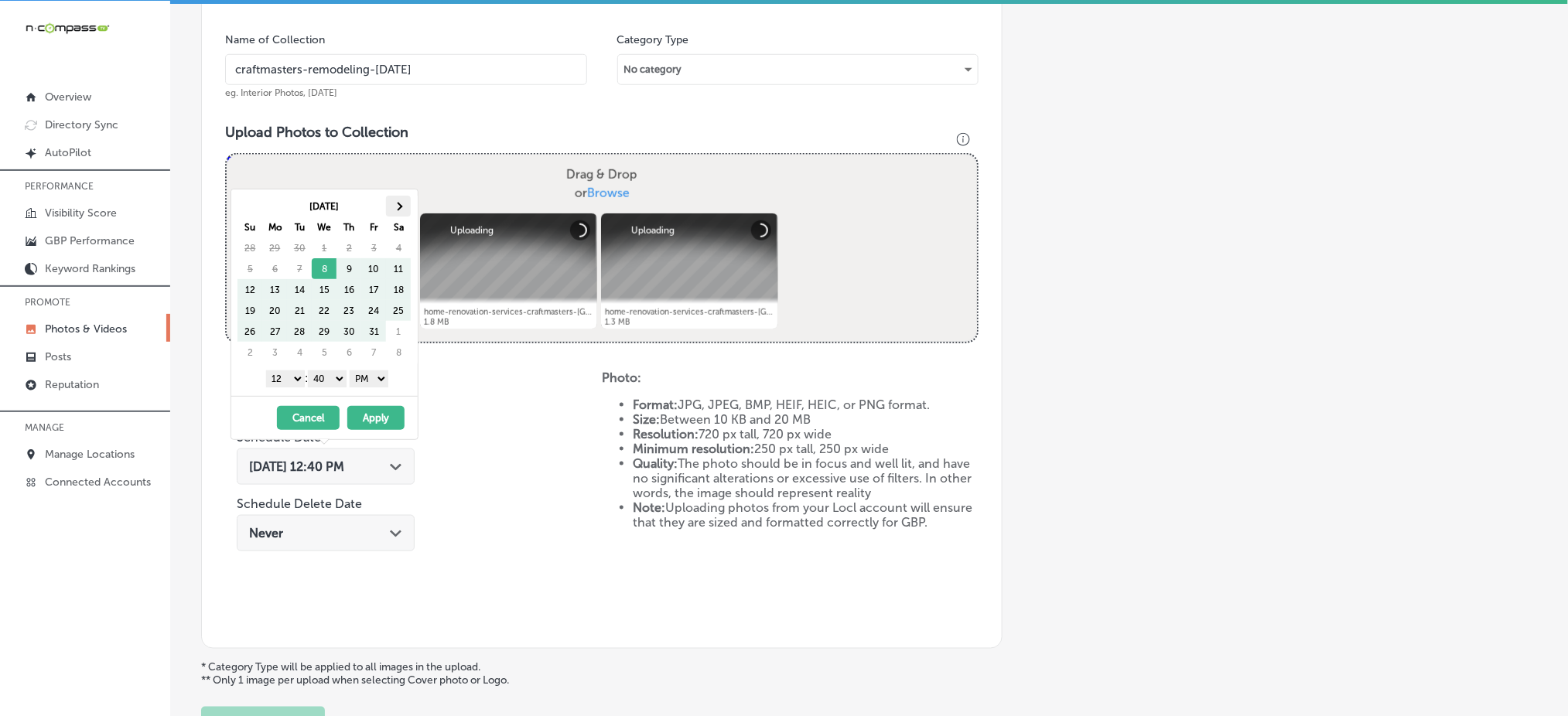
click at [392, 208] on th at bounding box center [399, 207] width 25 height 21
click at [293, 371] on select "1 2 3 4 5 6 7 8 9 10 11 12" at bounding box center [285, 380] width 39 height 17
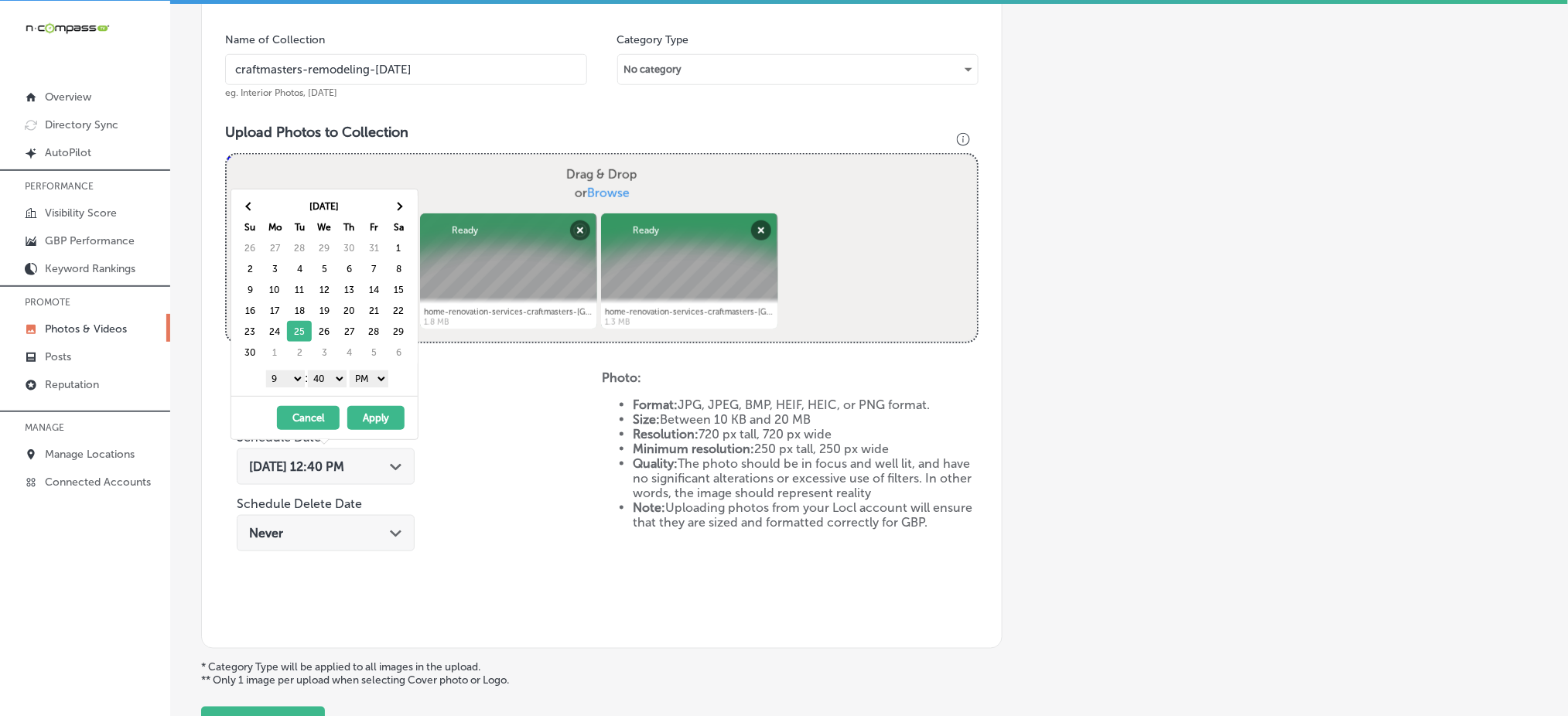
click at [324, 378] on select "00 10 20 30 40 50" at bounding box center [328, 380] width 39 height 17
click at [368, 410] on button "Apply" at bounding box center [376, 417] width 57 height 24
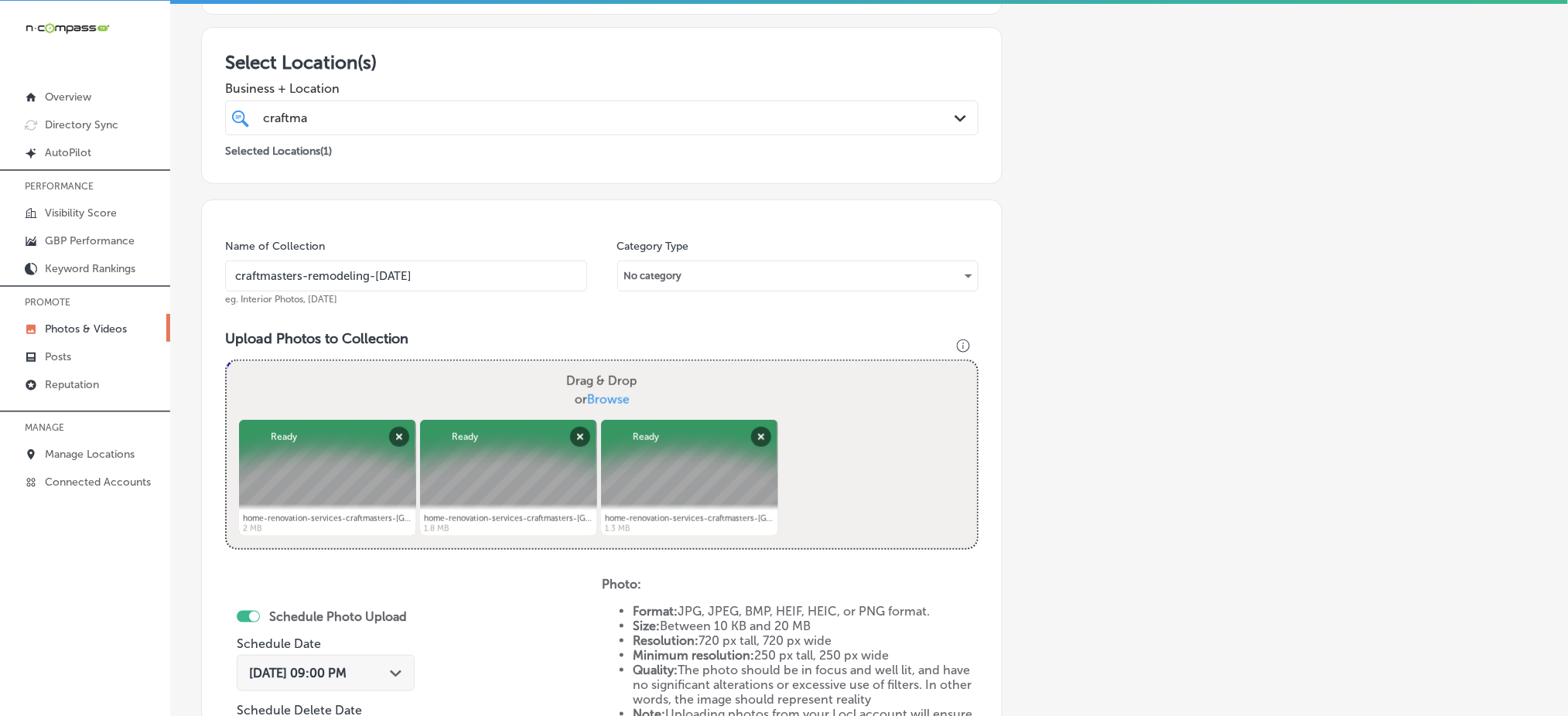
scroll to position [143, 0]
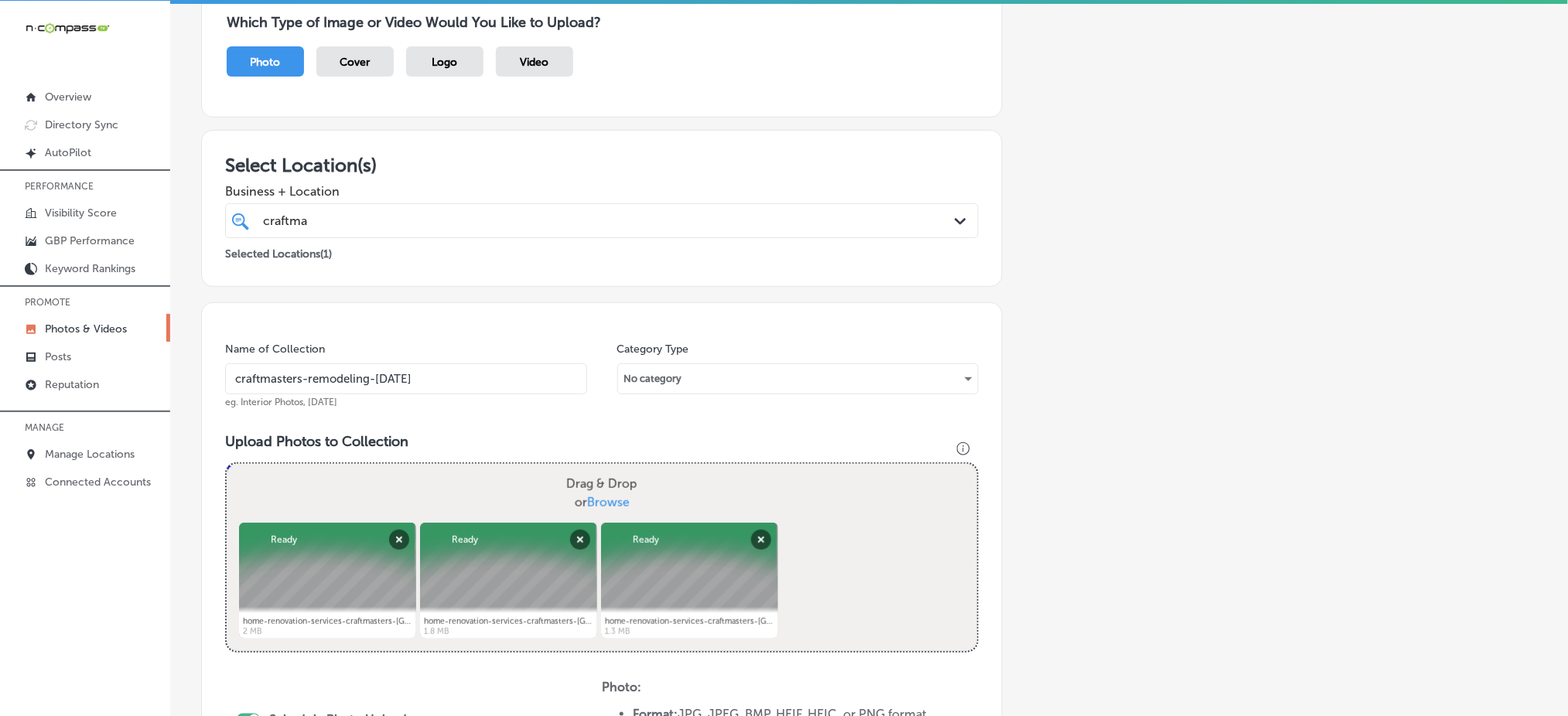
click at [371, 211] on div "craftma craftma" at bounding box center [568, 221] width 613 height 21
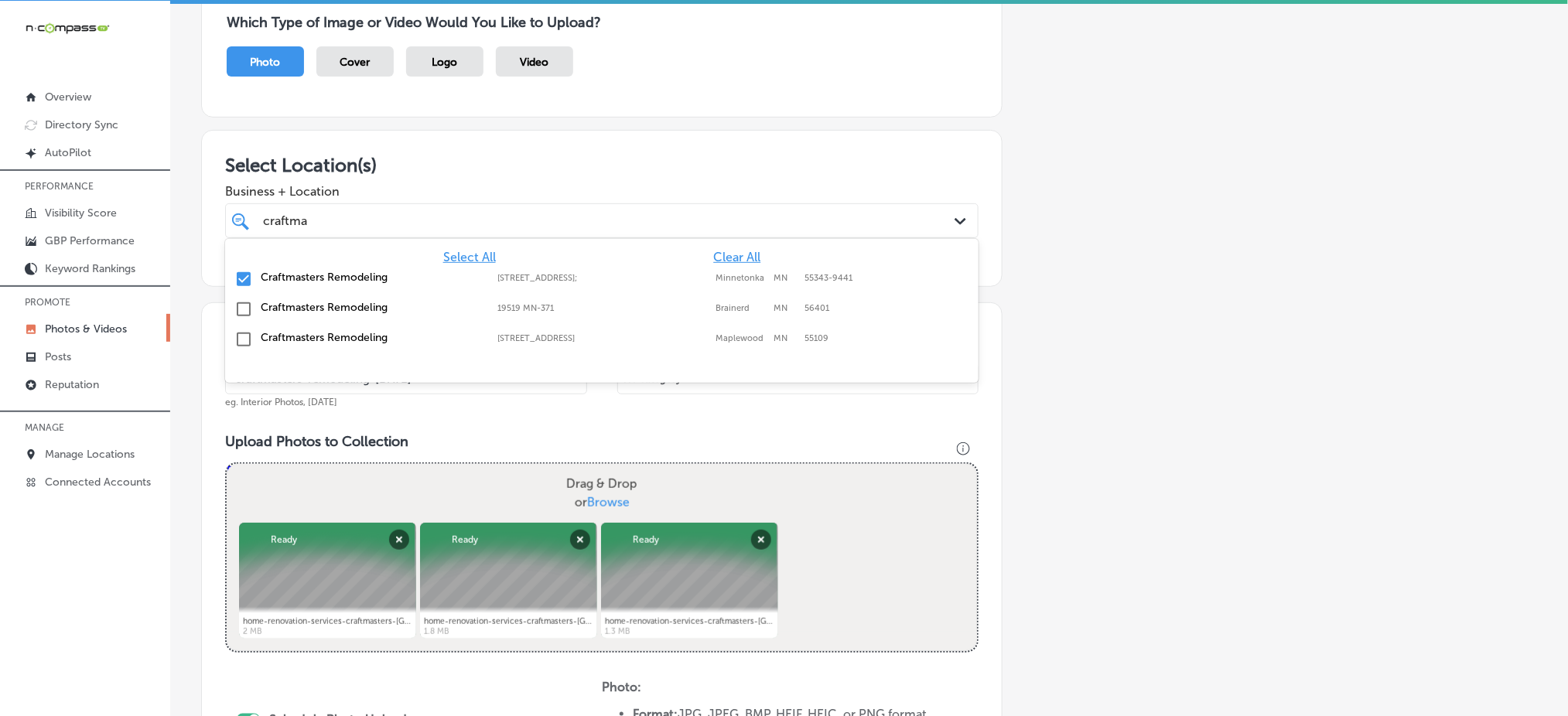
click at [371, 211] on div "craftma craftma" at bounding box center [568, 221] width 613 height 21
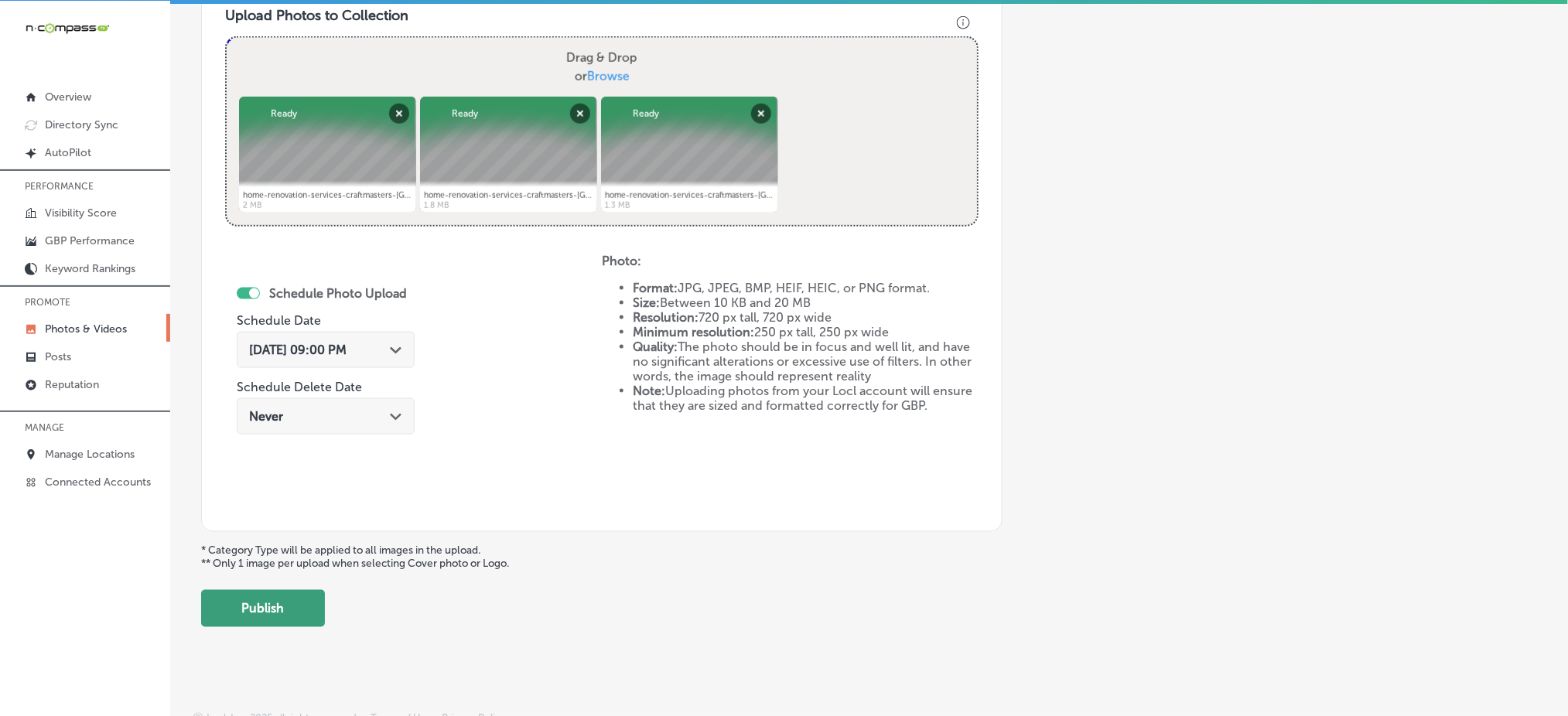
scroll to position [582, 0]
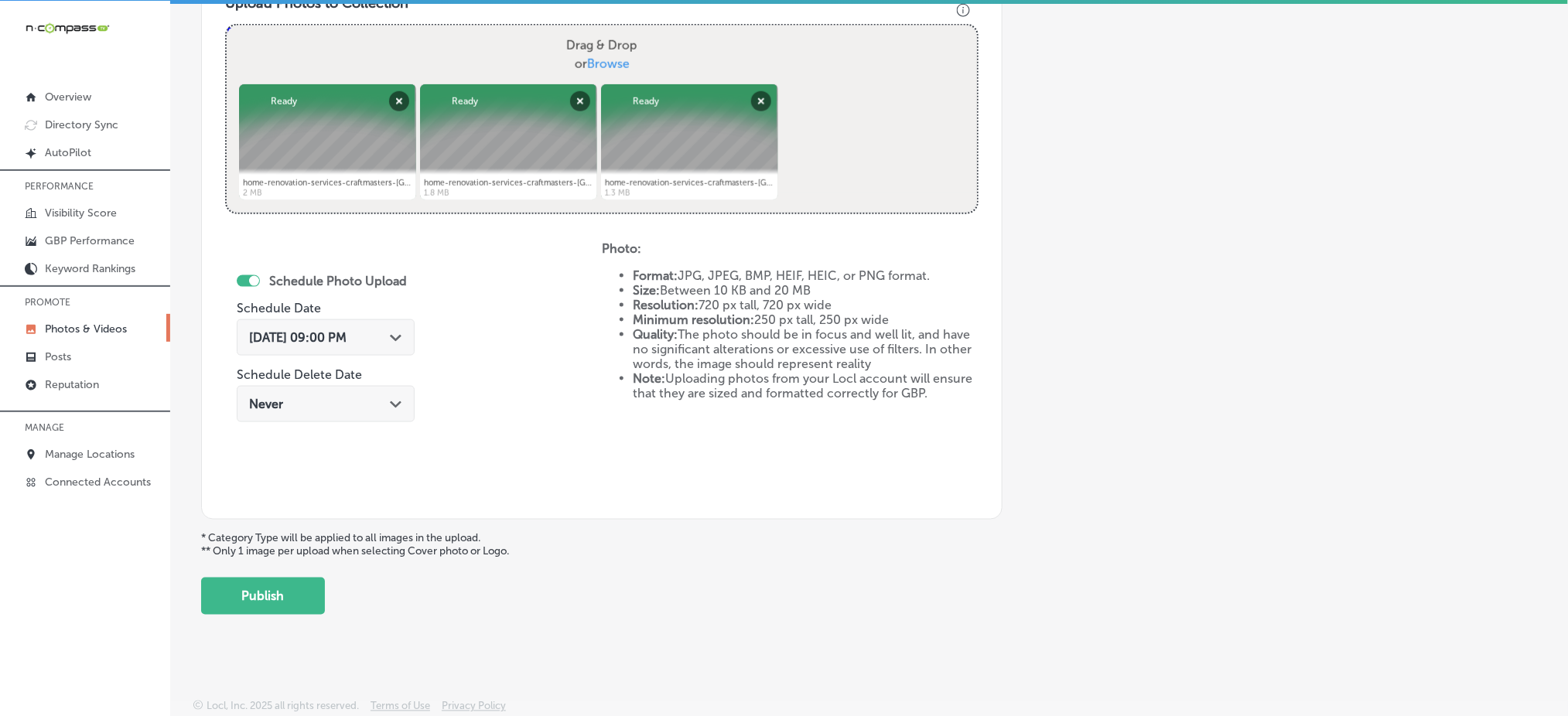
click at [282, 612] on div "Back Add a Collection Which Type of Image or Video Would You Like to Upload? Ph…" at bounding box center [869, 50] width 1398 height 1152
click at [282, 604] on button "Publish" at bounding box center [263, 596] width 124 height 37
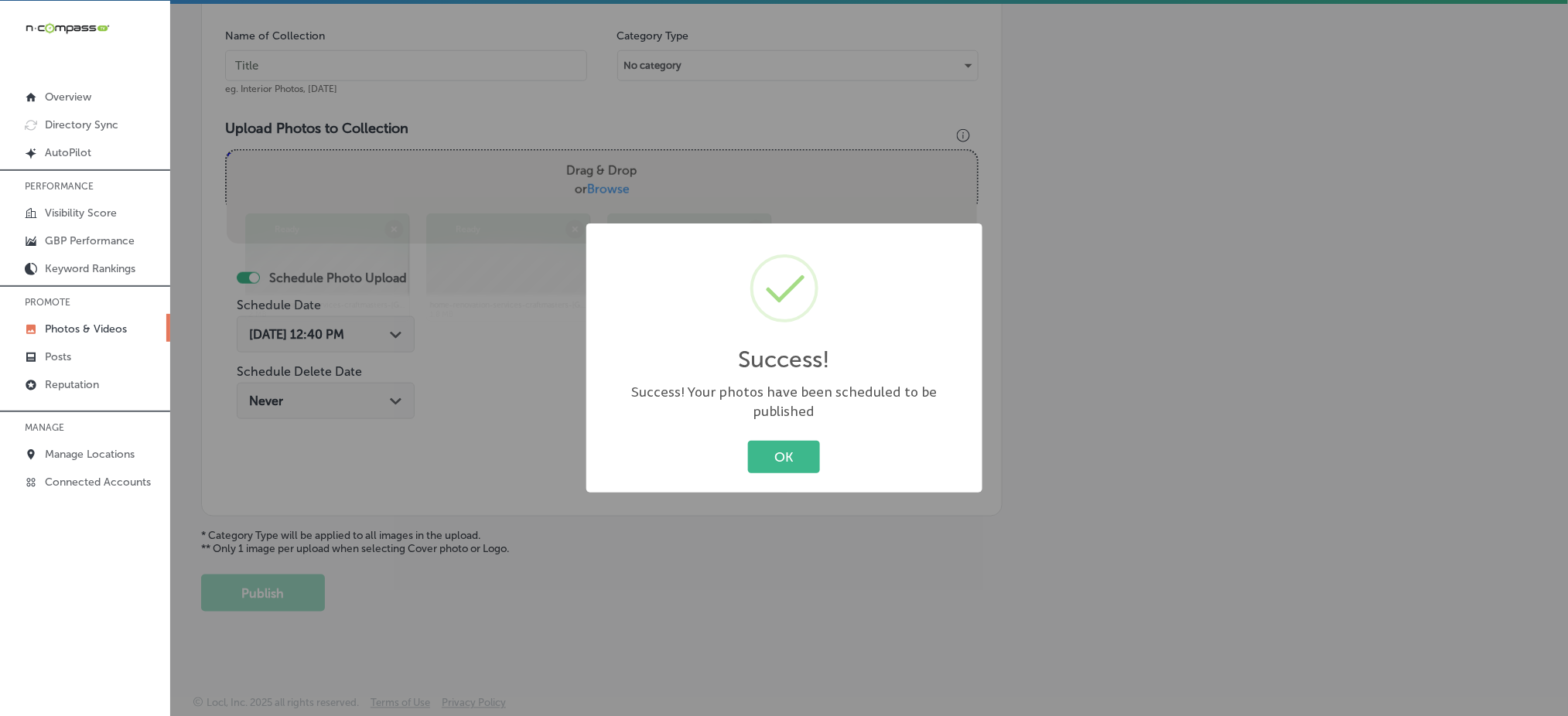
scroll to position [452, 0]
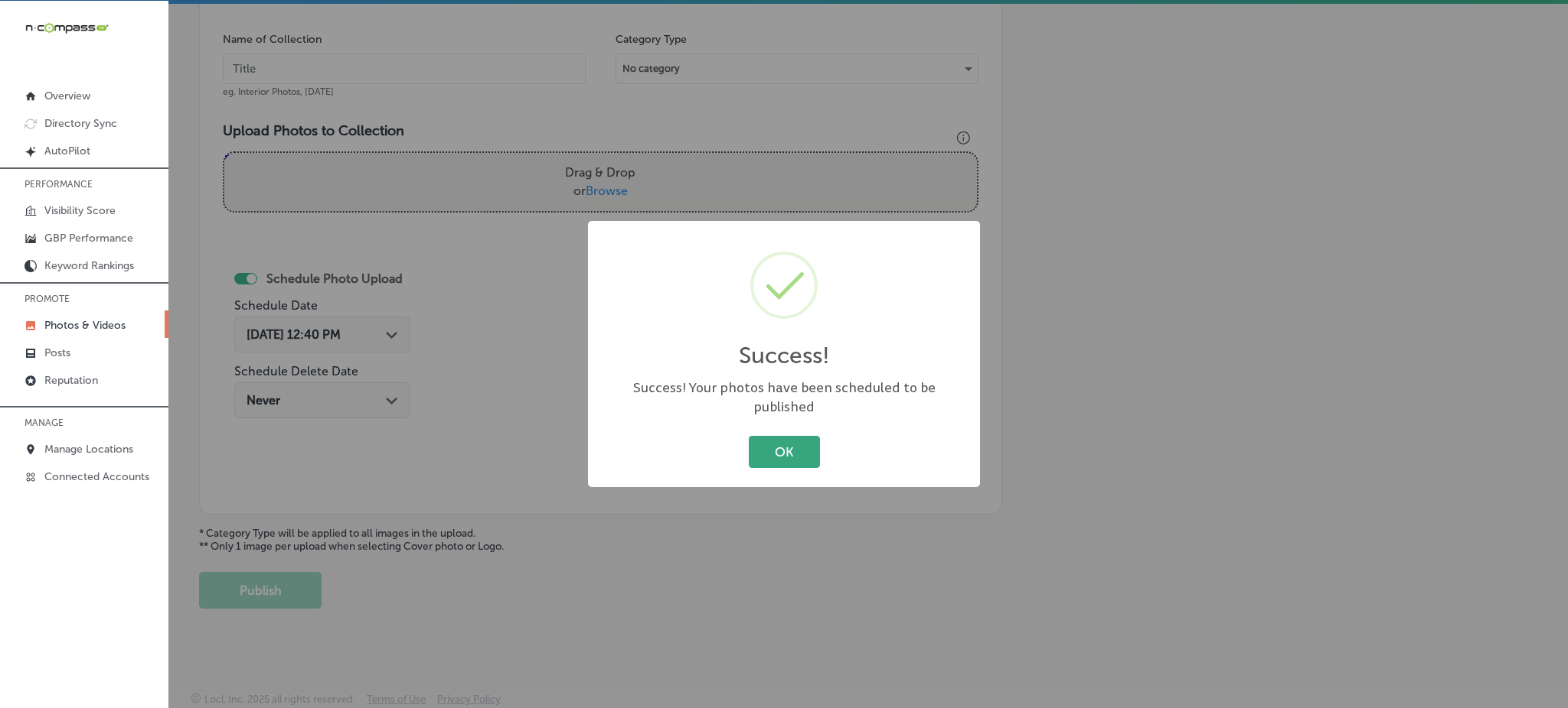
click at [784, 450] on button "OK" at bounding box center [784, 451] width 71 height 32
